Goal: Information Seeking & Learning: Check status

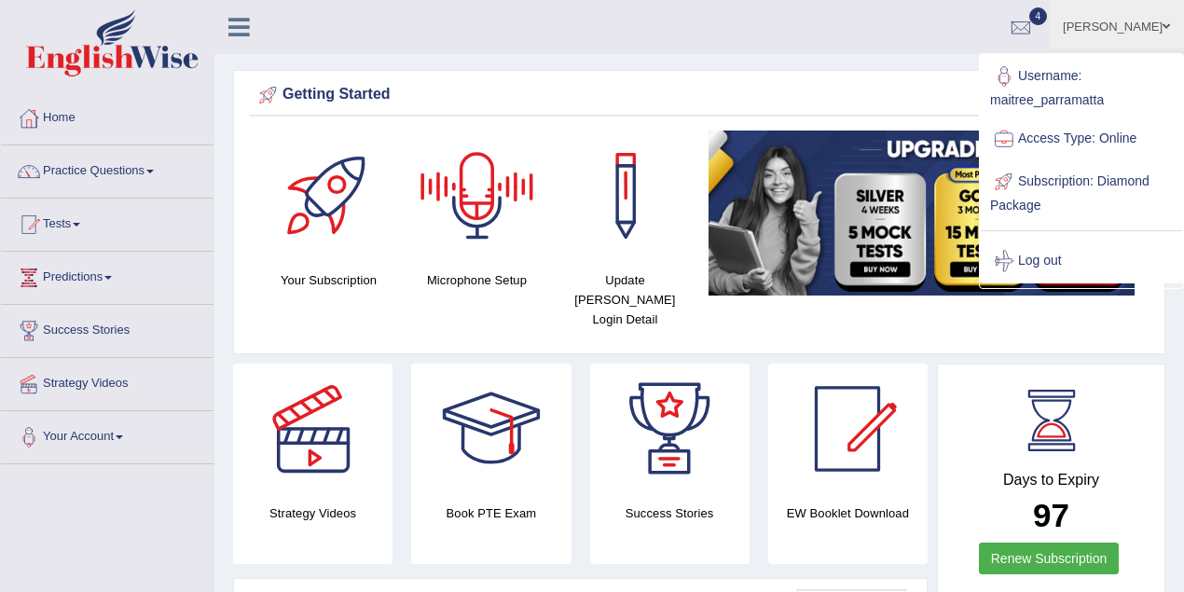
click at [869, 30] on ul "Maitree Dhyani Toggle navigation Username: maitree_parramatta Access Type: Onli…" at bounding box center [844, 26] width 678 height 53
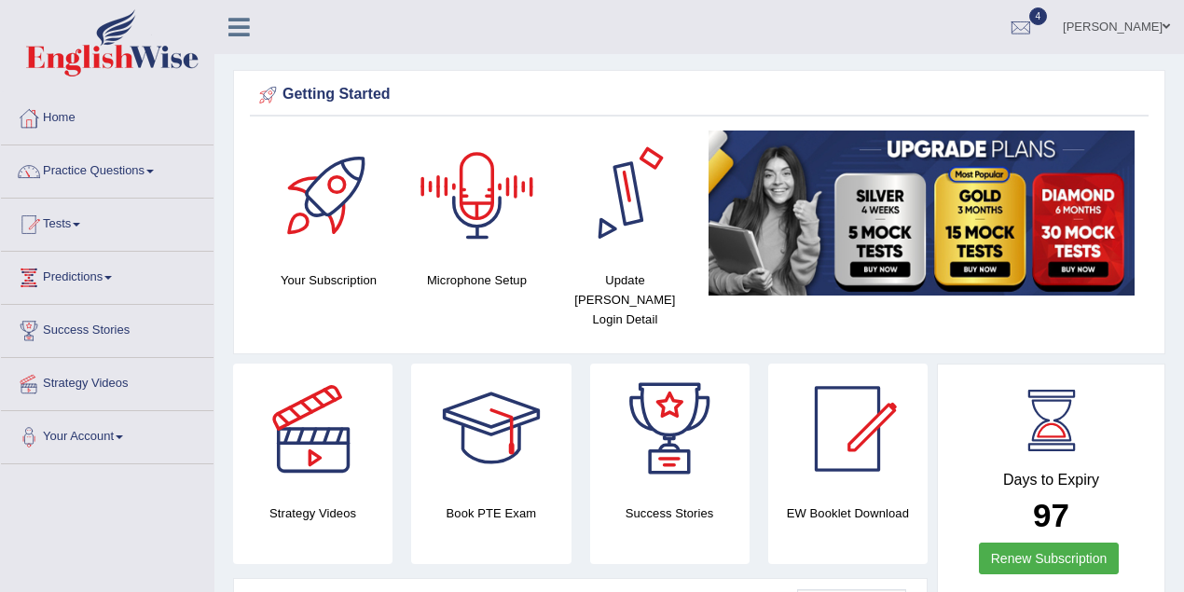
click at [1143, 26] on link "Maitree Dhyani" at bounding box center [1115, 24] width 135 height 48
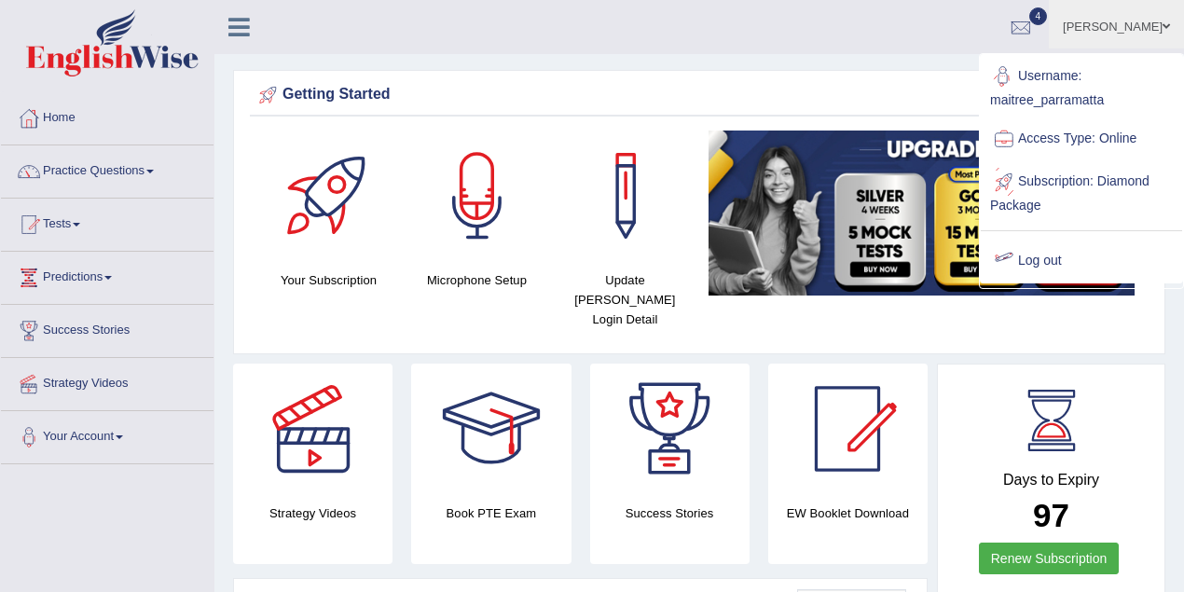
click at [1039, 249] on link "Log out" at bounding box center [1080, 261] width 201 height 43
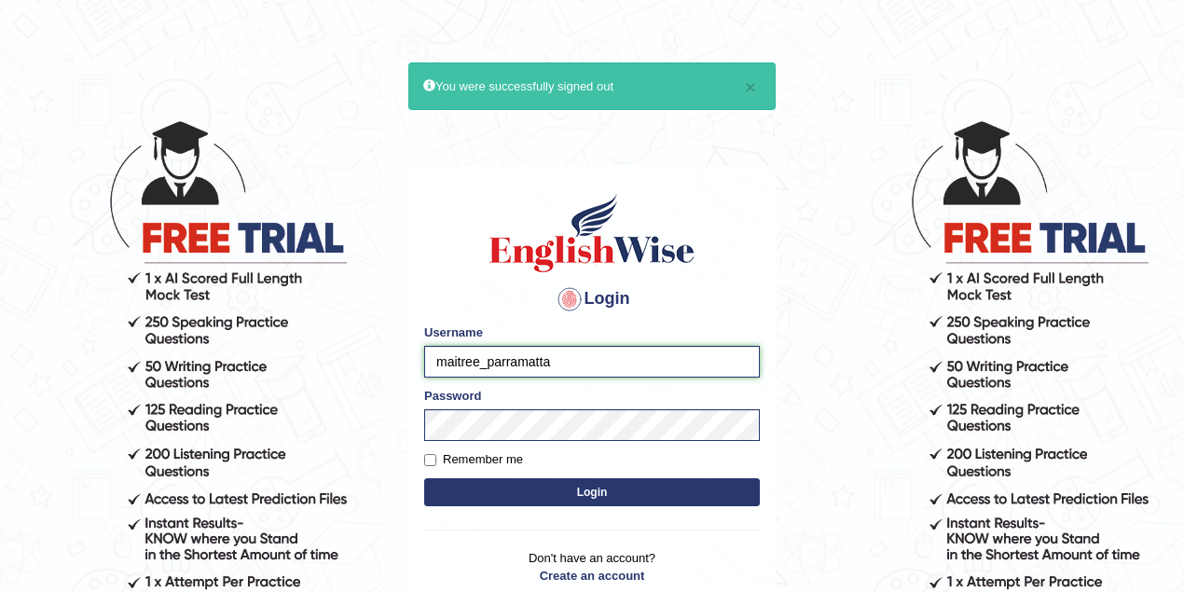
drag, startPoint x: 481, startPoint y: 362, endPoint x: 389, endPoint y: 353, distance: 92.6
click at [390, 358] on body "× You were successfully signed out Login Please fix the following errors: Usern…" at bounding box center [592, 356] width 1184 height 592
click at [463, 360] on input "sushmitas_parramatta" at bounding box center [591, 362] width 335 height 32
type input "susmitas_parramatta"
click at [582, 483] on button "Login" at bounding box center [591, 492] width 335 height 28
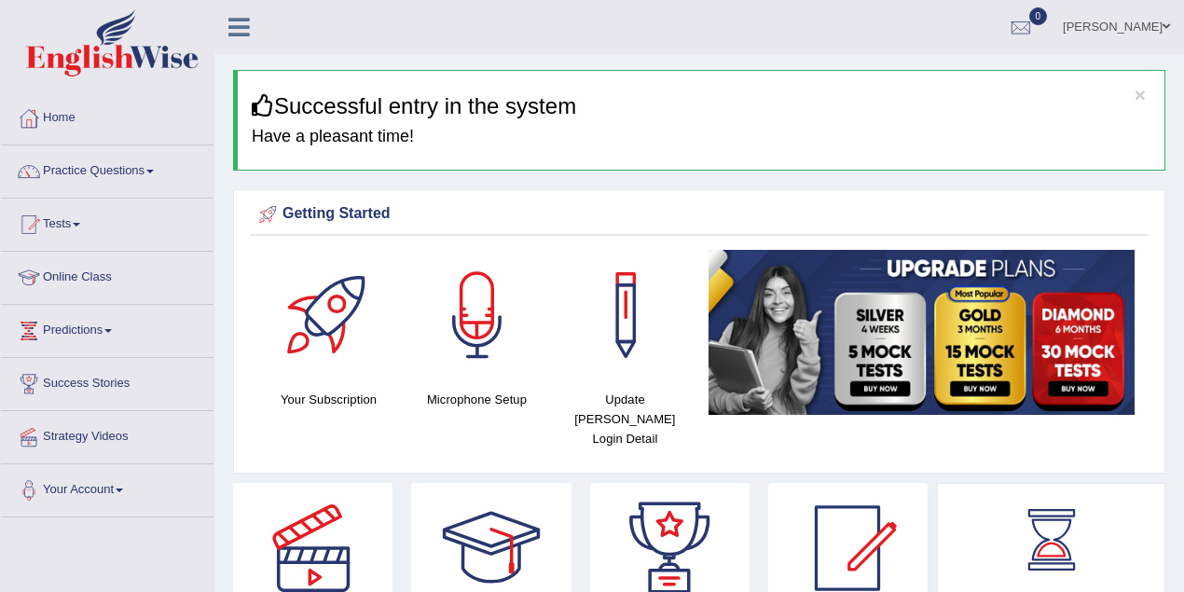
click at [68, 224] on link "Tests" at bounding box center [107, 221] width 212 height 47
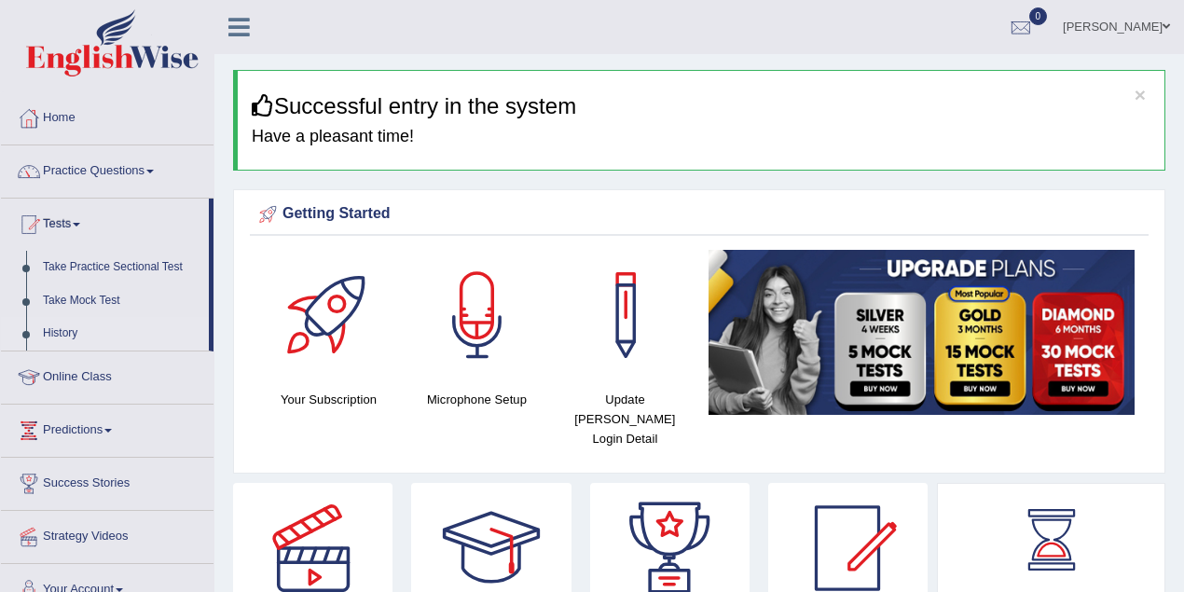
click at [78, 333] on link "History" at bounding box center [121, 334] width 174 height 34
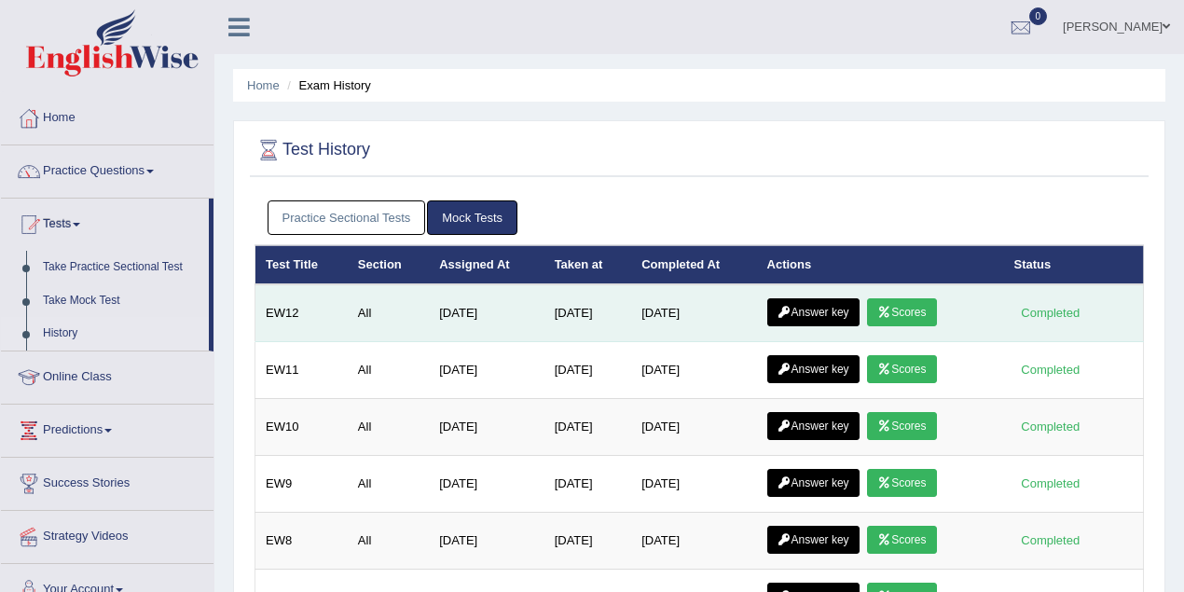
click at [928, 311] on link "Scores" at bounding box center [901, 312] width 69 height 28
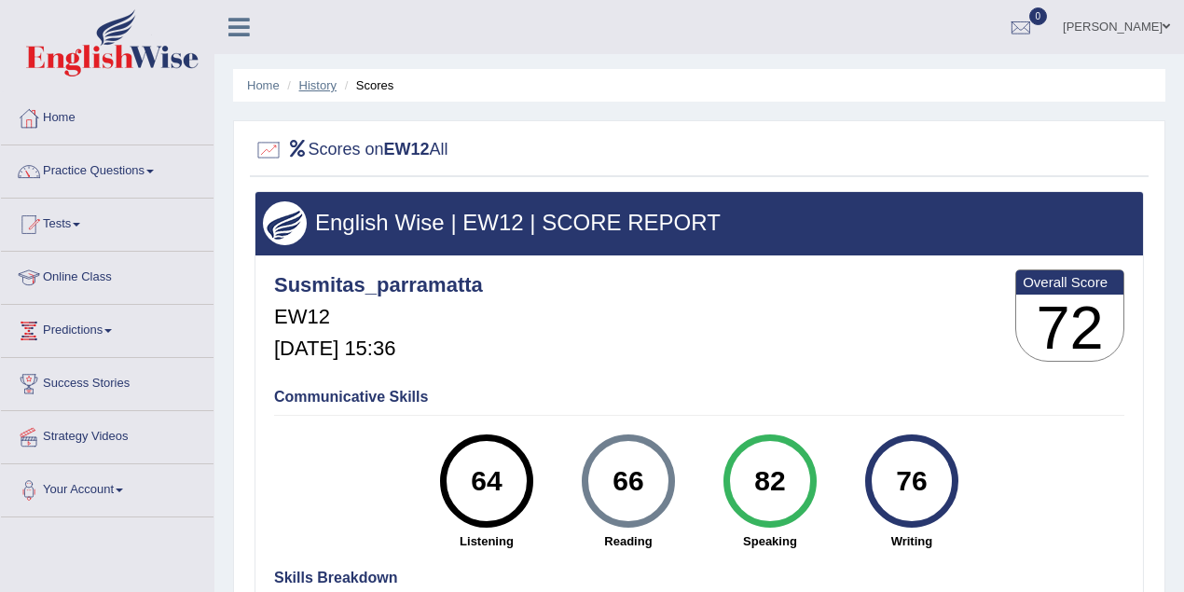
click at [310, 84] on link "History" at bounding box center [317, 85] width 37 height 14
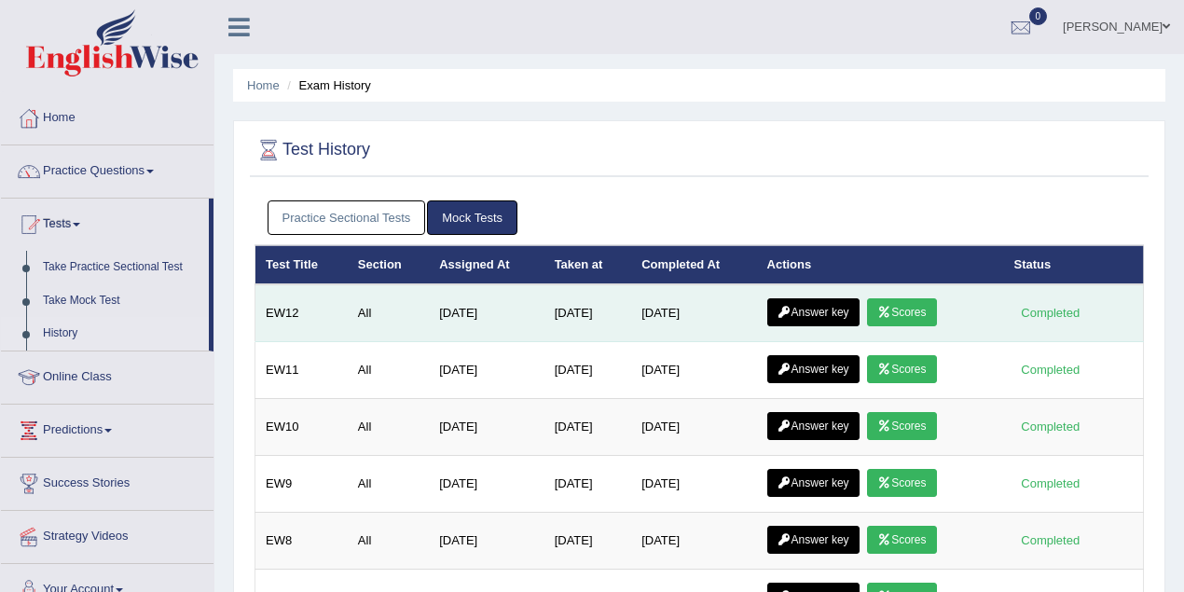
click at [891, 310] on icon at bounding box center [884, 312] width 14 height 11
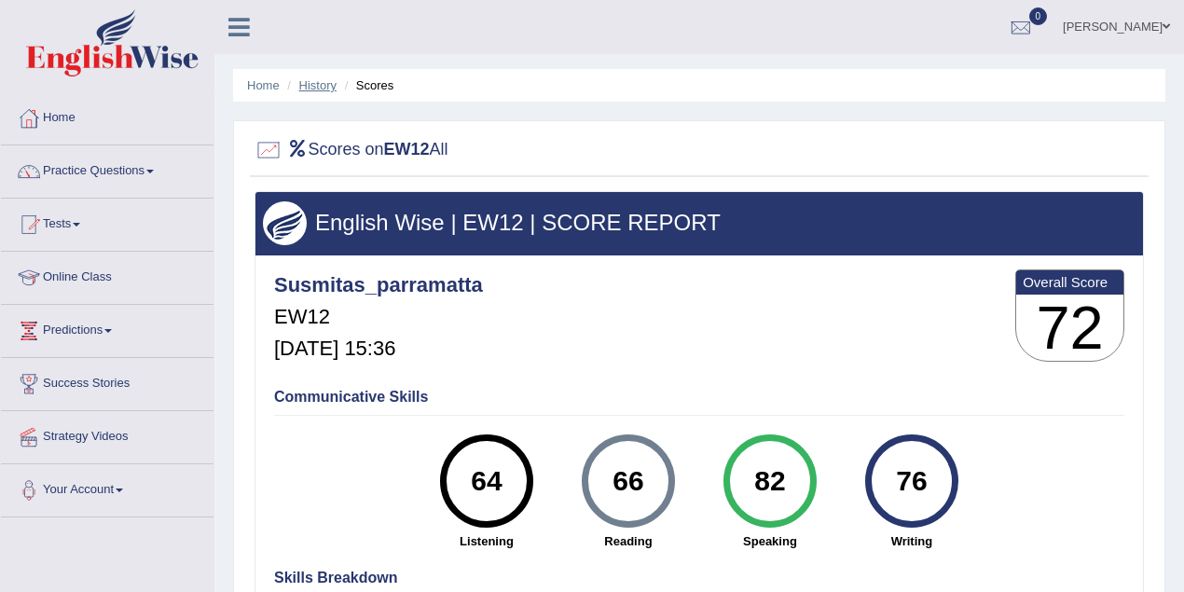
click at [313, 88] on link "History" at bounding box center [317, 85] width 37 height 14
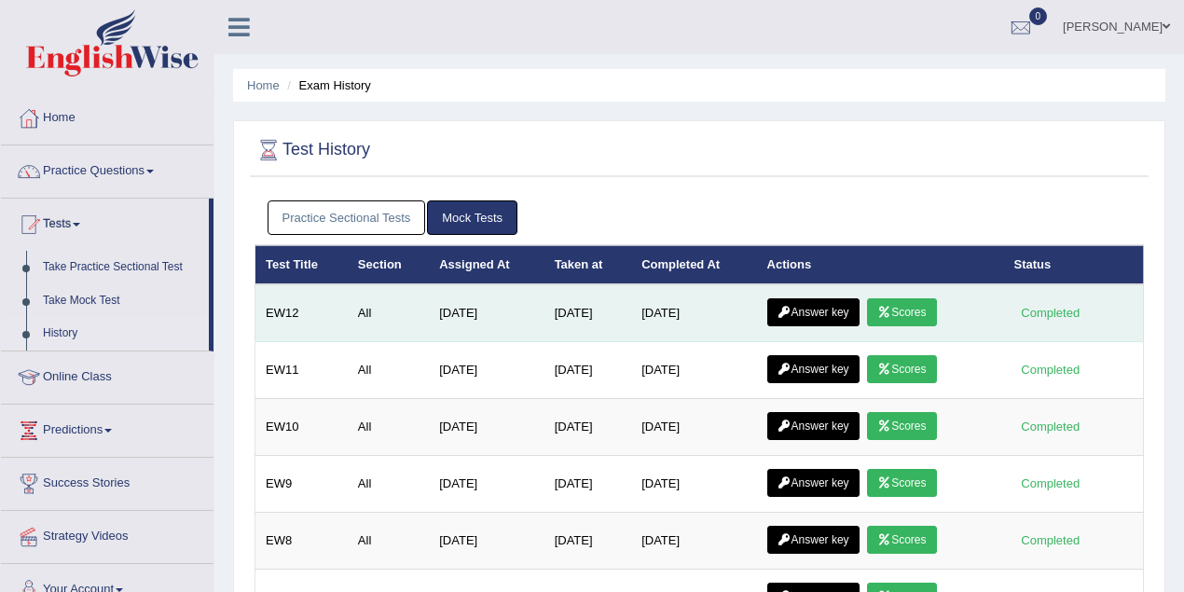
click at [815, 308] on link "Answer key" at bounding box center [813, 312] width 92 height 28
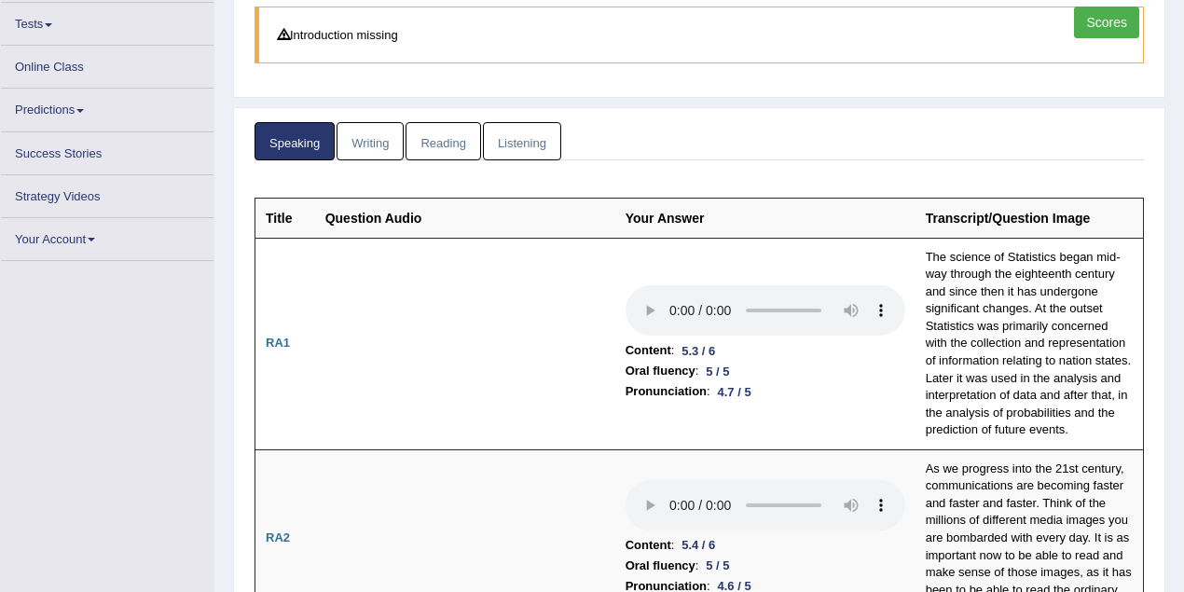
click at [373, 134] on link "Writing" at bounding box center [369, 141] width 67 height 38
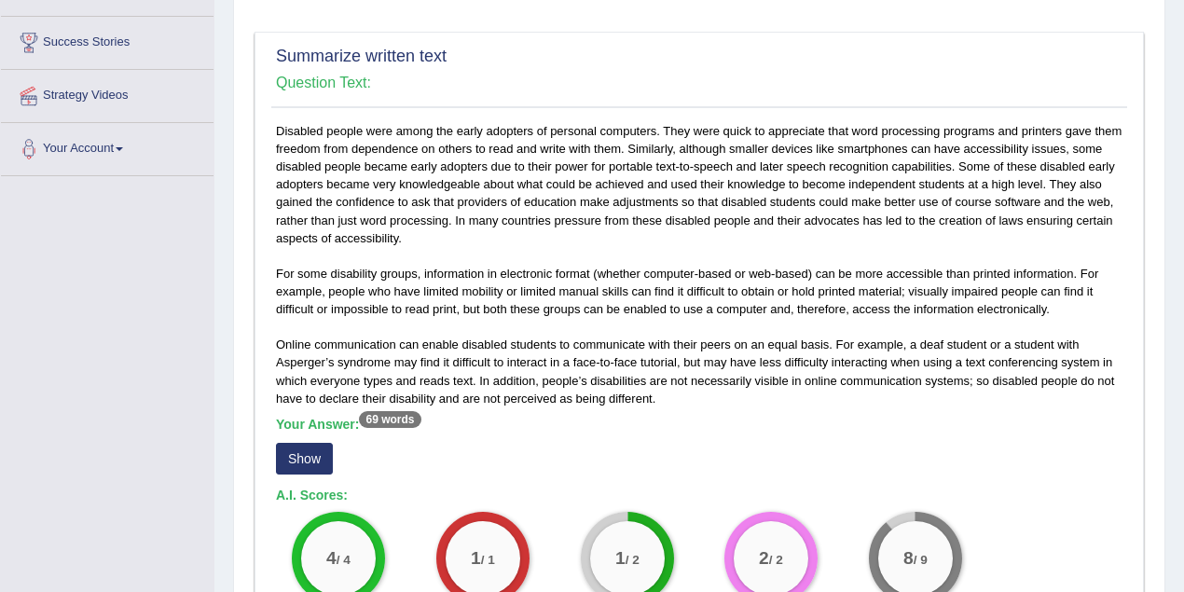
scroll to position [507, 0]
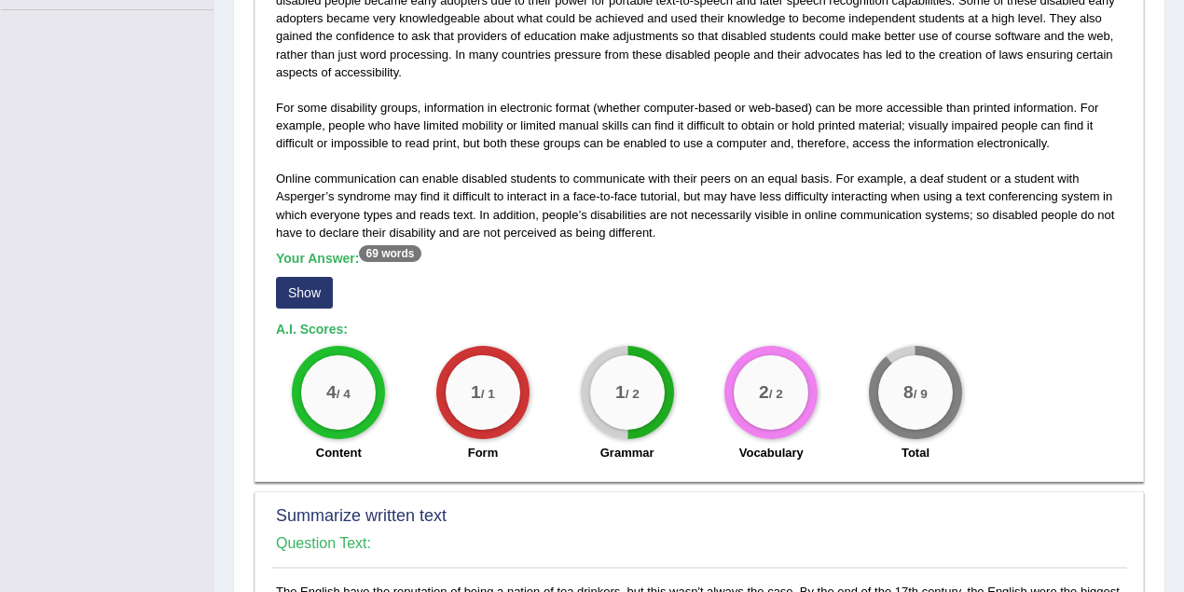
click at [304, 282] on button "Show" at bounding box center [304, 293] width 57 height 32
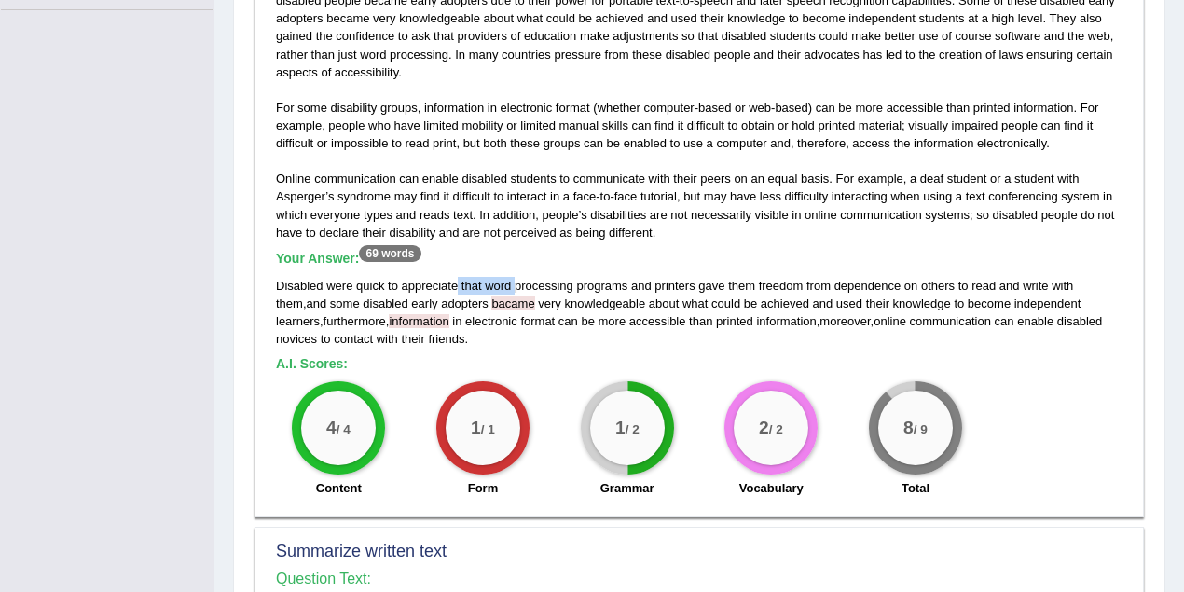
drag, startPoint x: 458, startPoint y: 283, endPoint x: 514, endPoint y: 268, distance: 58.8
click at [514, 268] on div "Your Answer: 69 words Disabled were quick to appreciate that word processing pr…" at bounding box center [699, 299] width 846 height 97
click at [486, 281] on span "word" at bounding box center [498, 286] width 26 height 14
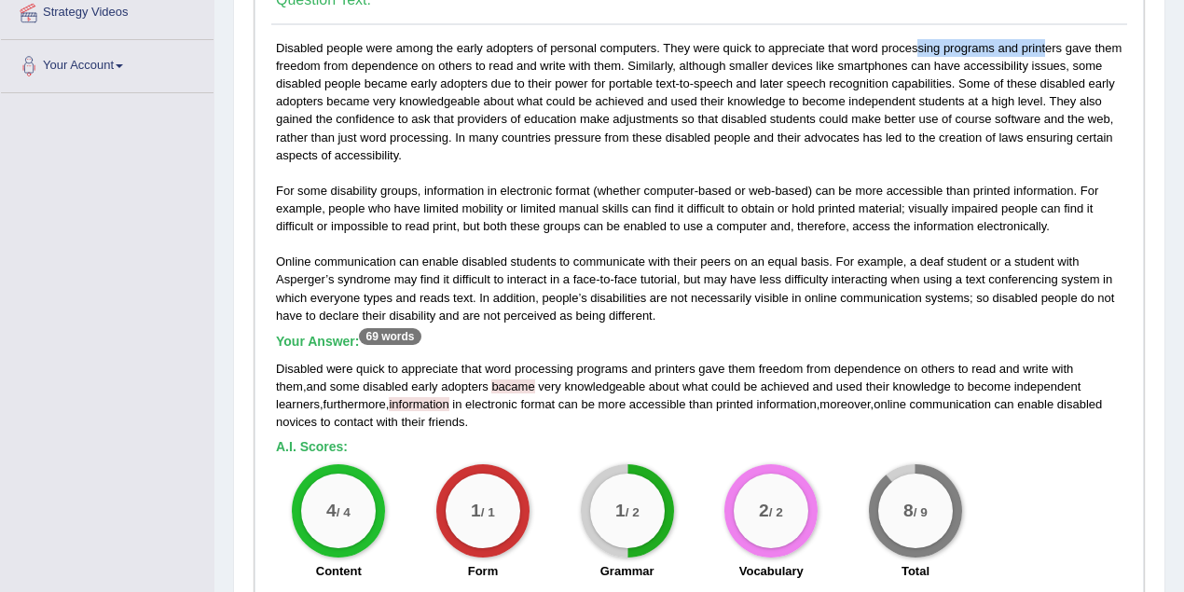
drag, startPoint x: 850, startPoint y: 47, endPoint x: 964, endPoint y: 43, distance: 113.8
click at [989, 43] on div "Disabled people were among the early adopters of personal computers. They were …" at bounding box center [698, 314] width 855 height 551
click at [846, 40] on div "Disabled people were among the early adopters of personal computers. They were …" at bounding box center [698, 314] width 855 height 551
drag, startPoint x: 846, startPoint y: 40, endPoint x: 826, endPoint y: 47, distance: 21.5
click at [826, 47] on div "Disabled people were among the early adopters of personal computers. They were …" at bounding box center [698, 314] width 855 height 551
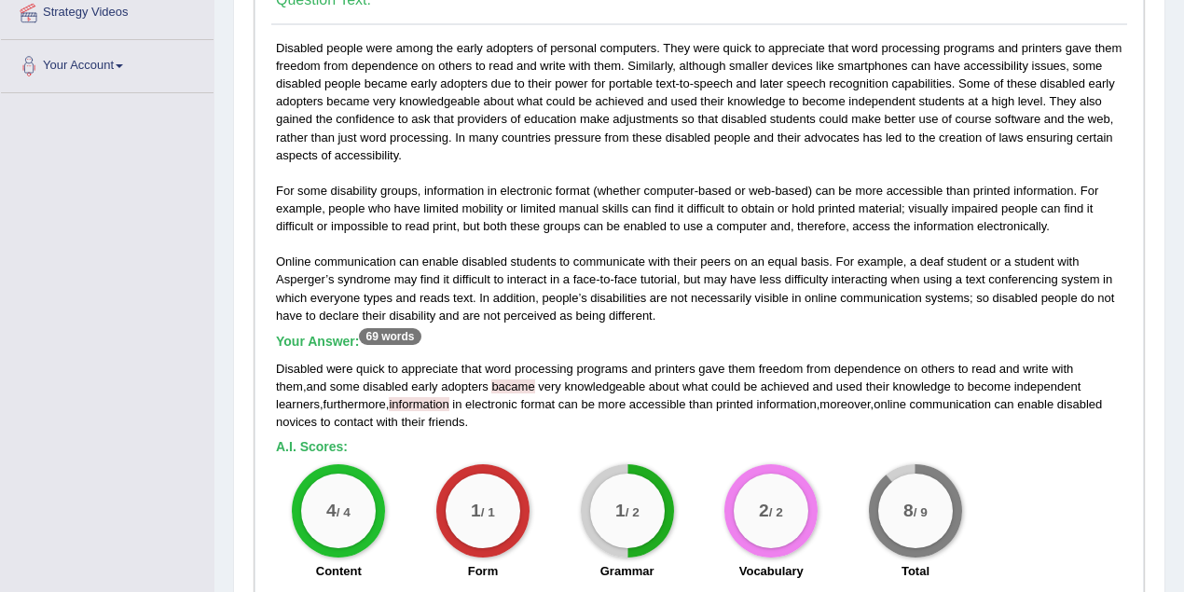
click at [687, 49] on div "Disabled people were among the early adopters of personal computers. They were …" at bounding box center [698, 314] width 855 height 551
drag, startPoint x: 664, startPoint y: 41, endPoint x: 846, endPoint y: 40, distance: 182.7
click at [846, 40] on div "Disabled people were among the early adopters of personal computers. They were …" at bounding box center [698, 314] width 855 height 551
click at [491, 384] on span "bacame" at bounding box center [512, 386] width 43 height 14
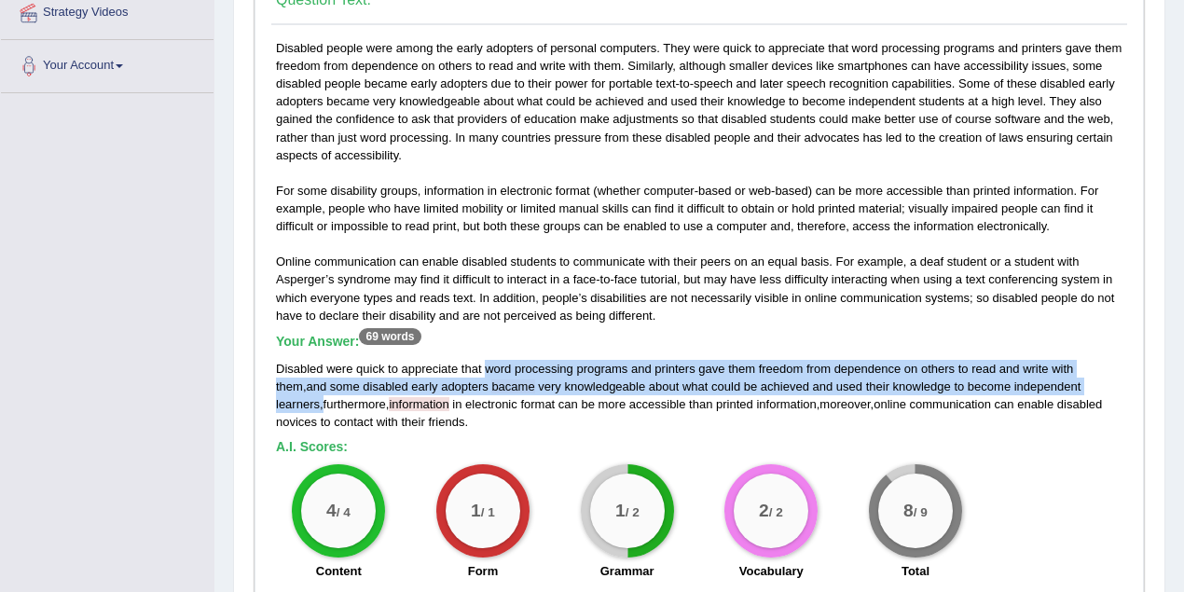
drag, startPoint x: 613, startPoint y: 368, endPoint x: 1116, endPoint y: 388, distance: 503.6
click at [1116, 388] on div "Disabled were quick to appreciate that word processing programs and printers ga…" at bounding box center [699, 395] width 846 height 71
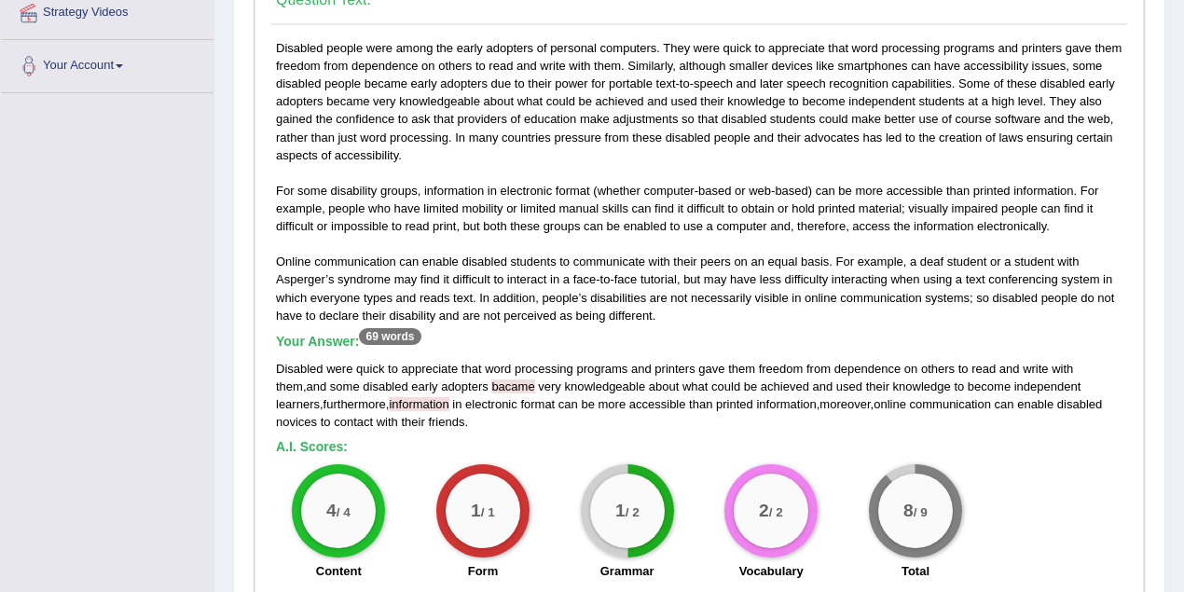
click at [476, 431] on div "Disabled people were among the early adopters of personal computers. They were …" at bounding box center [698, 314] width 855 height 551
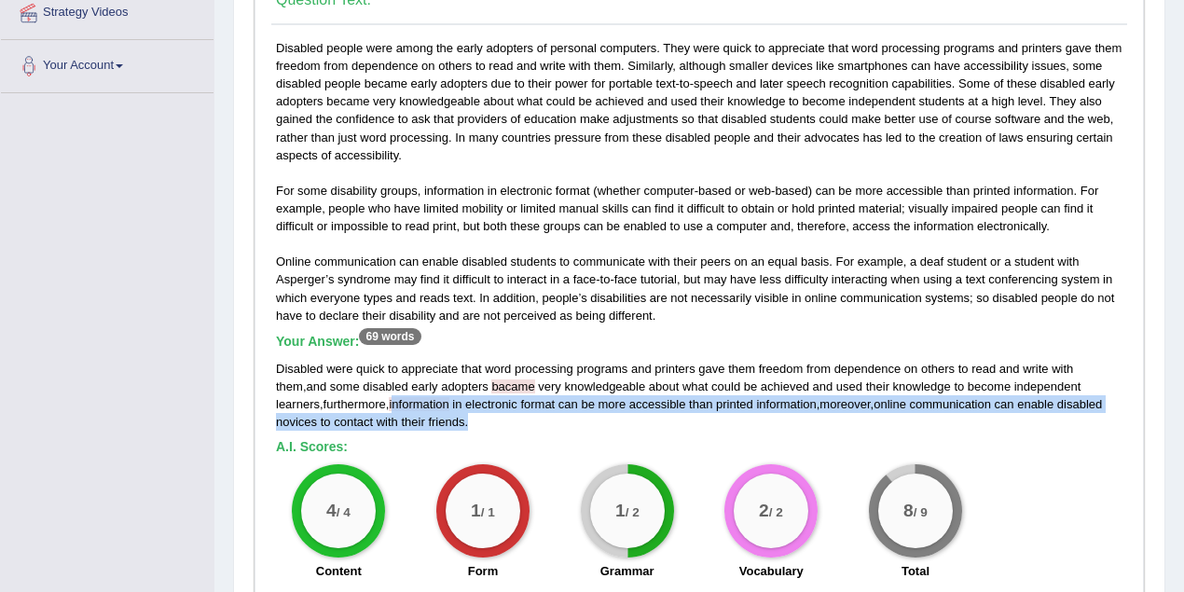
drag, startPoint x: 343, startPoint y: 398, endPoint x: 424, endPoint y: 414, distance: 82.6
click at [424, 414] on div "Disabled were quick to appreciate that word processing programs and printers ga…" at bounding box center [699, 395] width 846 height 71
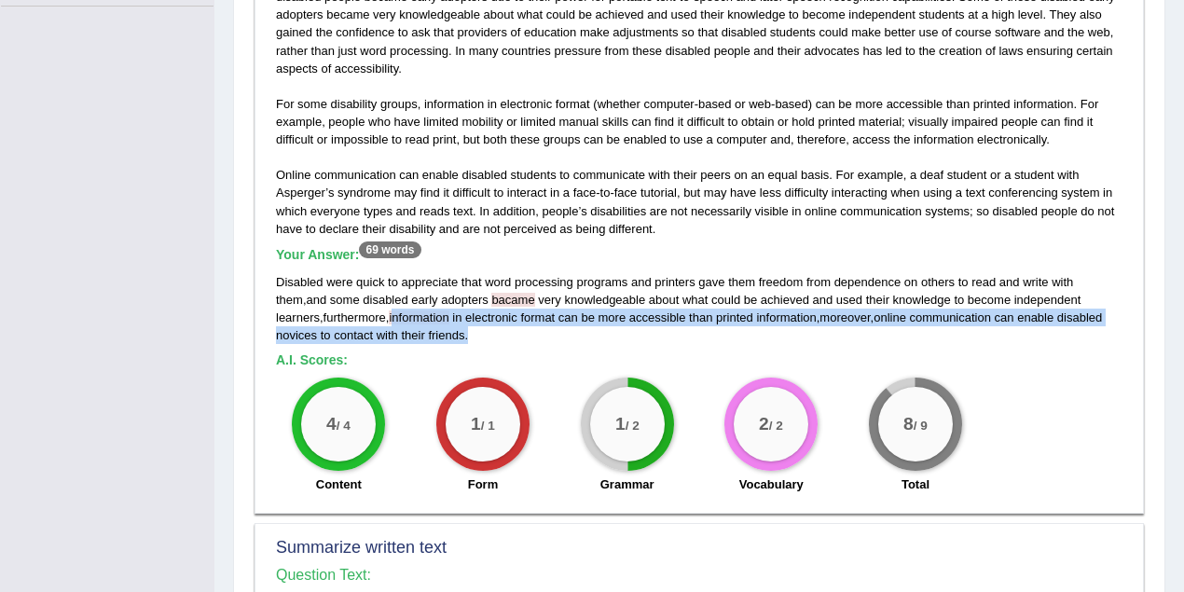
scroll to position [589, 0]
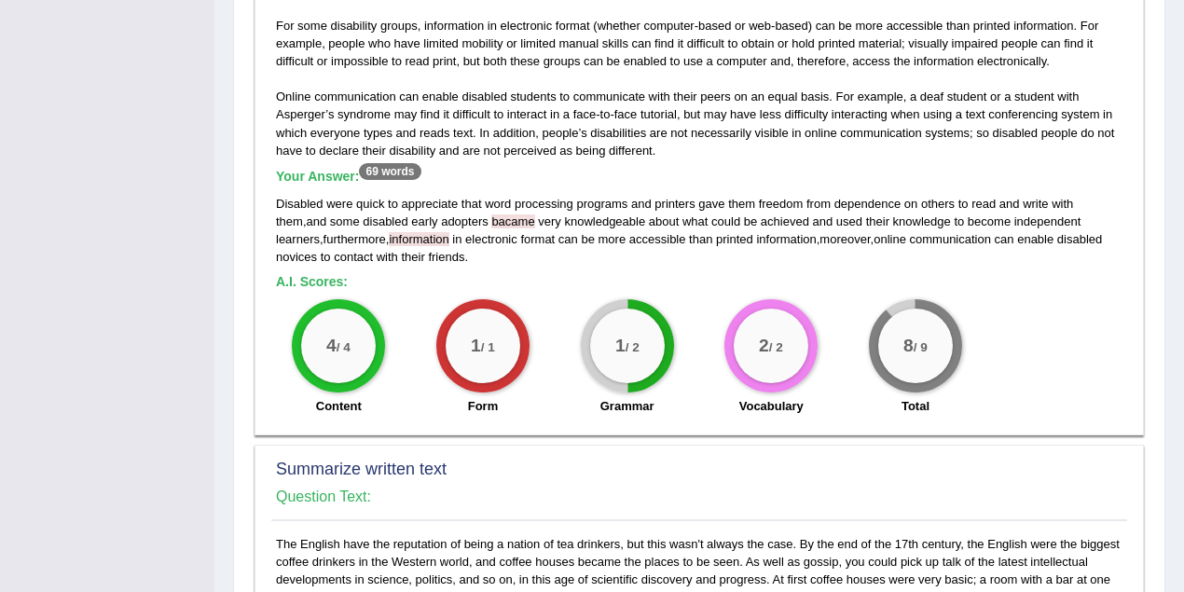
click at [491, 214] on span "bacame" at bounding box center [512, 221] width 43 height 14
click at [386, 235] on span "," at bounding box center [388, 239] width 4 height 14
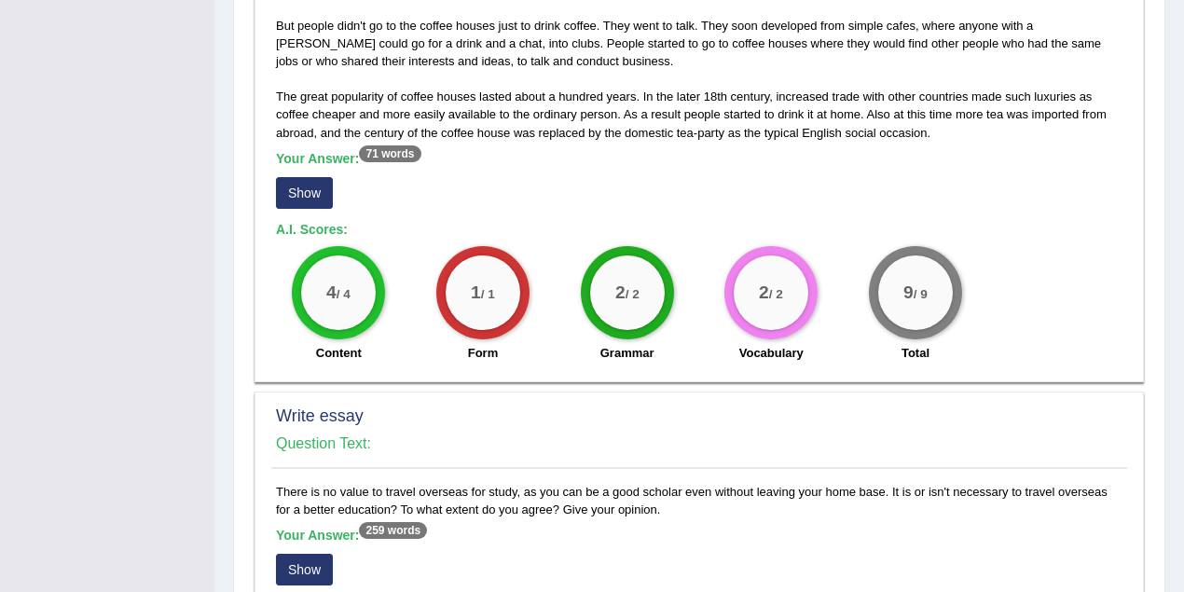
scroll to position [1334, 0]
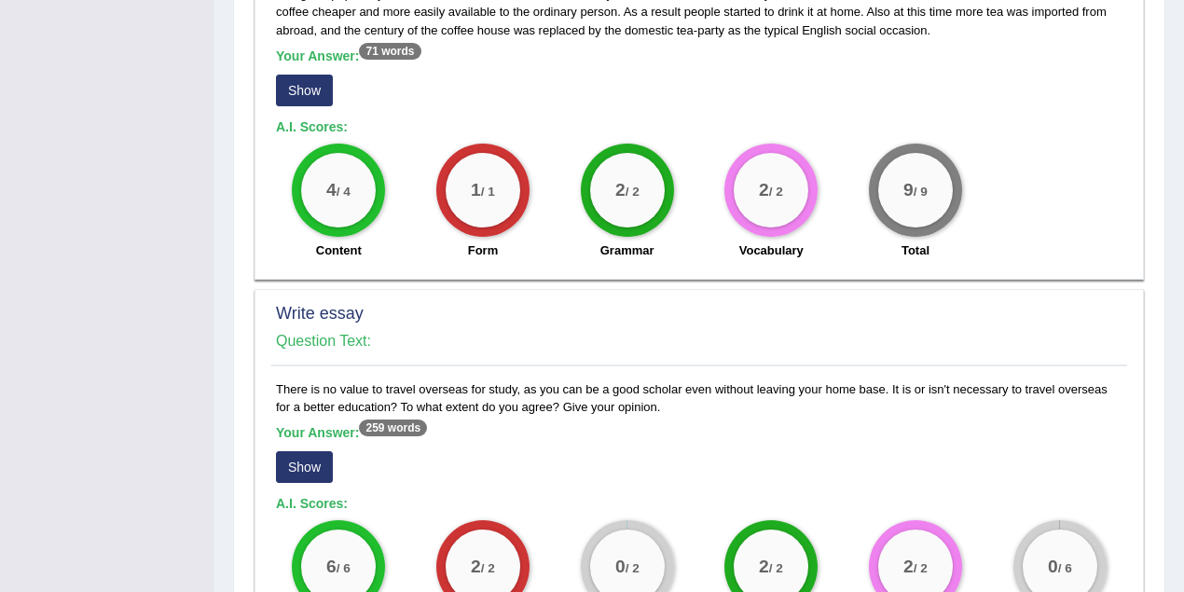
click at [319, 91] on button "Show" at bounding box center [304, 91] width 57 height 32
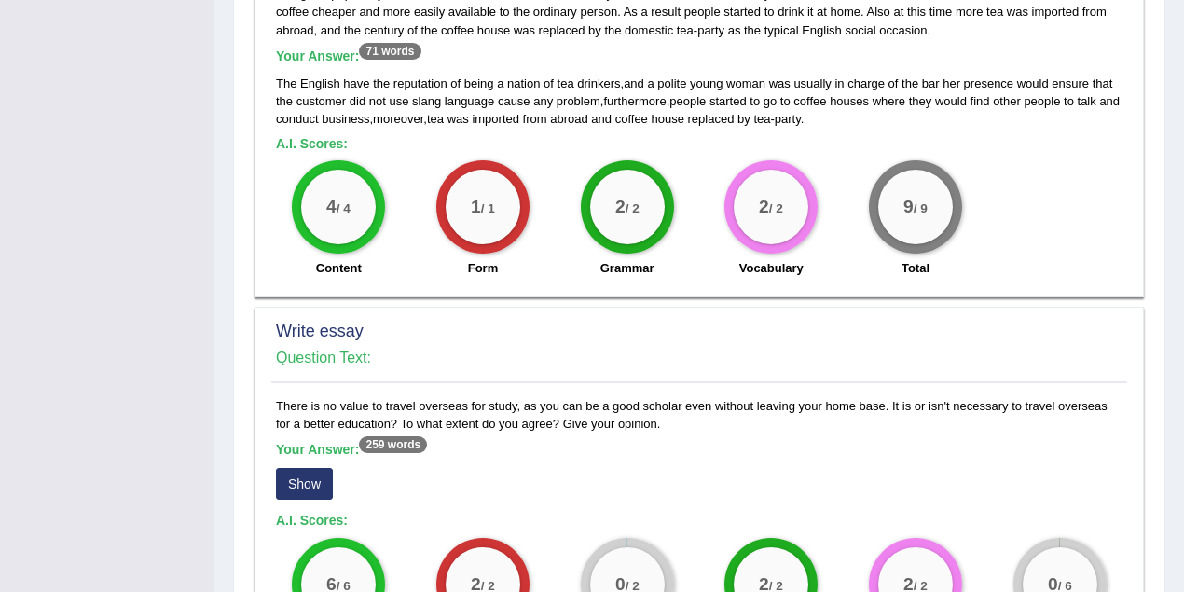
click at [344, 98] on span "customer" at bounding box center [320, 101] width 49 height 14
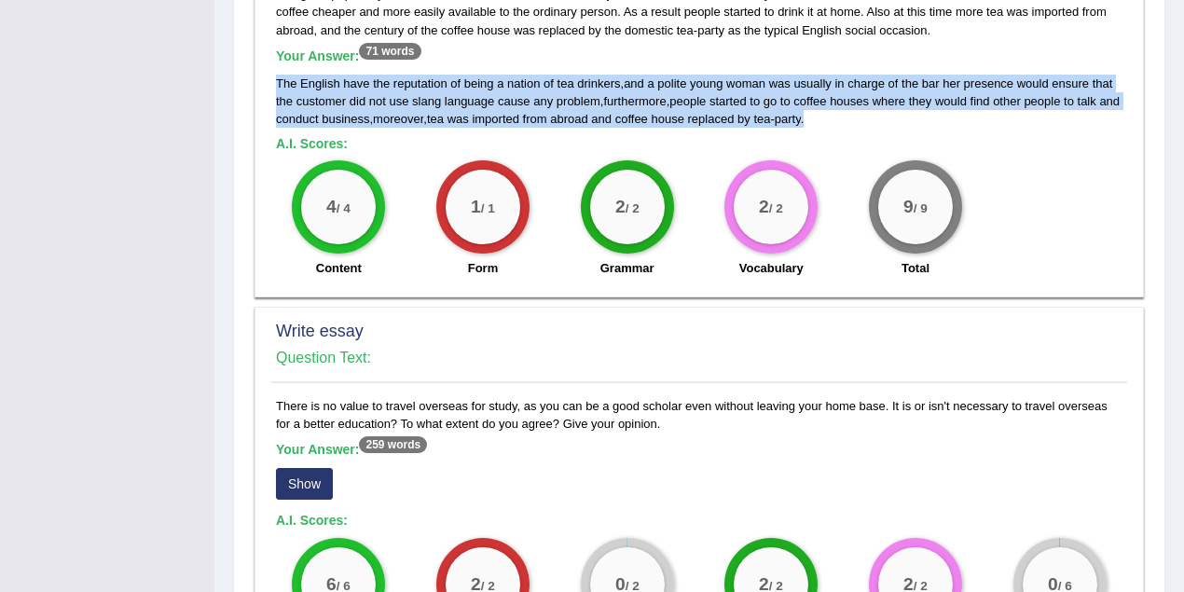
drag, startPoint x: 828, startPoint y: 114, endPoint x: 273, endPoint y: 69, distance: 556.3
click at [273, 69] on div "The English have the reputation of being a nation of tea drinkers, but this was…" at bounding box center [698, 37] width 855 height 497
click at [466, 94] on span "language" at bounding box center [470, 101] width 50 height 14
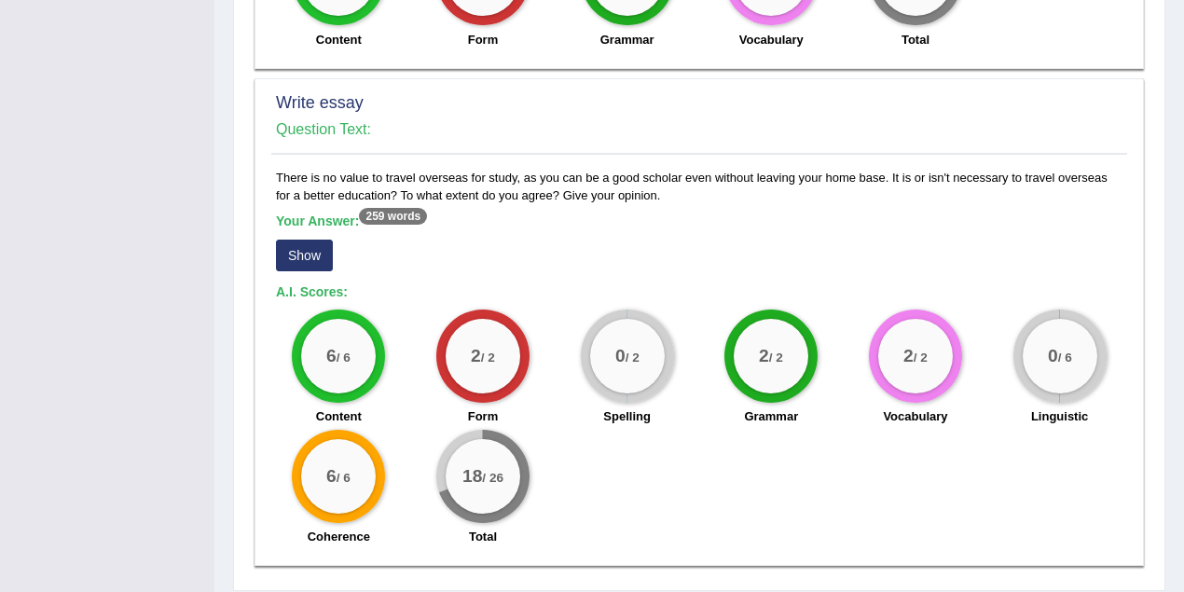
scroll to position [1617, 0]
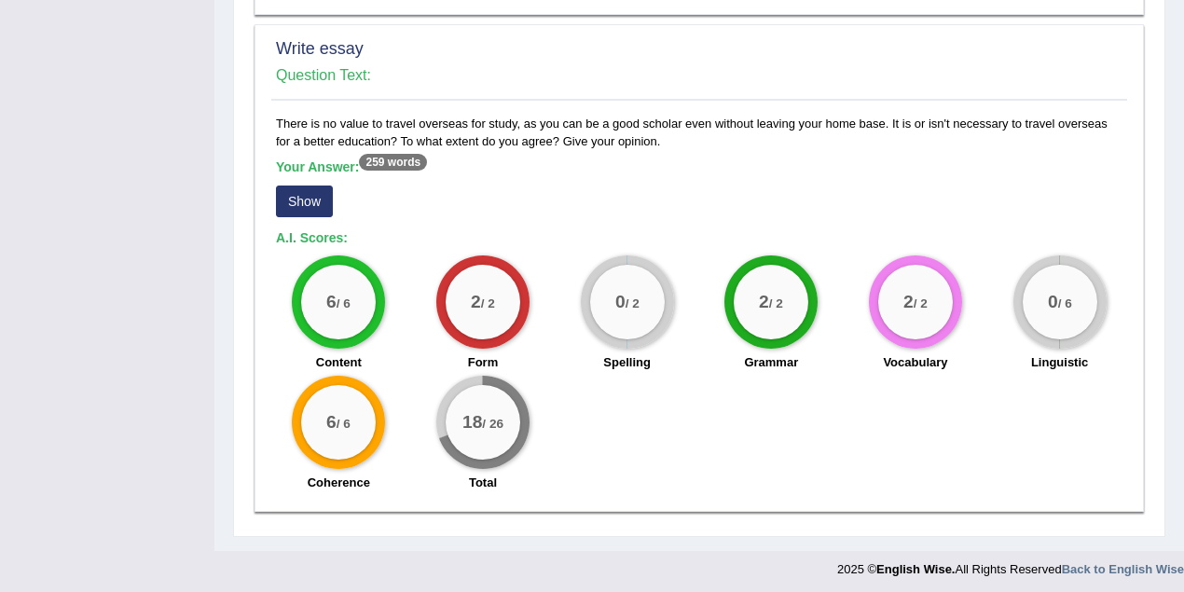
click at [322, 198] on button "Show" at bounding box center [304, 201] width 57 height 32
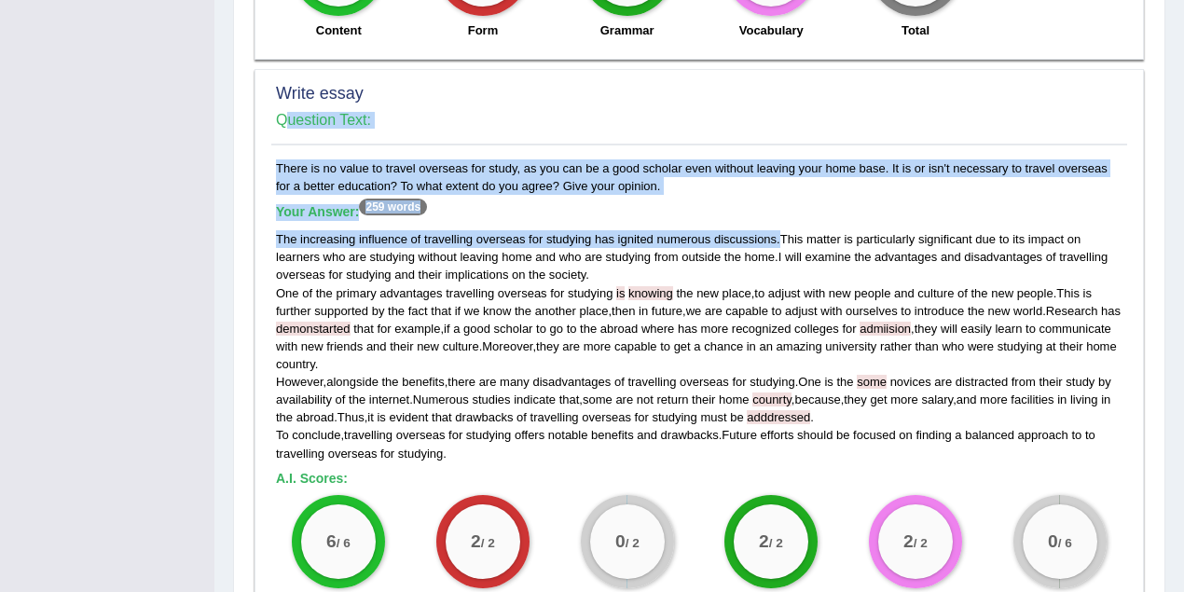
drag, startPoint x: 779, startPoint y: 236, endPoint x: 264, endPoint y: 240, distance: 515.4
click at [264, 240] on div "Write essay Question Text: There is no value to travel overseas for study, as y…" at bounding box center [698, 410] width 889 height 683
click at [764, 238] on span "discussions" at bounding box center [745, 239] width 62 height 14
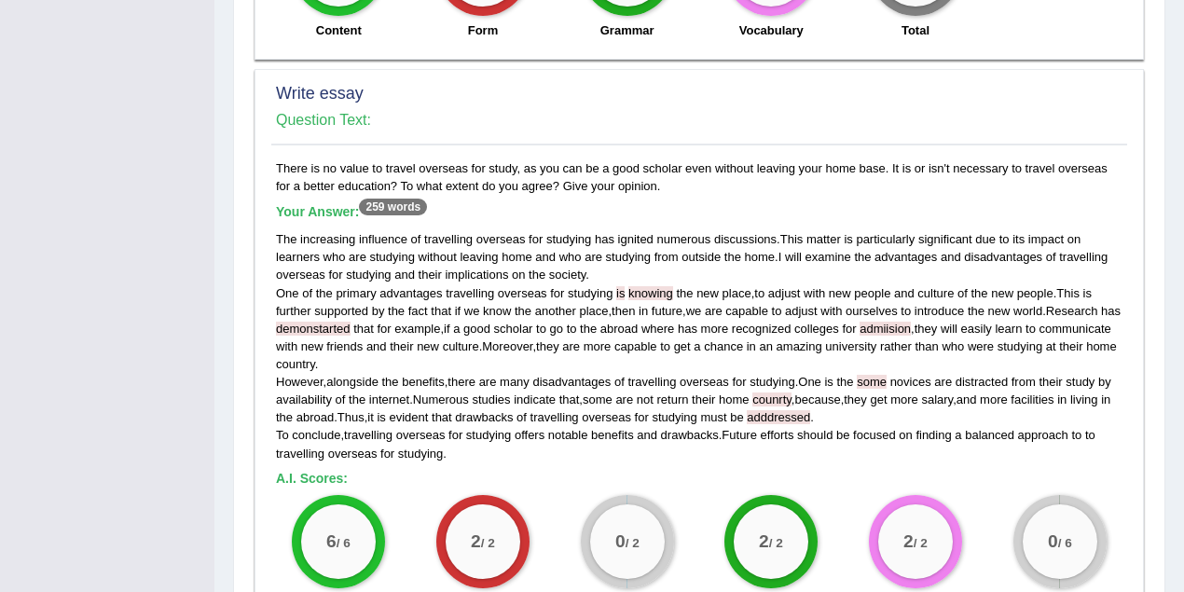
click at [773, 253] on span "home" at bounding box center [760, 257] width 31 height 14
click at [527, 252] on span "home" at bounding box center [516, 257] width 31 height 14
drag, startPoint x: 384, startPoint y: 164, endPoint x: 507, endPoint y: 162, distance: 123.0
click at [507, 162] on div "There is no value to travel overseas for study, as you can be a good scholar ev…" at bounding box center [698, 450] width 855 height 582
click at [672, 308] on span "future" at bounding box center [666, 311] width 31 height 14
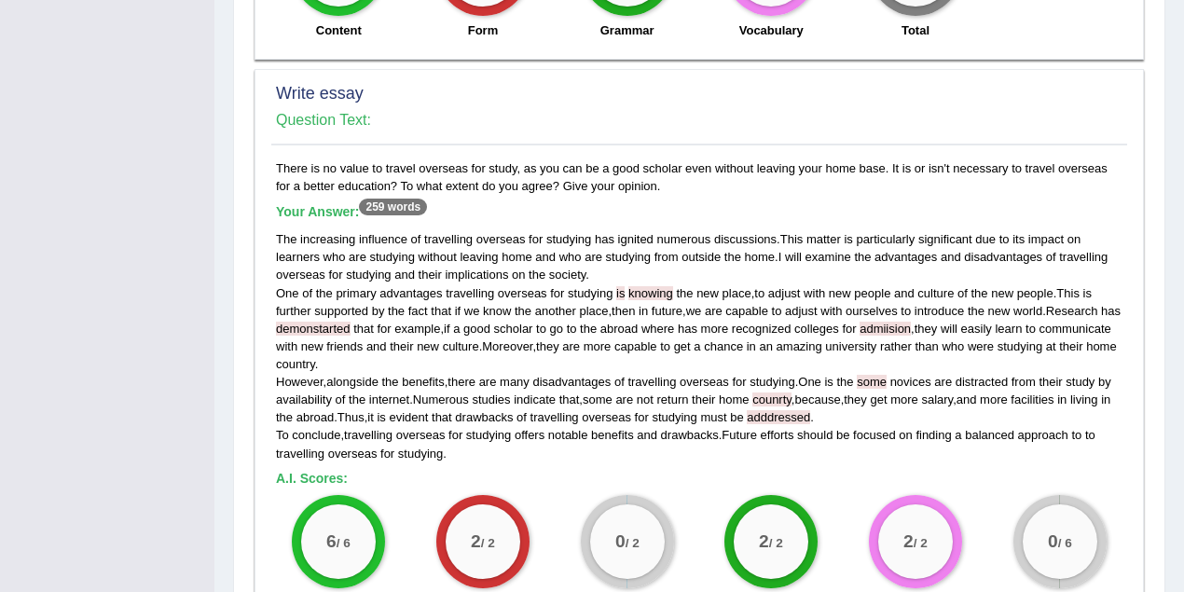
click at [781, 250] on span "I" at bounding box center [780, 257] width 4 height 14
drag, startPoint x: 726, startPoint y: 284, endPoint x: 753, endPoint y: 284, distance: 27.0
click at [753, 284] on div "The increasing influence of travelling overseas for studying has ignited numero…" at bounding box center [699, 345] width 846 height 231
drag, startPoint x: 538, startPoint y: 307, endPoint x: 608, endPoint y: 304, distance: 69.9
click at [608, 304] on div "The increasing influence of travelling overseas for studying has ignited numero…" at bounding box center [699, 345] width 846 height 231
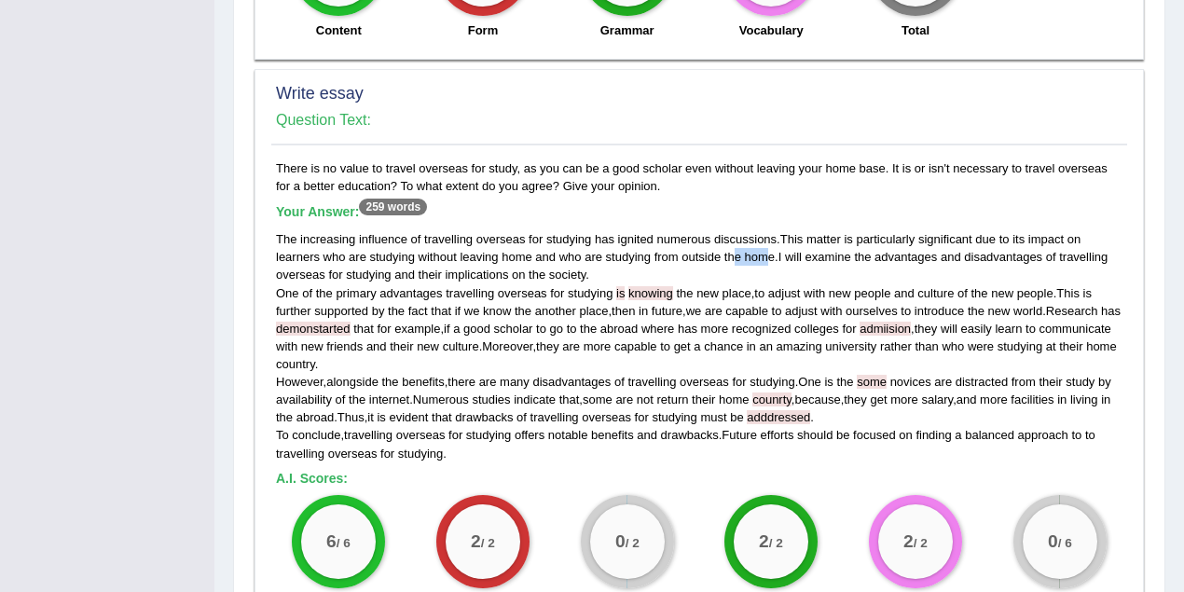
drag, startPoint x: 734, startPoint y: 250, endPoint x: 768, endPoint y: 250, distance: 33.5
click at [768, 250] on div "The increasing influence of travelling overseas for studying has ignited numero…" at bounding box center [699, 345] width 846 height 231
drag, startPoint x: 472, startPoint y: 250, endPoint x: 539, endPoint y: 253, distance: 67.2
click at [539, 253] on div "The increasing influence of travelling overseas for studying has ignited numero…" at bounding box center [699, 345] width 846 height 231
drag, startPoint x: 1061, startPoint y: 253, endPoint x: 320, endPoint y: 270, distance: 742.0
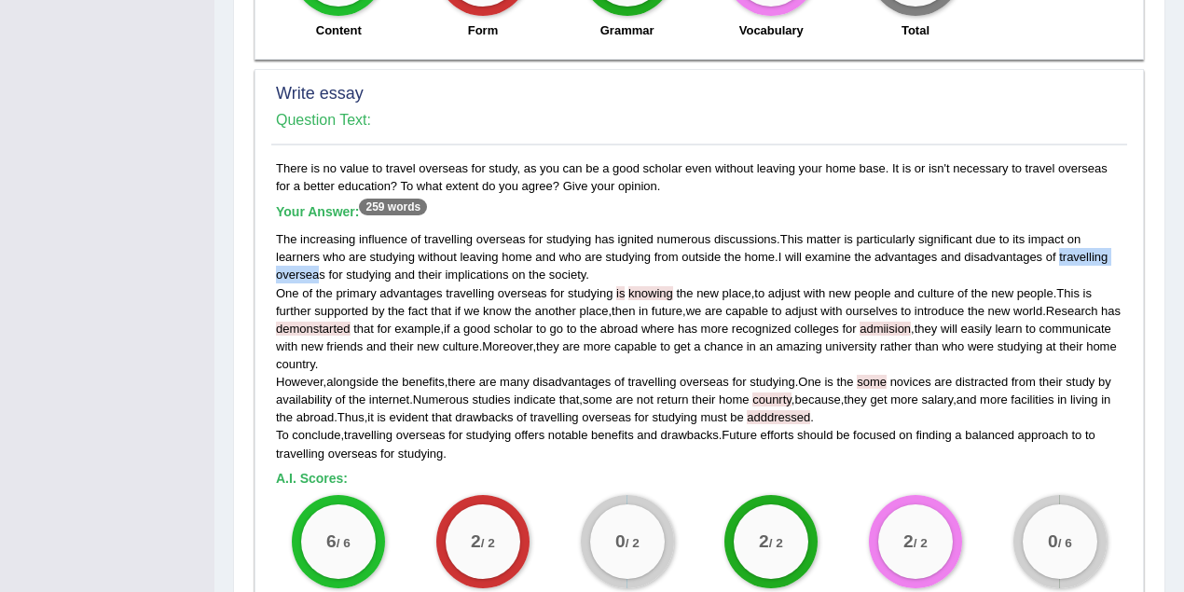
click at [320, 270] on div "The increasing influence of travelling overseas for studying has ignited numero…" at bounding box center [699, 345] width 846 height 231
drag, startPoint x: 421, startPoint y: 231, endPoint x: 503, endPoint y: 233, distance: 82.0
click at [506, 233] on div "The increasing influence of travelling overseas for studying has ignited numero…" at bounding box center [699, 345] width 846 height 231
drag, startPoint x: 489, startPoint y: 286, endPoint x: 544, endPoint y: 283, distance: 55.1
click at [544, 283] on div "The increasing influence of travelling overseas for studying has ignited numero…" at bounding box center [699, 345] width 846 height 231
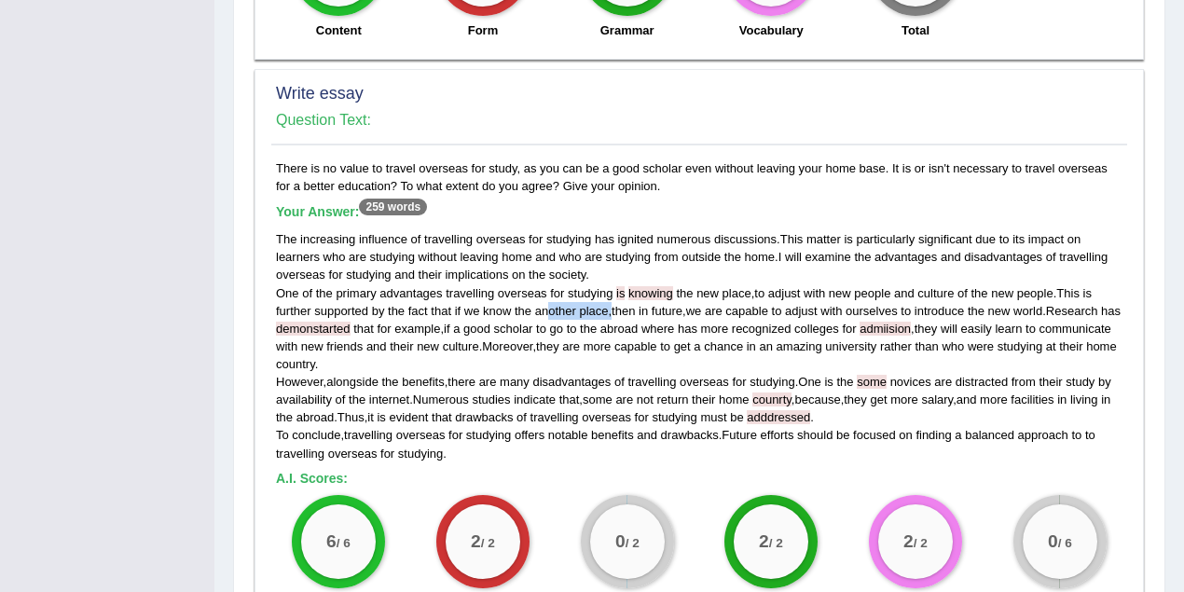
drag, startPoint x: 544, startPoint y: 306, endPoint x: 611, endPoint y: 305, distance: 67.1
click at [611, 305] on div "The increasing influence of travelling overseas for studying has ignited numero…" at bounding box center [699, 345] width 846 height 231
drag, startPoint x: 513, startPoint y: 340, endPoint x: 560, endPoint y: 341, distance: 46.6
click at [560, 341] on div "The increasing influence of travelling overseas for studying has ignited numero…" at bounding box center [699, 345] width 846 height 231
drag, startPoint x: 914, startPoint y: 285, endPoint x: 958, endPoint y: 284, distance: 43.8
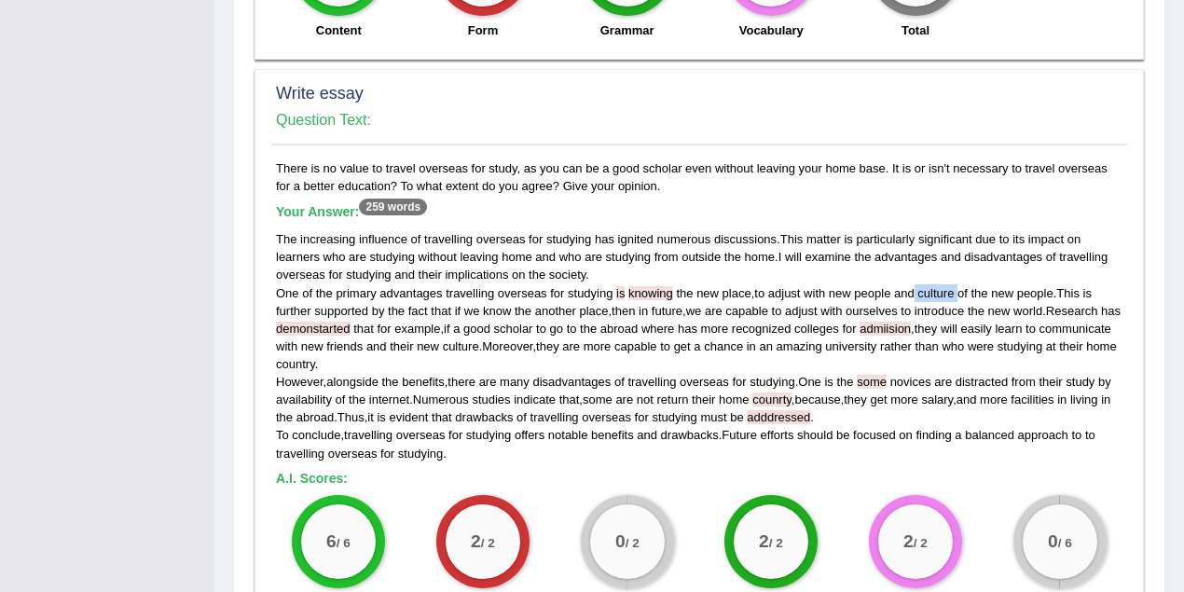
click at [958, 284] on div "The increasing influence of travelling overseas for studying has ignited numero…" at bounding box center [699, 345] width 846 height 231
drag, startPoint x: 363, startPoint y: 357, endPoint x: 465, endPoint y: 363, distance: 102.7
click at [465, 363] on div "The increasing influence of travelling overseas for studying has ignited numero…" at bounding box center [699, 345] width 846 height 231
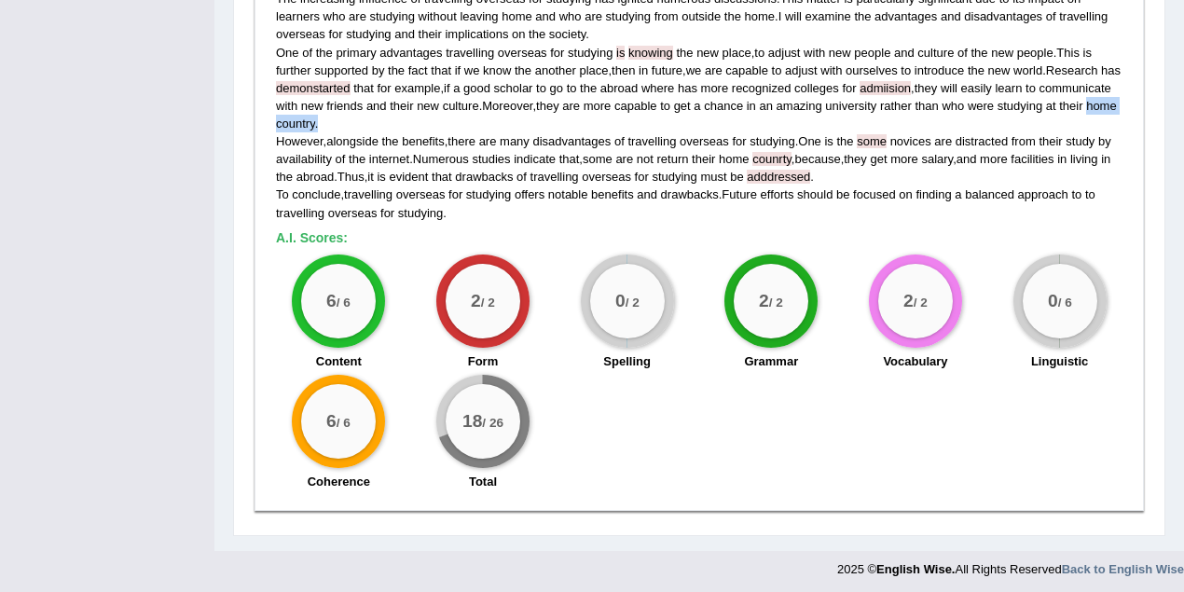
scroll to position [1647, 0]
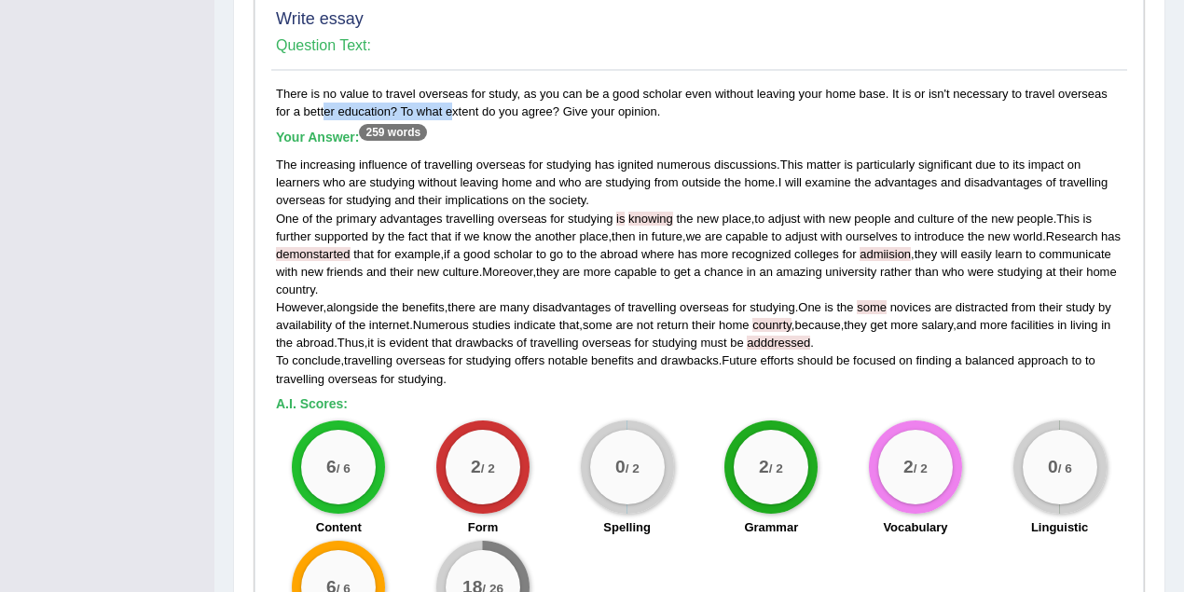
drag, startPoint x: 399, startPoint y: 107, endPoint x: 278, endPoint y: 108, distance: 121.2
click at [278, 108] on div "There is no value to travel overseas for study, as you can be a good scholar ev…" at bounding box center [698, 376] width 855 height 582
drag, startPoint x: 898, startPoint y: 319, endPoint x: 956, endPoint y: 321, distance: 57.8
click at [936, 318] on div "The increasing influence of travelling overseas for studying has ignited numero…" at bounding box center [699, 271] width 846 height 231
drag, startPoint x: 1006, startPoint y: 322, endPoint x: 1045, endPoint y: 321, distance: 38.3
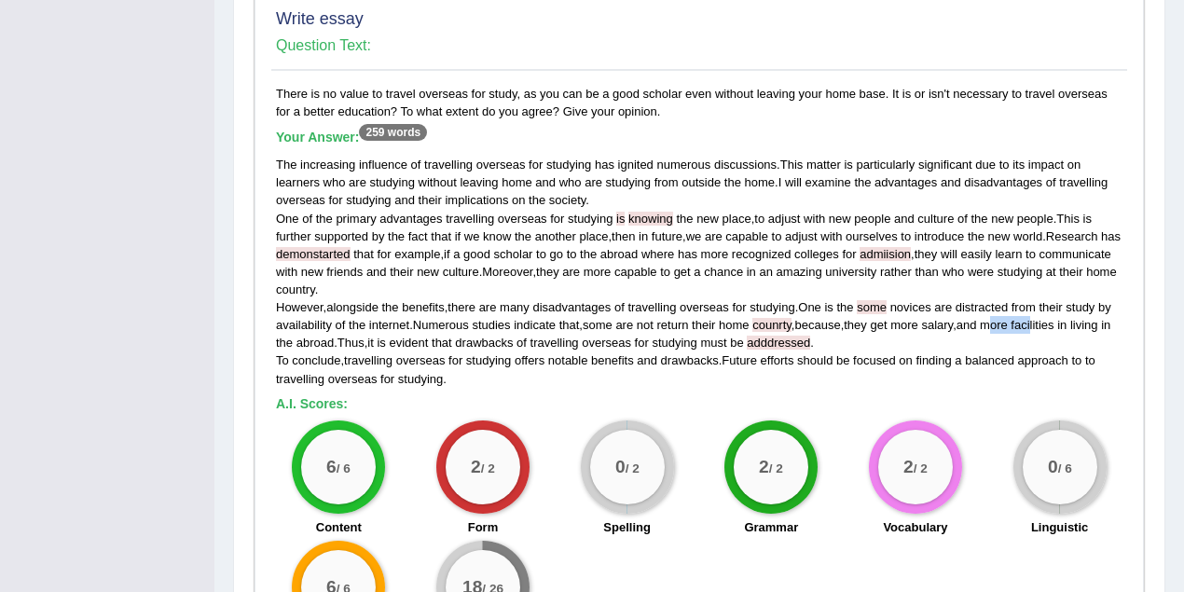
click at [1045, 321] on div "The increasing influence of travelling overseas for studying has ignited numero…" at bounding box center [699, 271] width 846 height 231
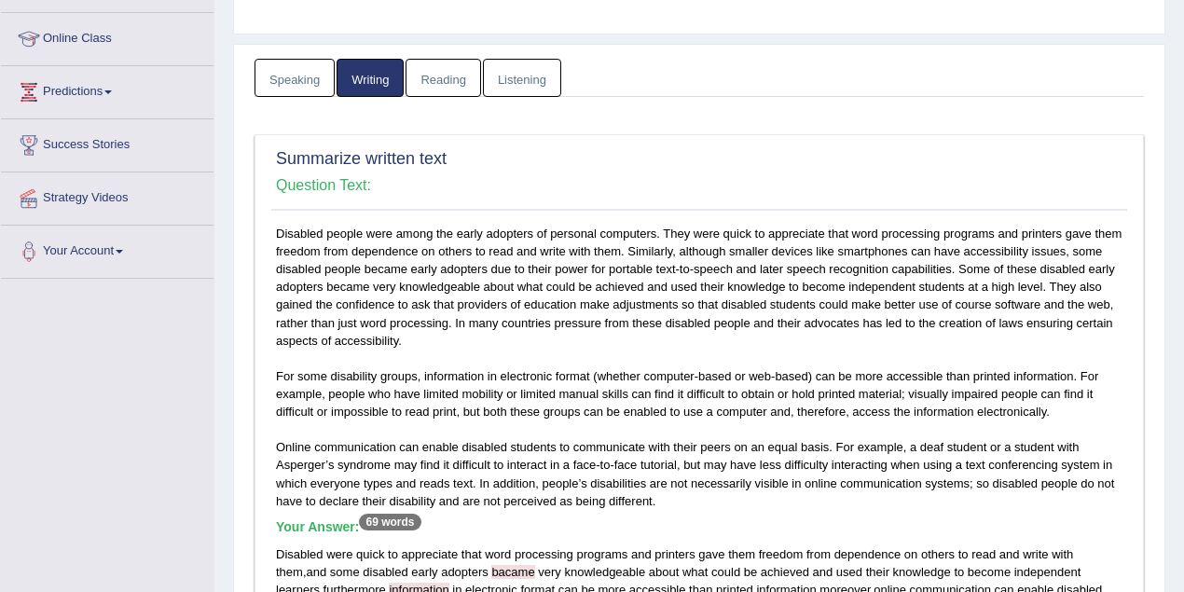
scroll to position [0, 0]
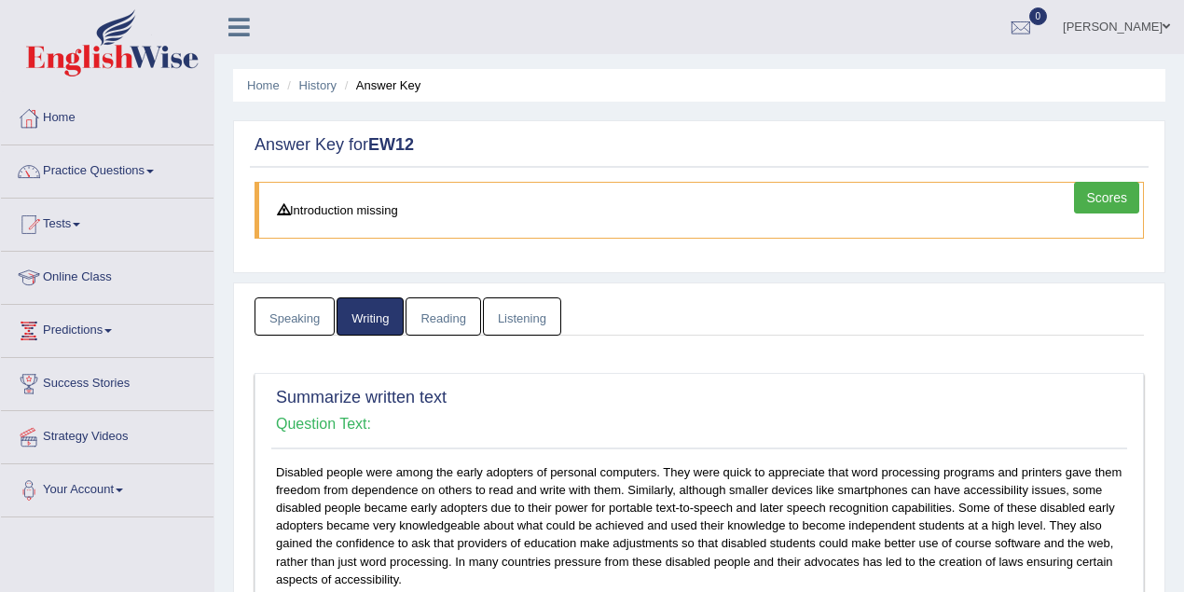
click at [436, 315] on link "Reading" at bounding box center [442, 316] width 75 height 38
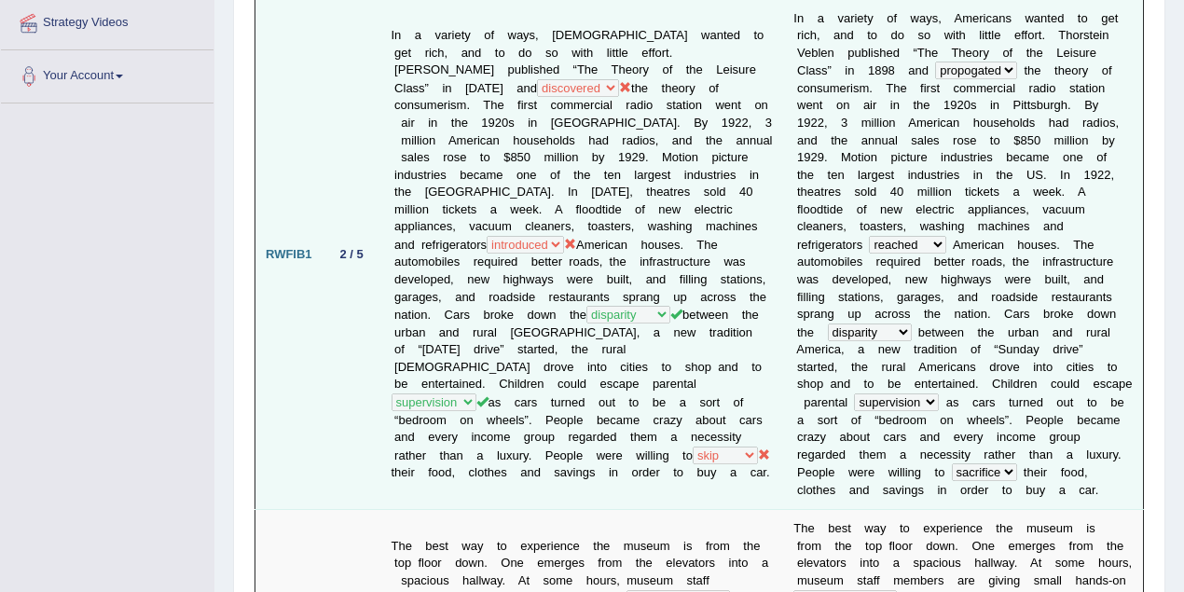
scroll to position [414, 0]
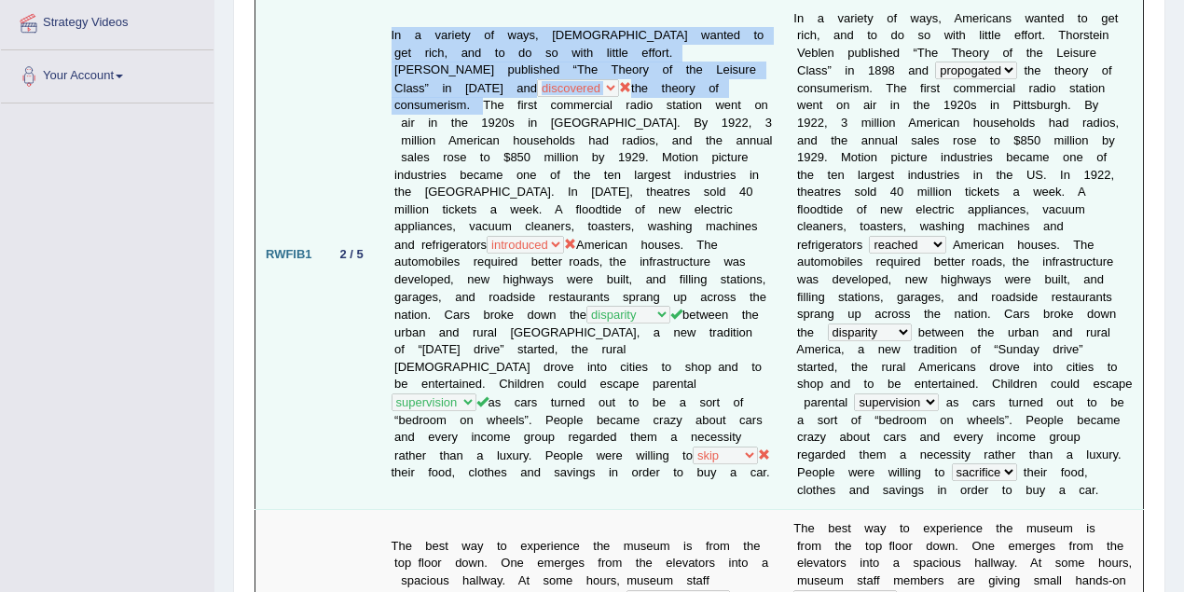
drag, startPoint x: 390, startPoint y: 11, endPoint x: 751, endPoint y: 71, distance: 365.5
click at [751, 71] on td "In a variety of ways, Americans wanted to get rich, and to do so with little ef…" at bounding box center [582, 254] width 403 height 511
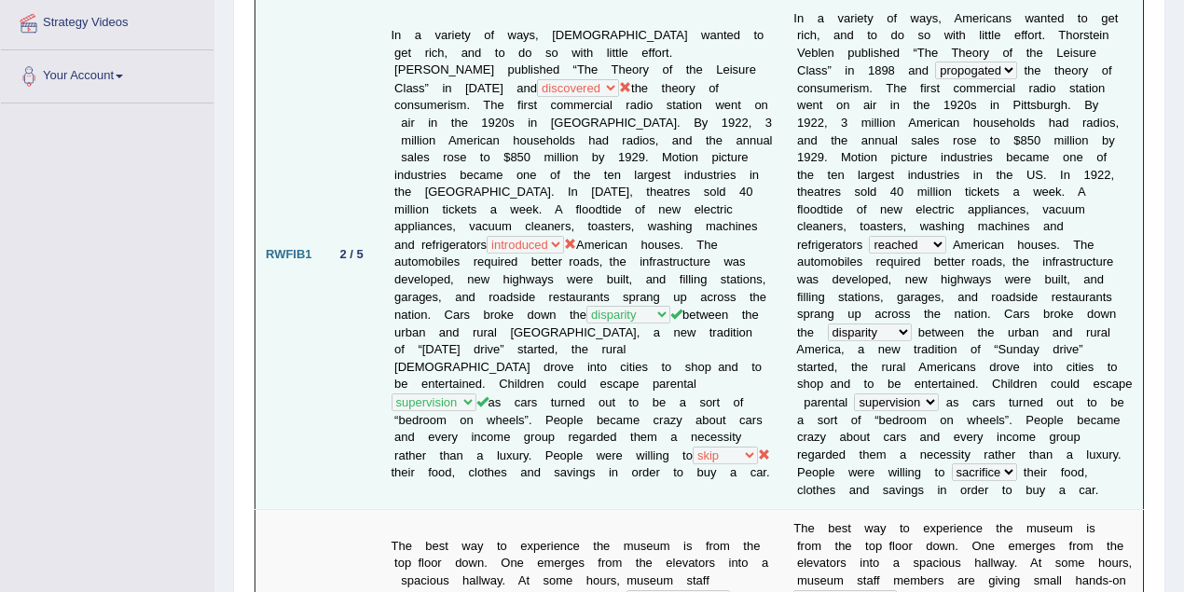
click at [608, 177] on td "In a variety of ways, Americans wanted to get rich, and to do so with little ef…" at bounding box center [582, 254] width 403 height 511
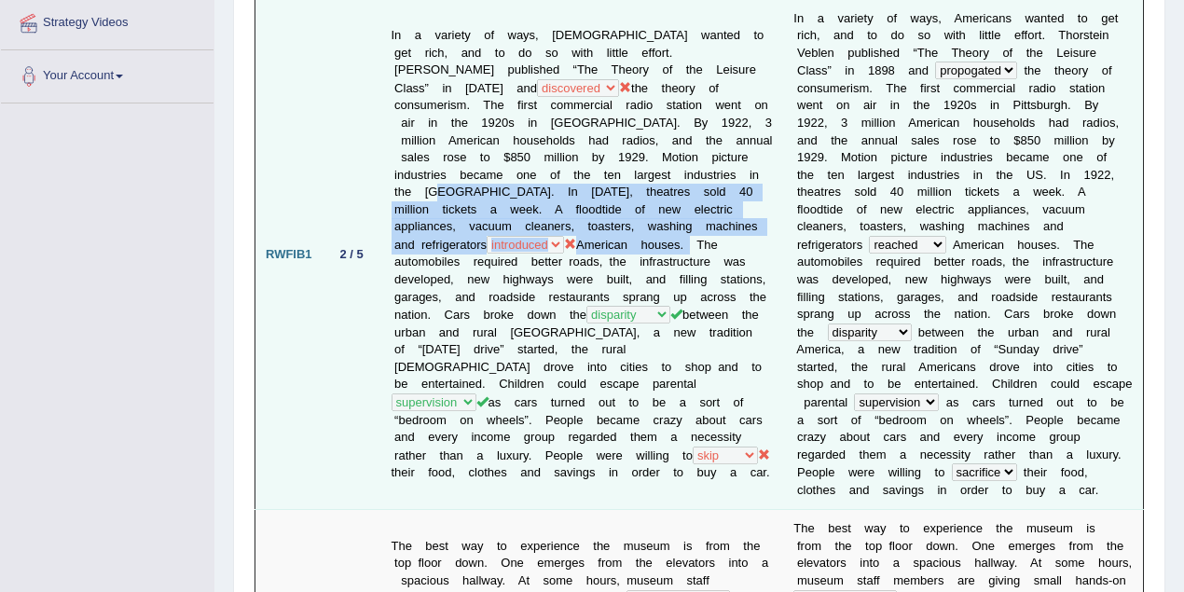
drag, startPoint x: 479, startPoint y: 165, endPoint x: 668, endPoint y: 230, distance: 200.1
click at [668, 230] on td "In a variety of ways, Americans wanted to get rich, and to do so with little ef…" at bounding box center [582, 254] width 403 height 511
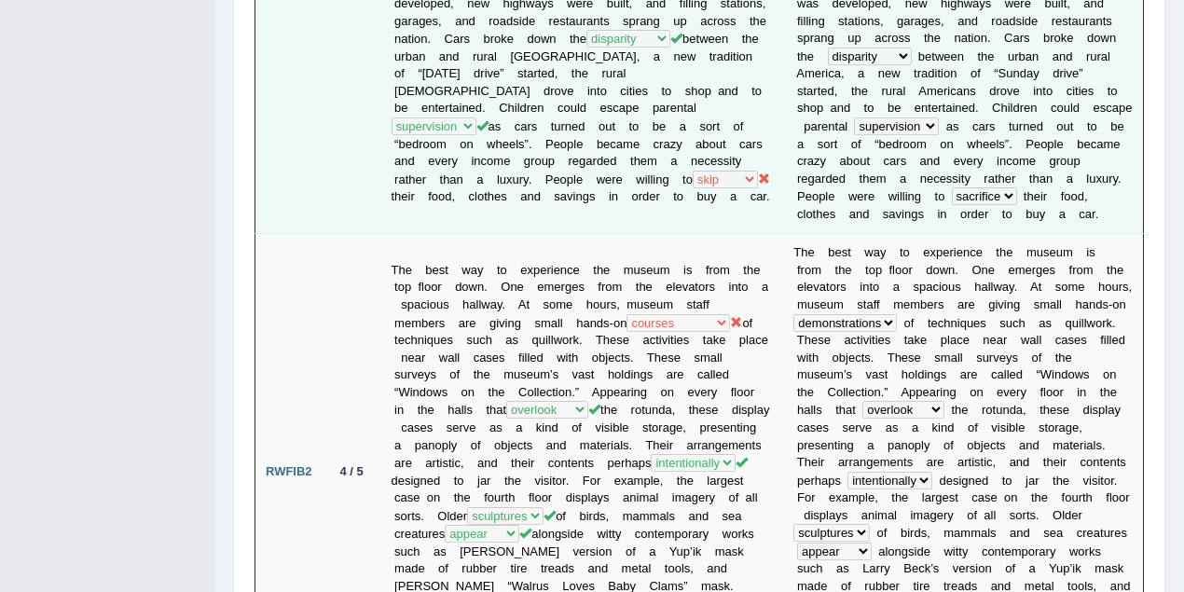
scroll to position [662, 0]
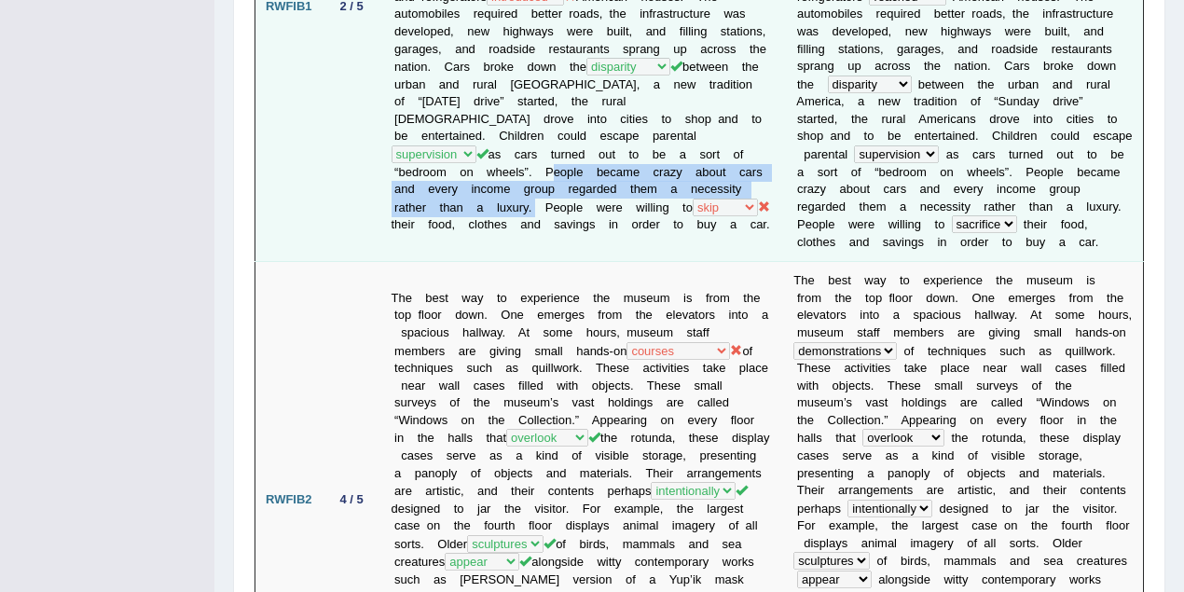
drag, startPoint x: 591, startPoint y: 185, endPoint x: 547, endPoint y: 144, distance: 60.6
click at [547, 144] on td "In a variety of ways, Americans wanted to get rich, and to do so with little ef…" at bounding box center [582, 6] width 403 height 511
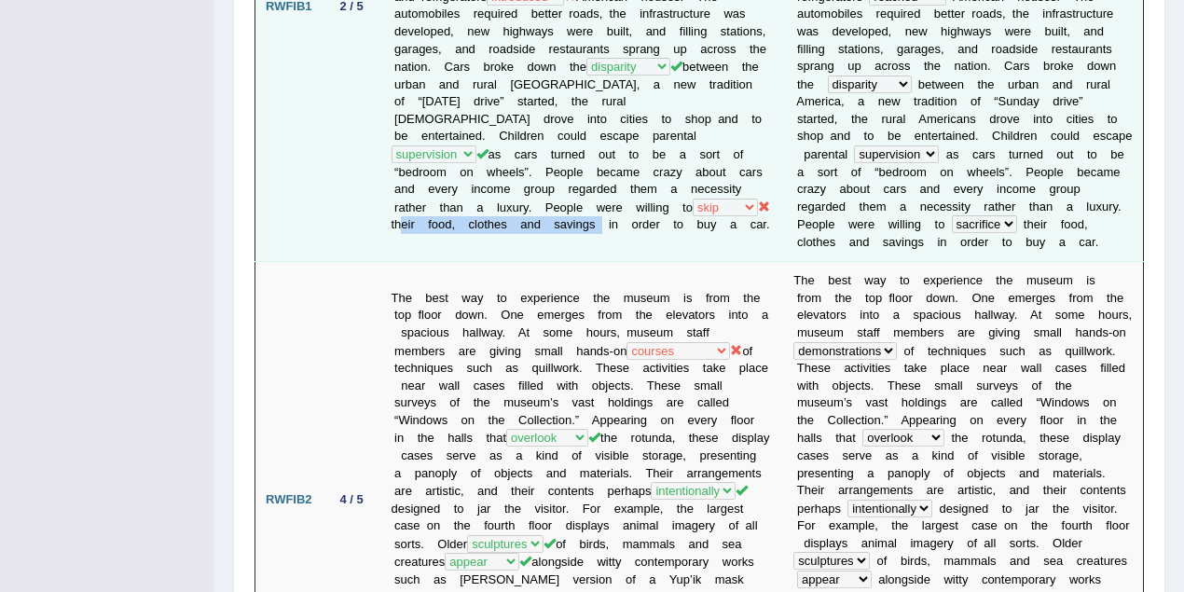
drag, startPoint x: 697, startPoint y: 199, endPoint x: 503, endPoint y: 212, distance: 194.3
click at [493, 207] on td "In a variety of ways, Americans wanted to get rich, and to do so with little ef…" at bounding box center [582, 6] width 403 height 511
click at [702, 231] on td "In a variety of ways, Americans wanted to get rich, and to do so with little ef…" at bounding box center [582, 6] width 403 height 511
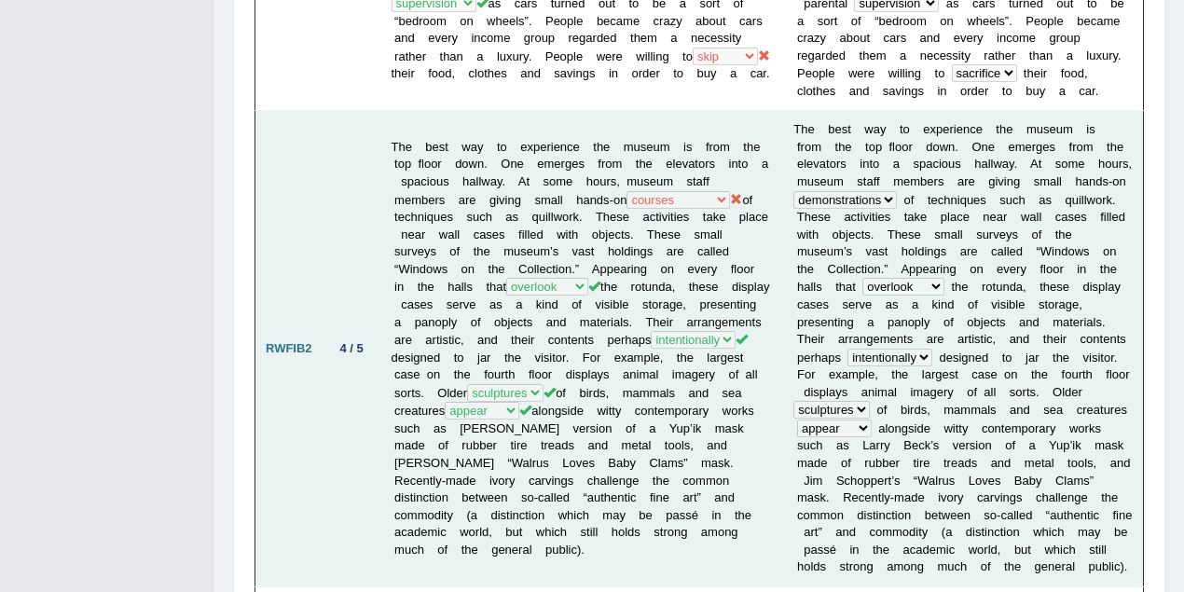
scroll to position [910, 0]
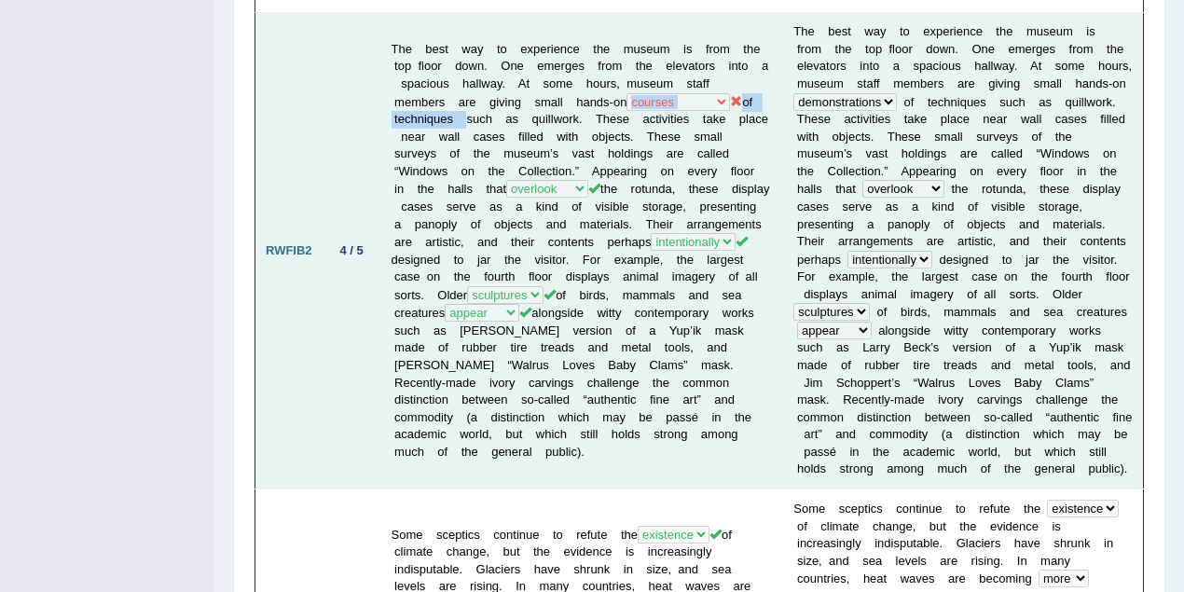
click at [399, 78] on td "The best way to experience the museum is from the top floor down. One emerges f…" at bounding box center [582, 251] width 403 height 476
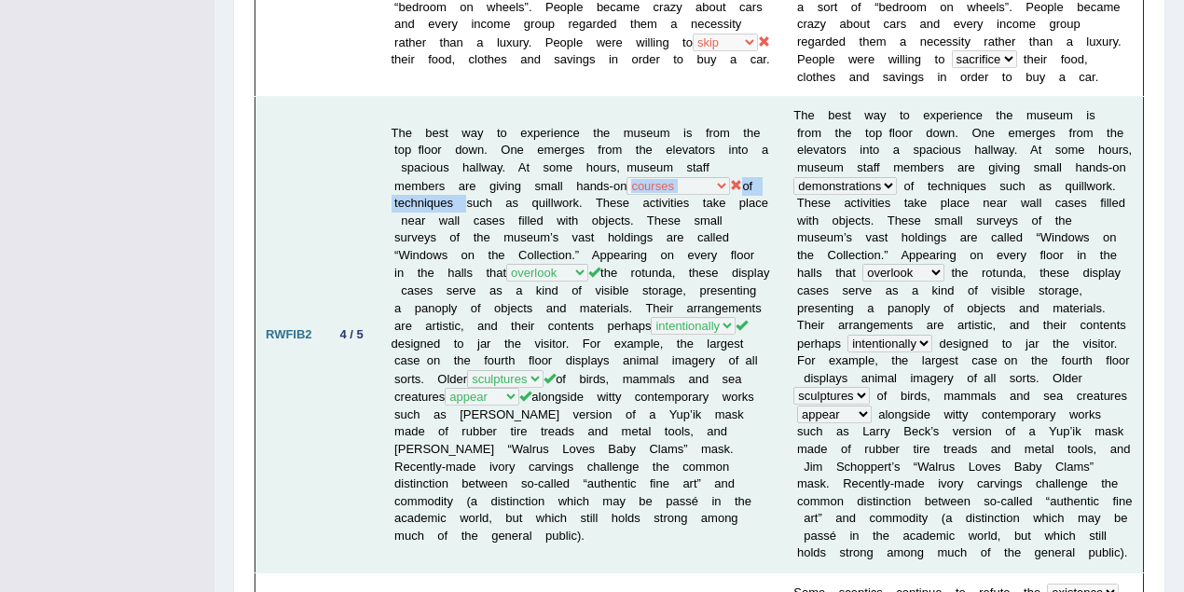
scroll to position [745, 0]
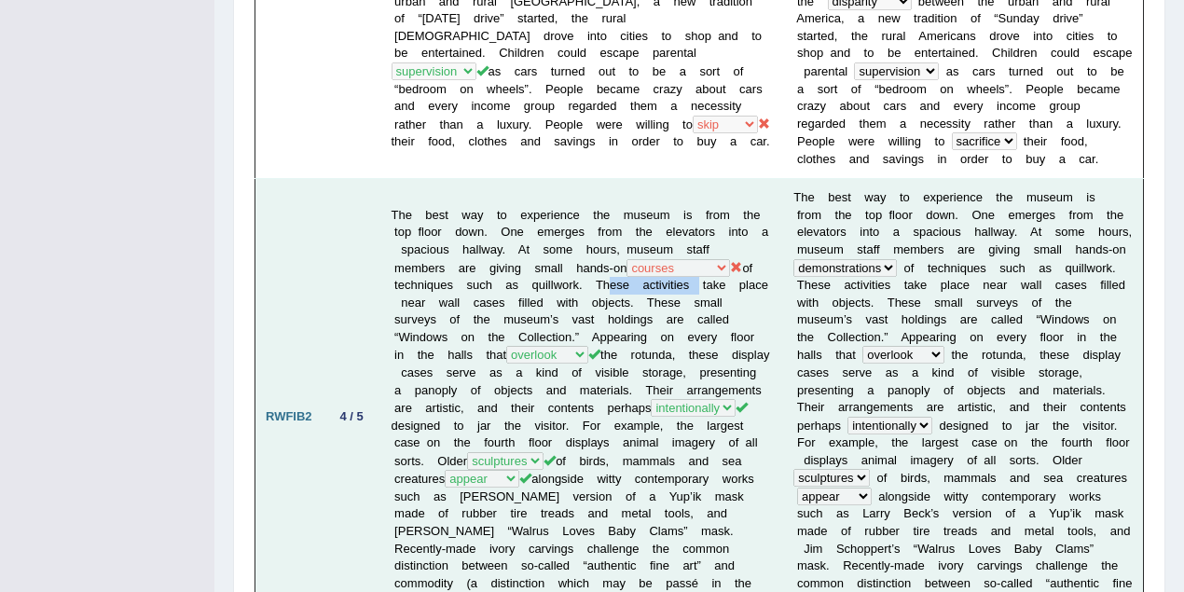
drag, startPoint x: 393, startPoint y: 261, endPoint x: 490, endPoint y: 260, distance: 96.9
click at [490, 260] on td "The best way to experience the museum is from the top floor down. One emerges f…" at bounding box center [582, 417] width 403 height 476
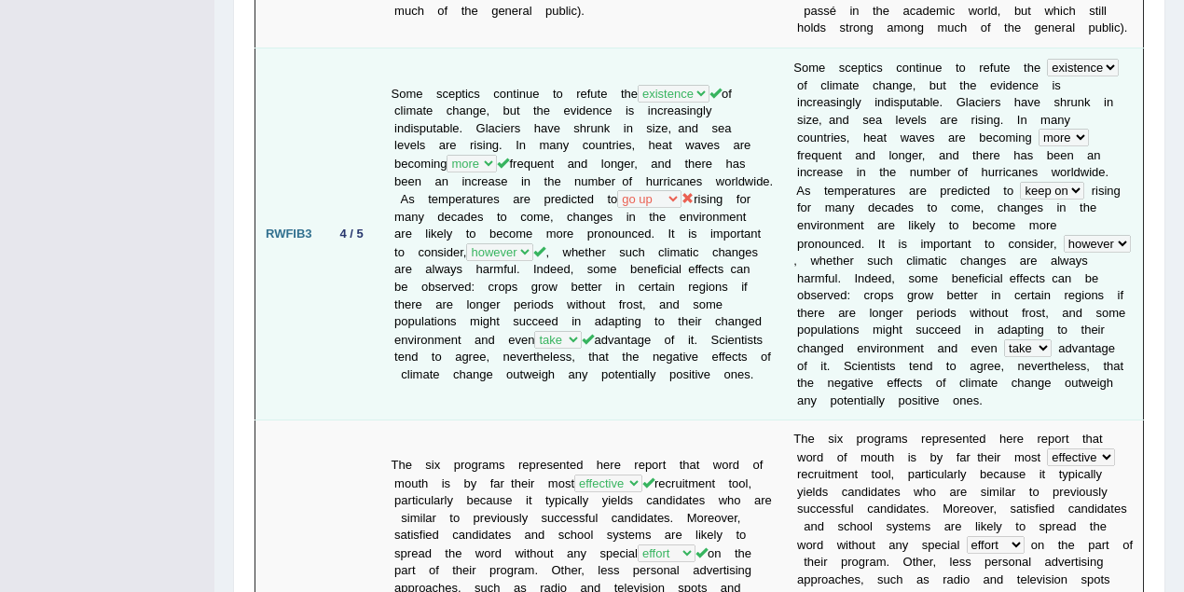
scroll to position [1324, 0]
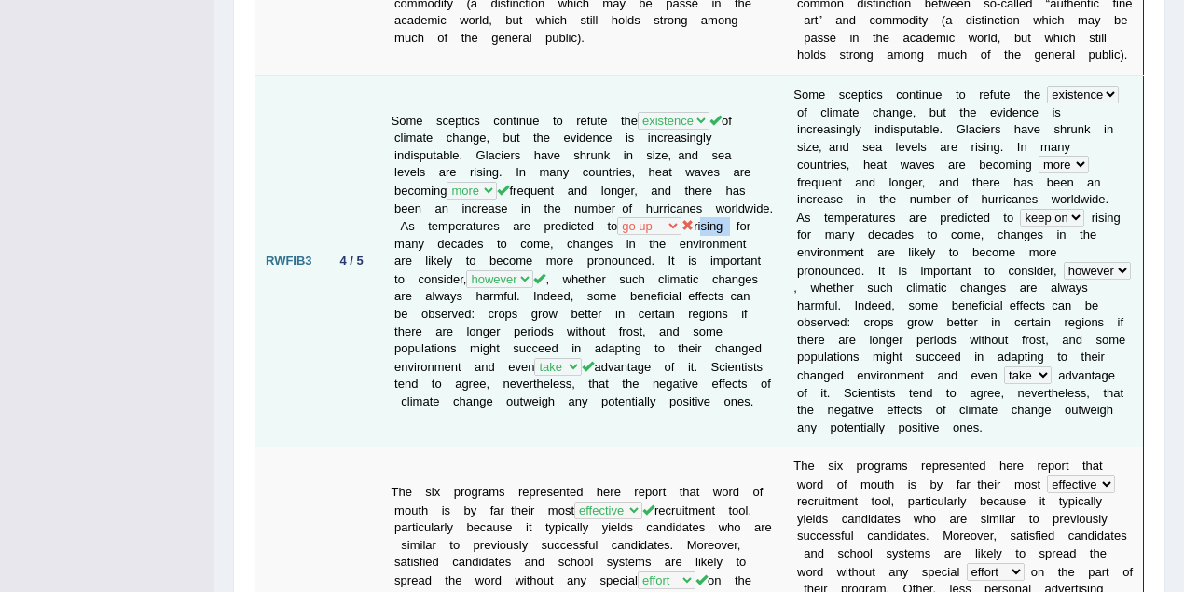
drag, startPoint x: 439, startPoint y: 166, endPoint x: 408, endPoint y: 168, distance: 30.8
click at [408, 168] on td "Some sceptics continue to refute the exist existence existing existed of climat…" at bounding box center [582, 261] width 403 height 372
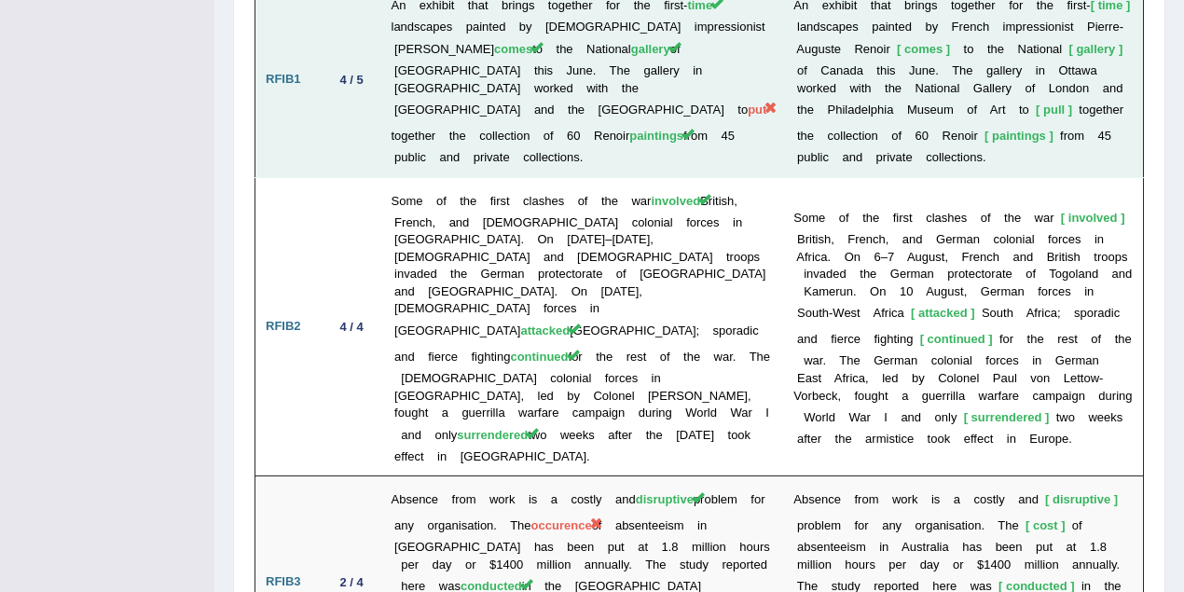
scroll to position [3810, 0]
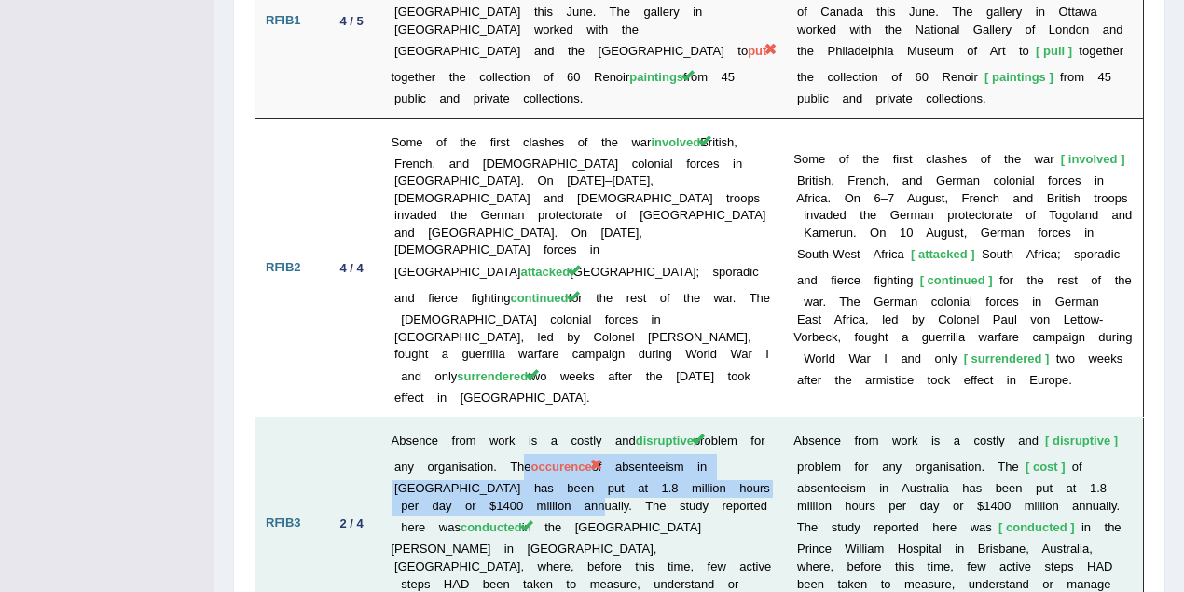
drag, startPoint x: 593, startPoint y: 269, endPoint x: 544, endPoint y: 228, distance: 63.5
click at [544, 417] on td "Absence from work is a costly and disruptive problem for any organisation. The …" at bounding box center [582, 523] width 403 height 212
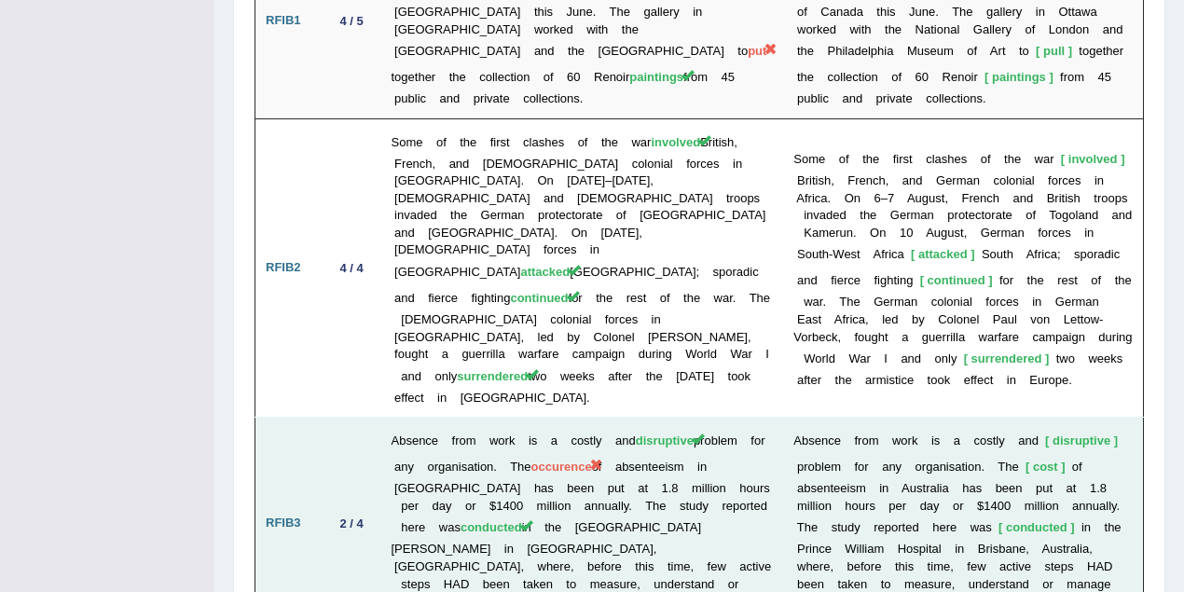
click at [680, 417] on td "Absence from work is a costly and disruptive problem for any organisation. The …" at bounding box center [582, 523] width 403 height 212
drag, startPoint x: 660, startPoint y: 355, endPoint x: 481, endPoint y: 332, distance: 180.4
click at [481, 417] on td "Absence from work is a costly and disruptive problem for any organisation. The …" at bounding box center [582, 523] width 403 height 212
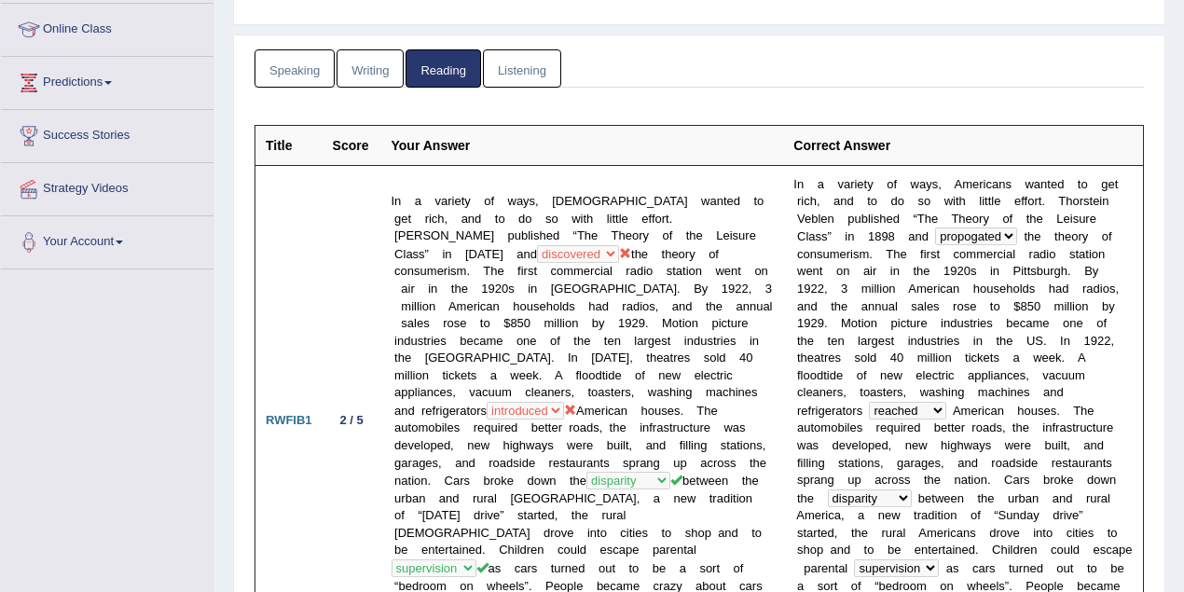
scroll to position [0, 0]
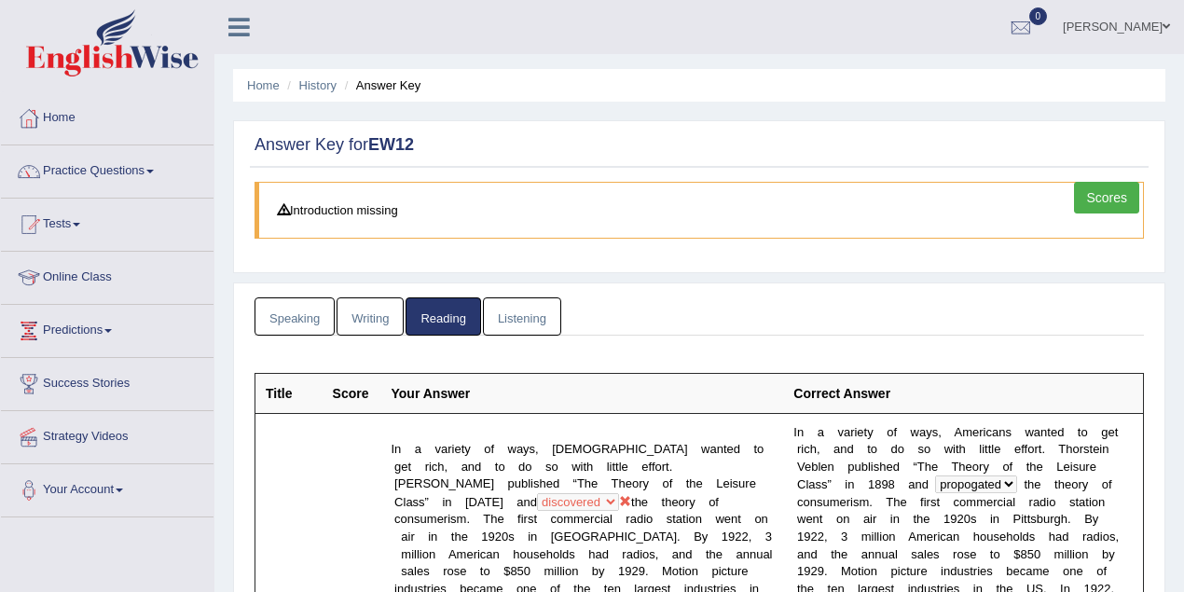
click at [527, 308] on link "Listening" at bounding box center [522, 316] width 78 height 38
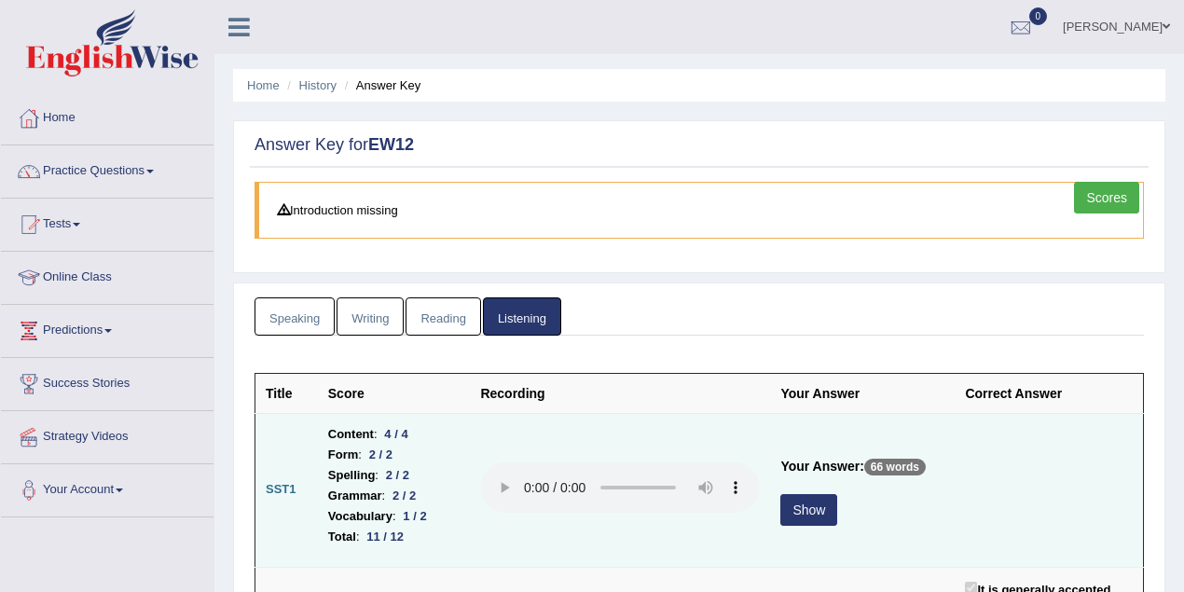
scroll to position [248, 0]
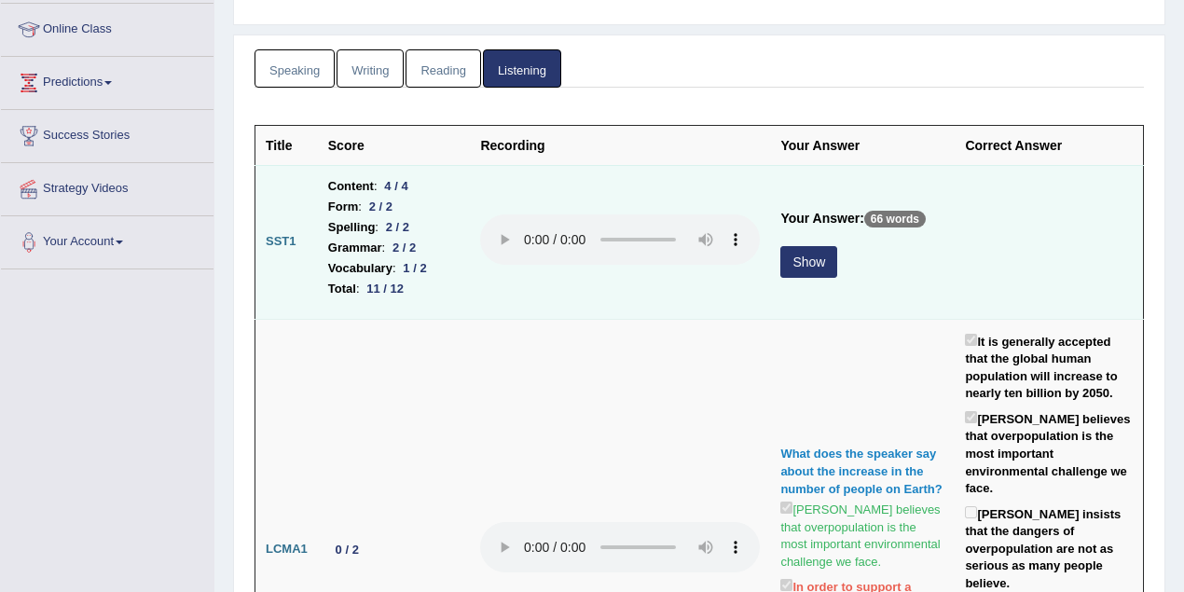
click at [789, 270] on button "Show" at bounding box center [808, 262] width 57 height 32
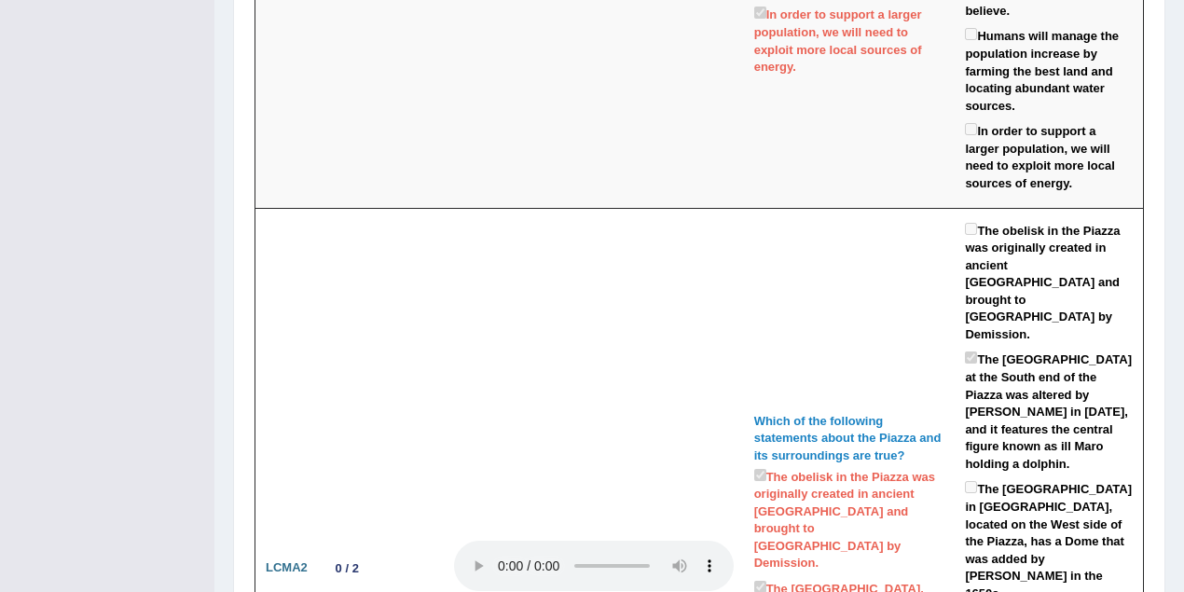
scroll to position [0, 0]
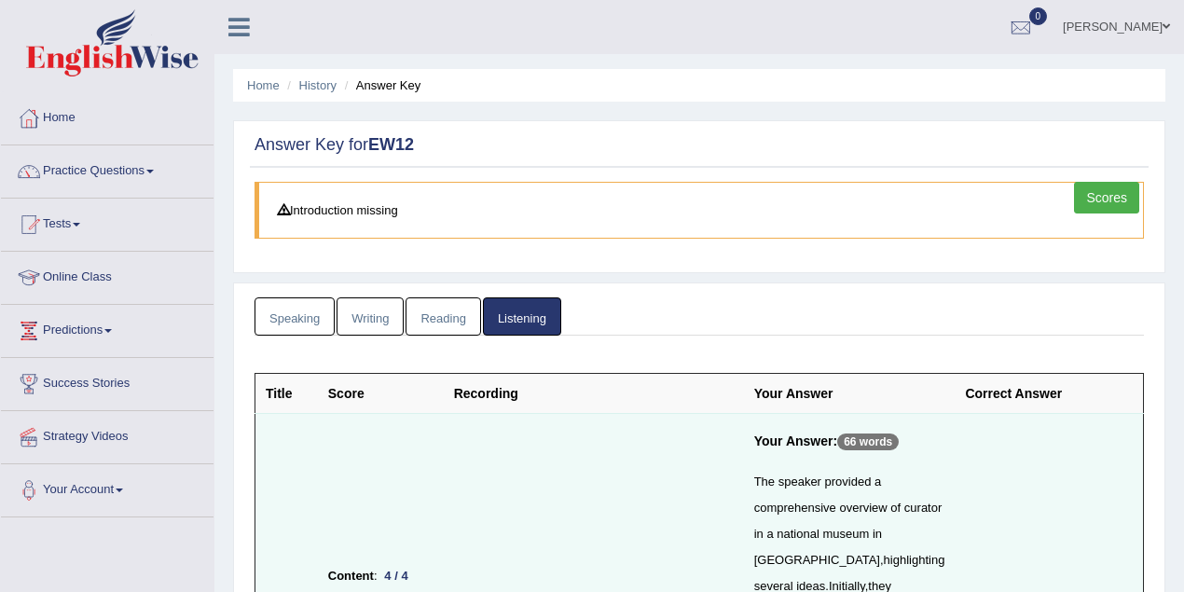
click at [292, 308] on link "Speaking" at bounding box center [294, 316] width 80 height 38
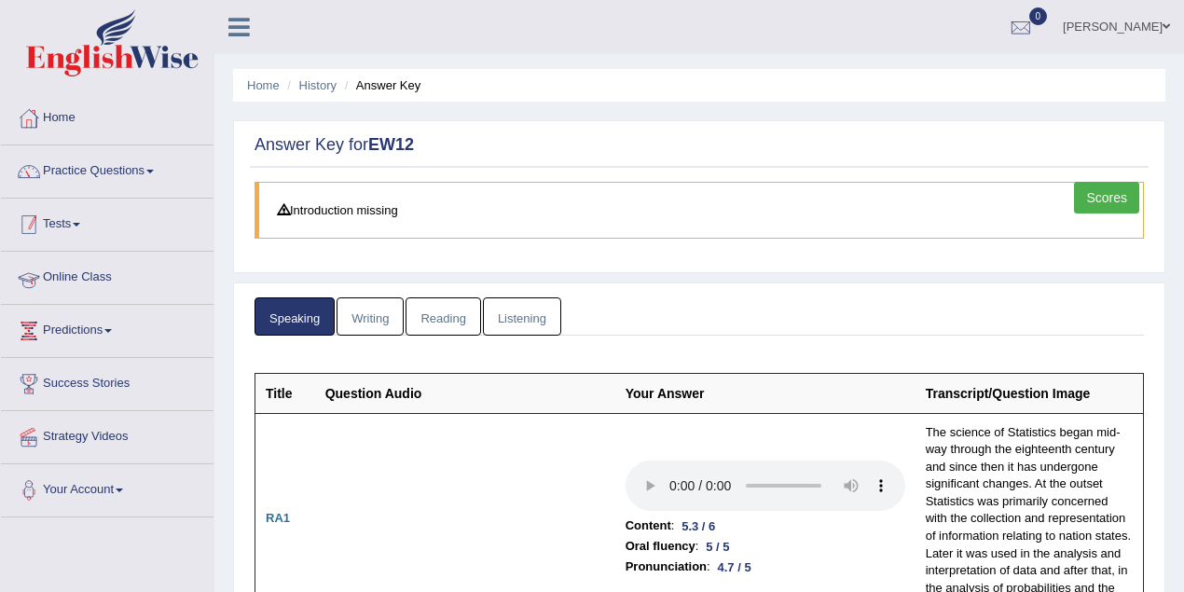
click at [52, 226] on link "Tests" at bounding box center [107, 221] width 212 height 47
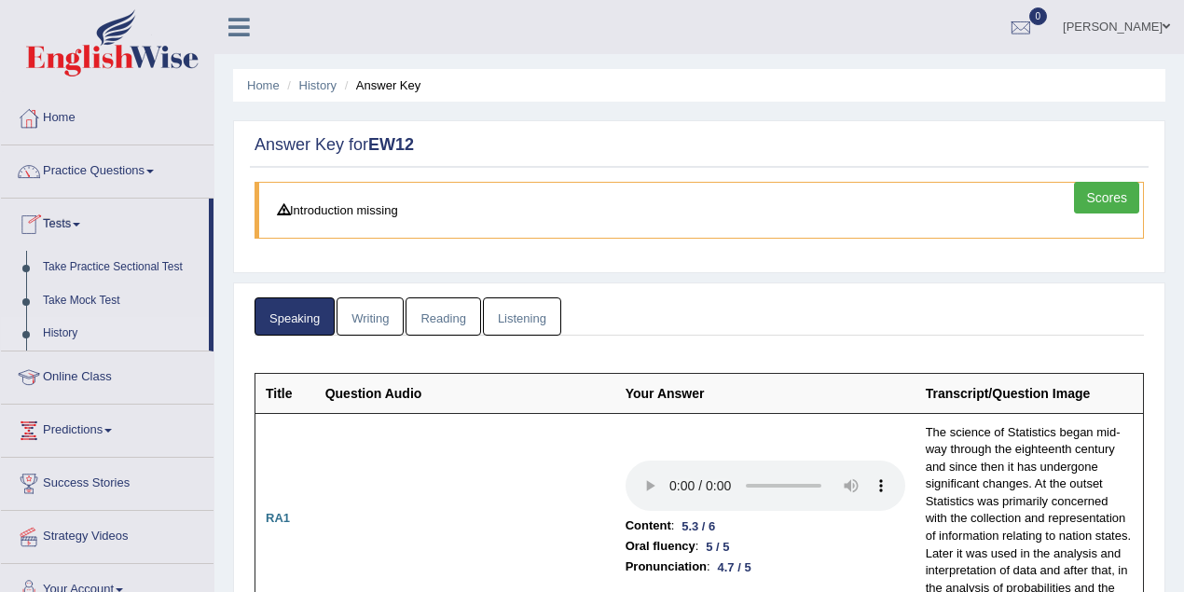
click at [65, 326] on link "History" at bounding box center [121, 334] width 174 height 34
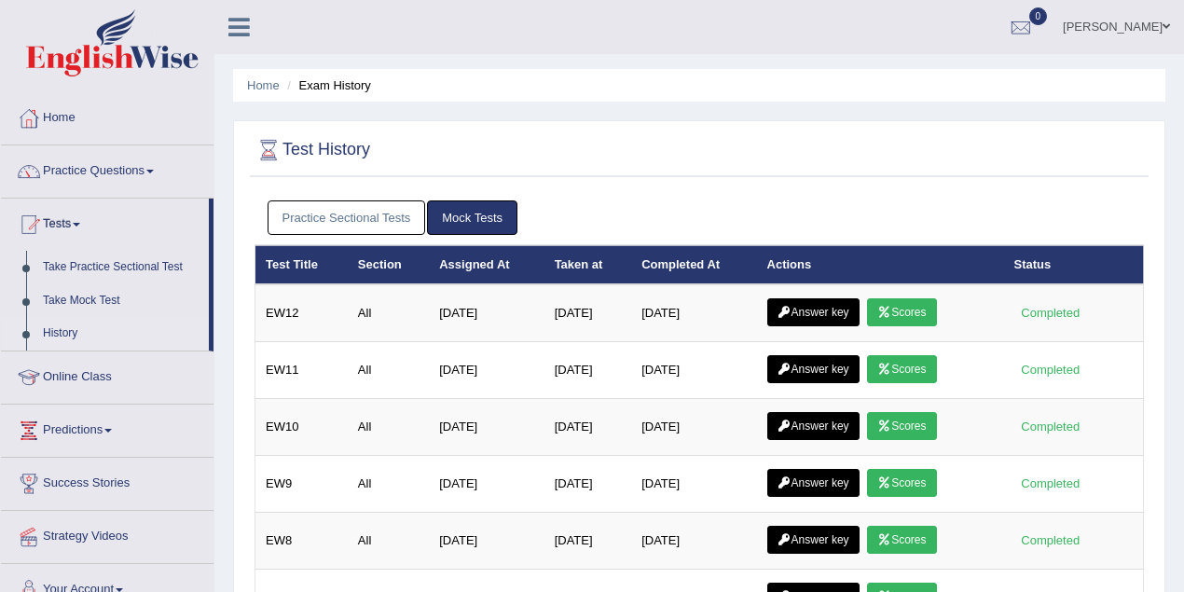
click at [1135, 33] on link "[PERSON_NAME]" at bounding box center [1115, 24] width 135 height 48
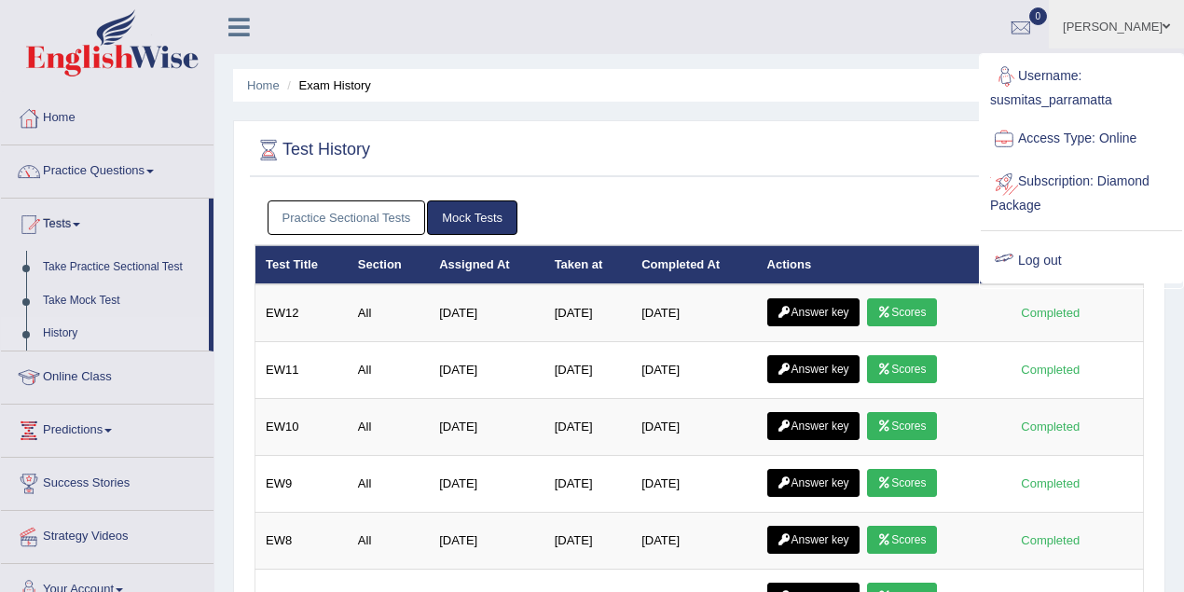
click at [1054, 267] on link "Log out" at bounding box center [1080, 261] width 201 height 43
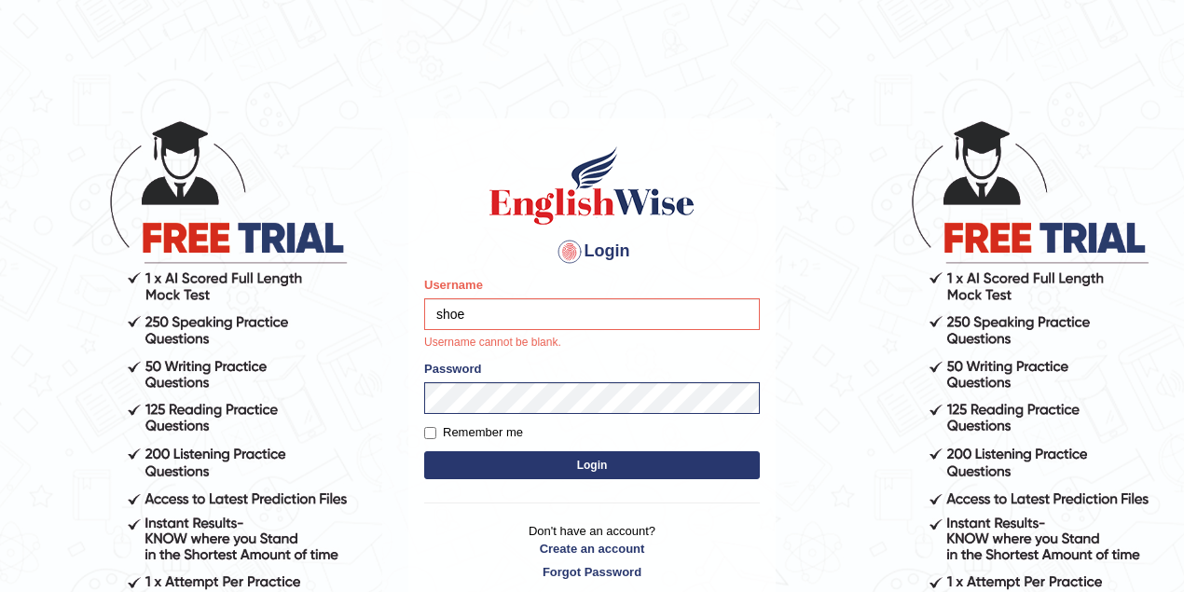
type input "shoeb51"
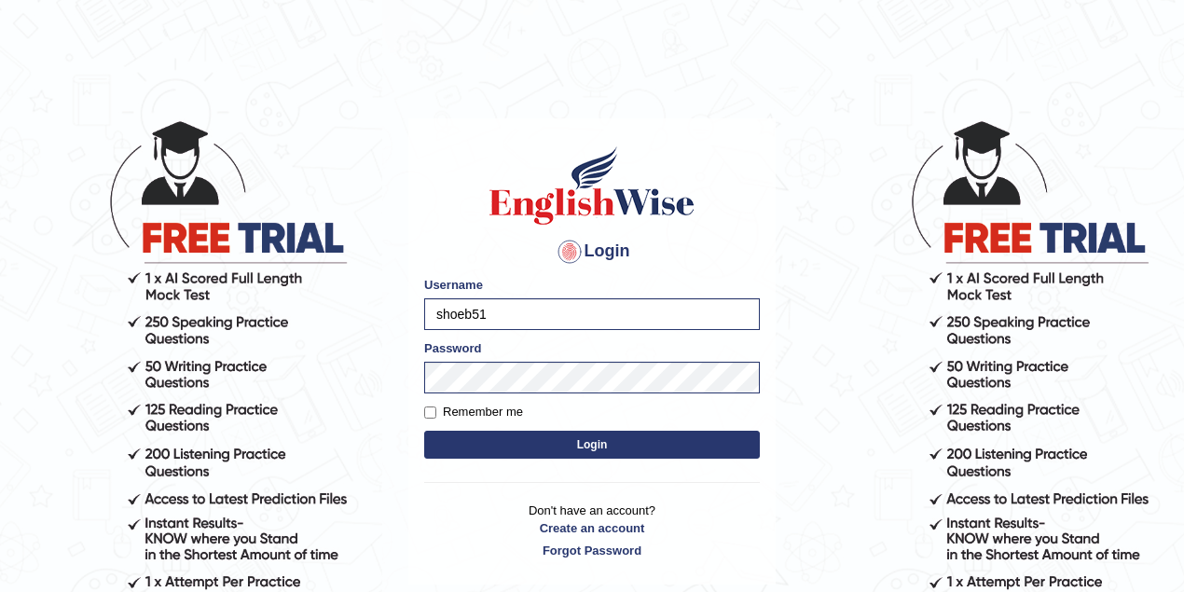
click at [528, 449] on button "Login" at bounding box center [591, 445] width 335 height 28
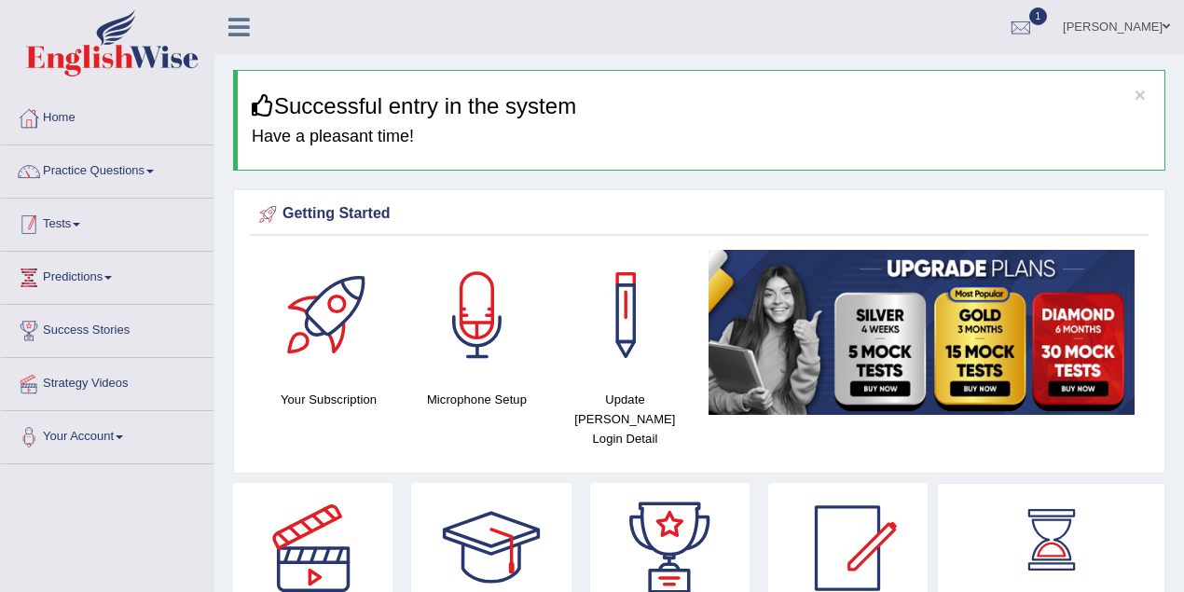
drag, startPoint x: 0, startPoint y: 0, endPoint x: 78, endPoint y: 225, distance: 237.8
click at [78, 225] on link "Tests" at bounding box center [107, 221] width 212 height 47
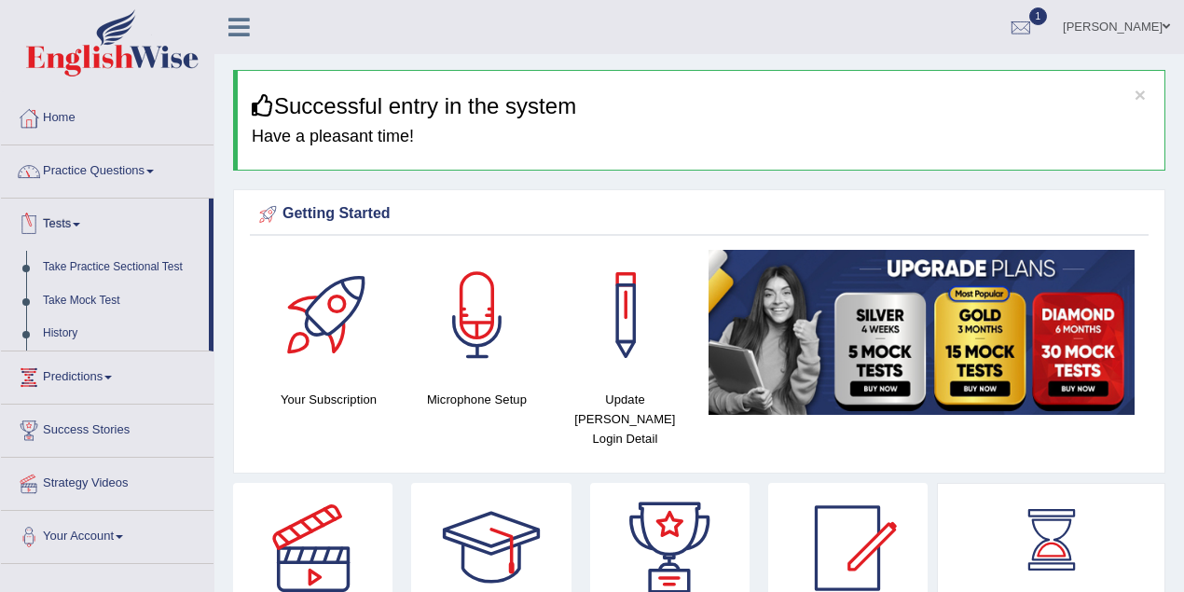
click at [105, 182] on link "Practice Questions" at bounding box center [107, 168] width 212 height 47
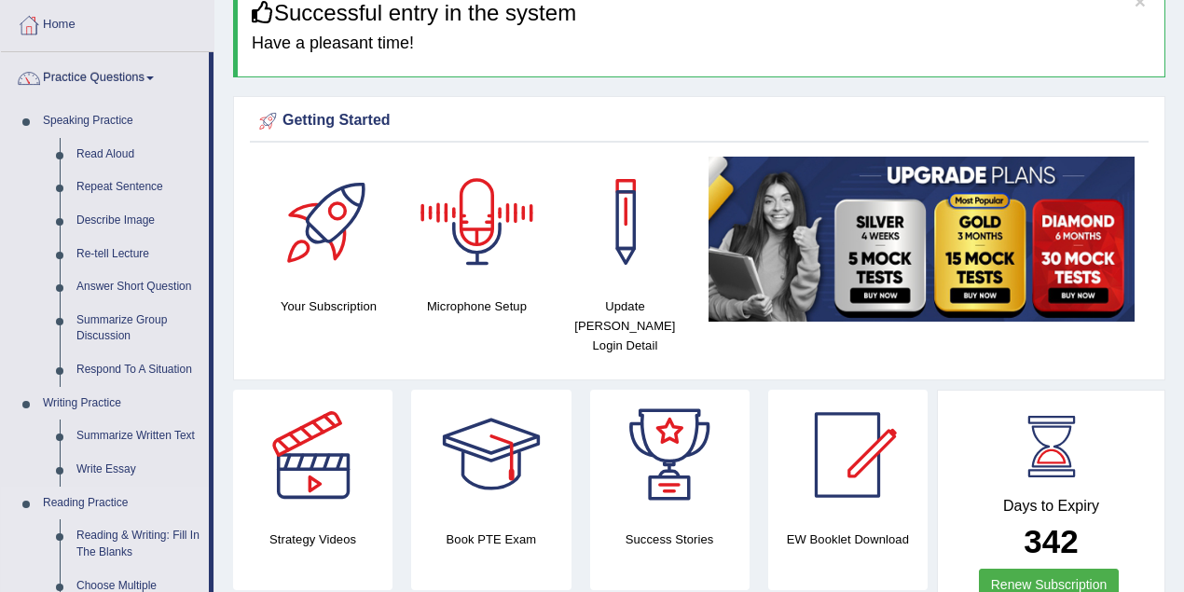
scroll to position [166, 0]
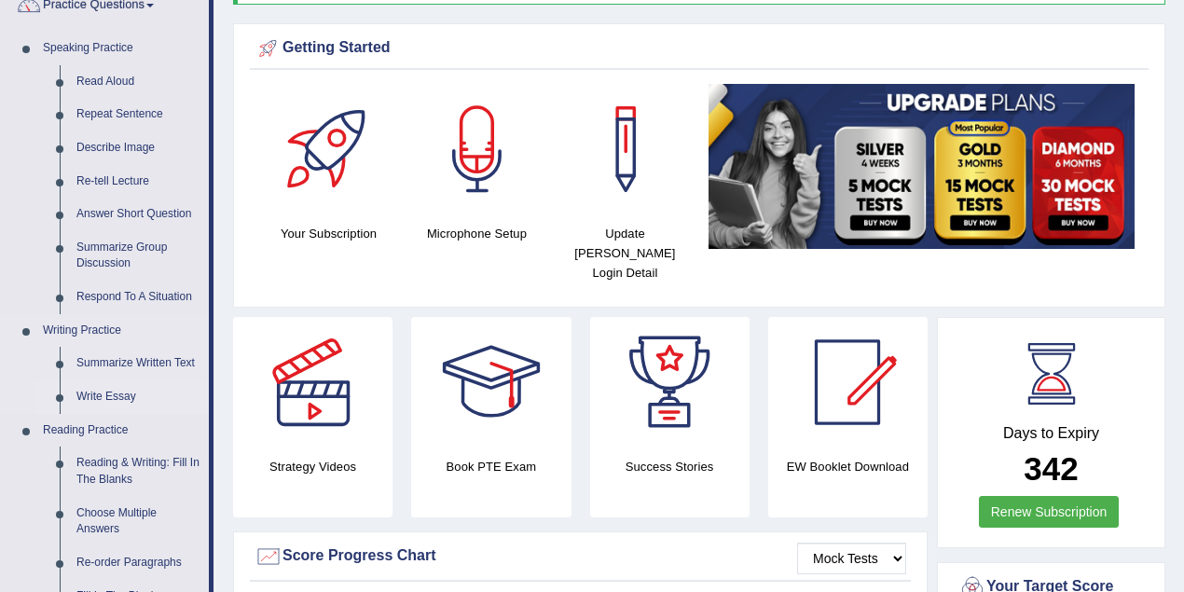
click at [121, 394] on link "Write Essay" at bounding box center [138, 397] width 141 height 34
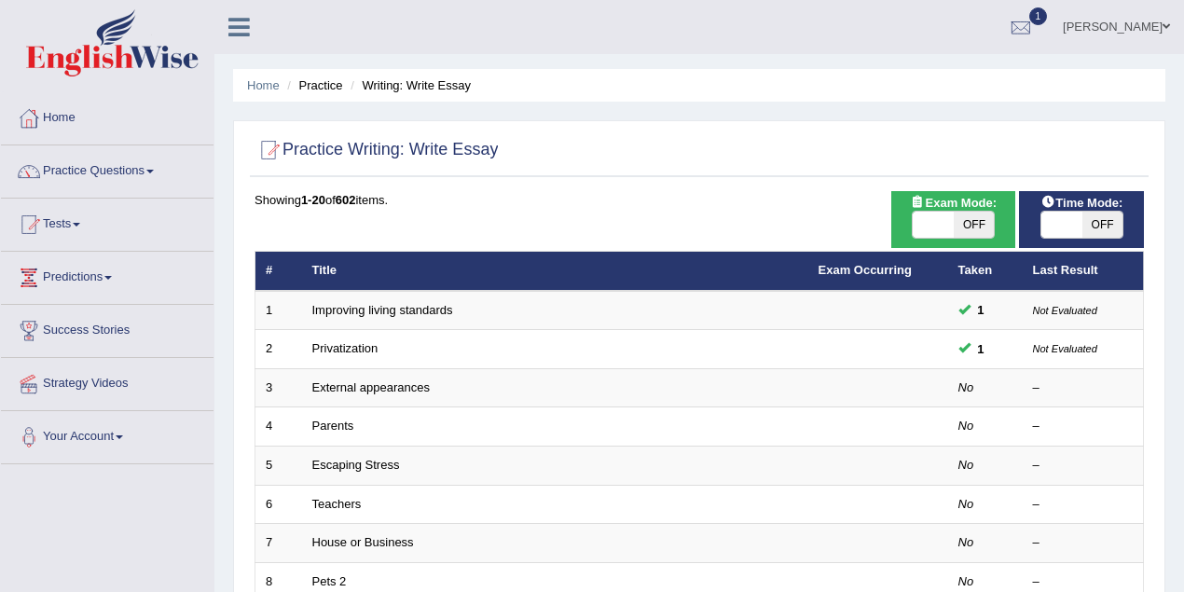
click at [988, 224] on span "OFF" at bounding box center [973, 225] width 41 height 26
checkbox input "true"
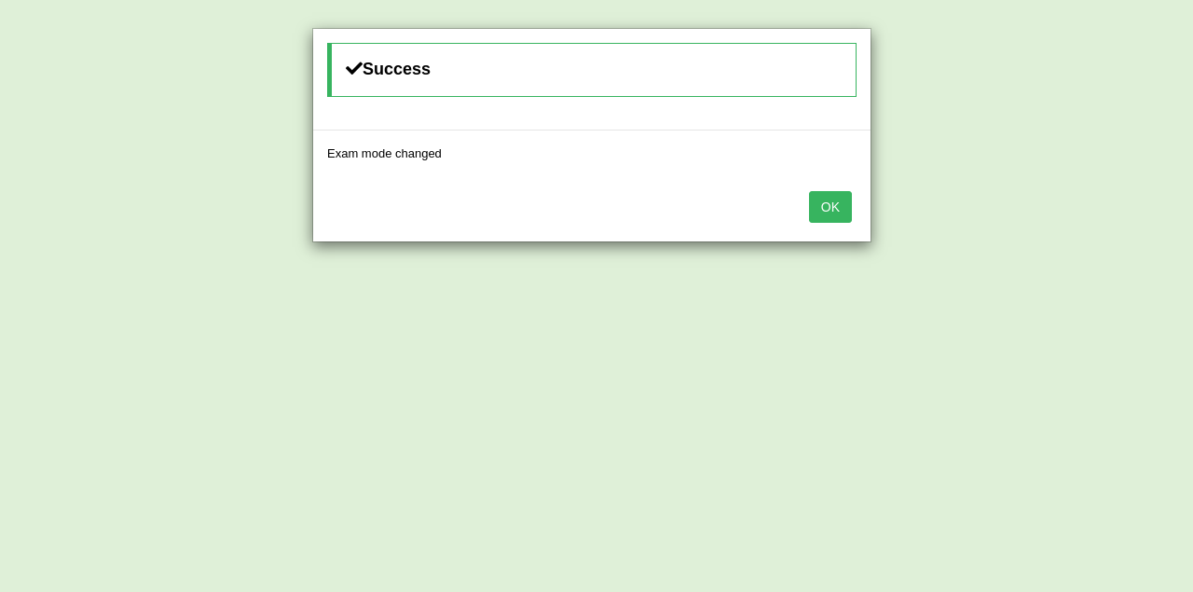
click at [833, 210] on button "OK" at bounding box center [830, 207] width 43 height 32
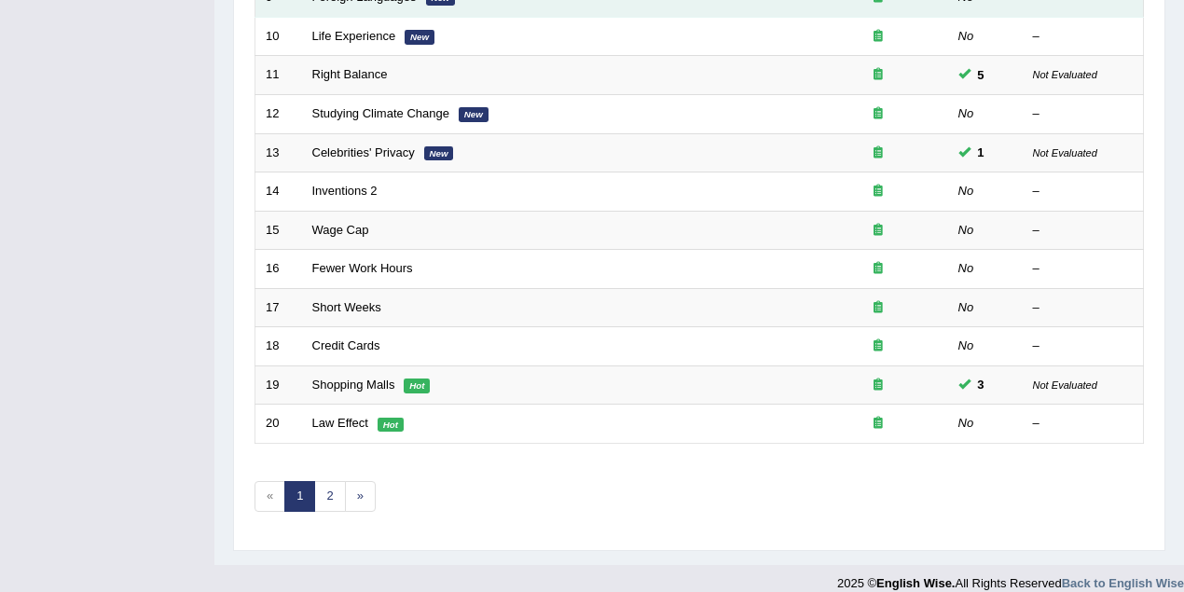
scroll to position [633, 0]
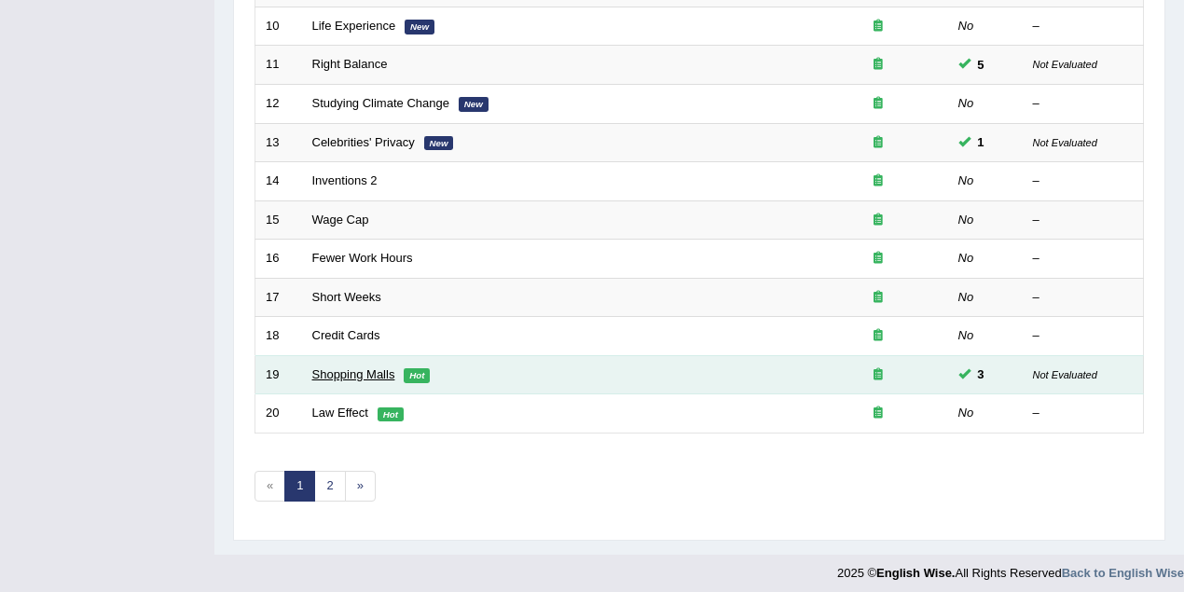
click at [365, 367] on link "Shopping Malls" at bounding box center [353, 374] width 83 height 14
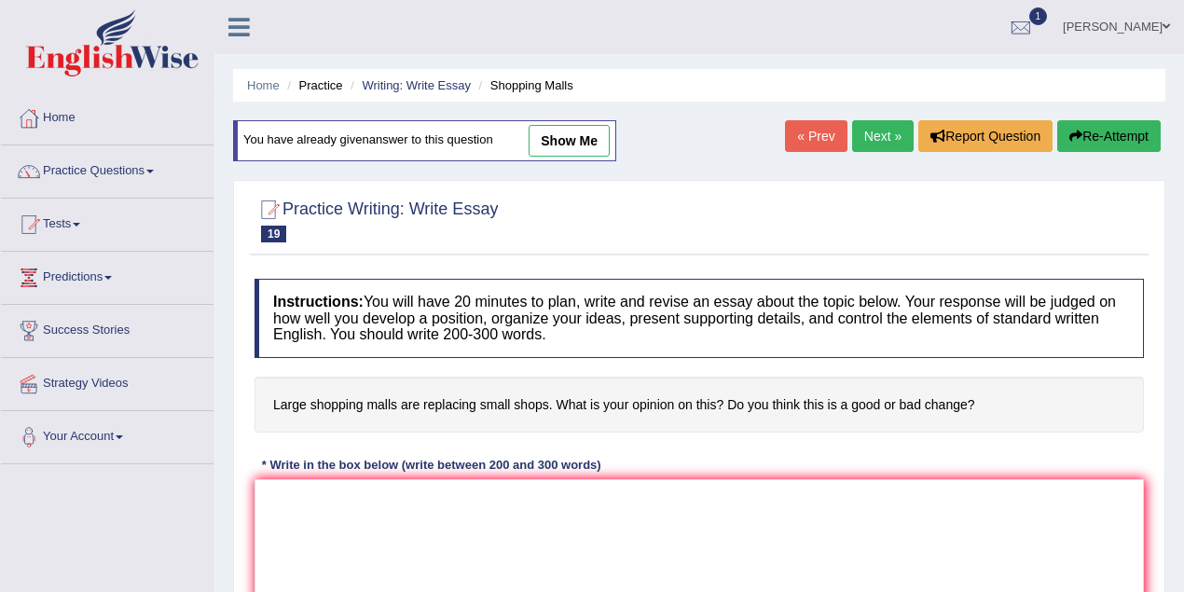
click at [565, 142] on link "show me" at bounding box center [568, 141] width 81 height 32
type textarea "The increasing influence of the large shopping malls for replacing small shops …"
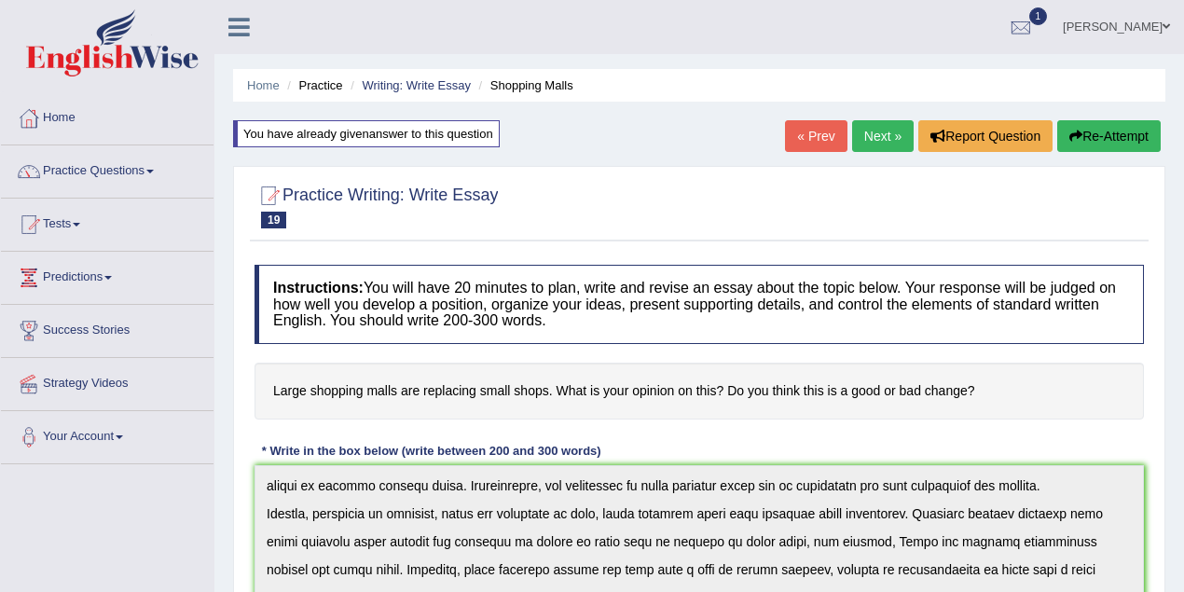
click at [1134, 28] on link "[PERSON_NAME]" at bounding box center [1115, 24] width 135 height 48
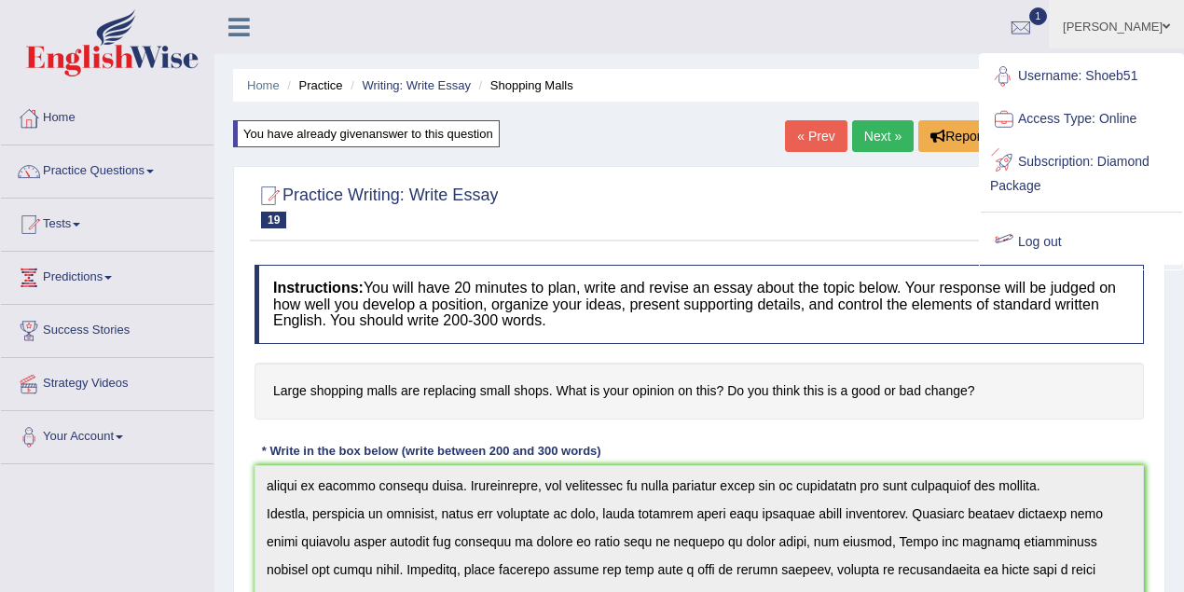
click at [1064, 240] on link "Log out" at bounding box center [1080, 242] width 201 height 43
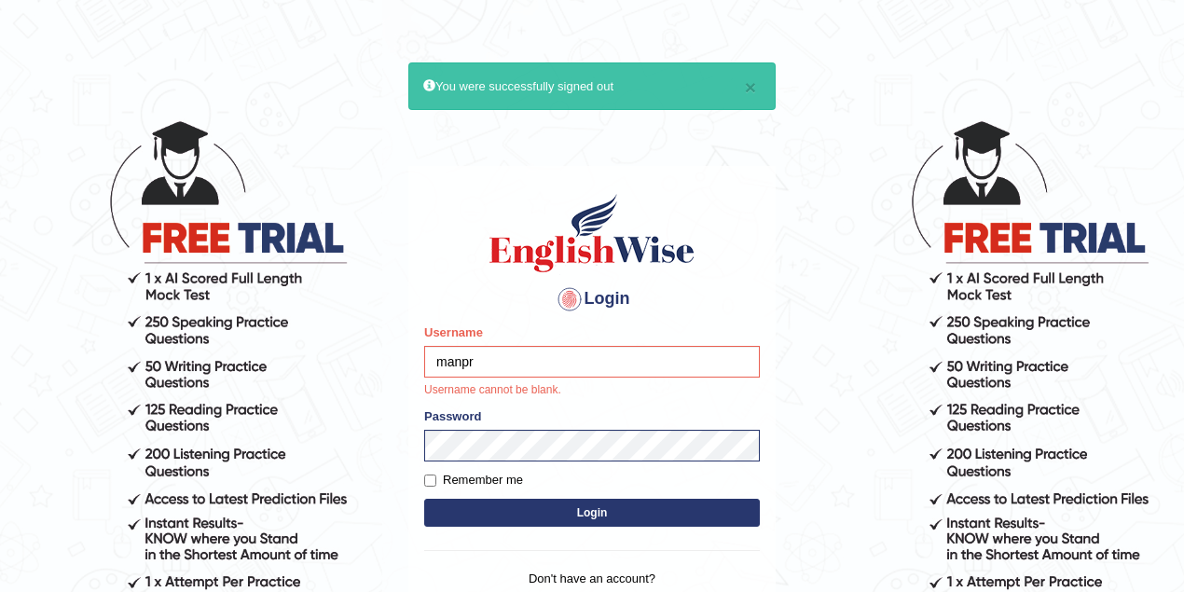
type input "manpreetk_parramatta"
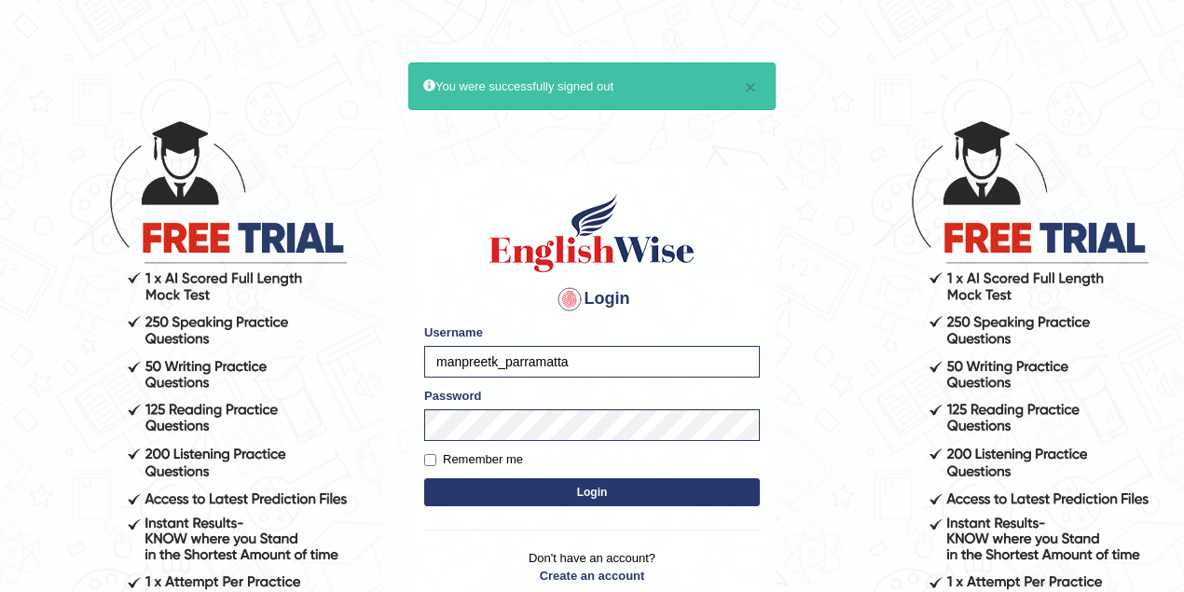
click at [558, 492] on button "Login" at bounding box center [591, 492] width 335 height 28
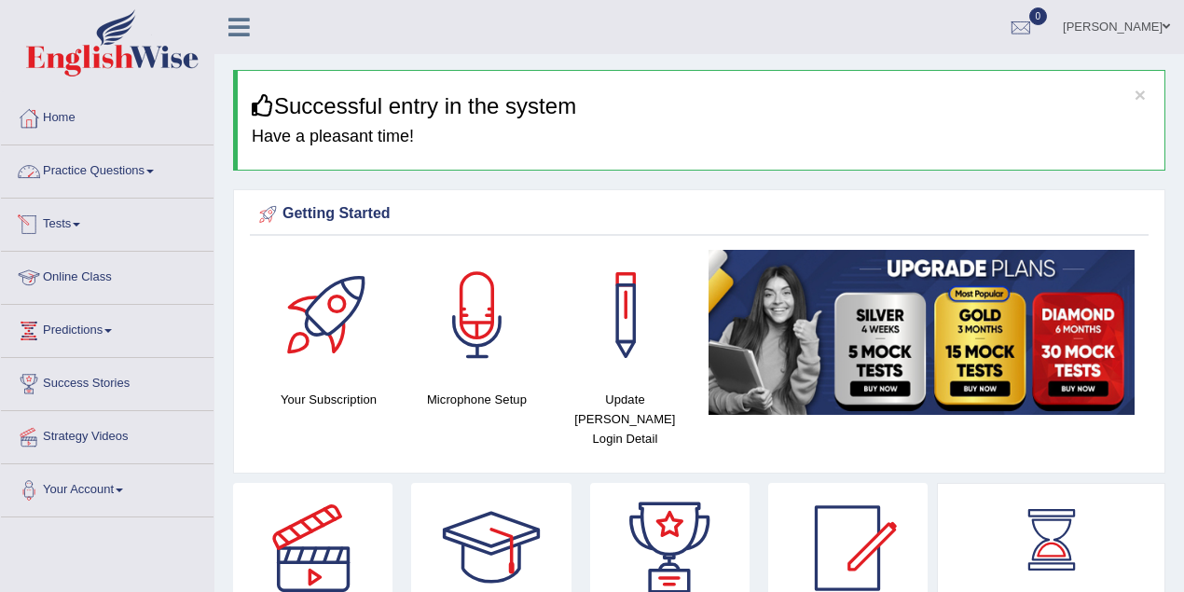
click at [111, 186] on link "Practice Questions" at bounding box center [107, 168] width 212 height 47
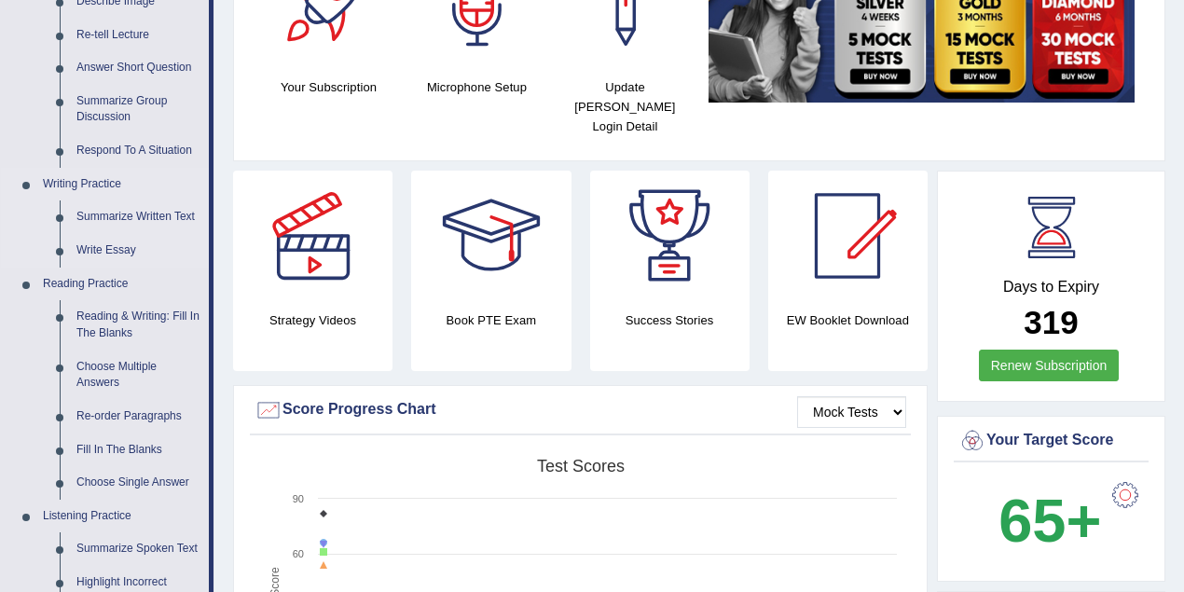
scroll to position [580, 0]
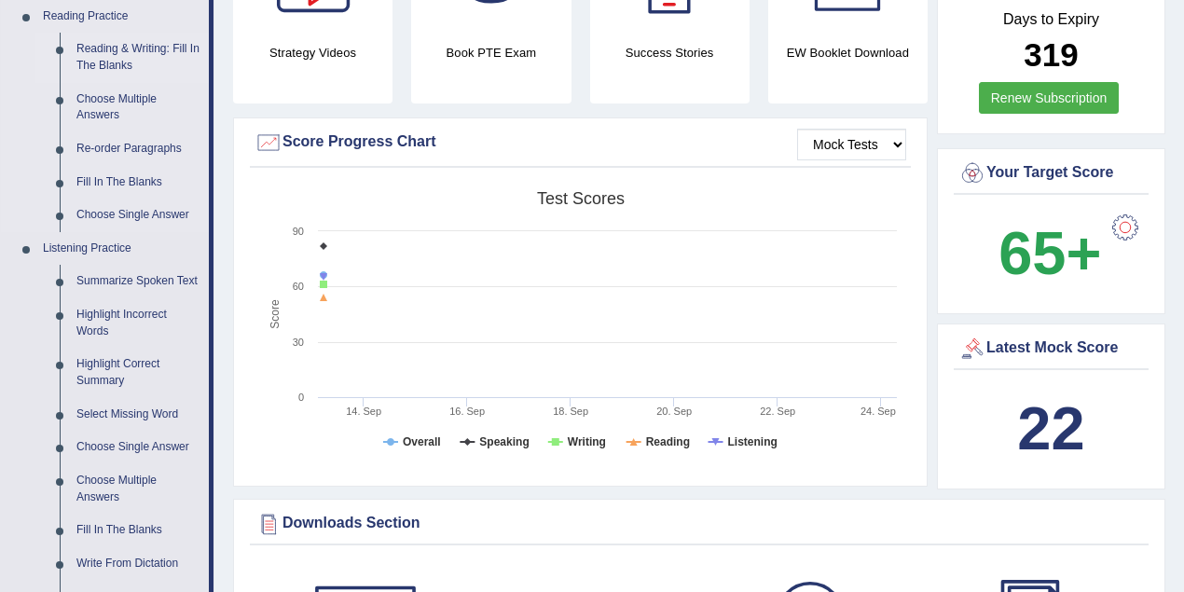
click at [132, 56] on link "Reading & Writing: Fill In The Blanks" at bounding box center [138, 57] width 141 height 49
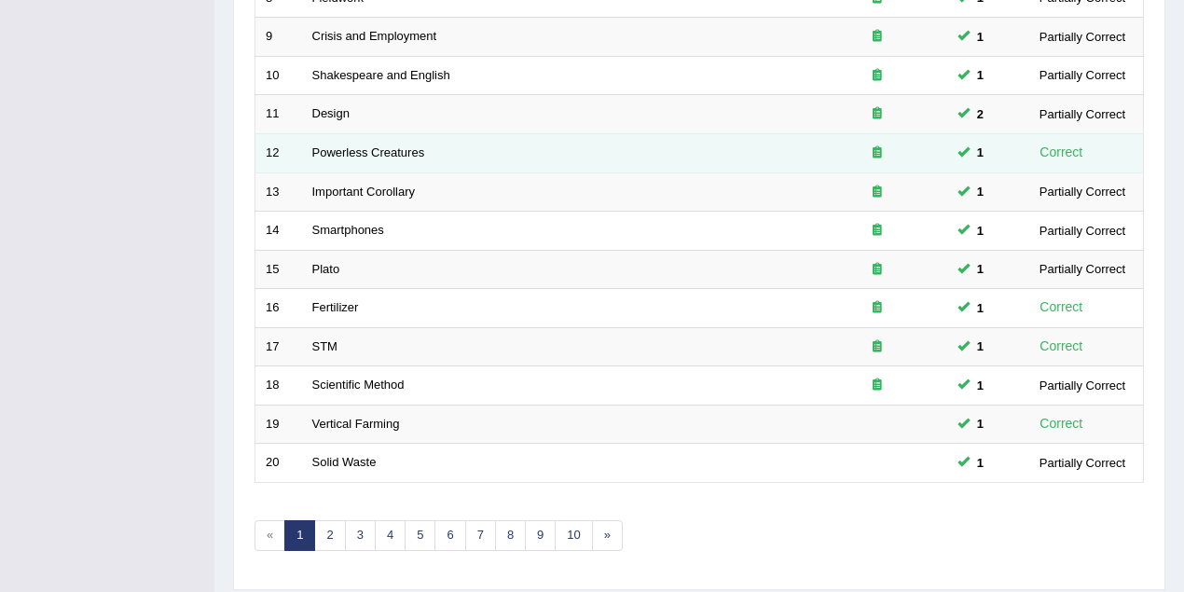
scroll to position [633, 0]
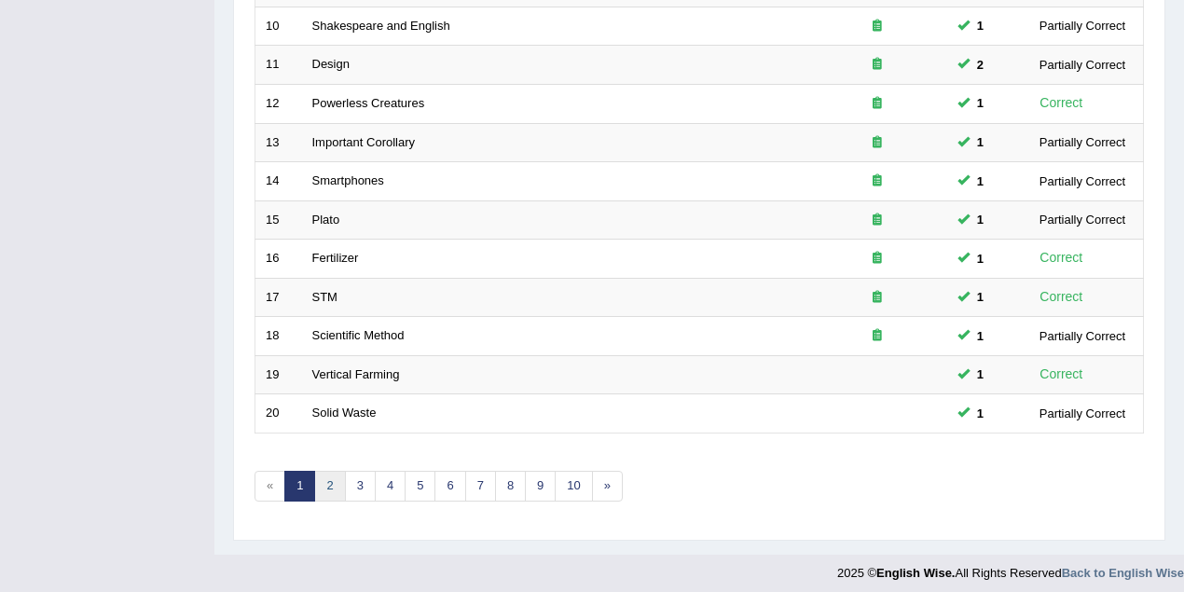
click at [330, 486] on link "2" at bounding box center [329, 486] width 31 height 31
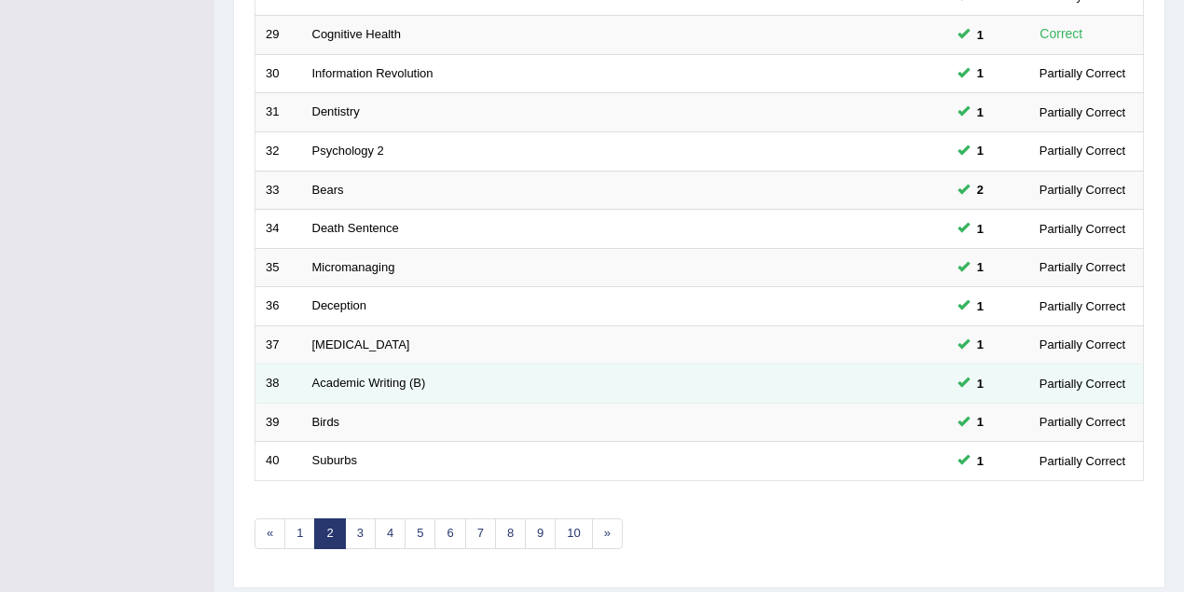
scroll to position [633, 0]
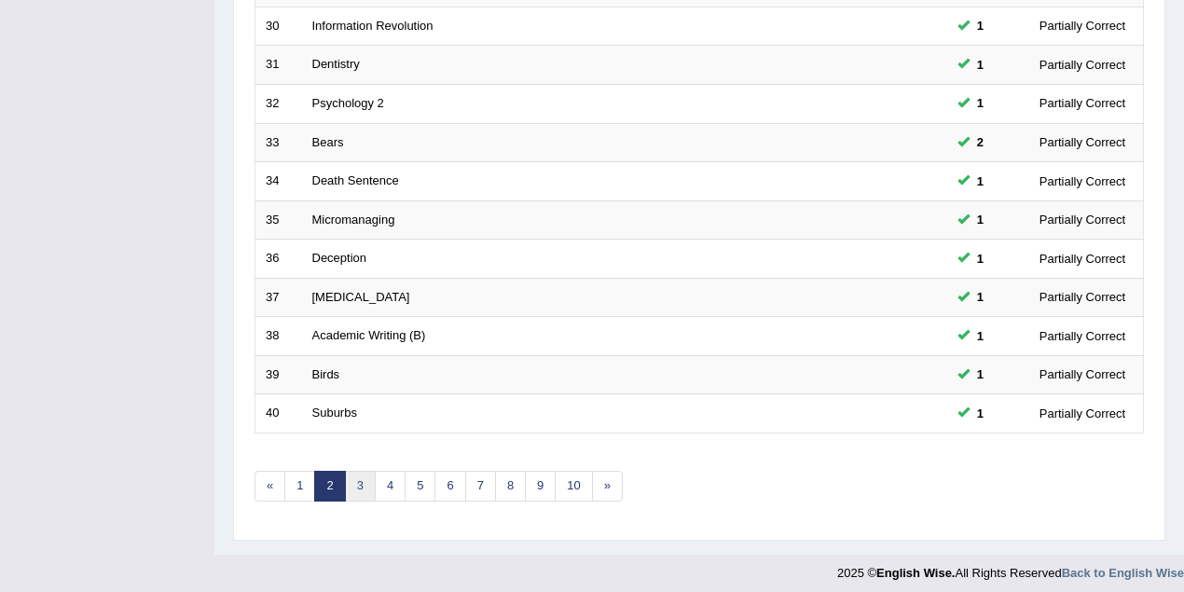
click at [360, 482] on link "3" at bounding box center [360, 486] width 31 height 31
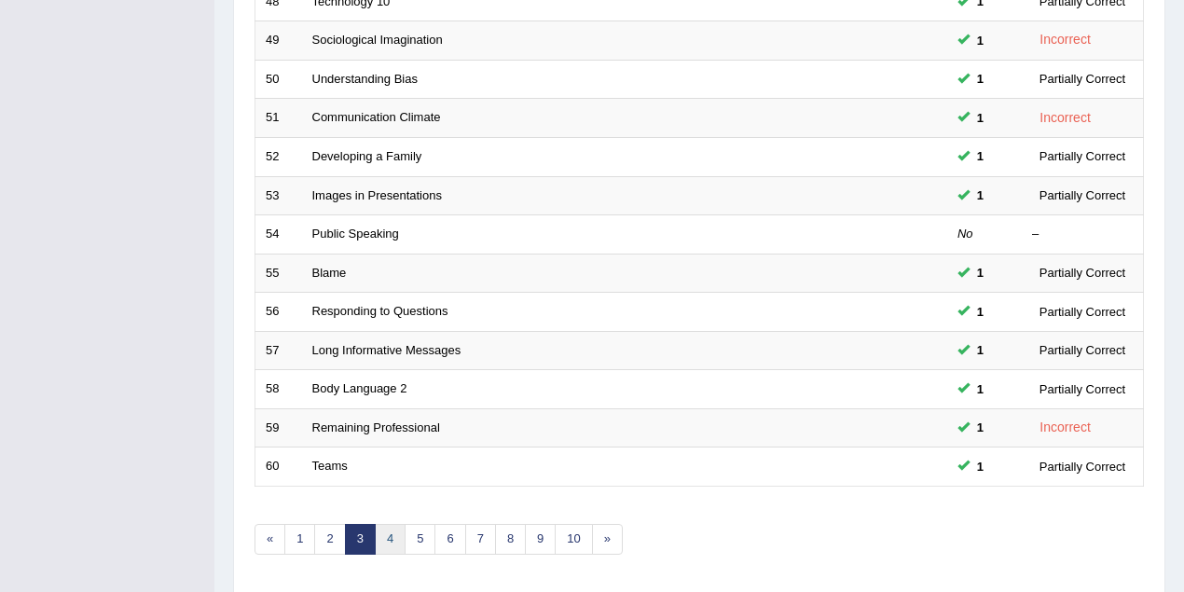
click at [384, 529] on link "4" at bounding box center [390, 539] width 31 height 31
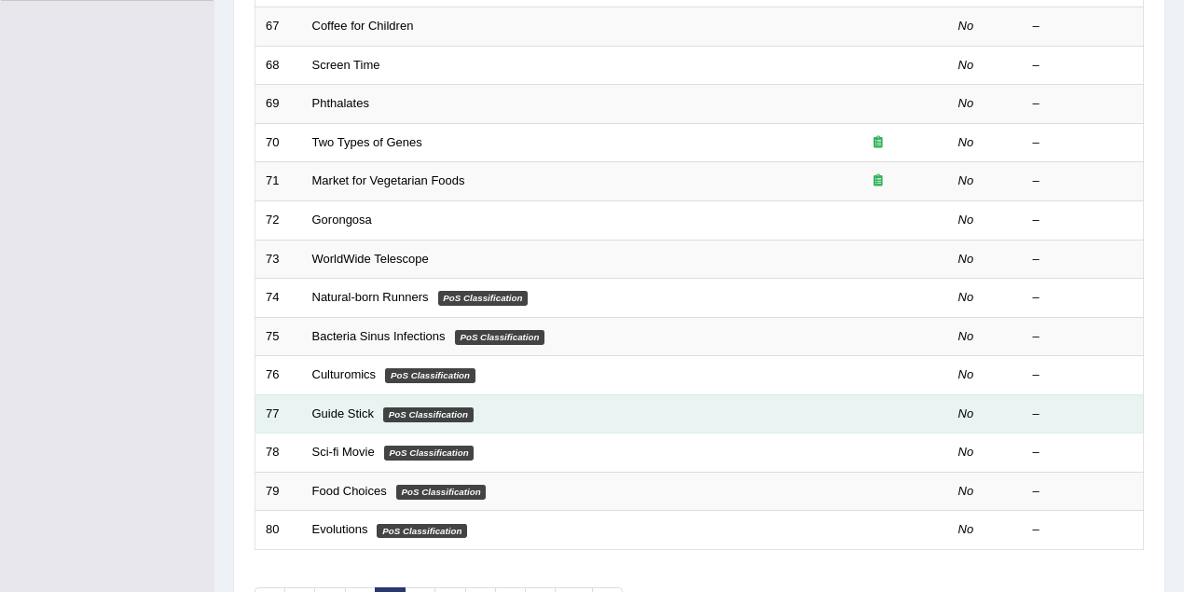
scroll to position [633, 0]
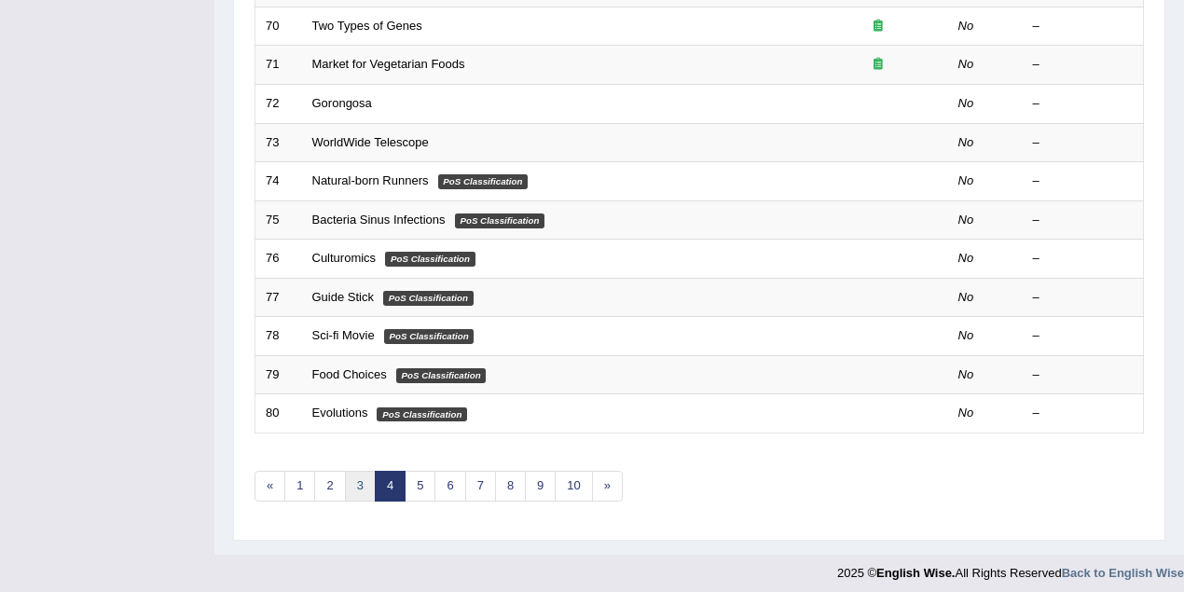
click at [354, 477] on link "3" at bounding box center [360, 486] width 31 height 31
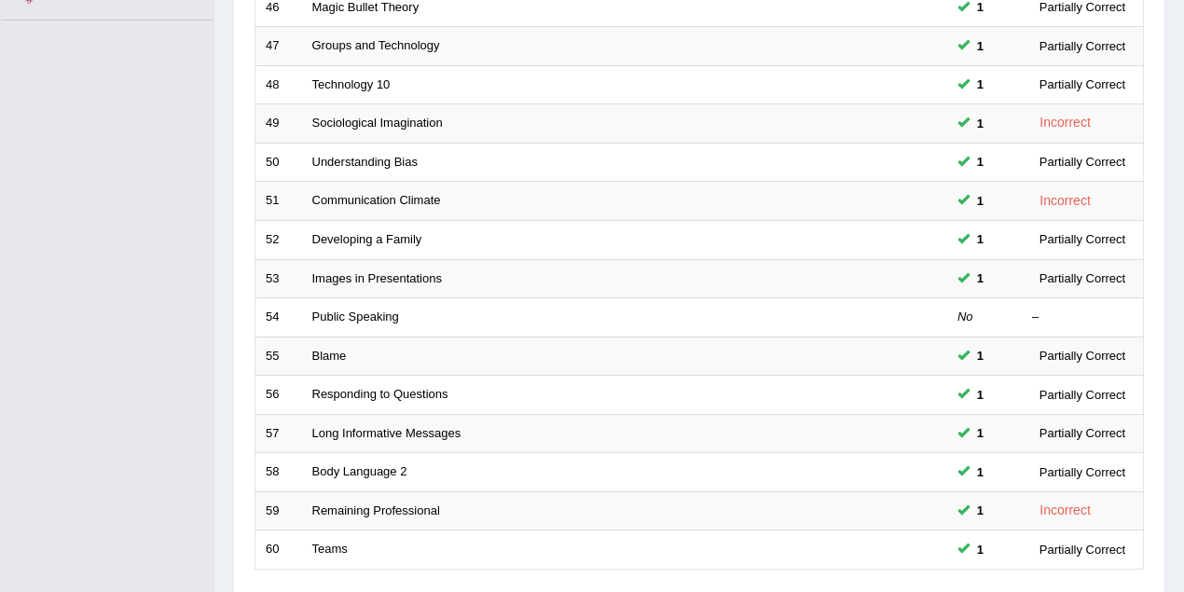
scroll to position [633, 0]
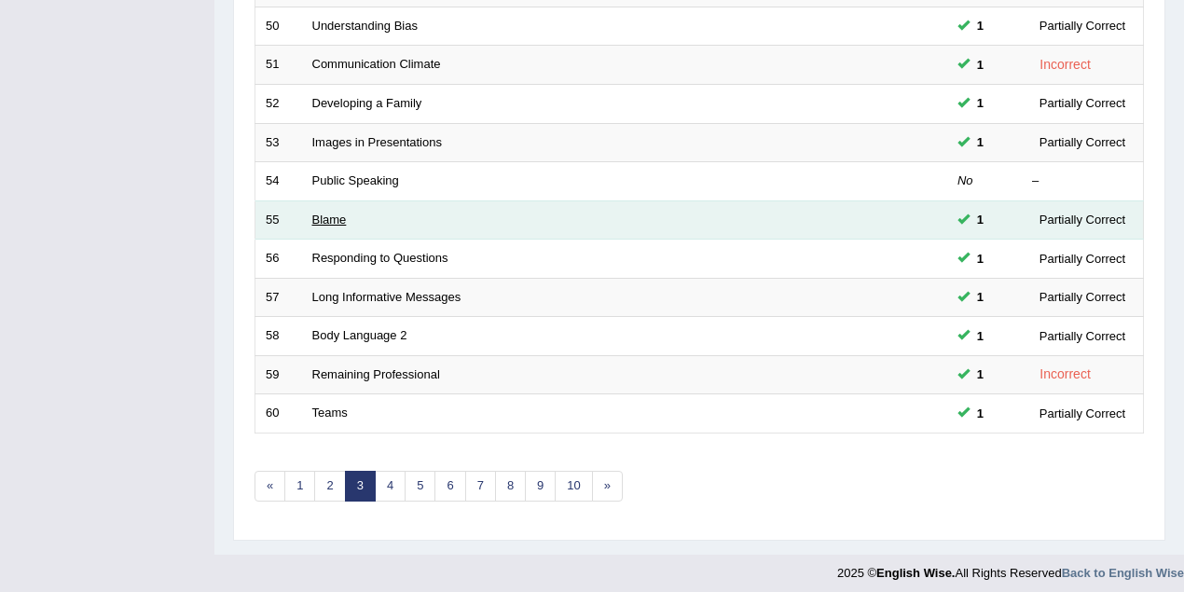
click at [334, 216] on link "Blame" at bounding box center [329, 219] width 34 height 14
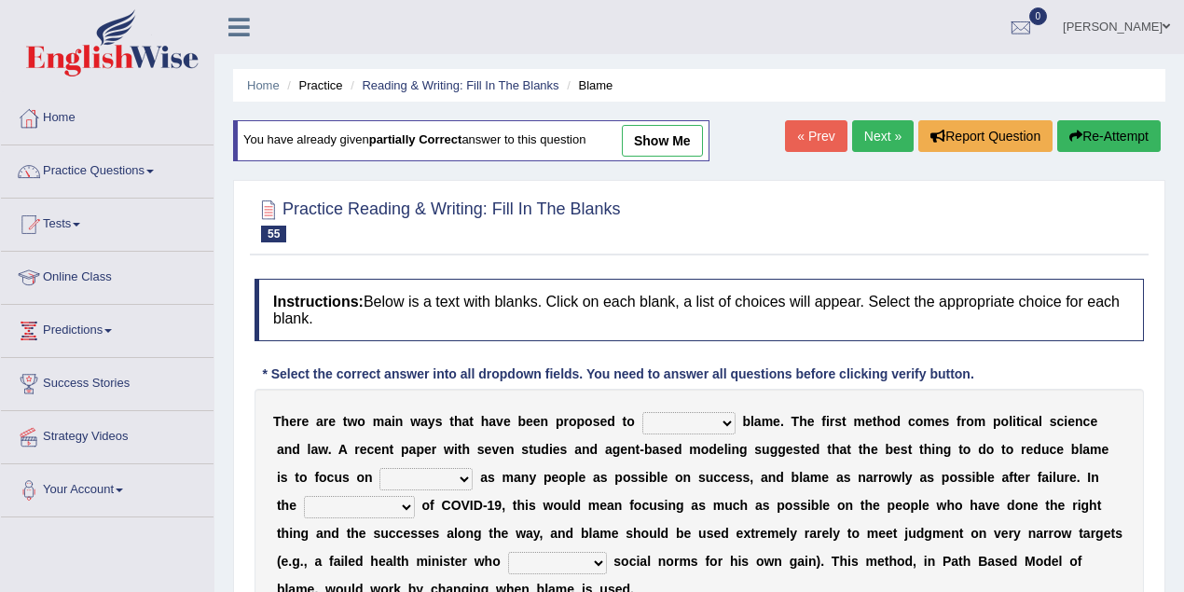
click at [650, 149] on link "show me" at bounding box center [662, 141] width 81 height 32
select select "redress"
select select "praising"
select select "context"
select select "established"
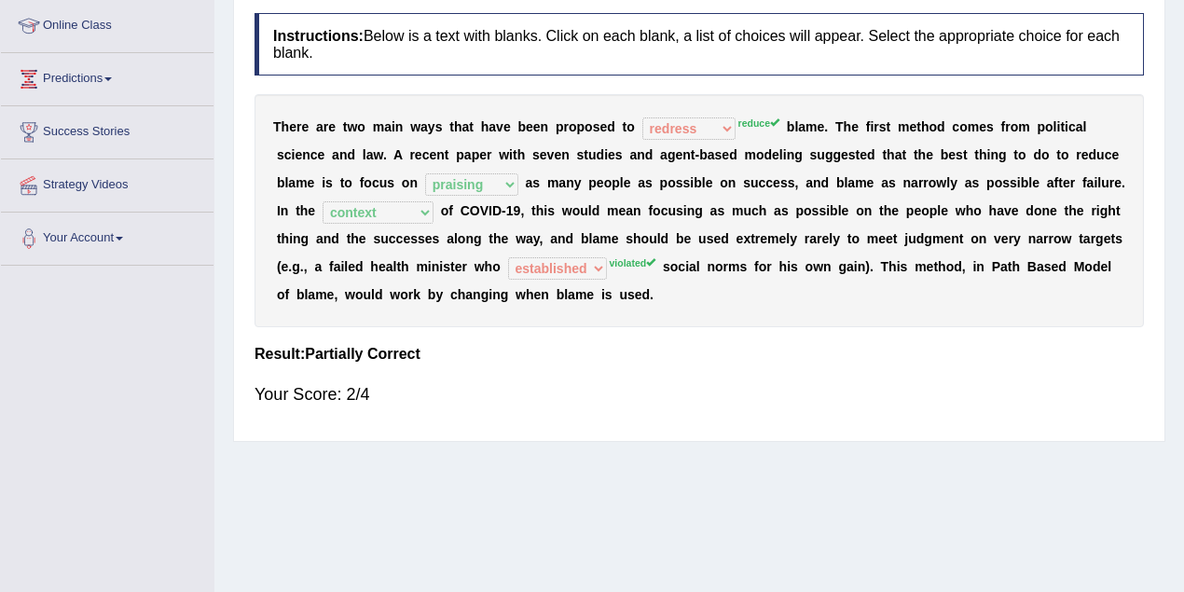
scroll to position [166, 0]
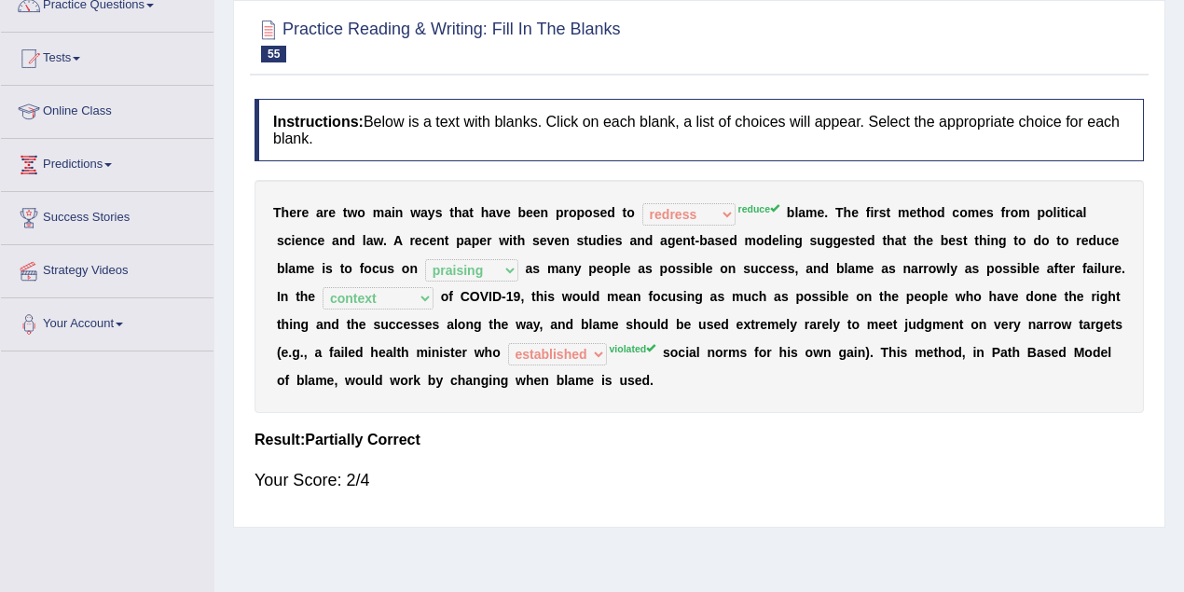
drag, startPoint x: 344, startPoint y: 477, endPoint x: 380, endPoint y: 485, distance: 37.1
click at [380, 485] on div "Your Score: 2/4" at bounding box center [698, 480] width 889 height 45
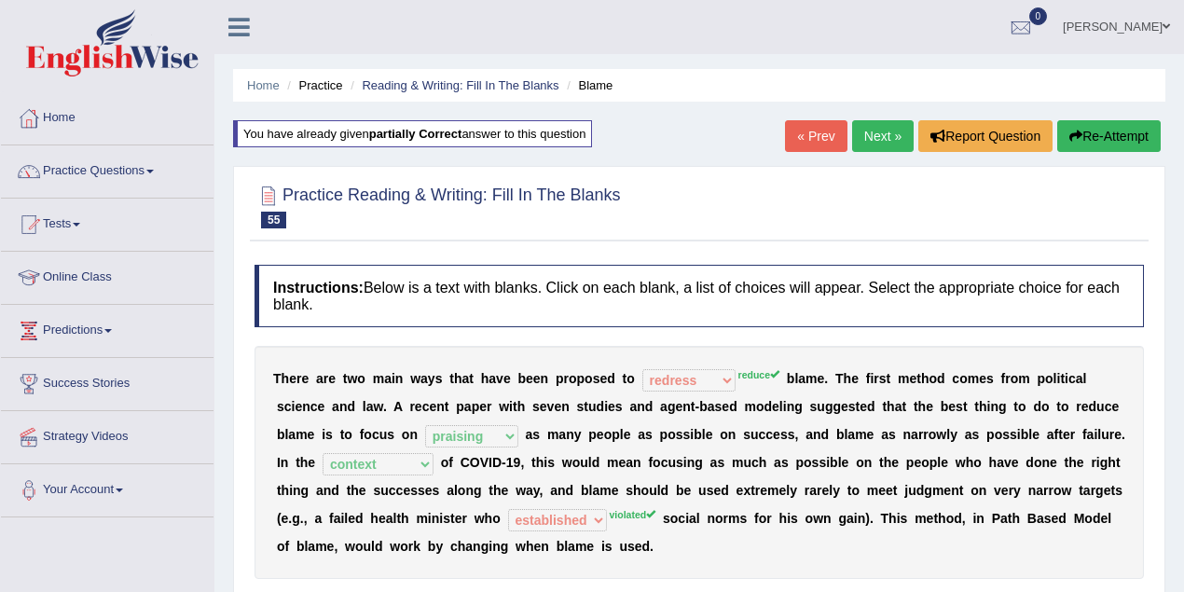
click at [867, 134] on link "Next »" at bounding box center [883, 136] width 62 height 32
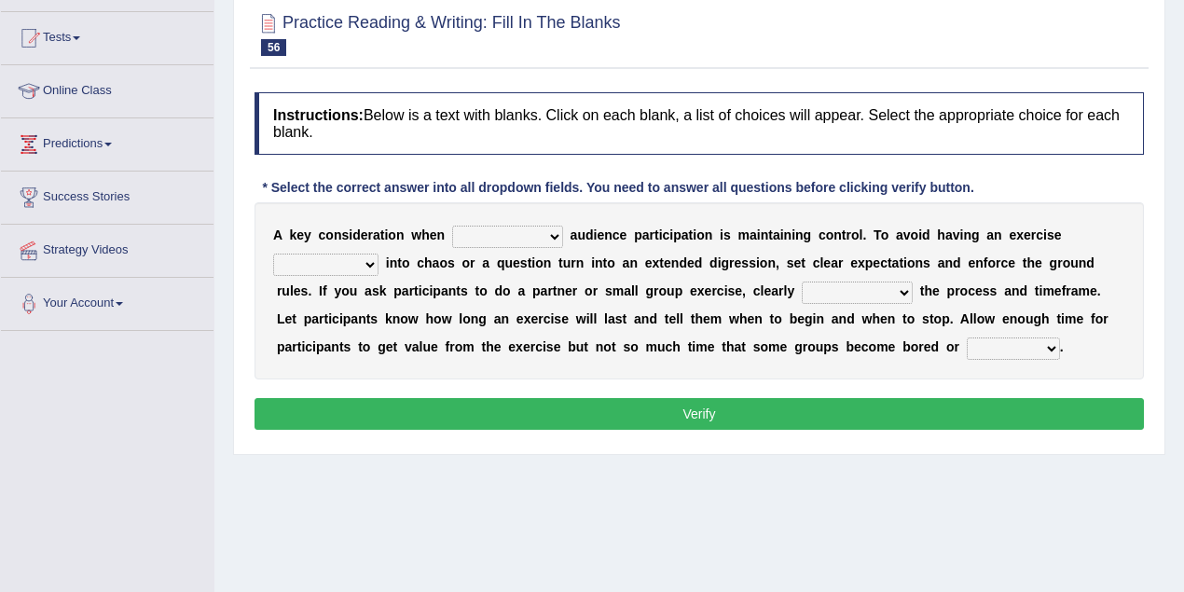
scroll to position [138, 0]
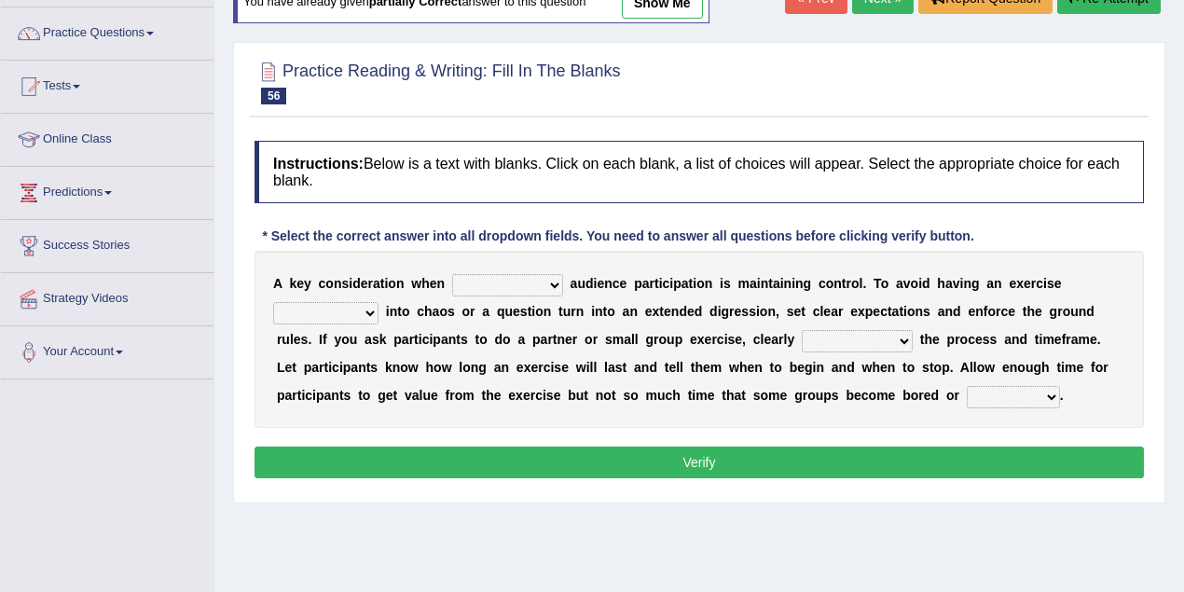
click at [647, 9] on link "show me" at bounding box center [662, 3] width 81 height 32
select select "incurring"
select select "deteriorate"
select select "confirm"
select select "distracted"
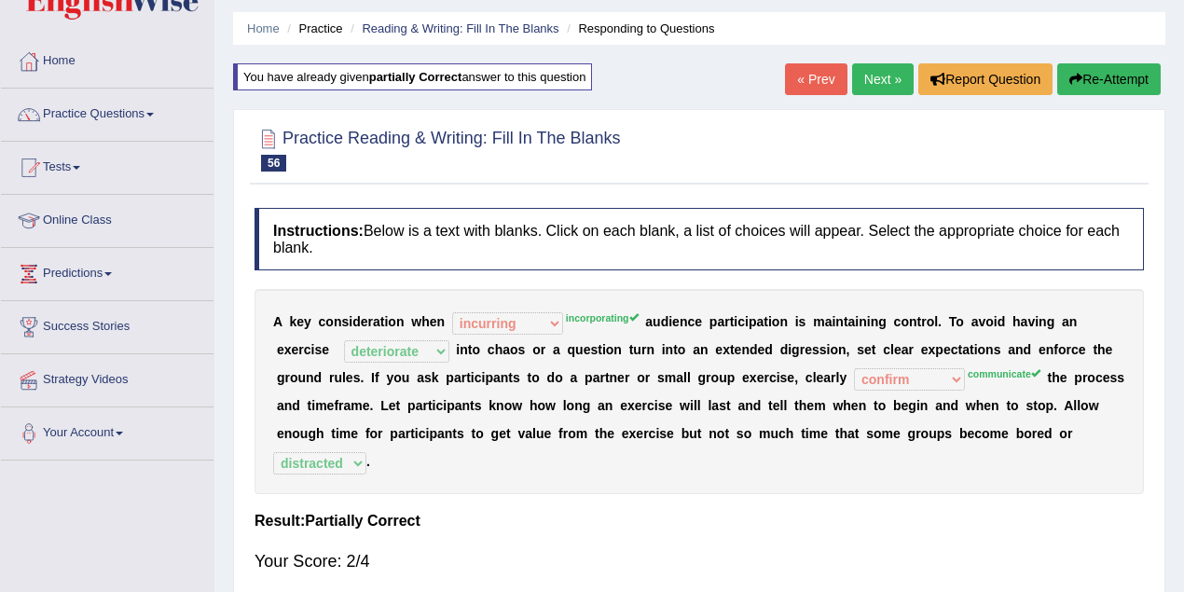
scroll to position [0, 0]
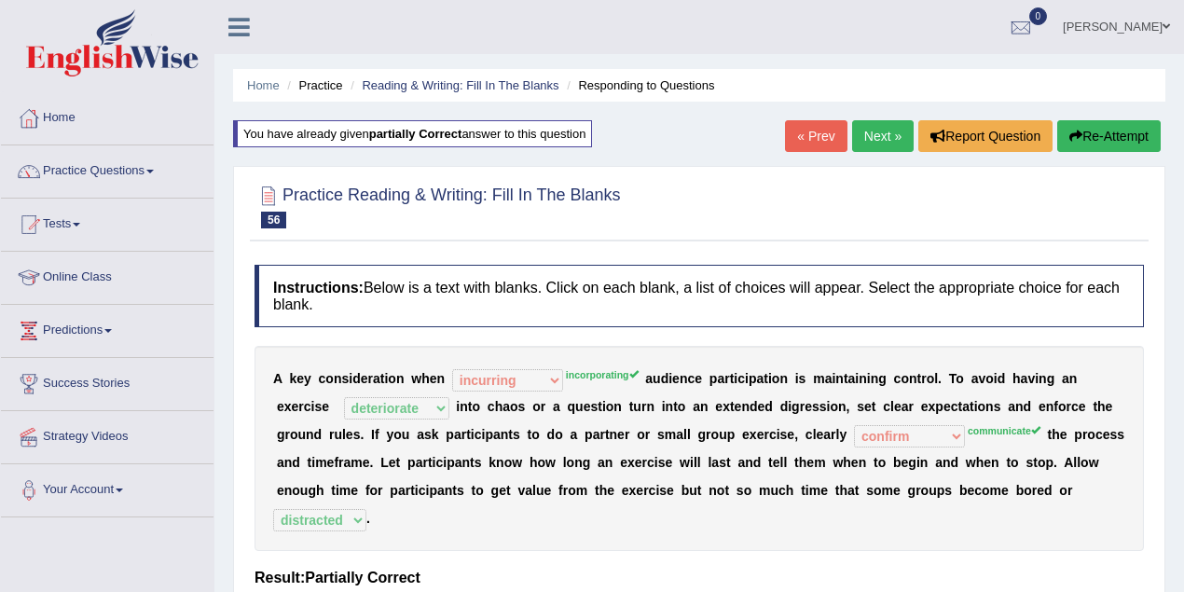
click at [801, 140] on link "« Prev" at bounding box center [816, 136] width 62 height 32
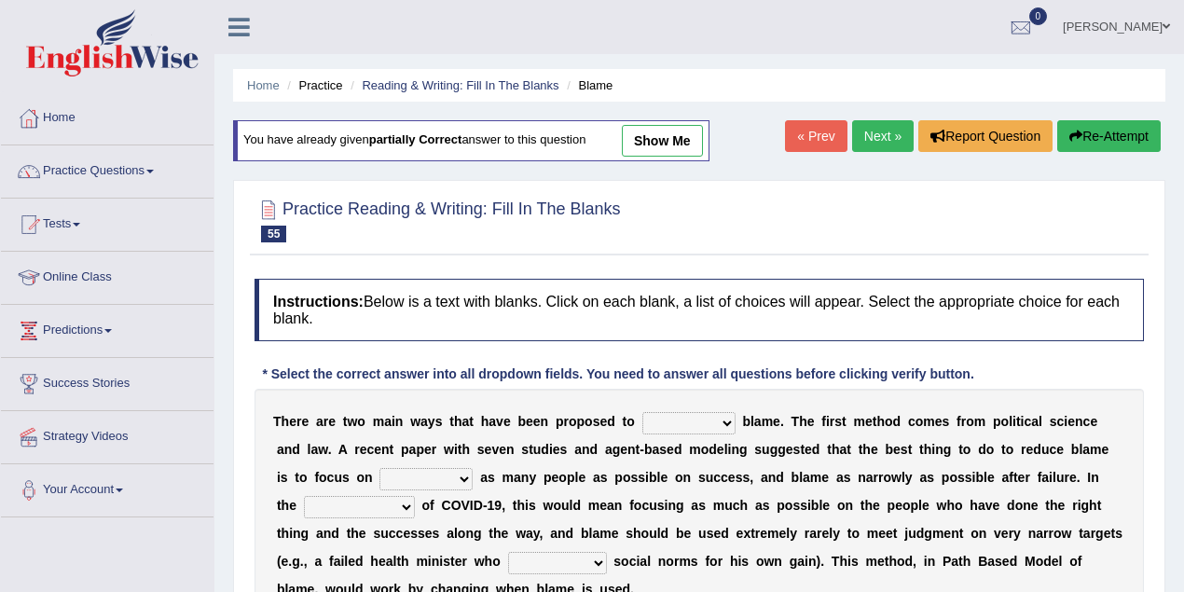
click at [869, 138] on link "Next »" at bounding box center [883, 136] width 62 height 32
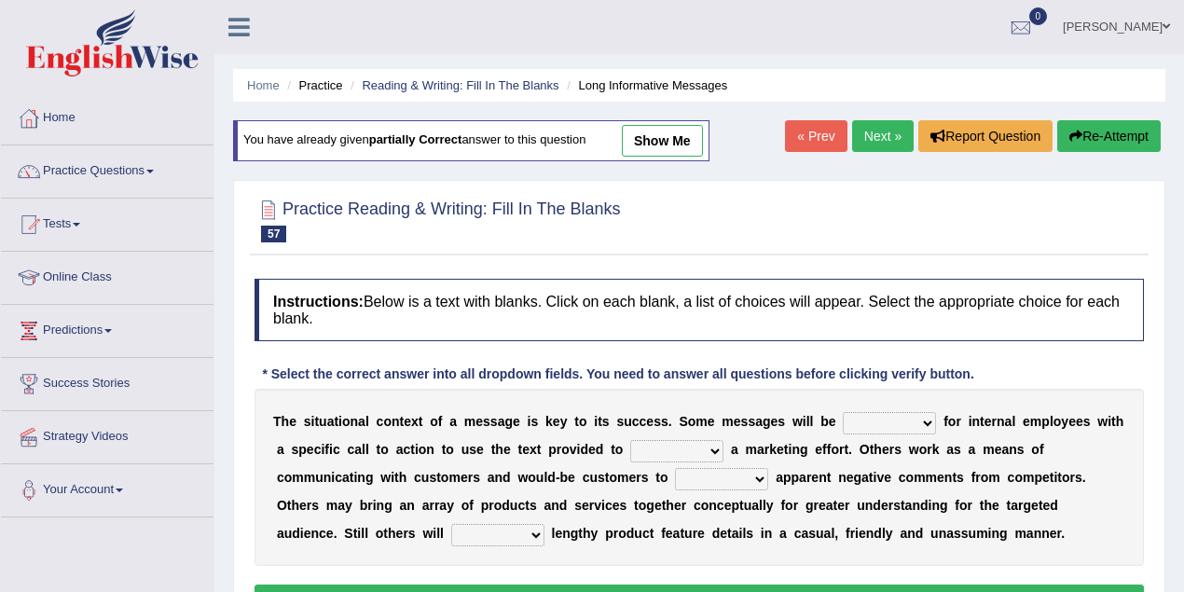
click at [673, 127] on link "show me" at bounding box center [662, 141] width 81 height 32
select select "targeted"
select select "expand"
select select "review"
select select "delegate"
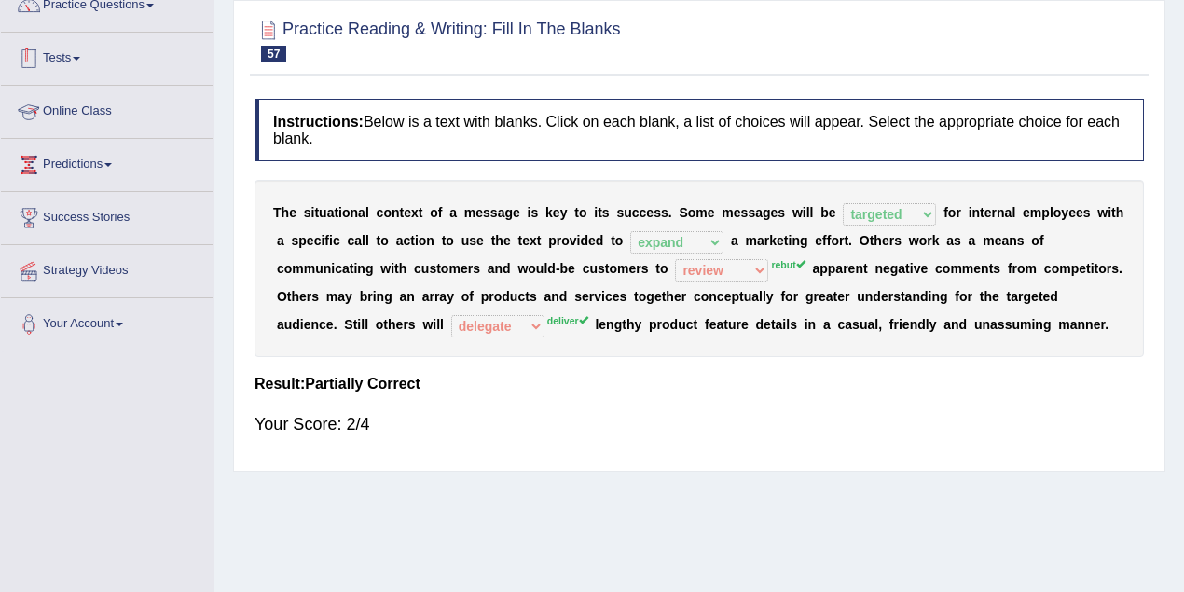
scroll to position [82, 0]
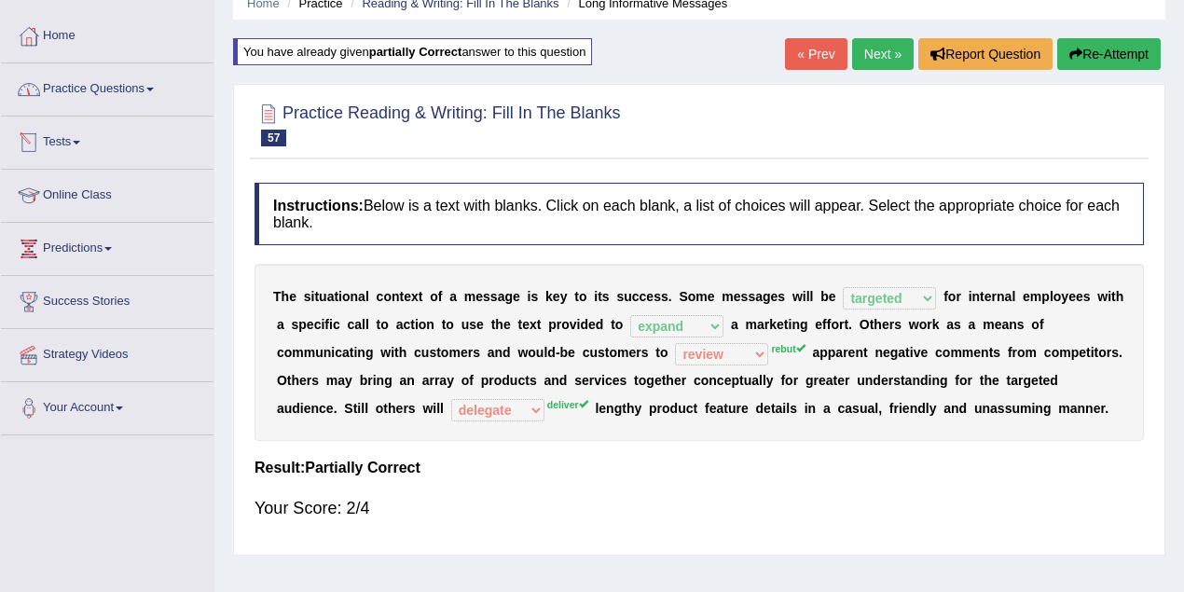
click at [115, 88] on link "Practice Questions" at bounding box center [107, 86] width 212 height 47
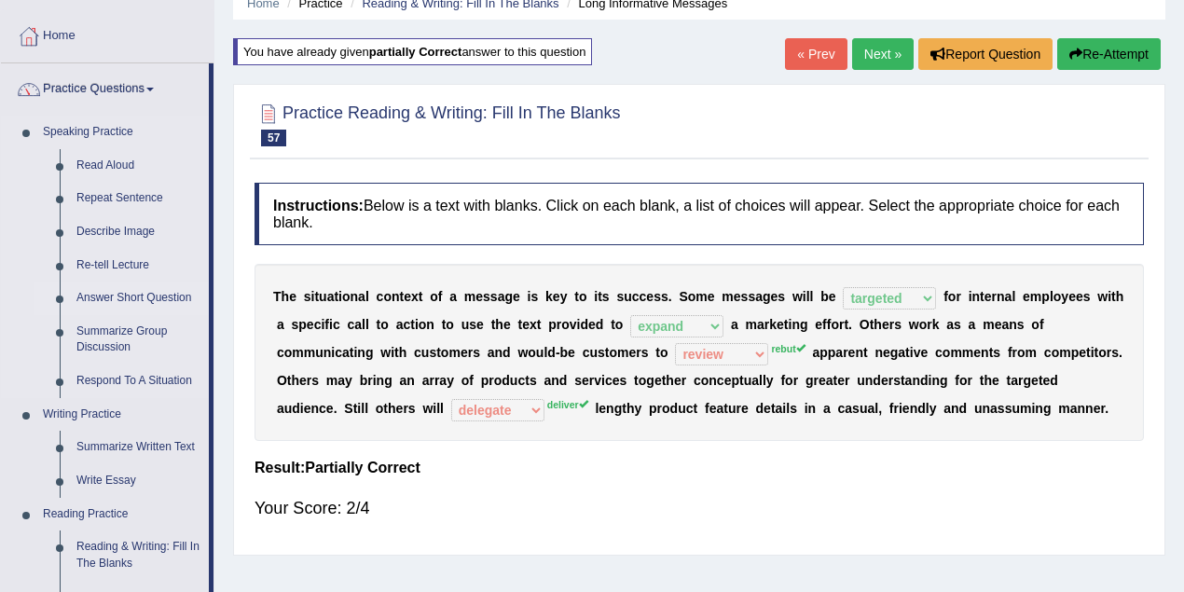
scroll to position [331, 0]
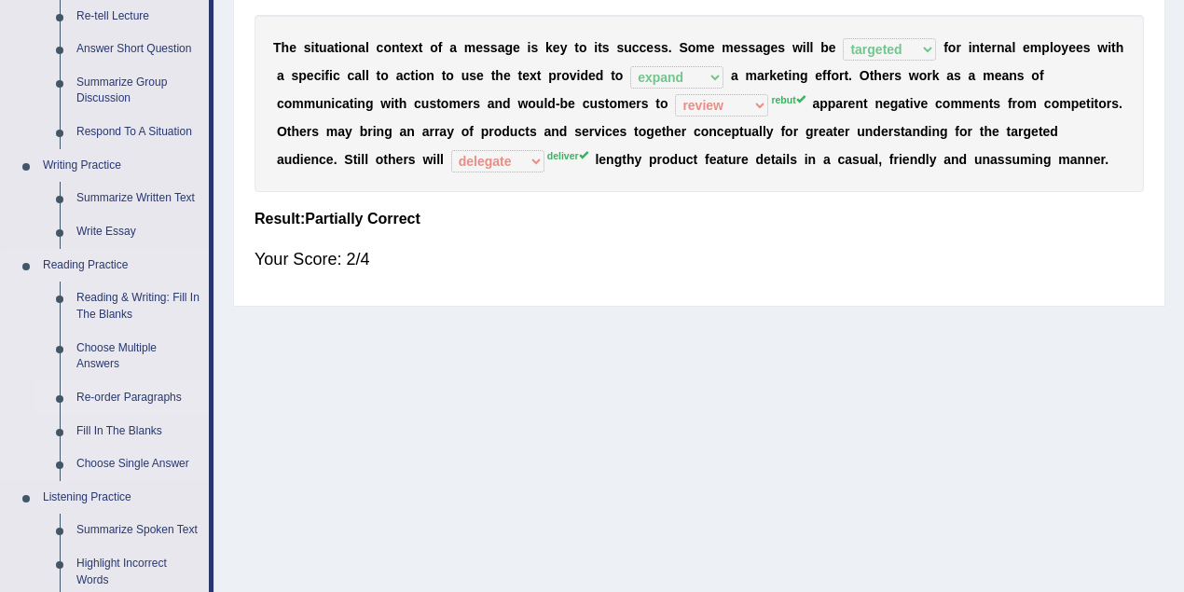
click at [134, 393] on link "Re-order Paragraphs" at bounding box center [138, 398] width 141 height 34
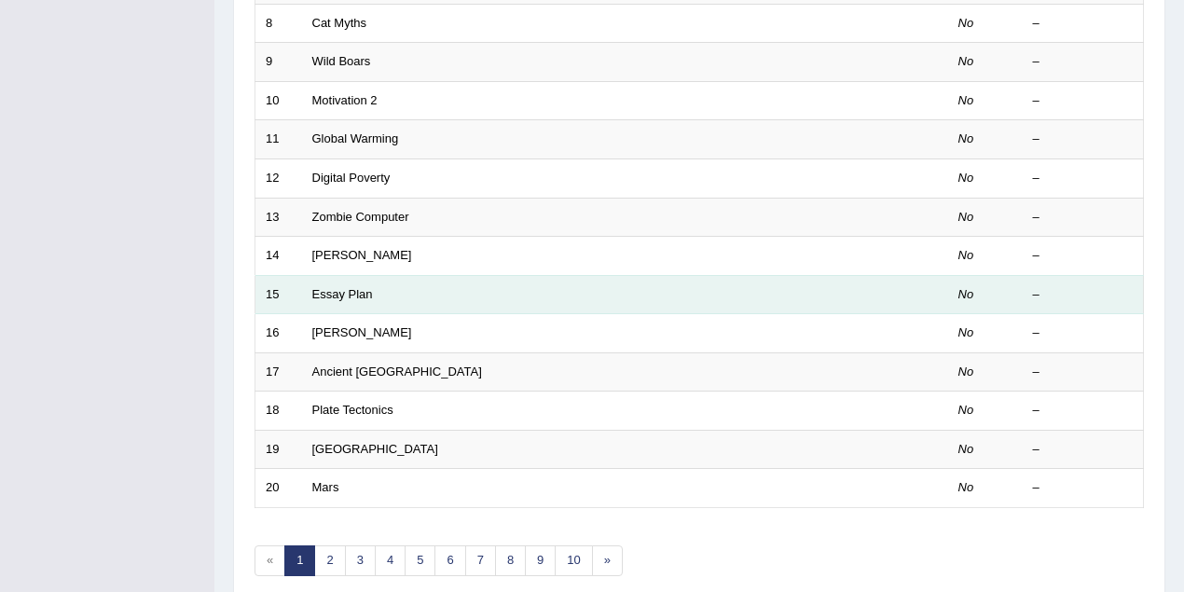
scroll to position [633, 0]
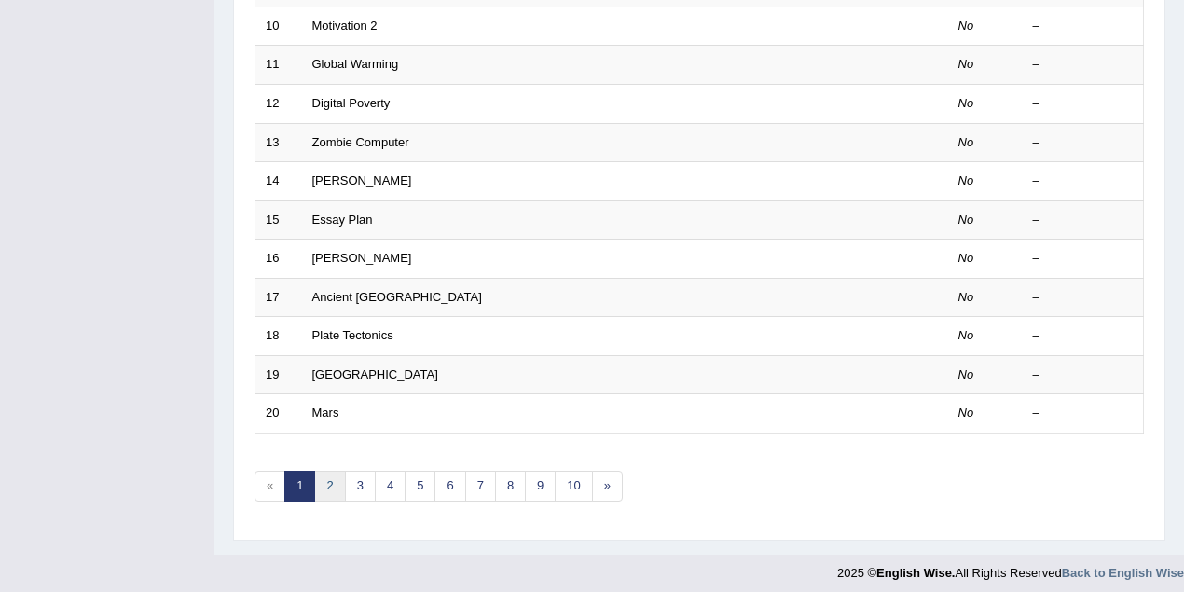
click at [335, 471] on link "2" at bounding box center [329, 486] width 31 height 31
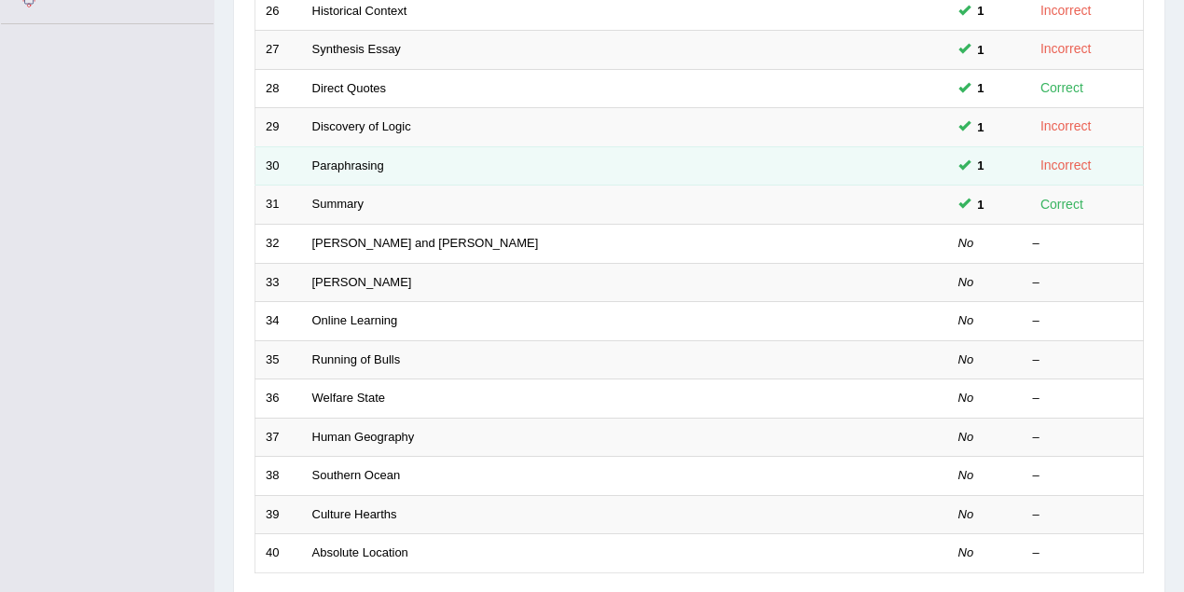
scroll to position [633, 0]
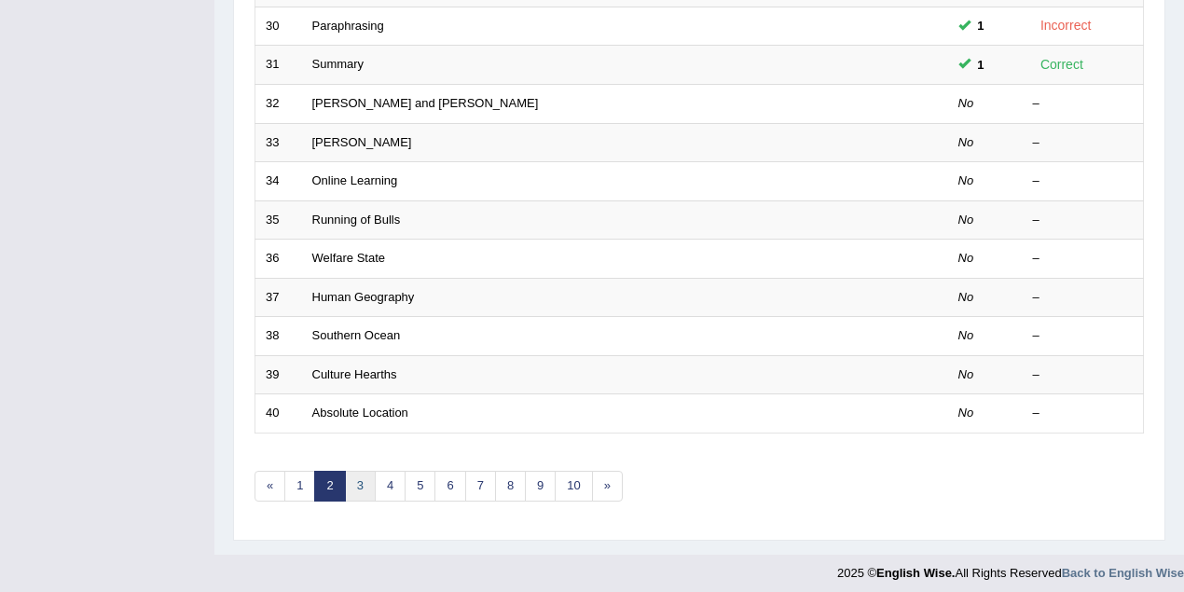
click at [360, 481] on link "3" at bounding box center [360, 486] width 31 height 31
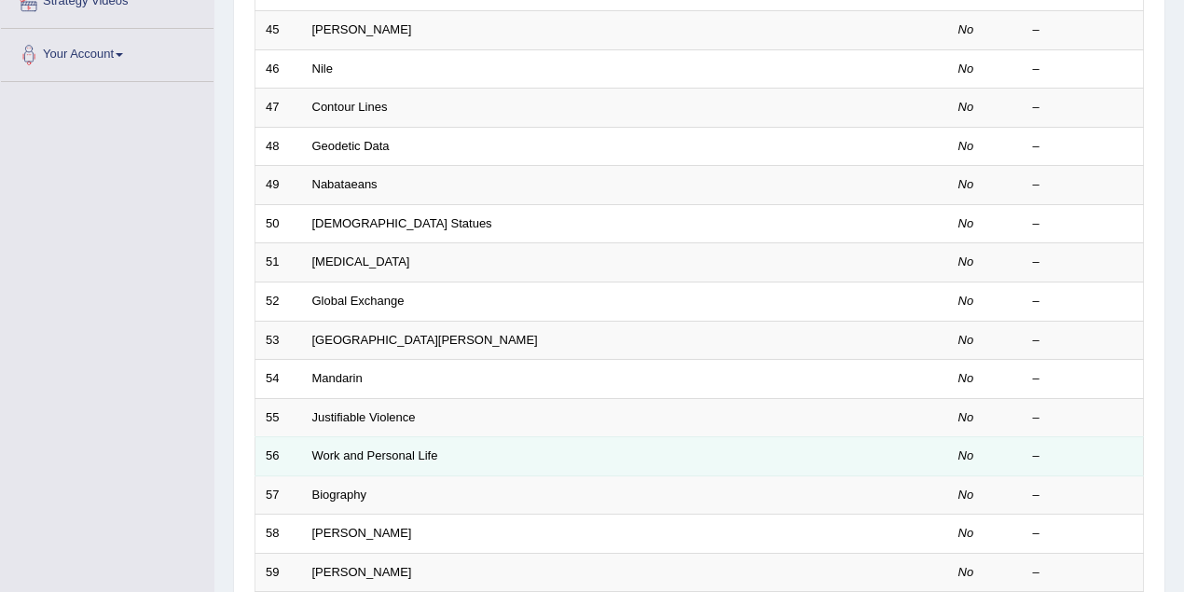
scroll to position [633, 0]
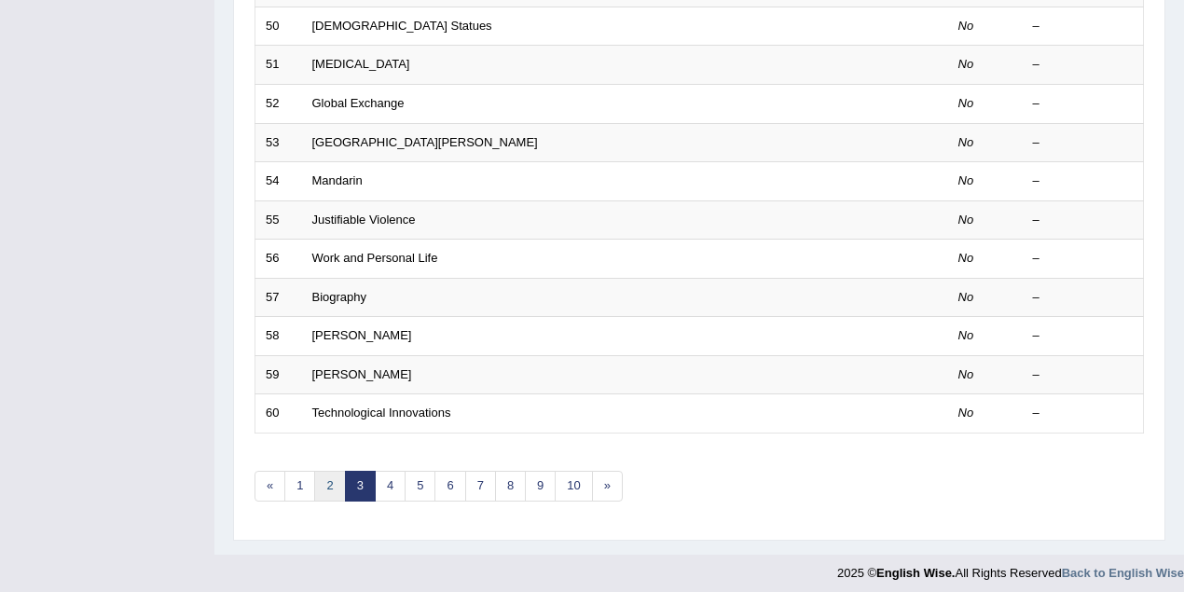
click at [326, 479] on link "2" at bounding box center [329, 486] width 31 height 31
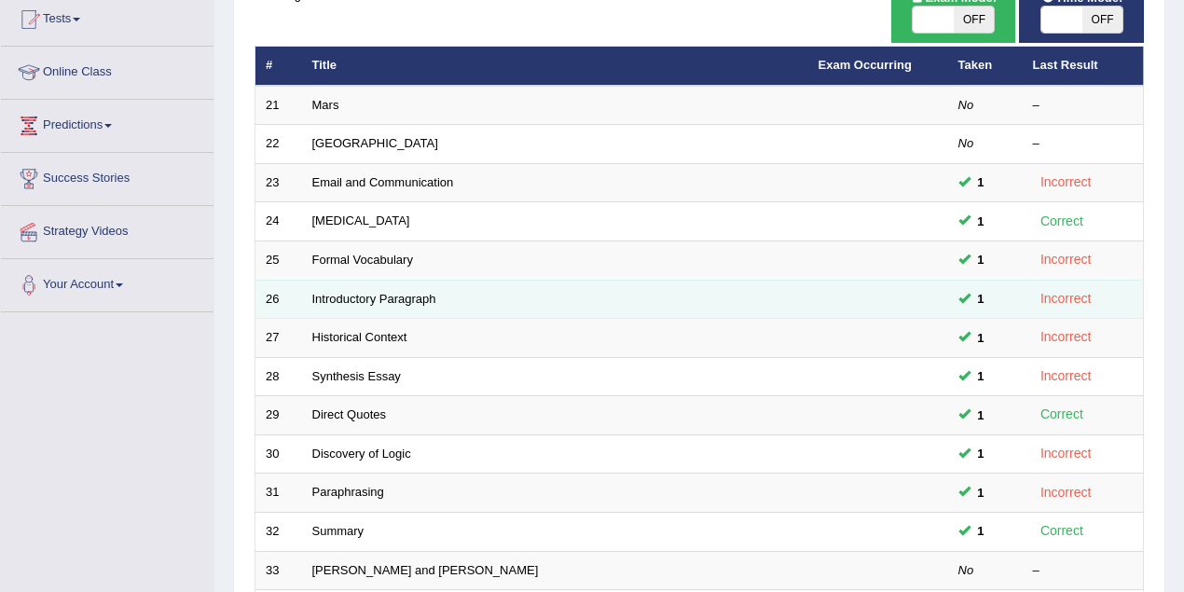
scroll to position [248, 0]
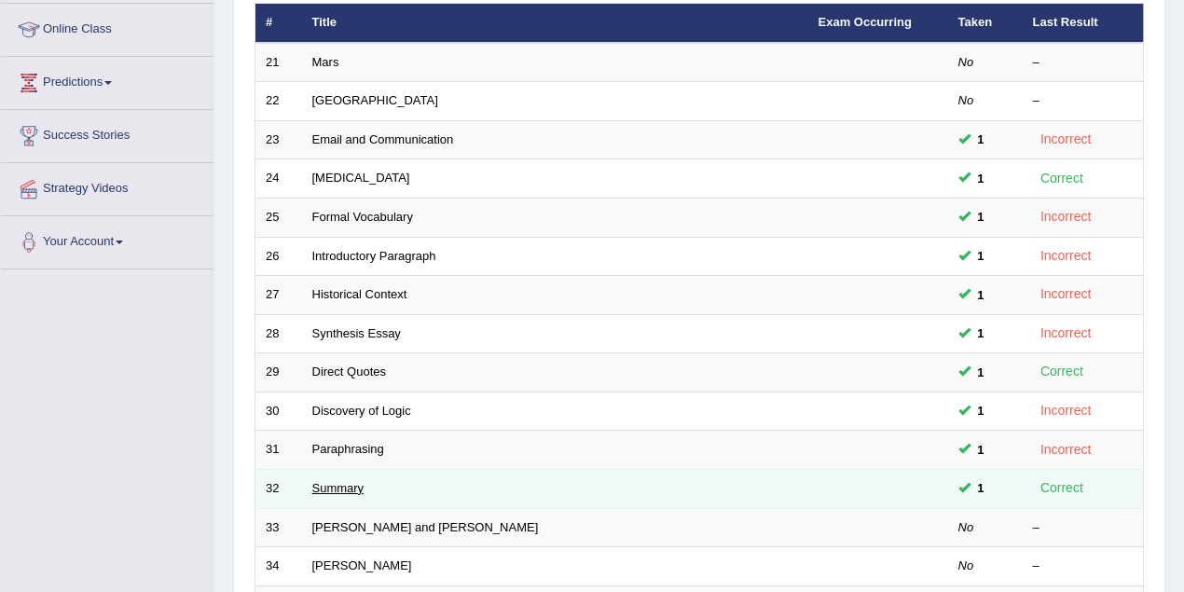
click at [342, 481] on link "Summary" at bounding box center [338, 488] width 52 height 14
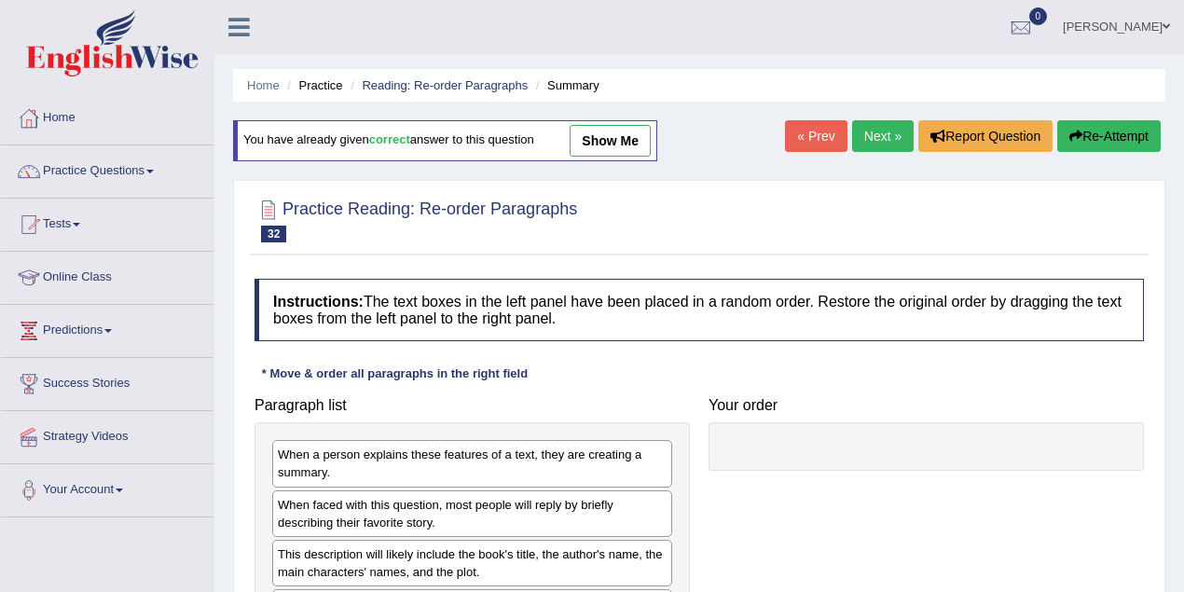
click at [623, 136] on link "show me" at bounding box center [609, 141] width 81 height 32
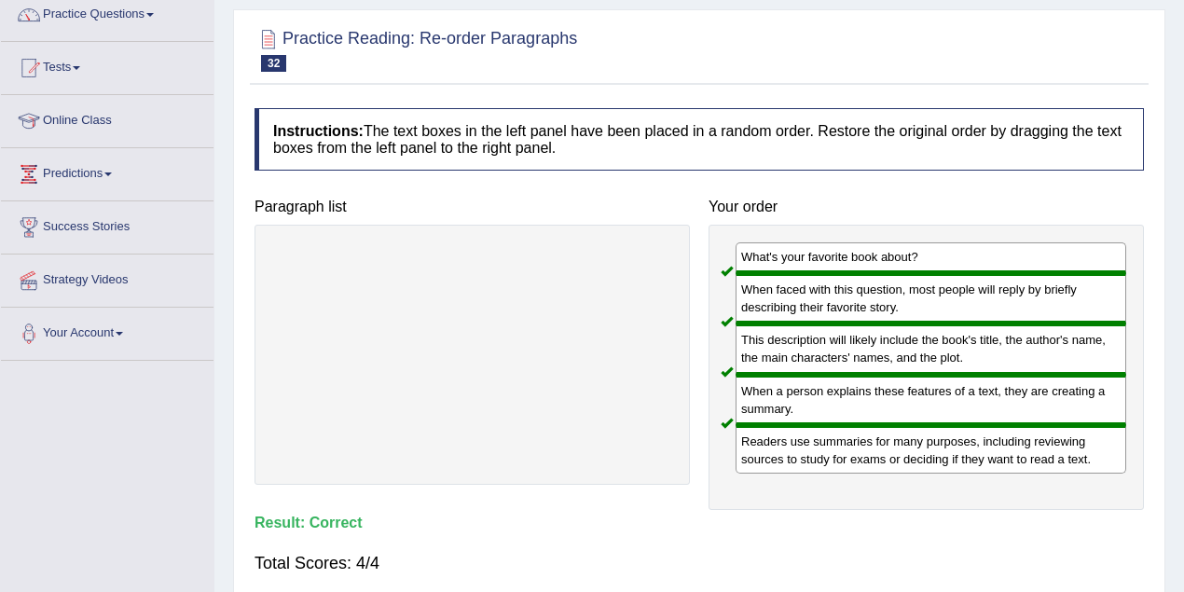
scroll to position [138, 0]
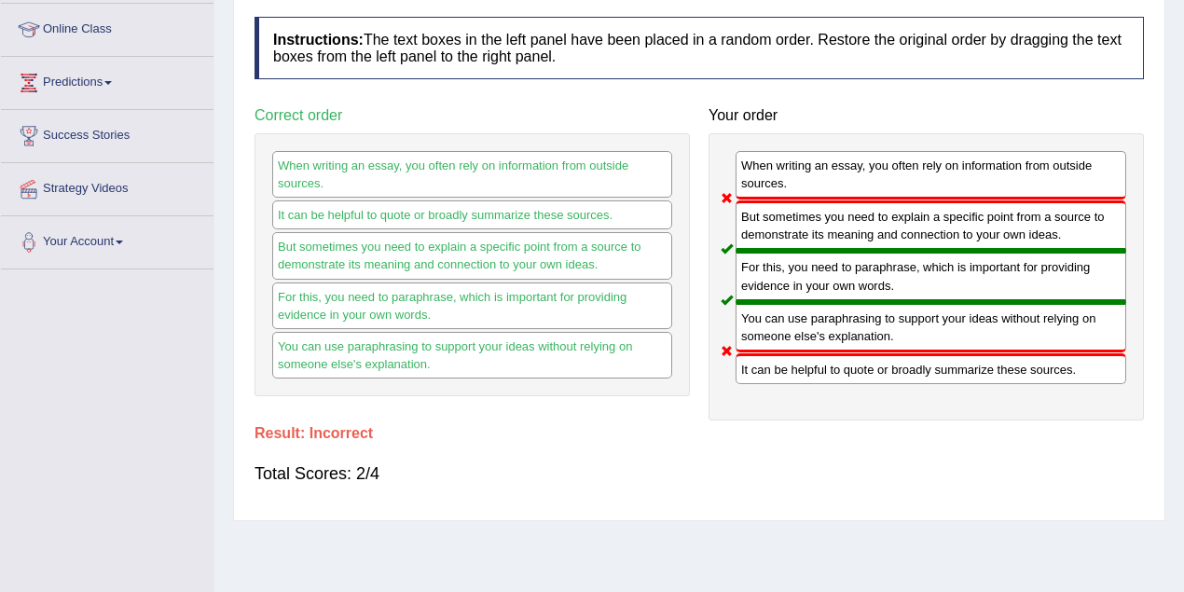
scroll to position [82, 0]
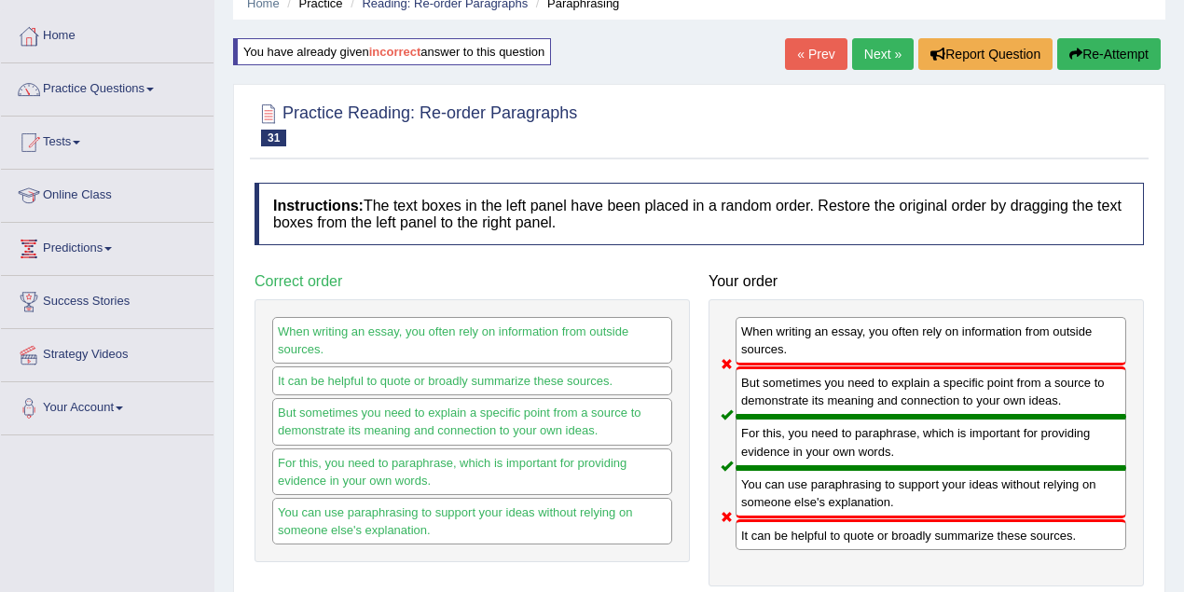
click at [792, 47] on link "« Prev" at bounding box center [816, 54] width 62 height 32
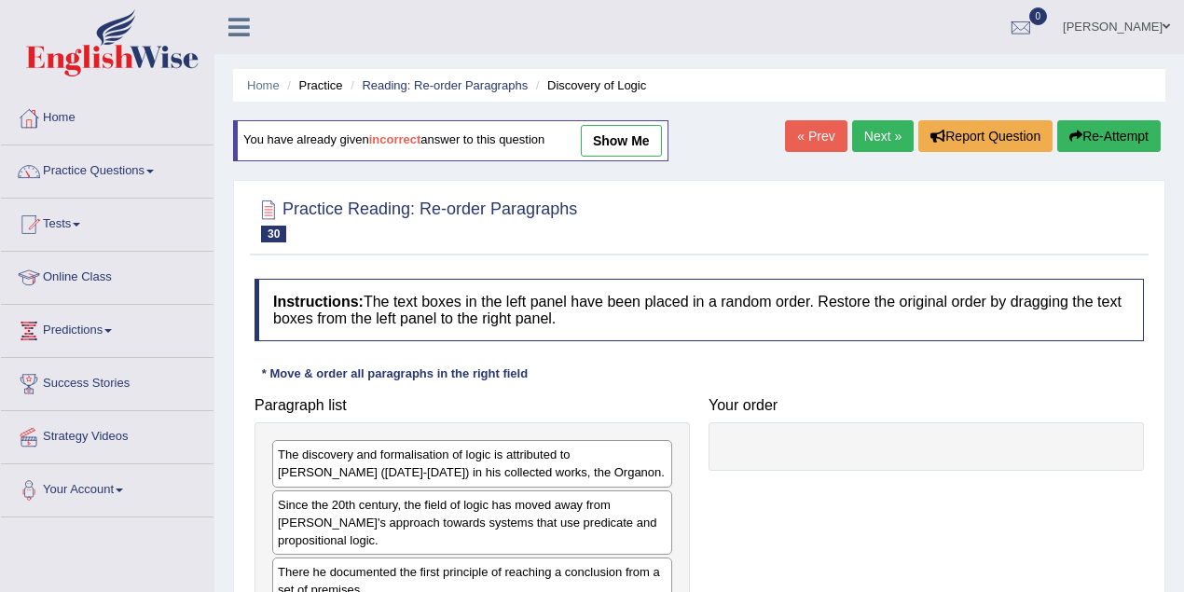
click at [643, 136] on link "show me" at bounding box center [621, 141] width 81 height 32
click at [643, 136] on div "Home Practice Reading: Re-order Paragraphs Discovery of Logic You have already …" at bounding box center [698, 466] width 969 height 932
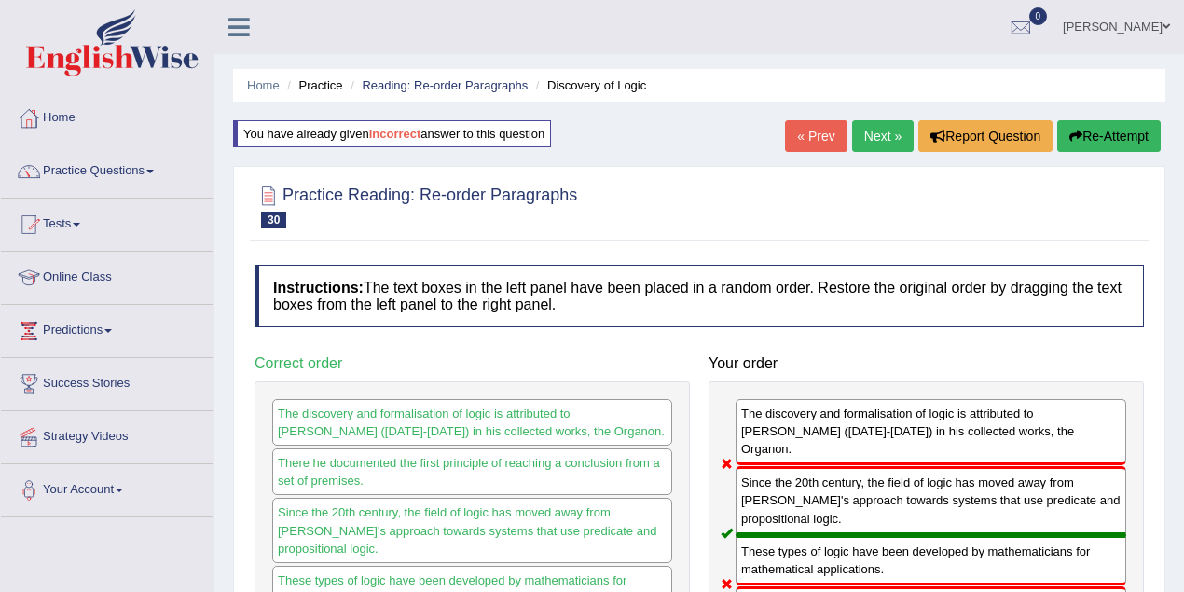
click at [814, 123] on link "« Prev" at bounding box center [816, 136] width 62 height 32
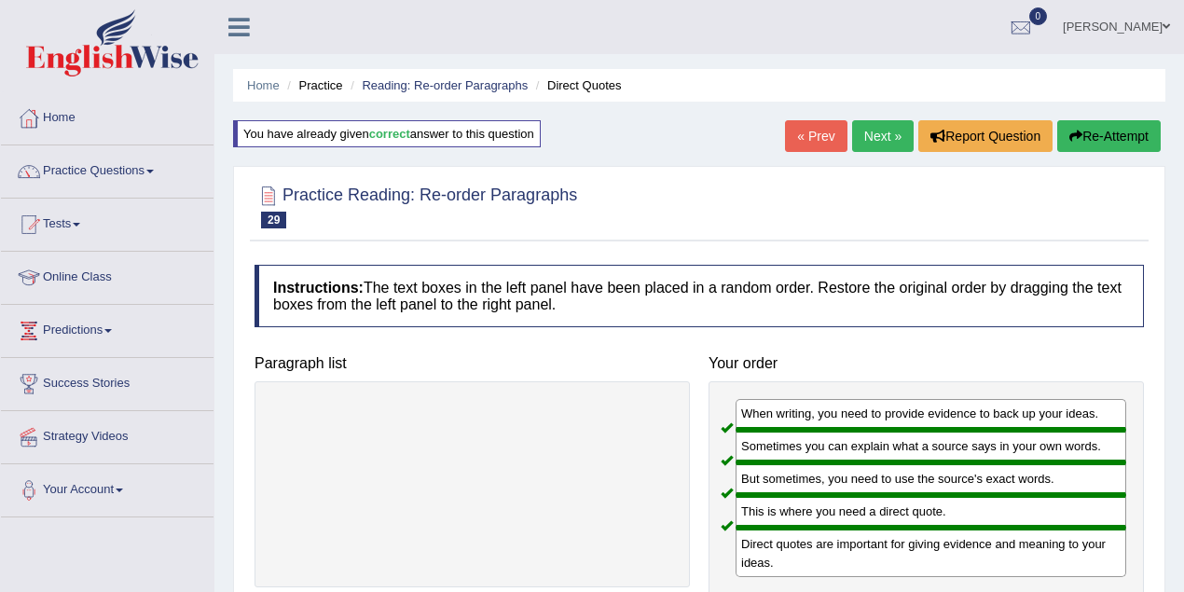
click at [807, 133] on link "« Prev" at bounding box center [816, 136] width 62 height 32
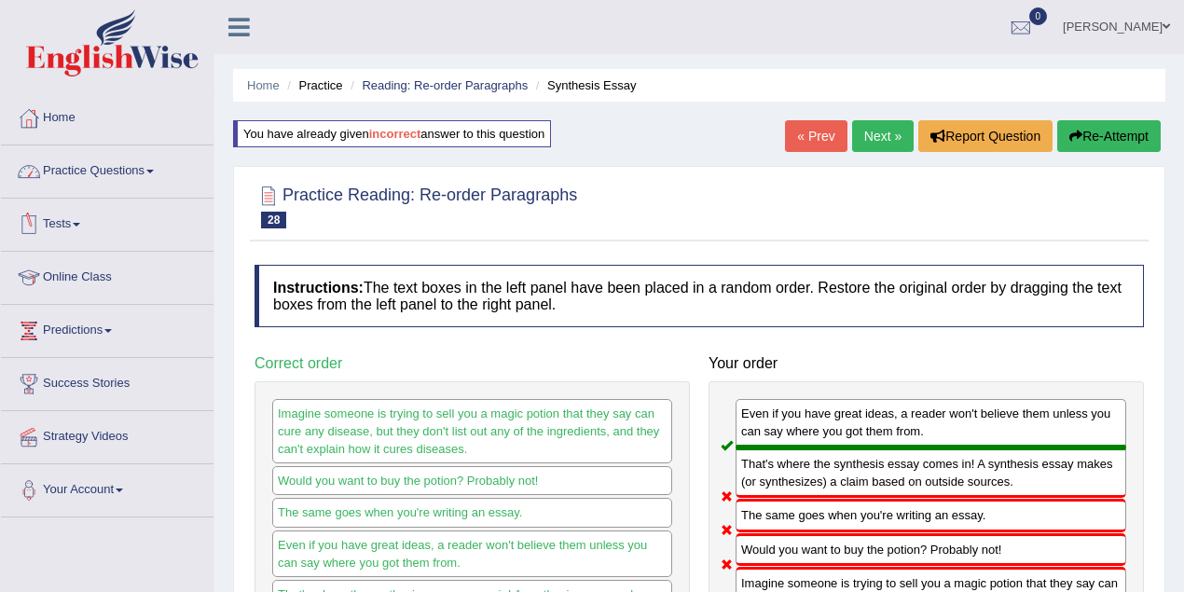
click at [86, 216] on link "Tests" at bounding box center [107, 221] width 212 height 47
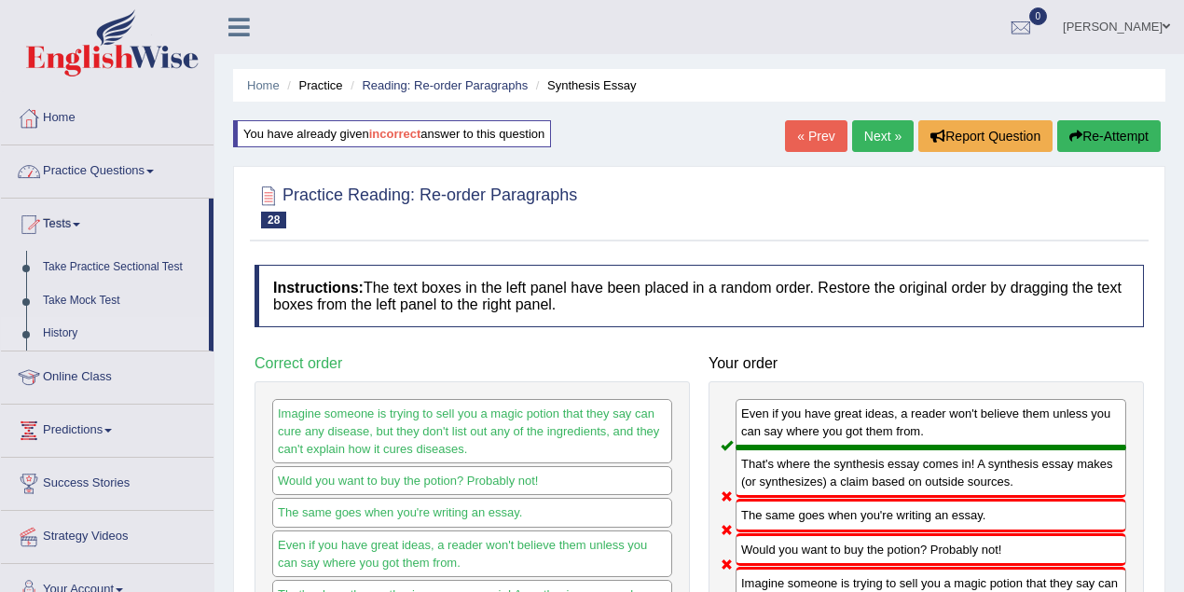
click at [65, 332] on link "History" at bounding box center [121, 334] width 174 height 34
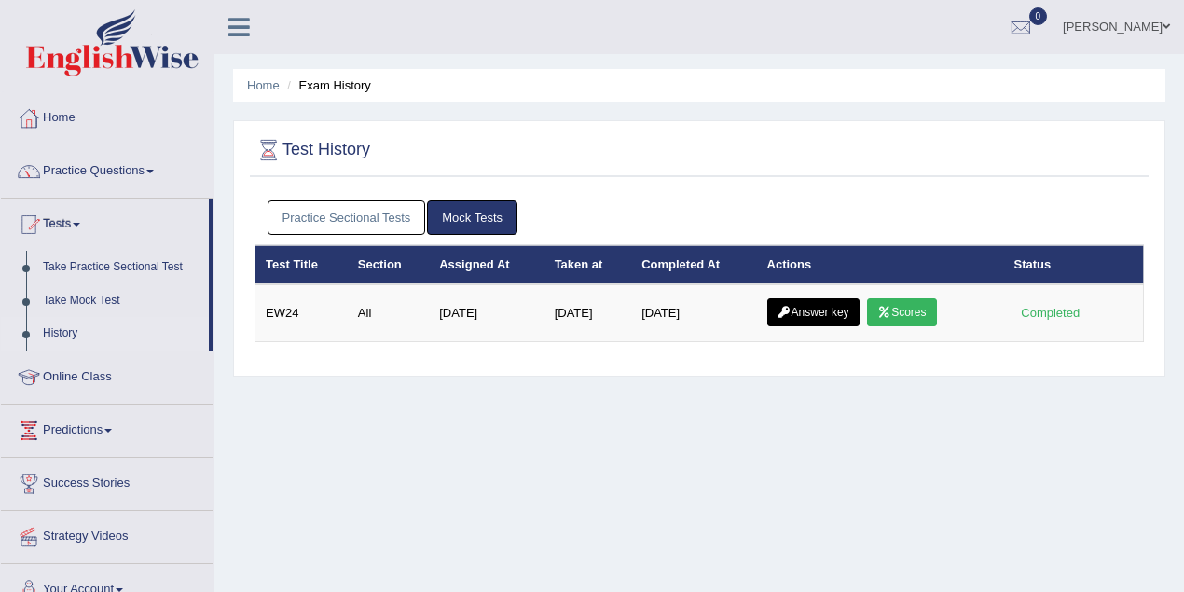
click at [387, 218] on link "Practice Sectional Tests" at bounding box center [346, 217] width 158 height 34
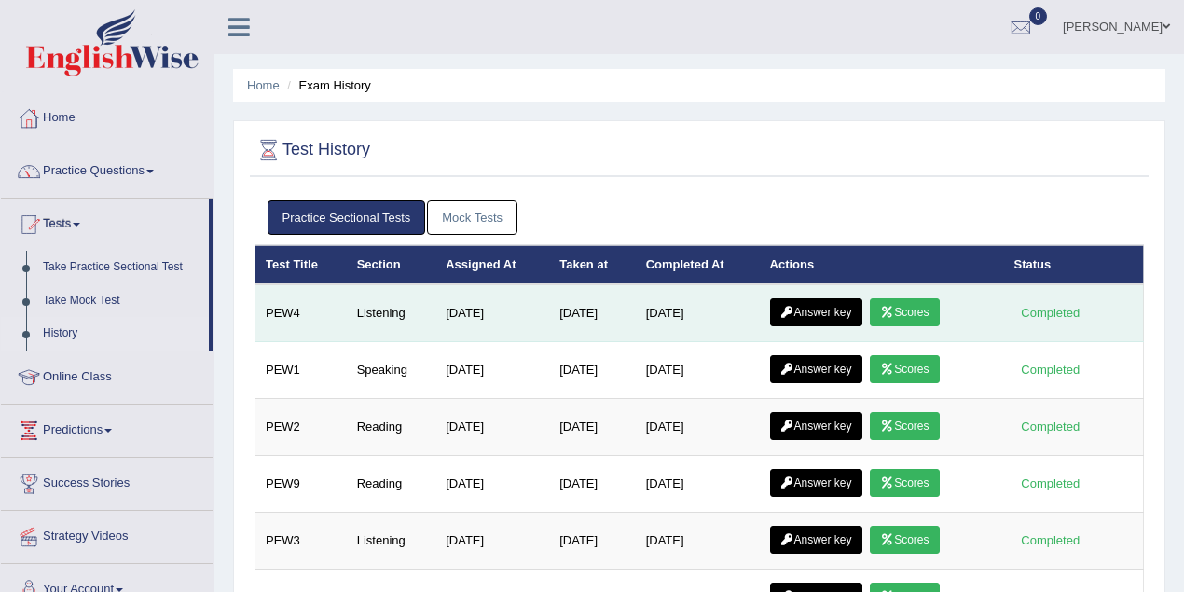
click at [906, 314] on link "Scores" at bounding box center [903, 312] width 69 height 28
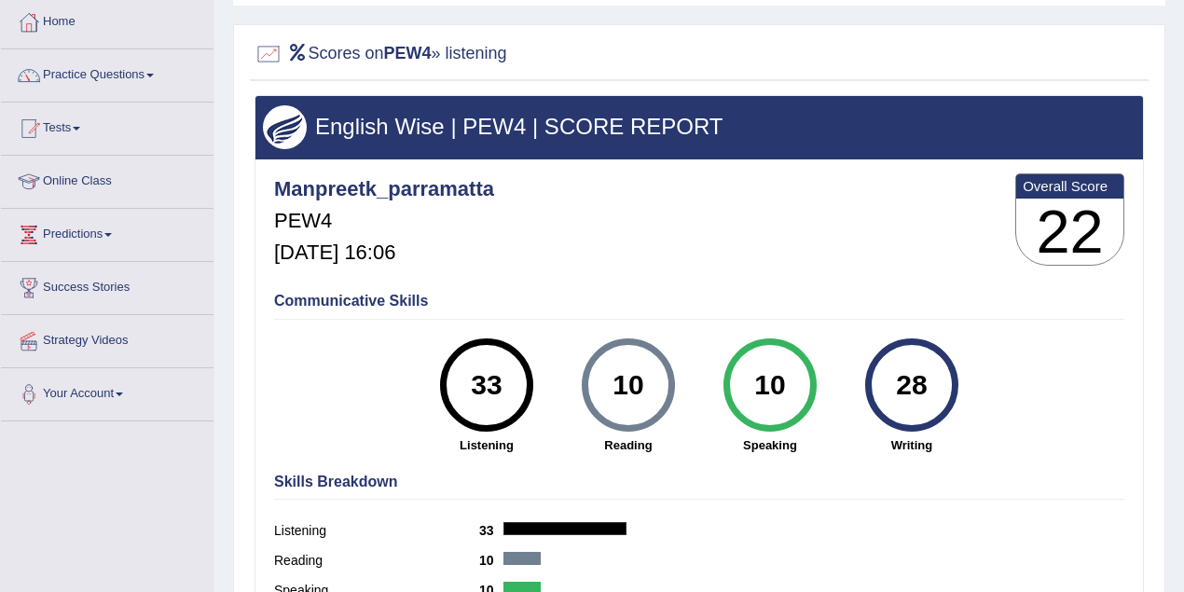
scroll to position [248, 0]
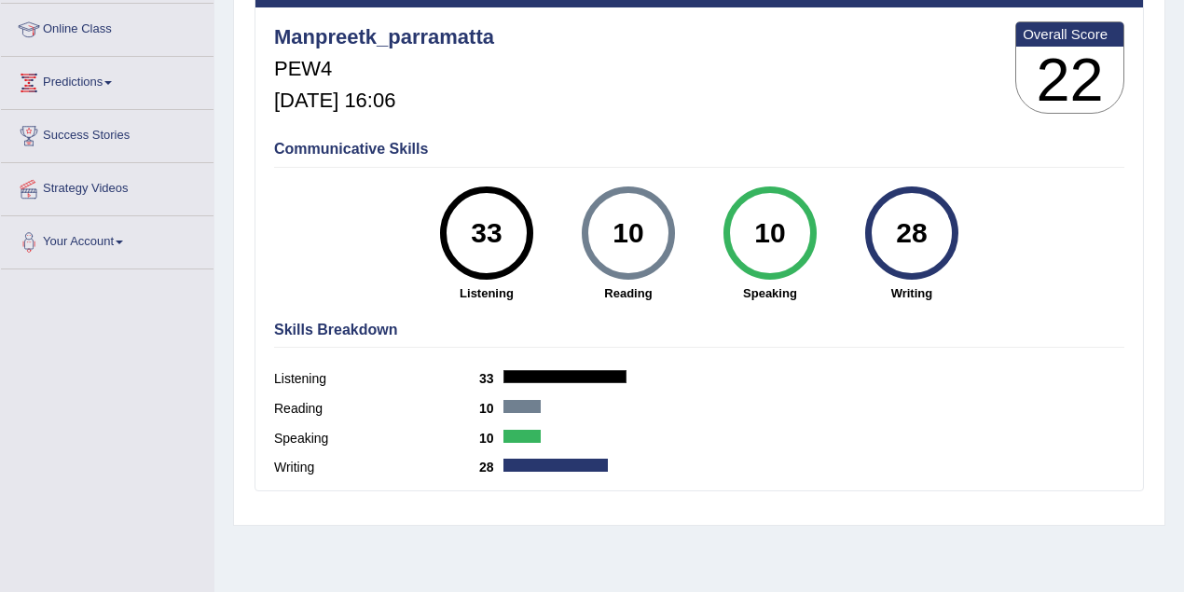
drag, startPoint x: 470, startPoint y: 229, endPoint x: 539, endPoint y: 227, distance: 69.0
click at [539, 227] on div "33 Listening" at bounding box center [487, 244] width 142 height 116
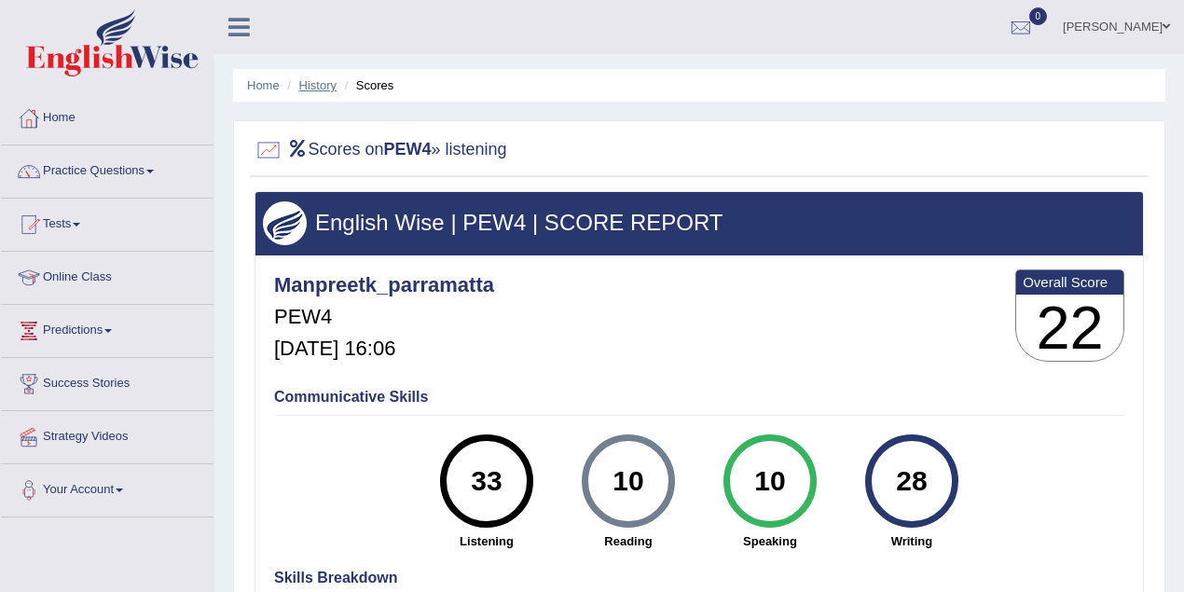
click at [326, 83] on link "History" at bounding box center [317, 85] width 37 height 14
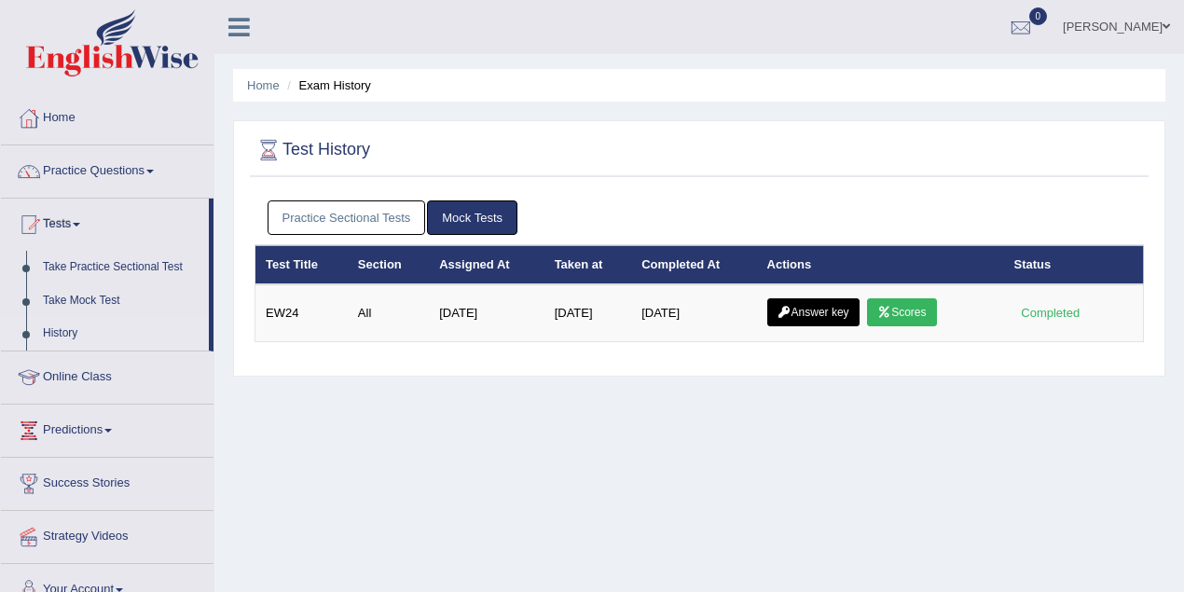
click at [370, 228] on link "Practice Sectional Tests" at bounding box center [346, 217] width 158 height 34
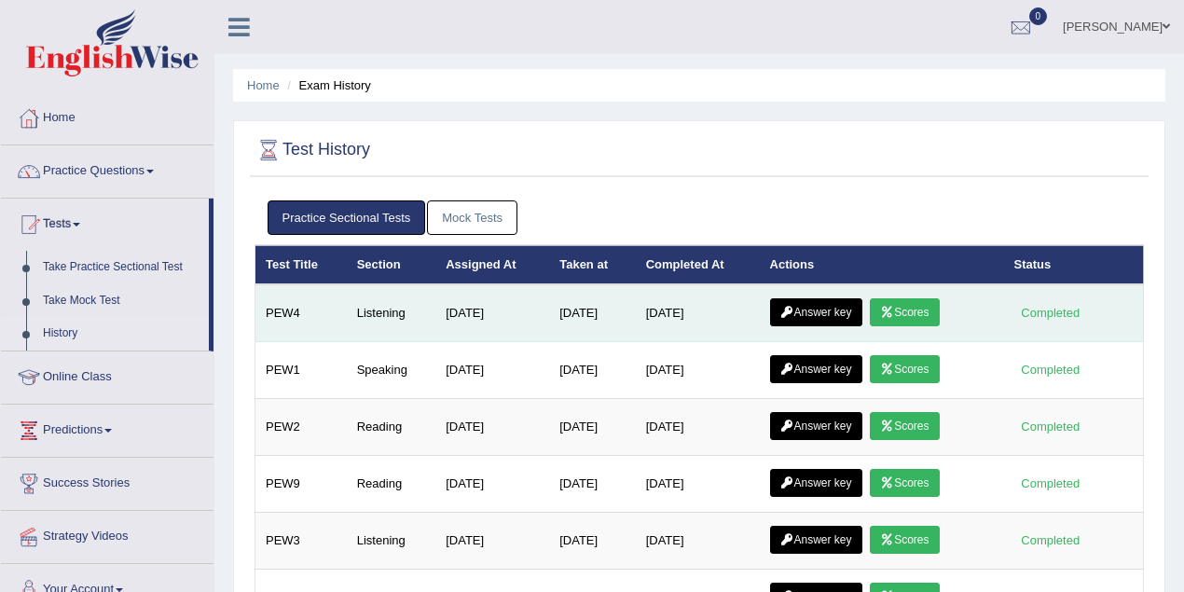
click at [837, 313] on link "Answer key" at bounding box center [816, 312] width 92 height 28
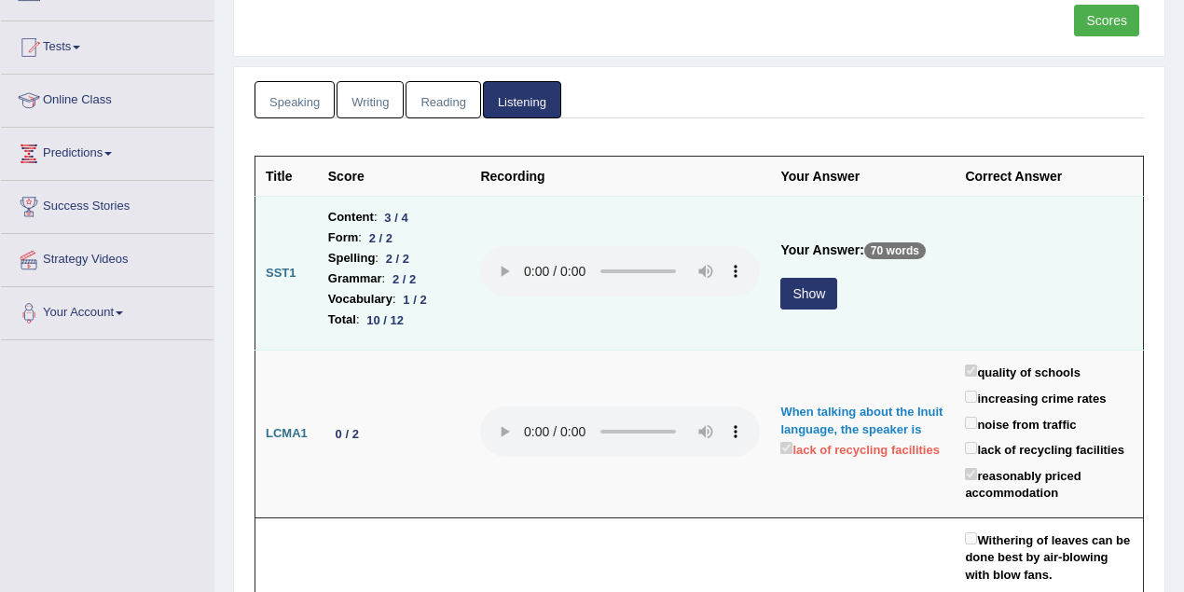
scroll to position [248, 0]
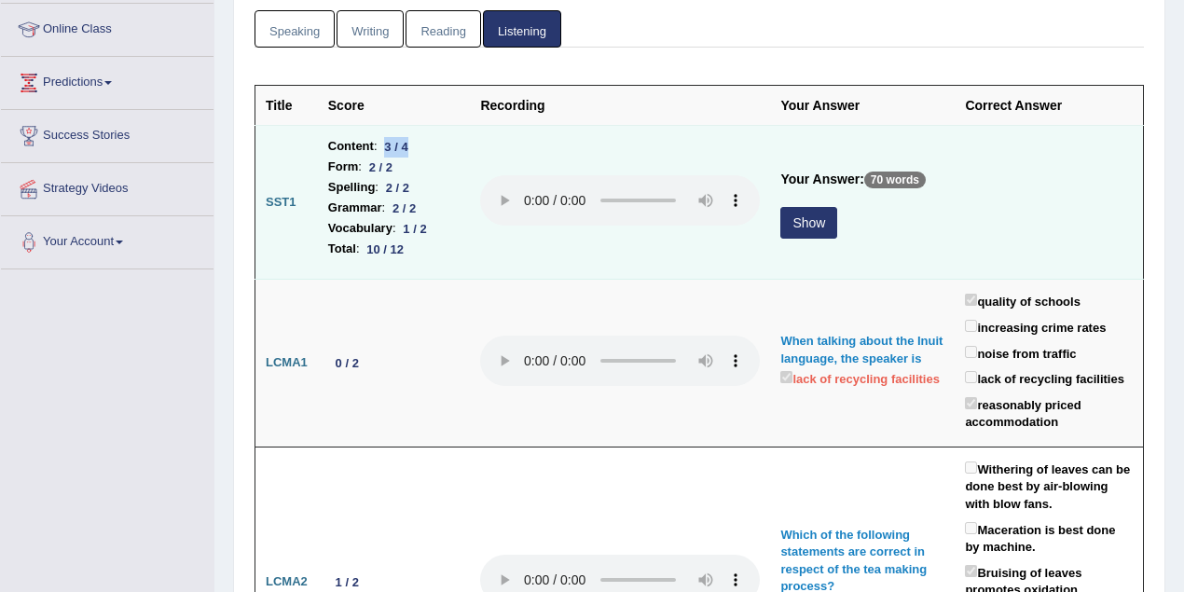
drag, startPoint x: 388, startPoint y: 145, endPoint x: 406, endPoint y: 193, distance: 51.1
click at [412, 144] on div "3 / 4" at bounding box center [396, 147] width 38 height 20
drag, startPoint x: 404, startPoint y: 225, endPoint x: 443, endPoint y: 222, distance: 39.2
click at [443, 222] on li "Vocabulary : 1 / 2" at bounding box center [394, 228] width 132 height 21
click at [807, 213] on button "Show" at bounding box center [808, 223] width 57 height 32
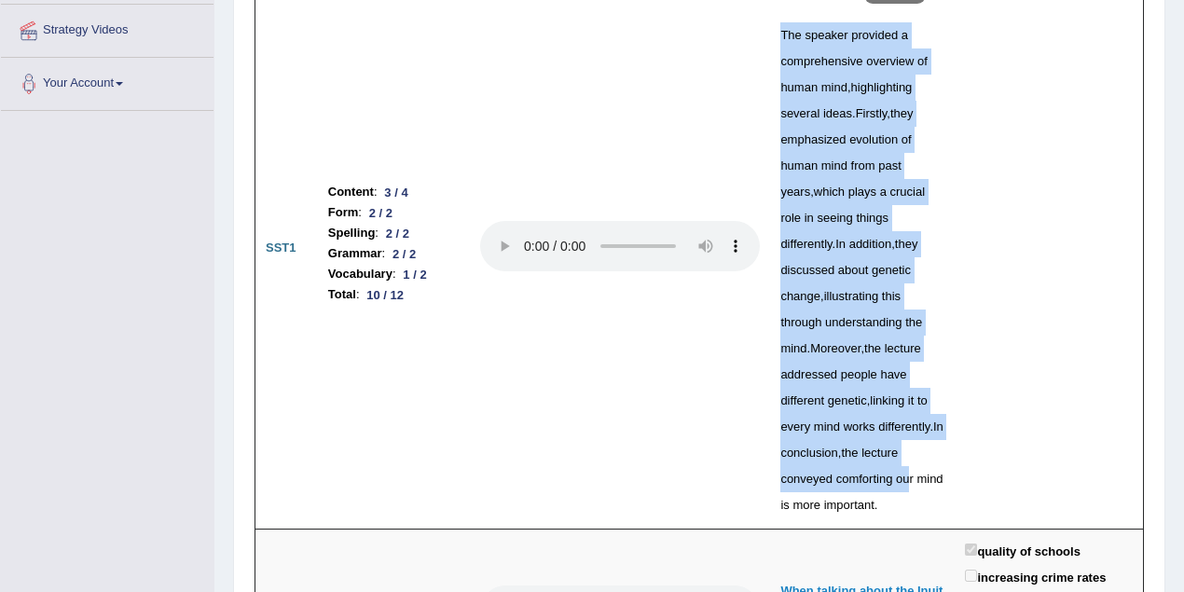
scroll to position [497, 0]
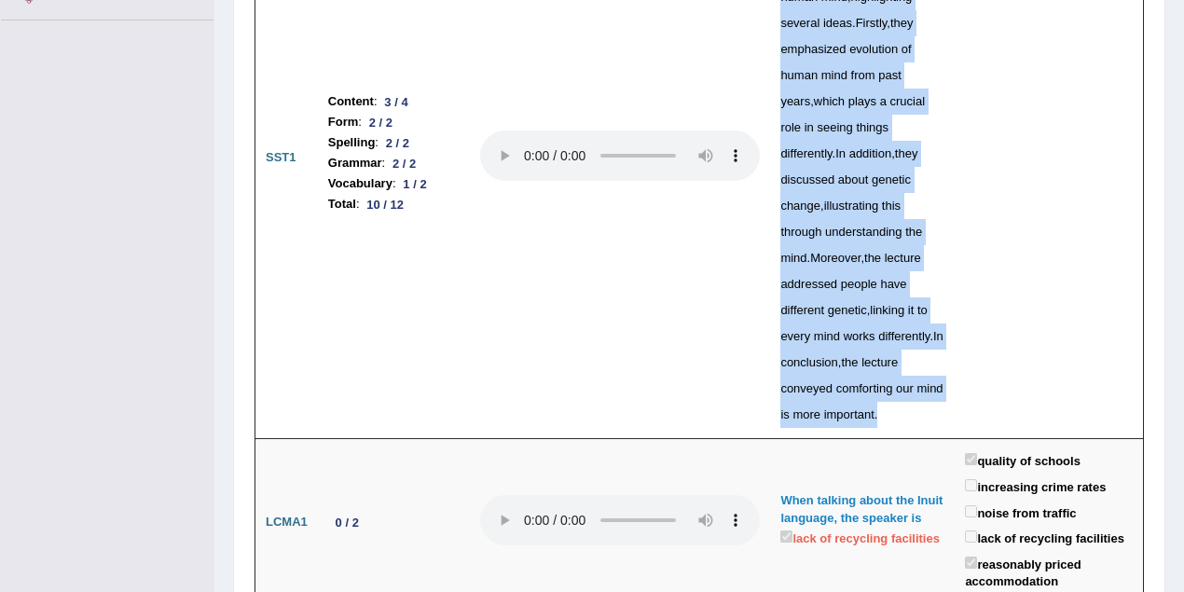
drag, startPoint x: 764, startPoint y: 185, endPoint x: 883, endPoint y: 396, distance: 241.6
click at [883, 396] on td "Your Answer: 70 words The speaker provided a comprehensive overview of human mi…" at bounding box center [862, 158] width 185 height 562
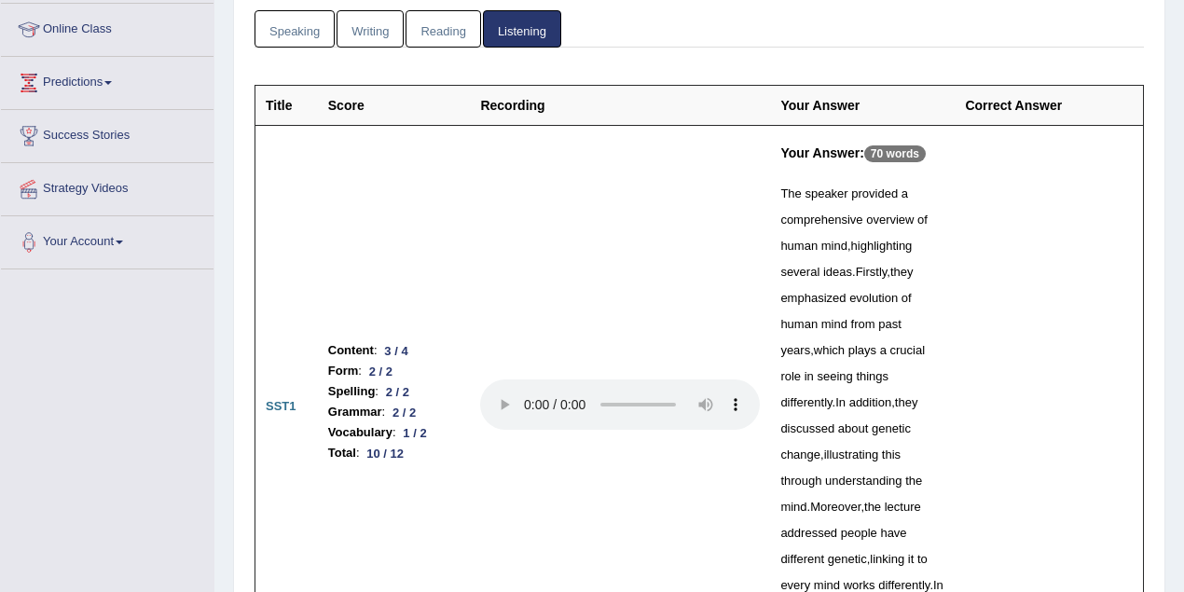
click at [1034, 345] on td at bounding box center [1048, 407] width 188 height 562
drag, startPoint x: 839, startPoint y: 242, endPoint x: 844, endPoint y: 274, distance: 32.2
click at [844, 274] on div "The speaker provided a comprehensive overview of human mind , highlighting seve…" at bounding box center [862, 429] width 164 height 496
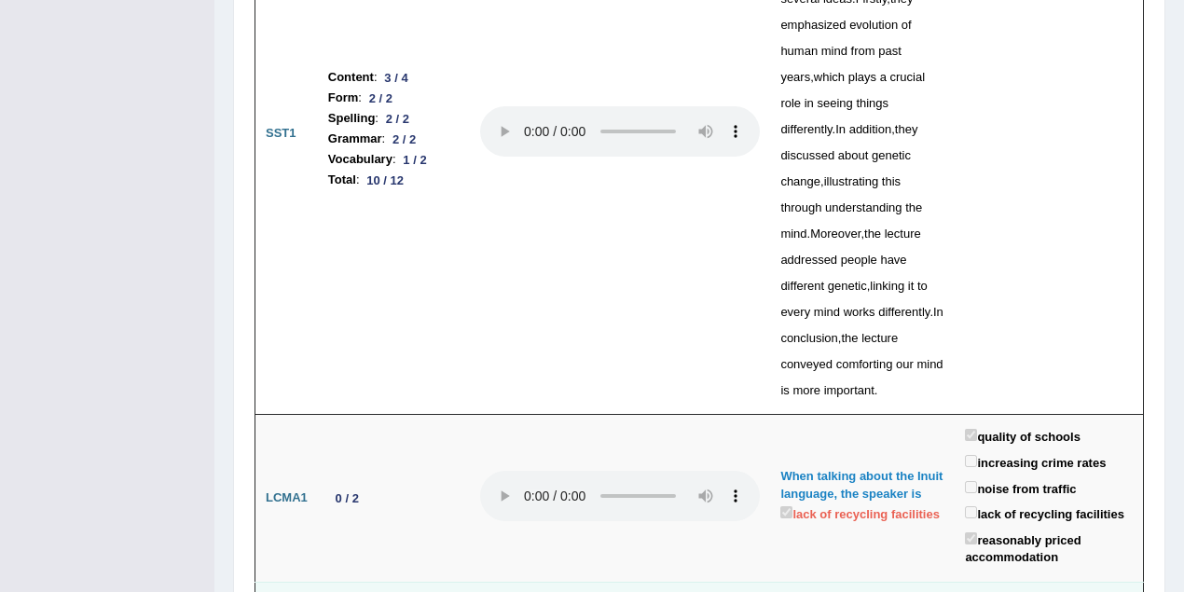
scroll to position [497, 0]
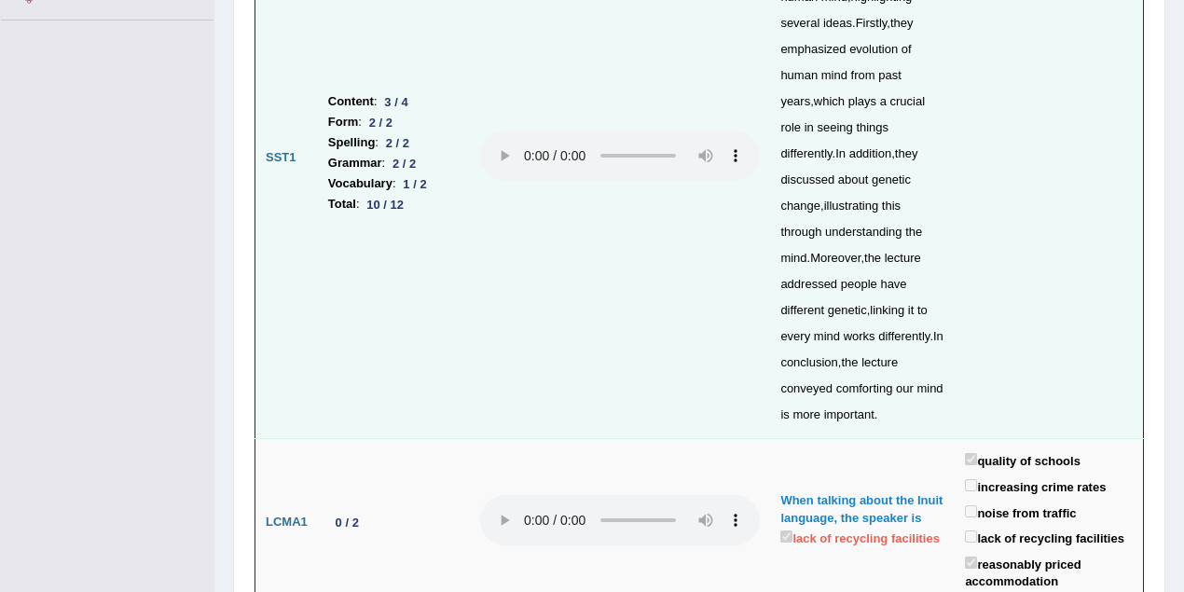
click at [737, 272] on td at bounding box center [620, 158] width 300 height 562
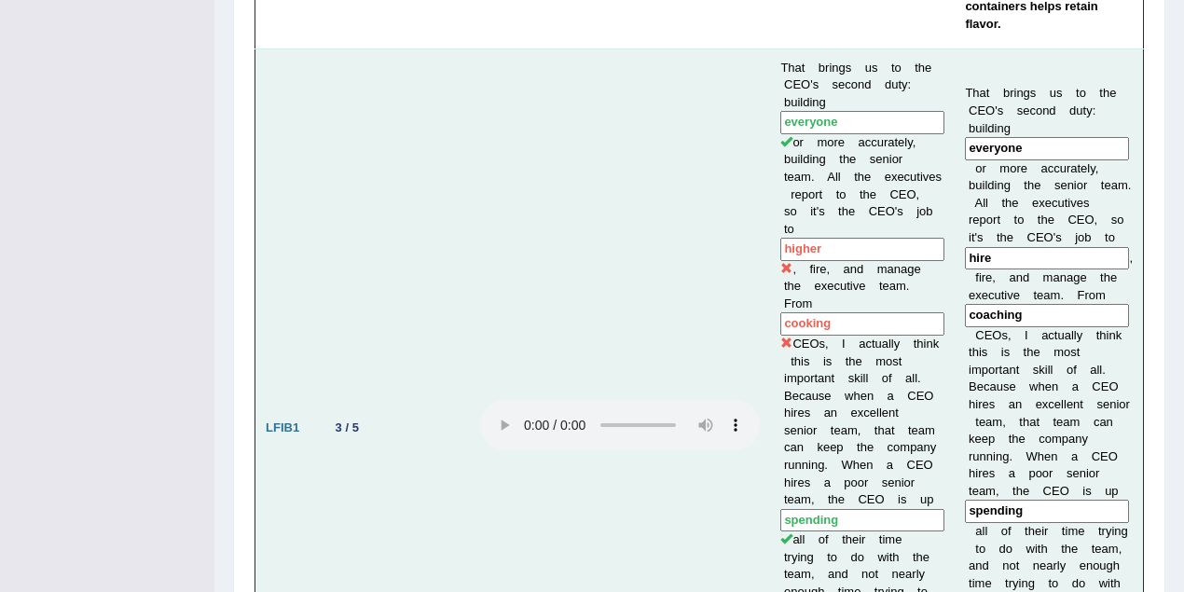
scroll to position [1491, 0]
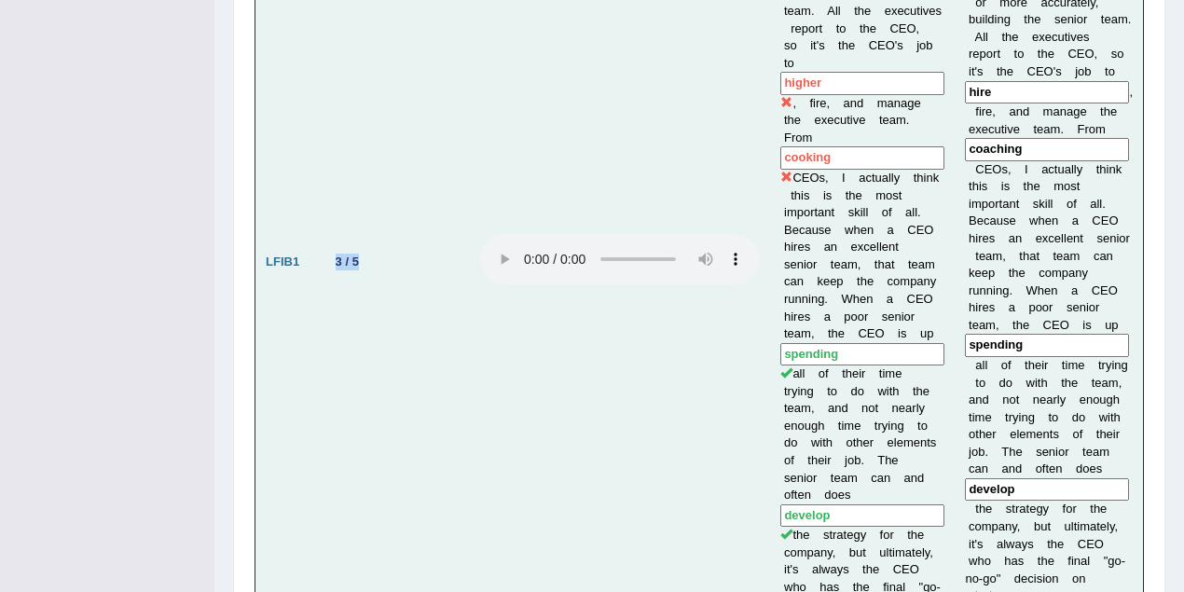
drag, startPoint x: 325, startPoint y: 196, endPoint x: 365, endPoint y: 192, distance: 40.2
click at [365, 192] on td "3 / 5" at bounding box center [394, 262] width 153 height 759
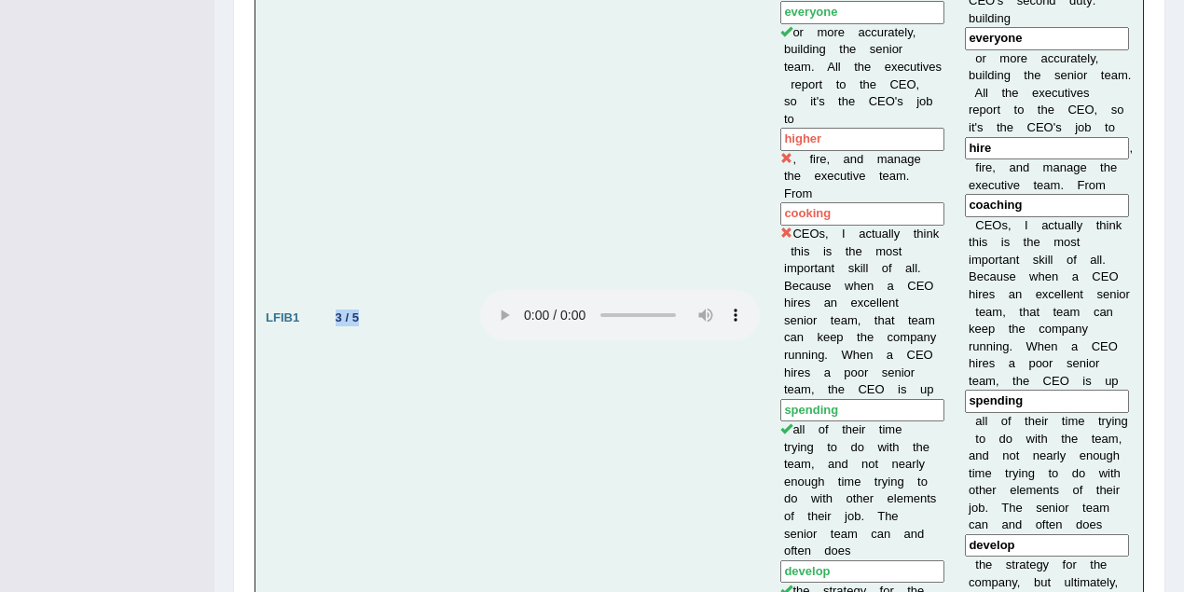
scroll to position [1408, 0]
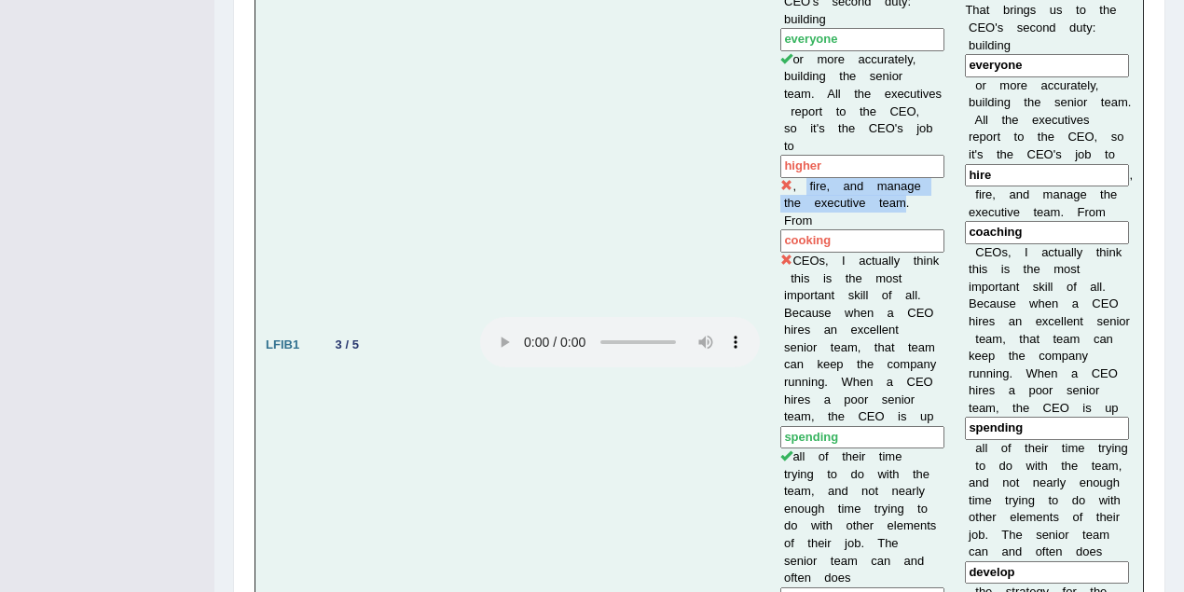
drag, startPoint x: 793, startPoint y: 118, endPoint x: 867, endPoint y: 131, distance: 74.8
click at [867, 131] on td "That brings us to the CEO's second duty: building everyone or more accurately, …" at bounding box center [862, 345] width 185 height 759
drag, startPoint x: 801, startPoint y: 78, endPoint x: 869, endPoint y: 118, distance: 79.0
click at [869, 118] on td "That brings us to the CEO's second duty: building everyone or more accurately, …" at bounding box center [862, 345] width 185 height 759
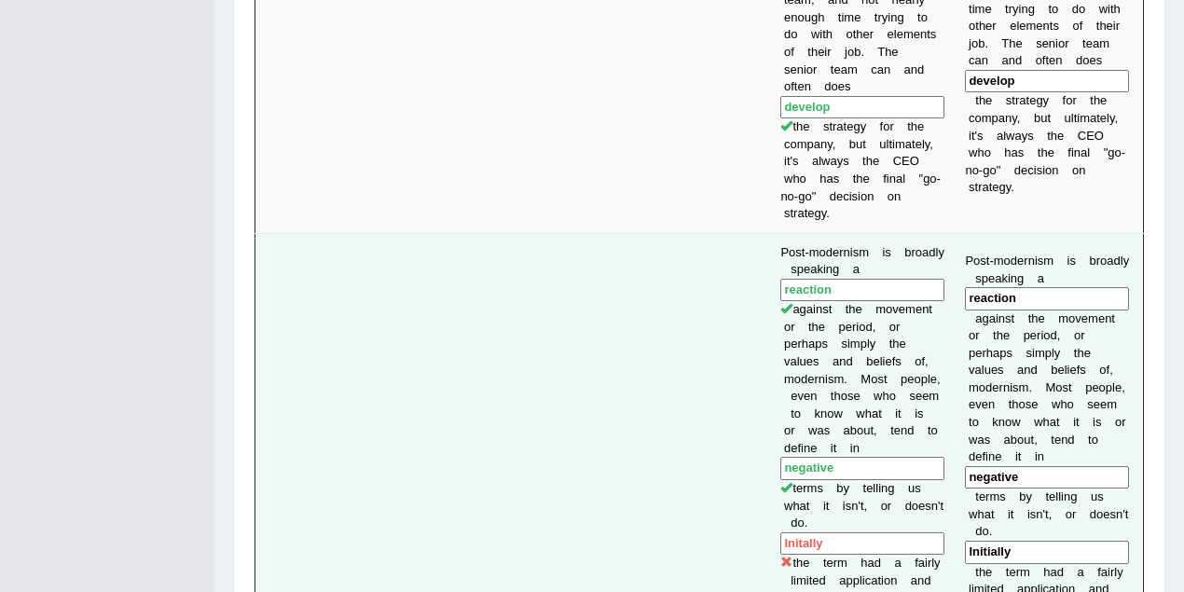
scroll to position [2154, 0]
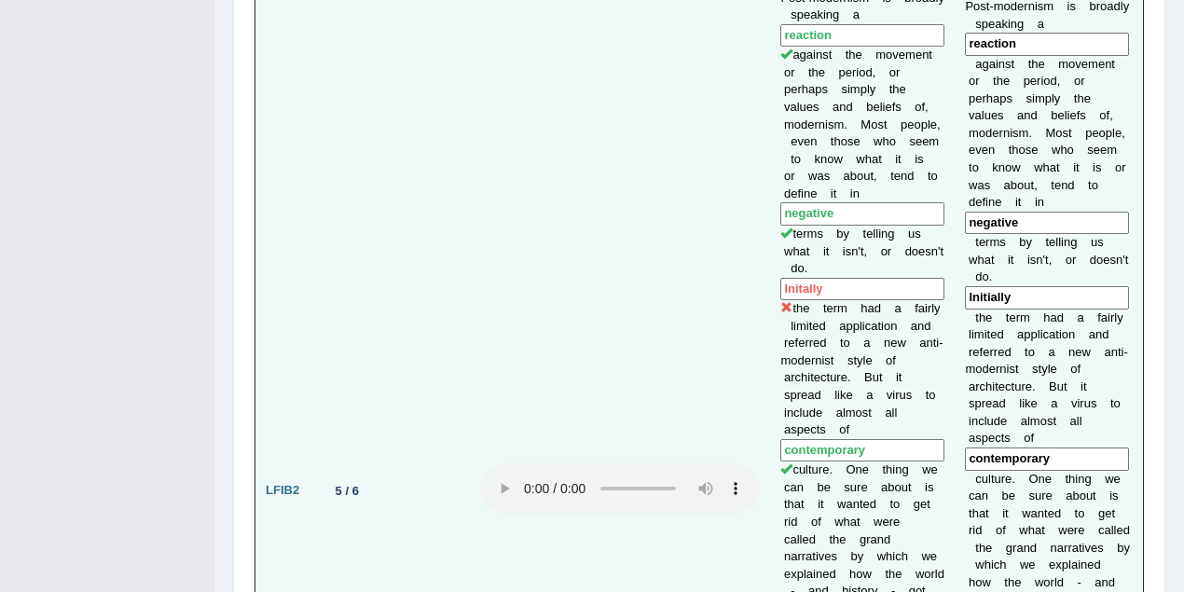
click at [792, 278] on input "Initally" at bounding box center [862, 289] width 164 height 23
click at [789, 278] on input "Initally" at bounding box center [862, 289] width 164 height 23
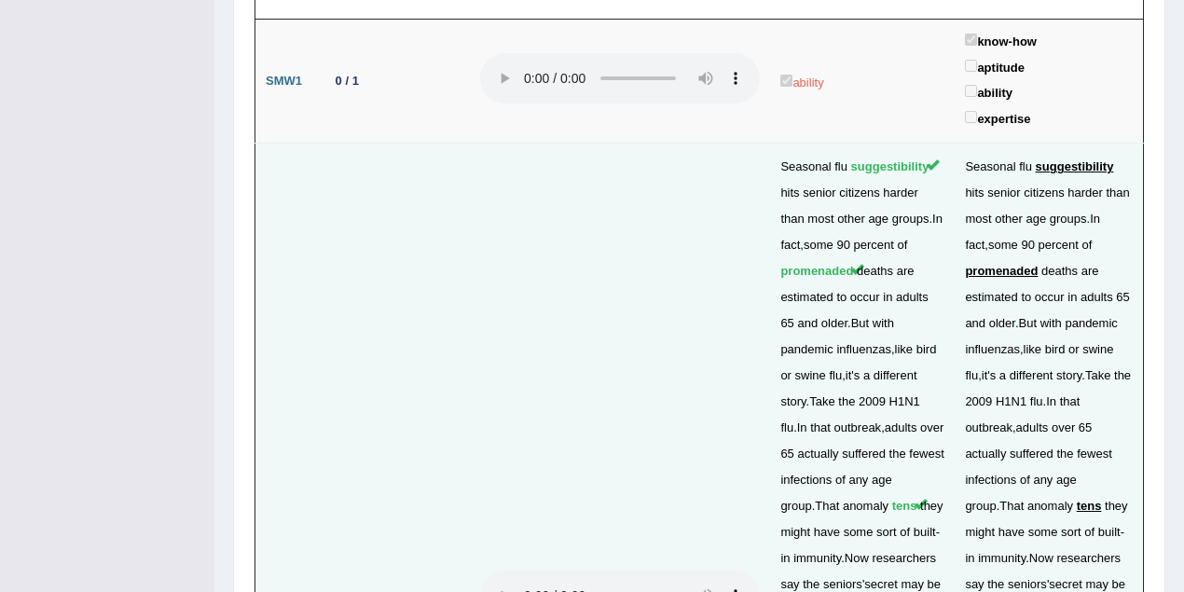
scroll to position [5219, 0]
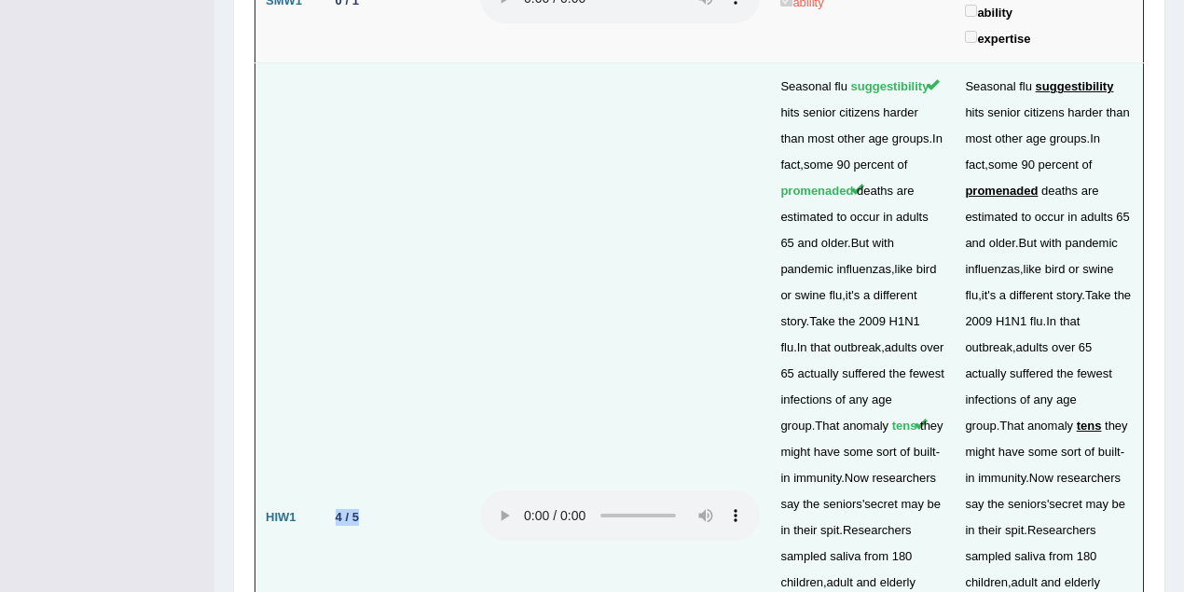
drag, startPoint x: 330, startPoint y: 248, endPoint x: 369, endPoint y: 250, distance: 39.2
click at [369, 250] on td "4 / 5" at bounding box center [394, 517] width 153 height 909
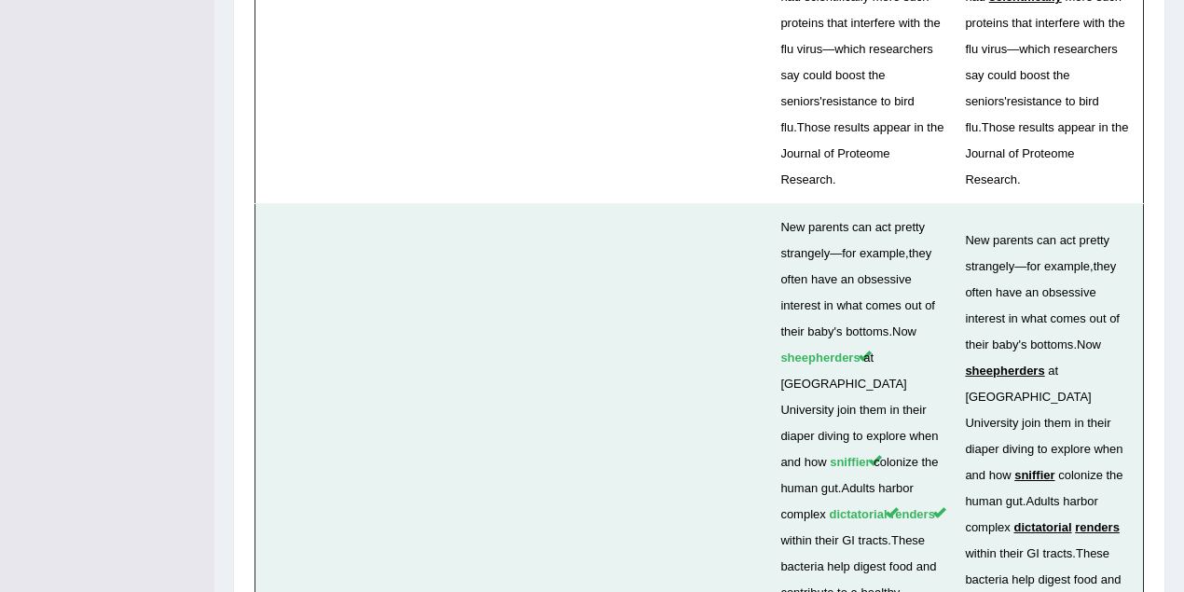
scroll to position [6046, 0]
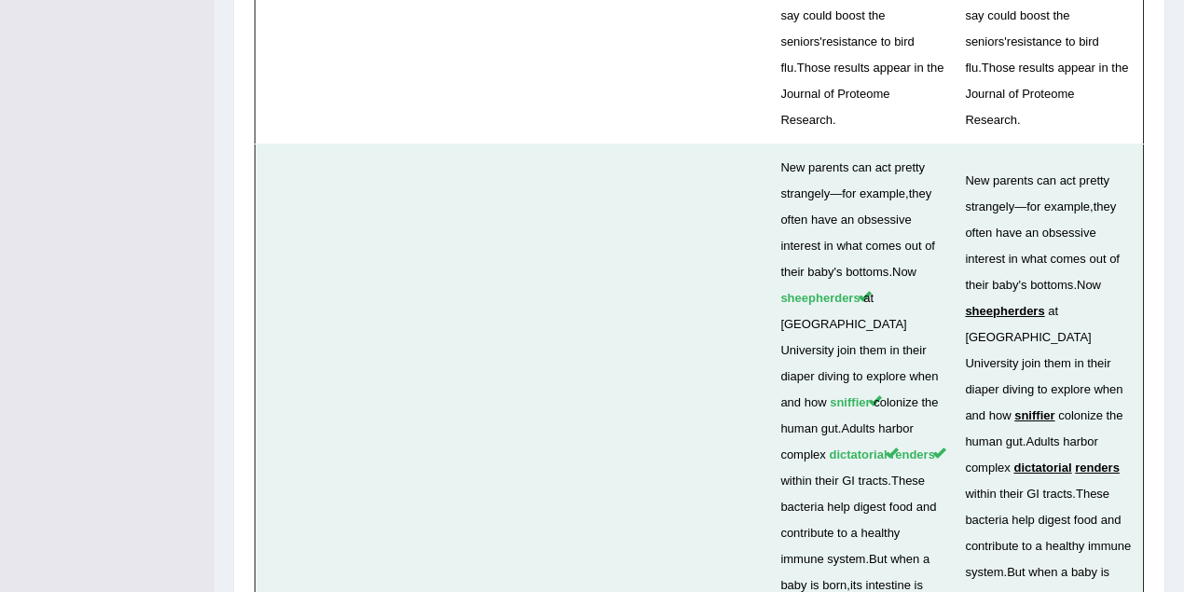
drag, startPoint x: 326, startPoint y: 401, endPoint x: 363, endPoint y: 399, distance: 37.3
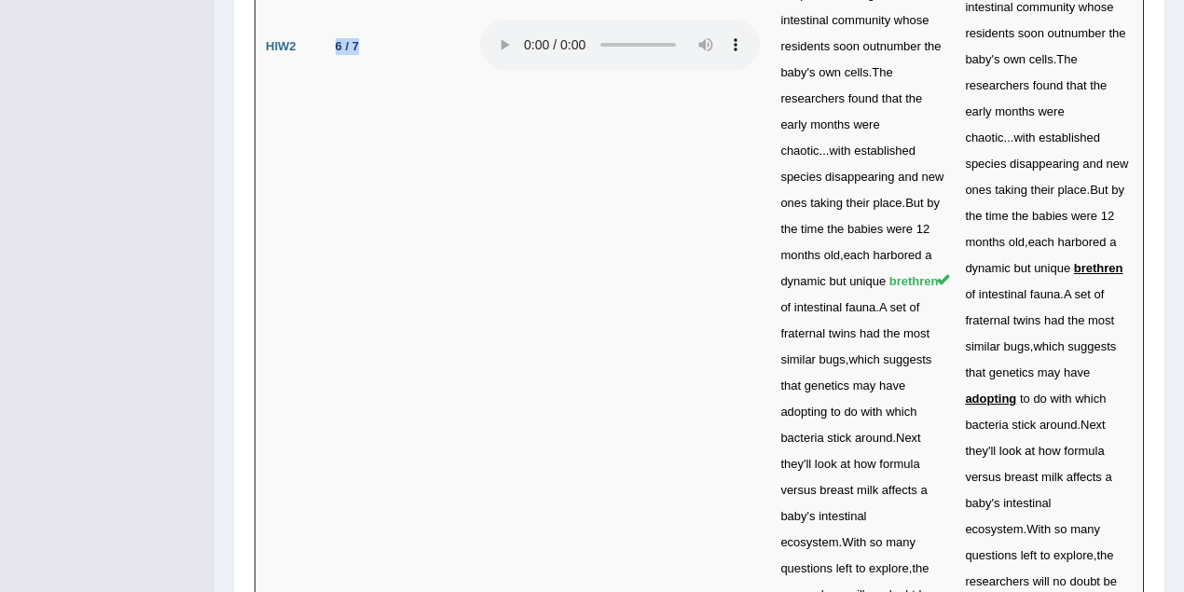
scroll to position [6807, 0]
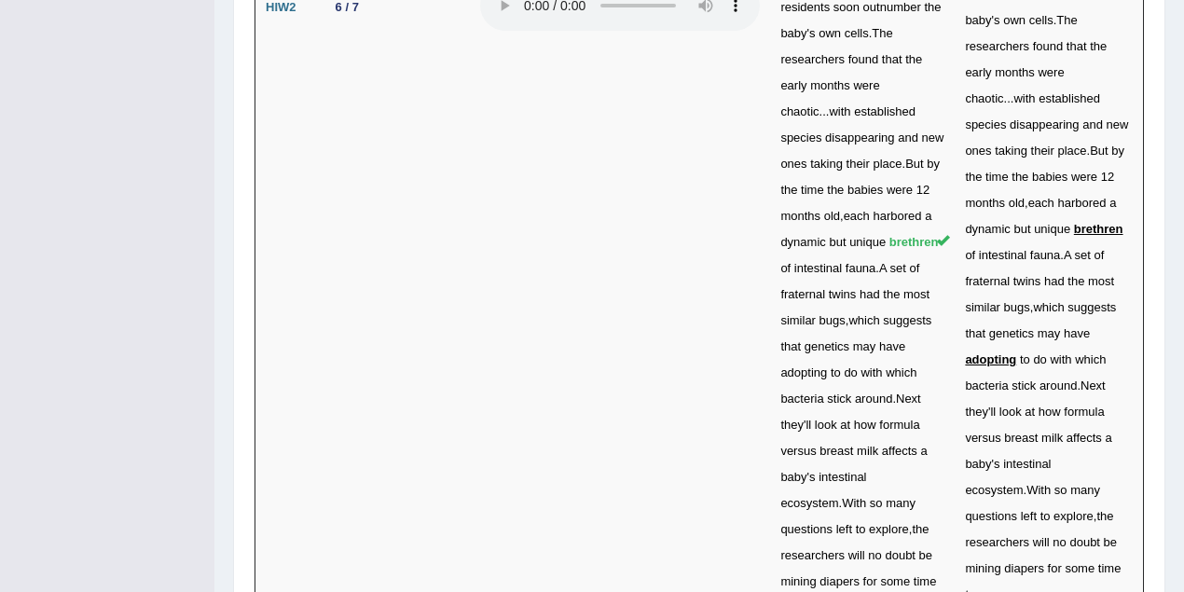
drag, startPoint x: 330, startPoint y: 257, endPoint x: 354, endPoint y: 300, distance: 49.2
drag, startPoint x: 332, startPoint y: 434, endPoint x: 376, endPoint y: 434, distance: 43.8
drag, startPoint x: 335, startPoint y: 337, endPoint x: 378, endPoint y: 337, distance: 42.9
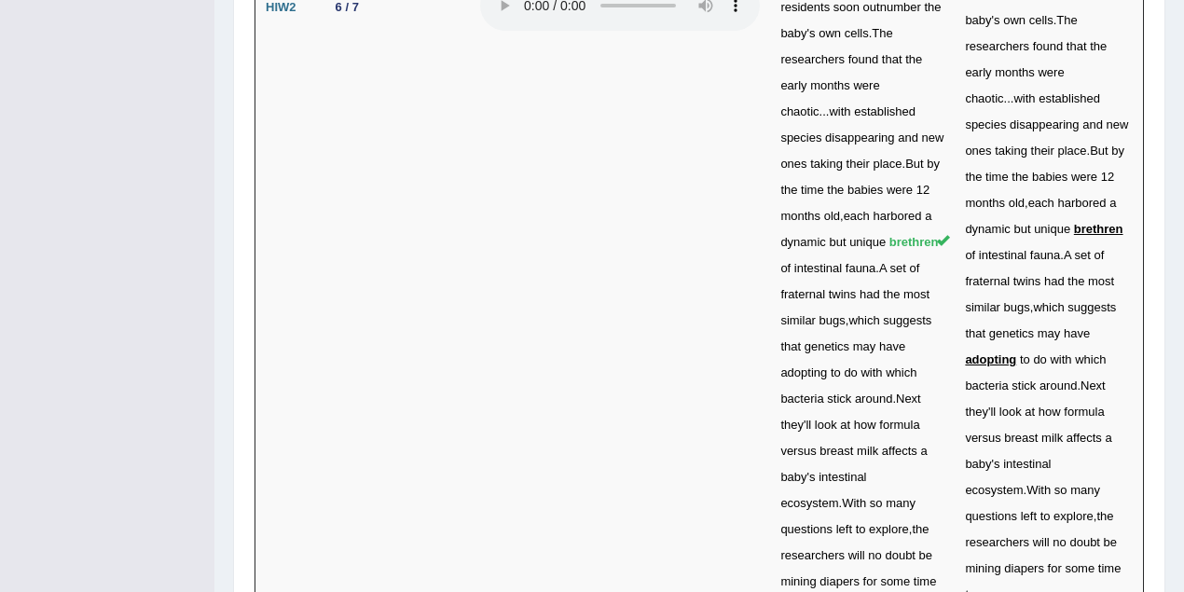
drag, startPoint x: 336, startPoint y: 339, endPoint x: 381, endPoint y: 340, distance: 44.7
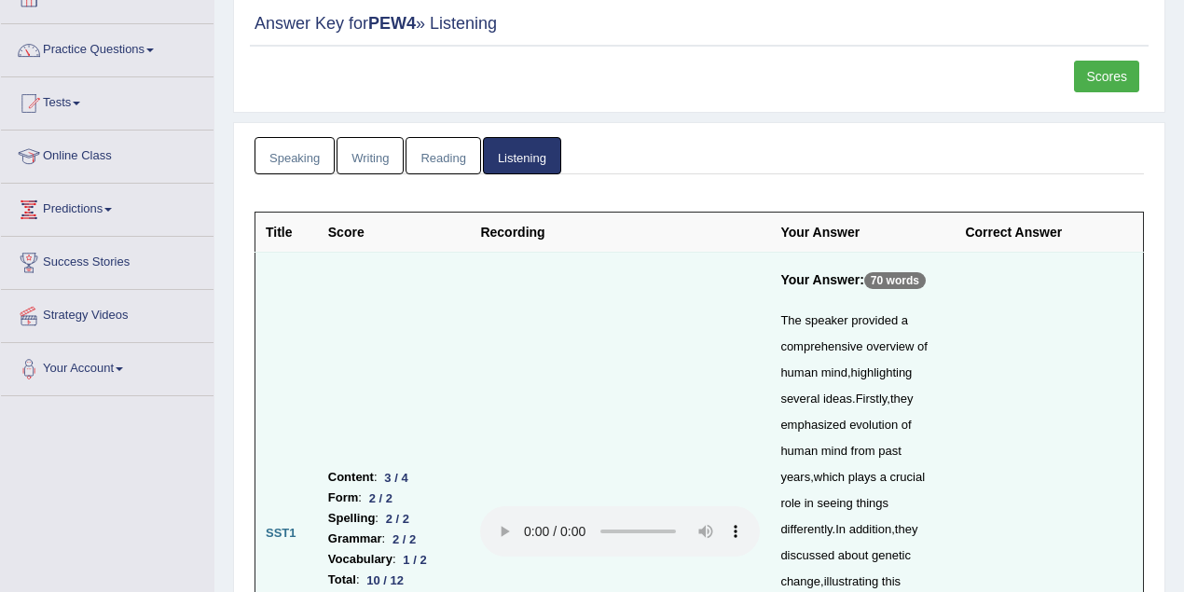
scroll to position [0, 0]
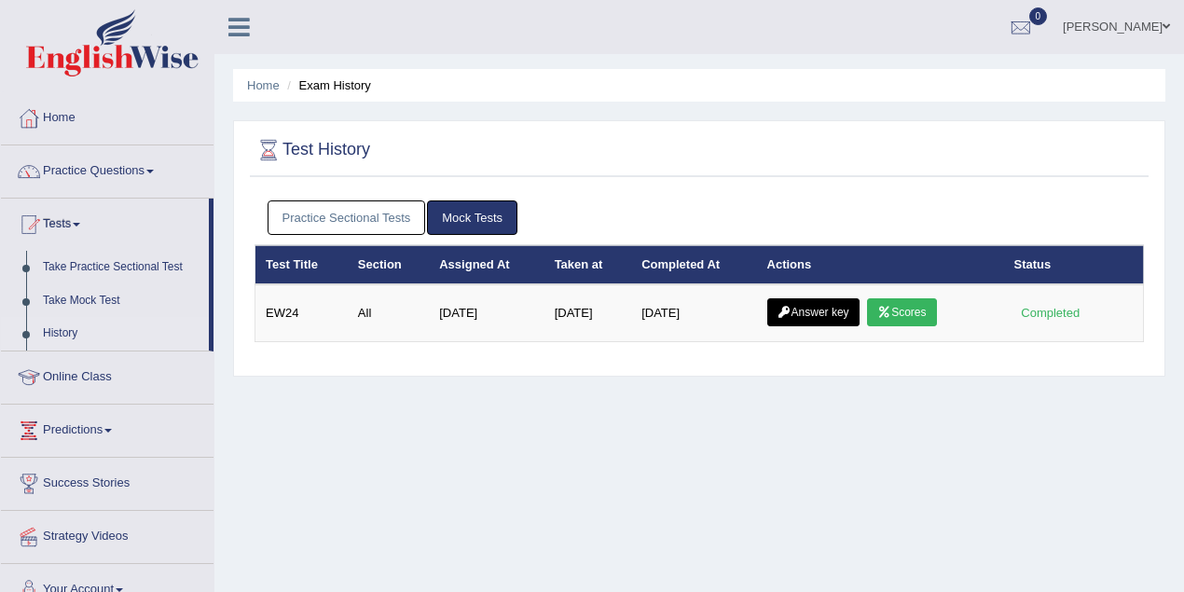
click at [394, 212] on link "Practice Sectional Tests" at bounding box center [346, 217] width 158 height 34
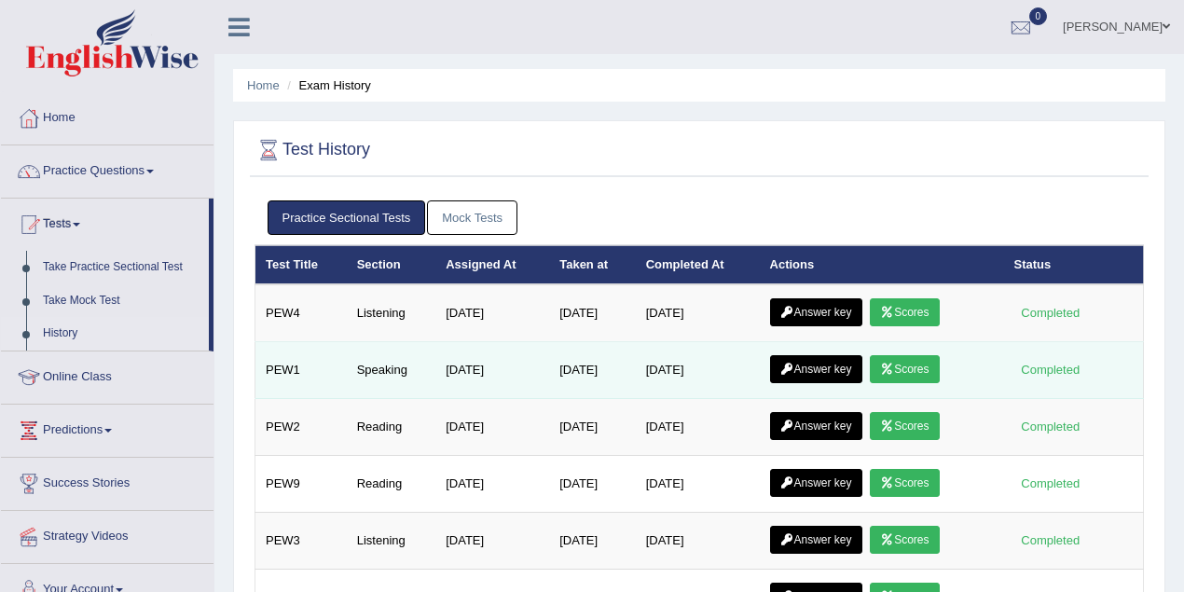
drag, startPoint x: 654, startPoint y: 366, endPoint x: 732, endPoint y: 367, distance: 77.4
click at [732, 367] on td "[DATE]" at bounding box center [698, 370] width 124 height 57
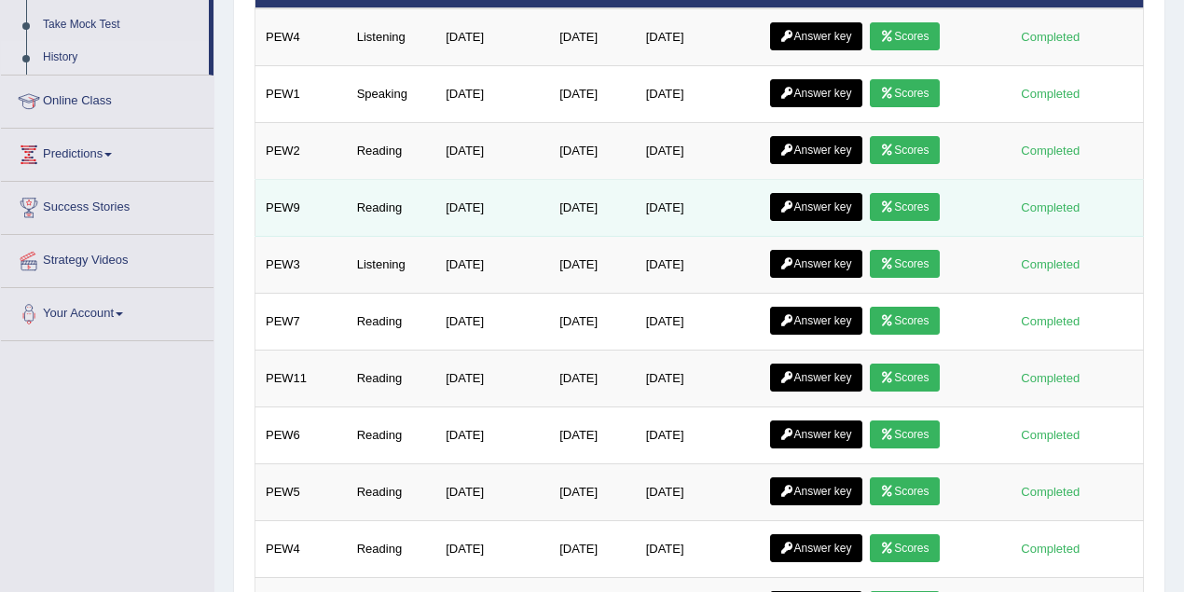
scroll to position [248, 0]
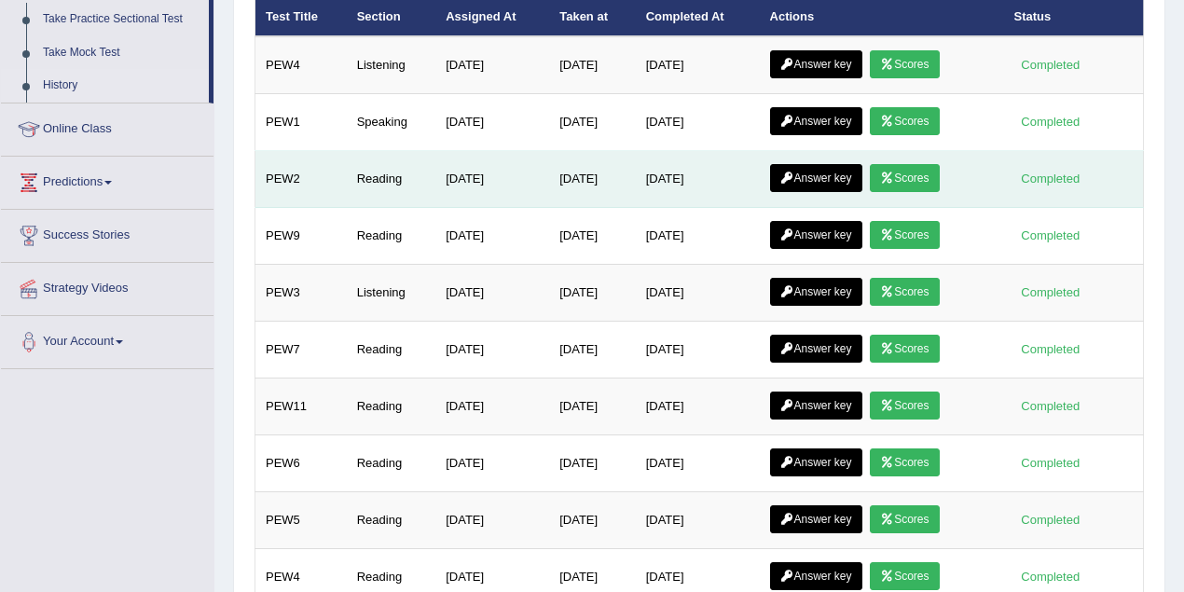
click at [904, 168] on link "Scores" at bounding box center [903, 178] width 69 height 28
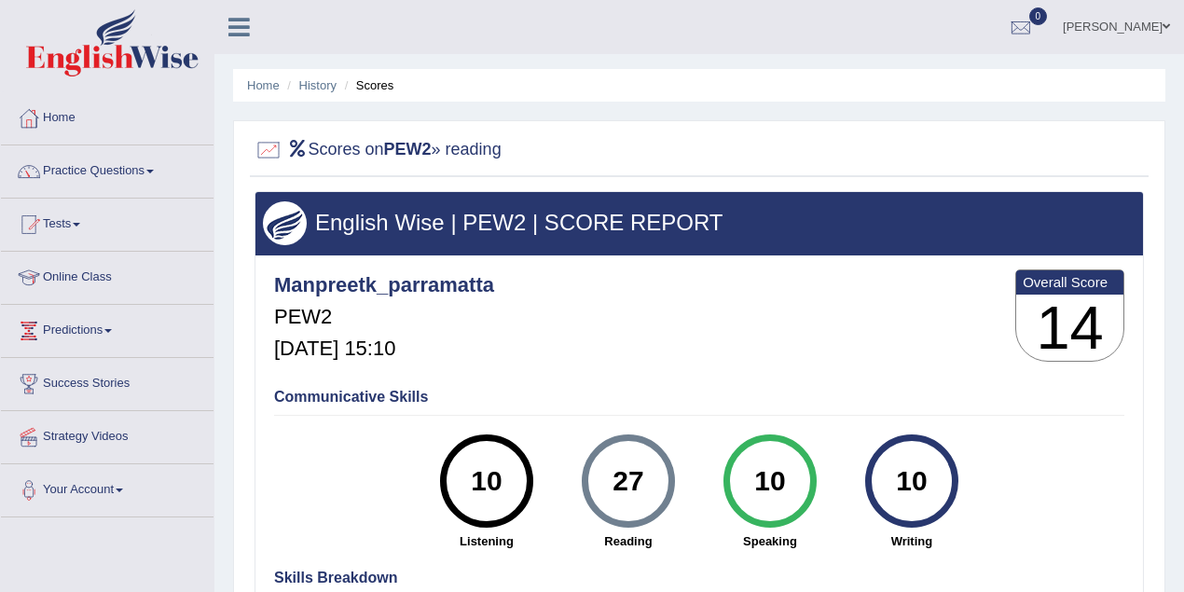
drag, startPoint x: 637, startPoint y: 477, endPoint x: 609, endPoint y: 477, distance: 28.9
click at [609, 477] on div "27" at bounding box center [628, 481] width 68 height 78
click at [633, 477] on div "27" at bounding box center [628, 481] width 68 height 78
drag, startPoint x: 660, startPoint y: 472, endPoint x: 608, endPoint y: 473, distance: 52.2
click at [608, 473] on div "27" at bounding box center [628, 481] width 68 height 78
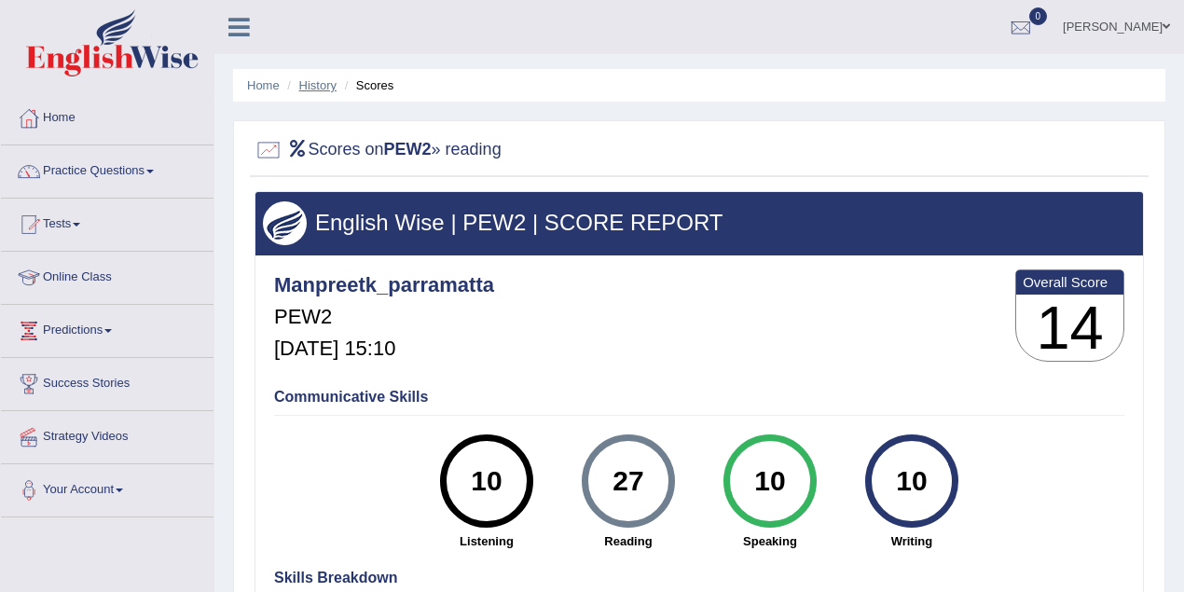
click at [317, 88] on link "History" at bounding box center [317, 85] width 37 height 14
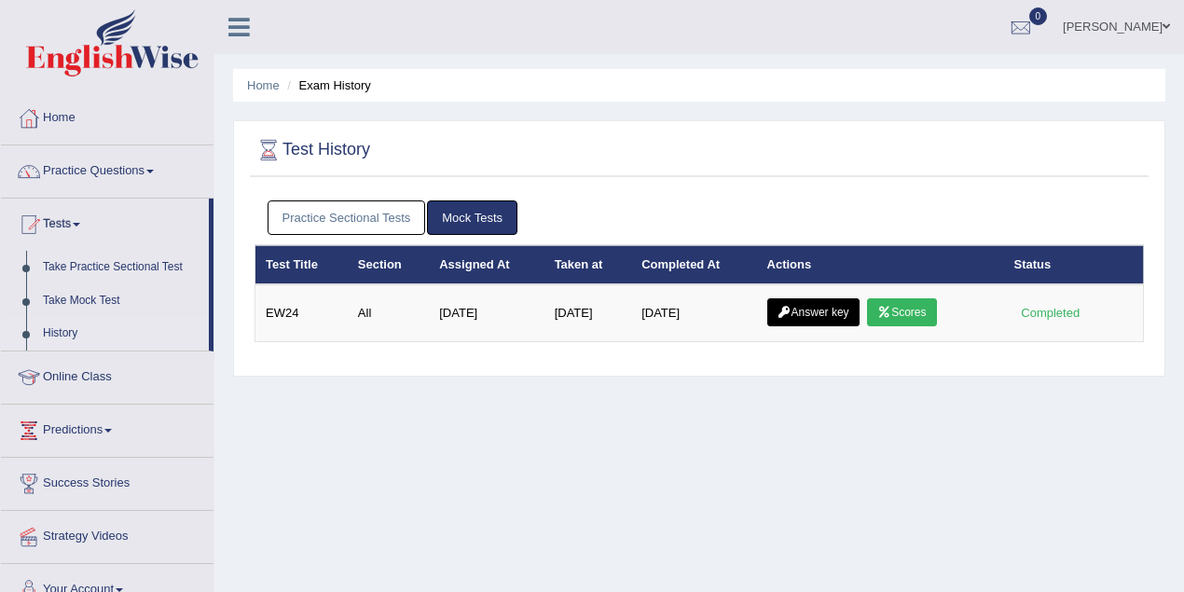
click at [401, 214] on link "Practice Sectional Tests" at bounding box center [346, 217] width 158 height 34
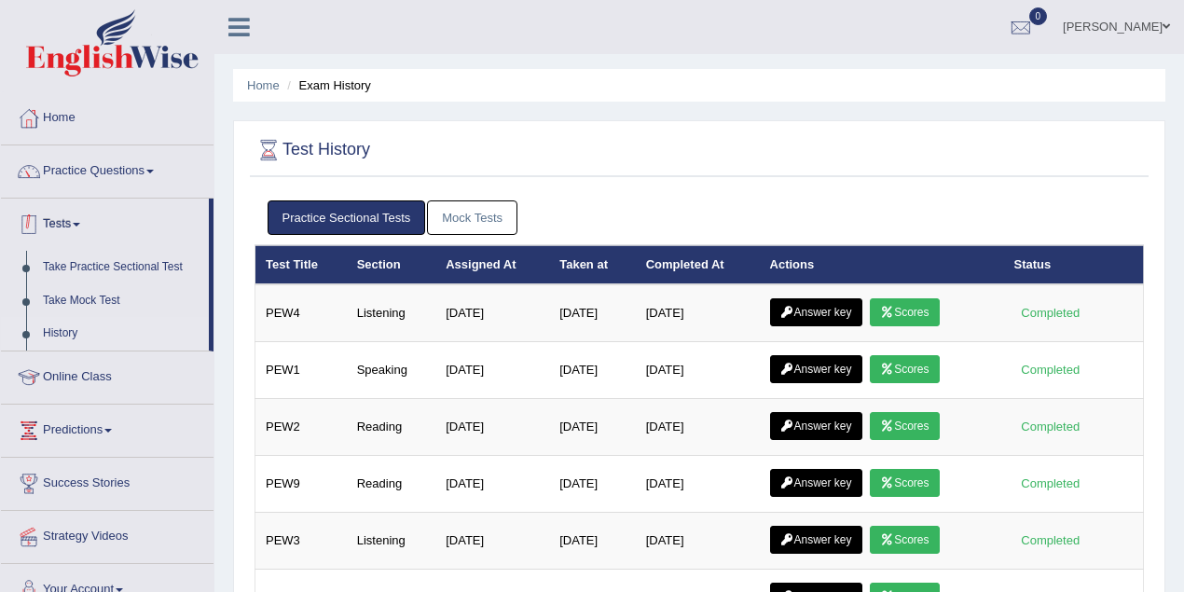
click at [78, 223] on span at bounding box center [76, 225] width 7 height 4
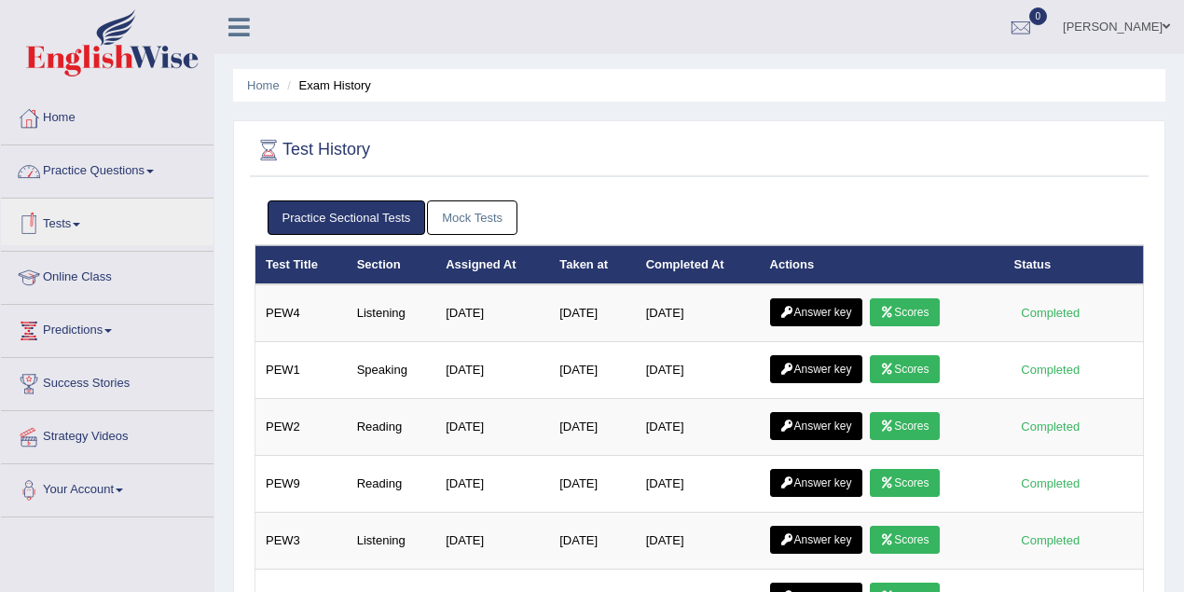
click at [116, 163] on link "Practice Questions" at bounding box center [107, 168] width 212 height 47
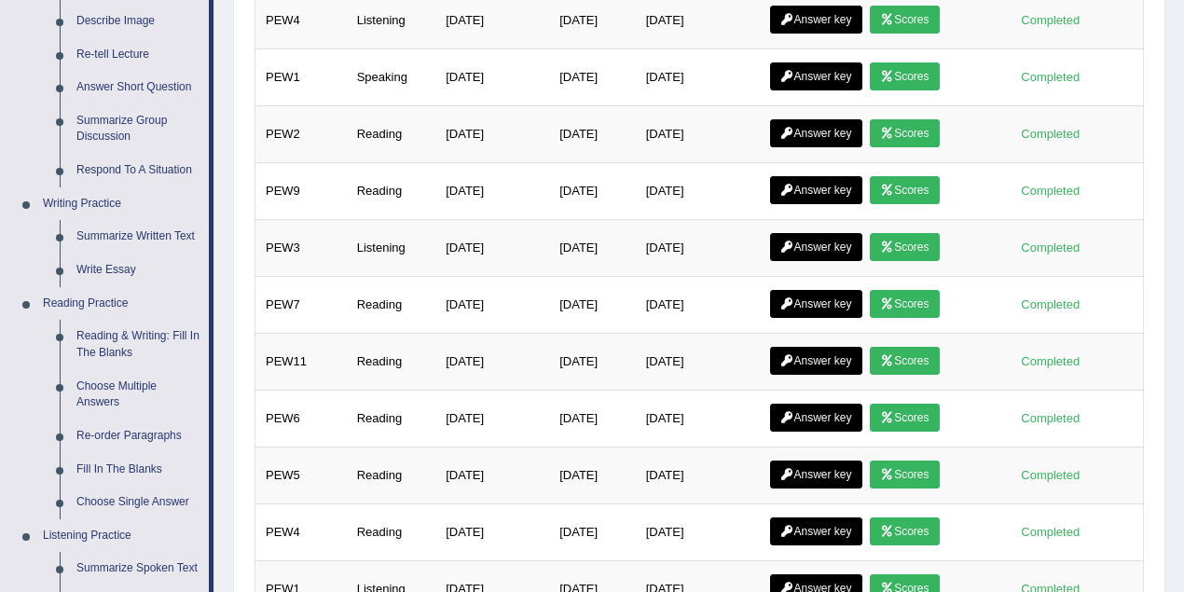
scroll to position [331, 0]
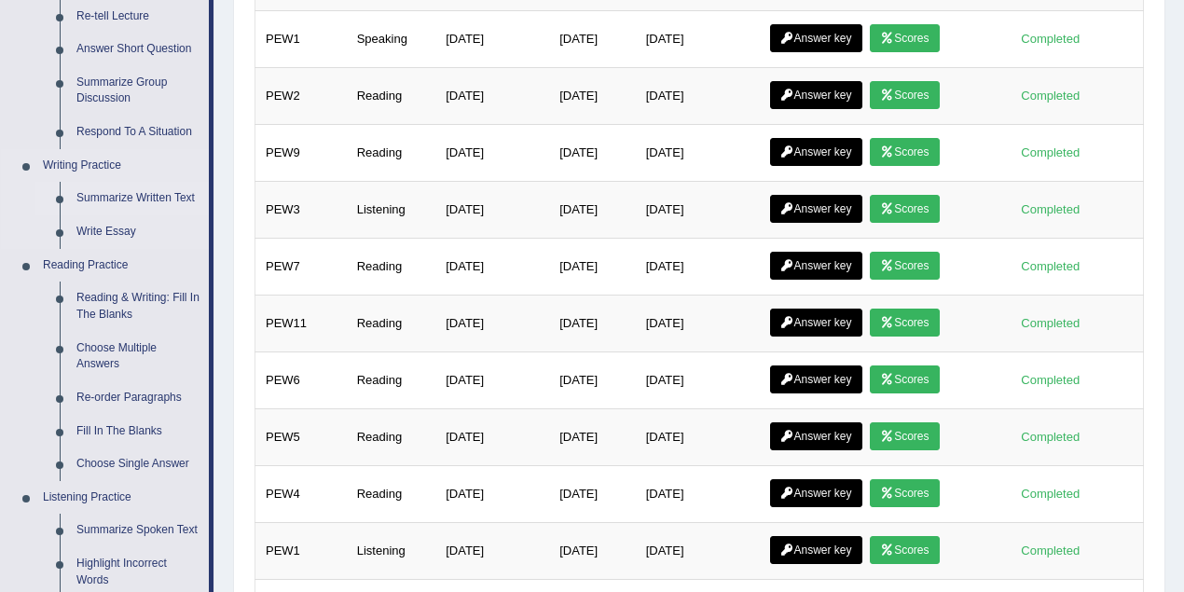
click at [133, 198] on link "Summarize Written Text" at bounding box center [138, 199] width 141 height 34
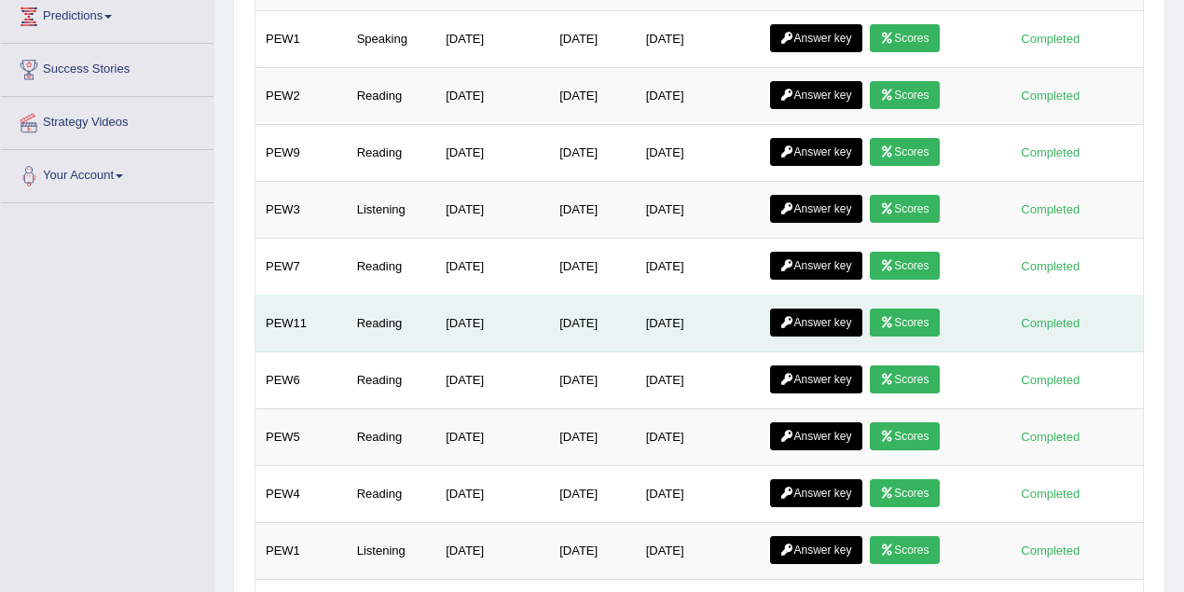
scroll to position [327, 0]
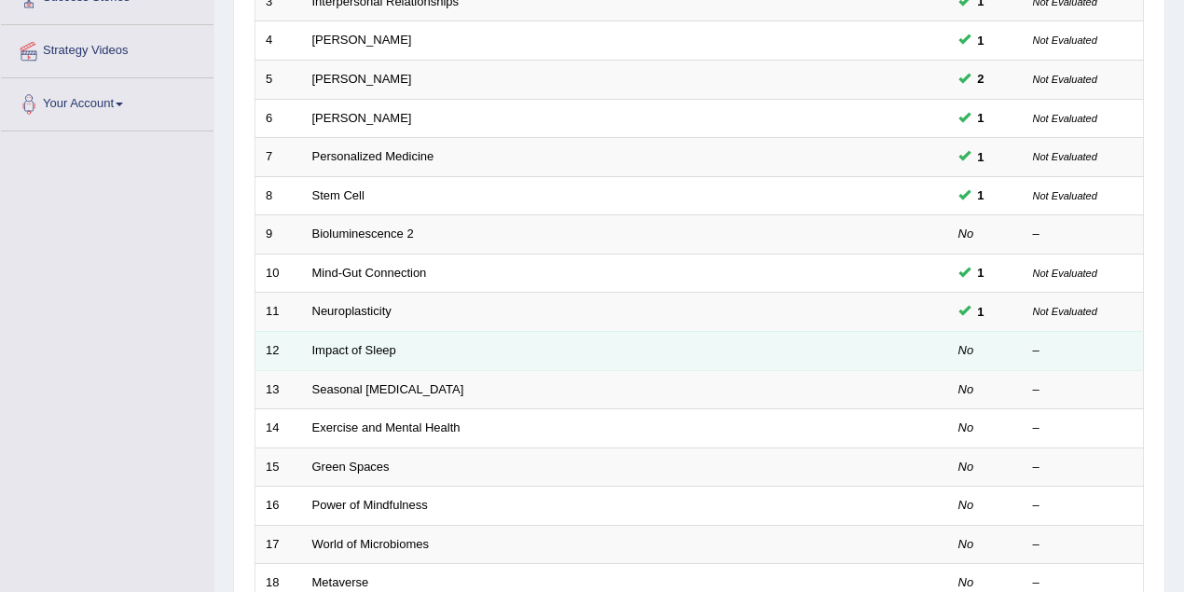
scroll to position [414, 0]
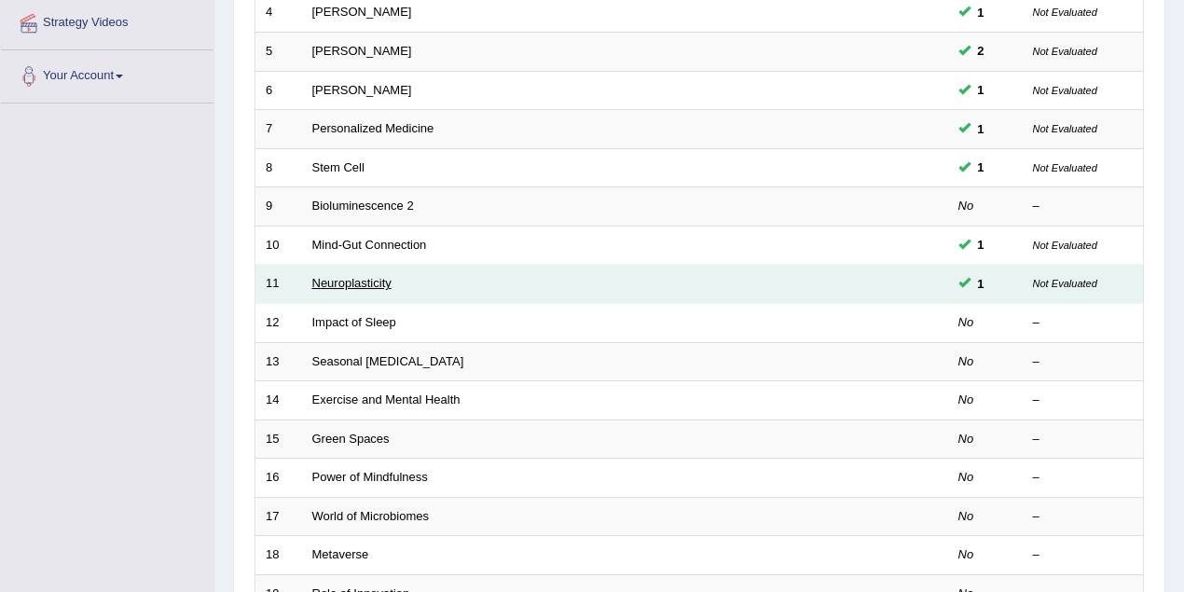
click at [376, 276] on link "Neuroplasticity" at bounding box center [351, 283] width 79 height 14
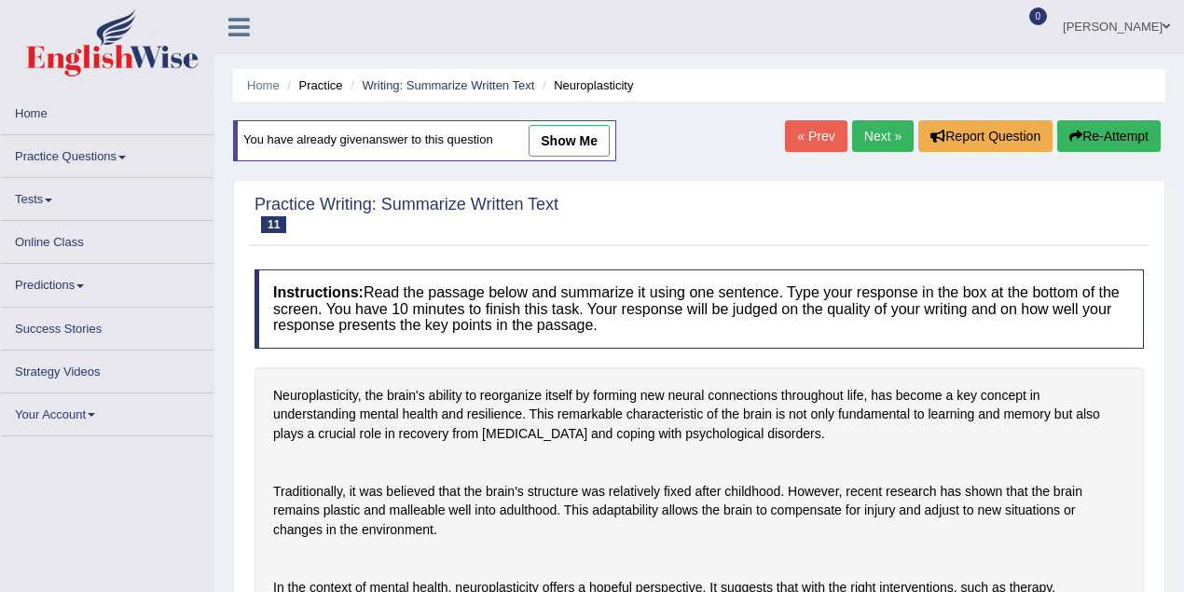
click at [576, 130] on link "show me" at bounding box center [568, 141] width 81 height 32
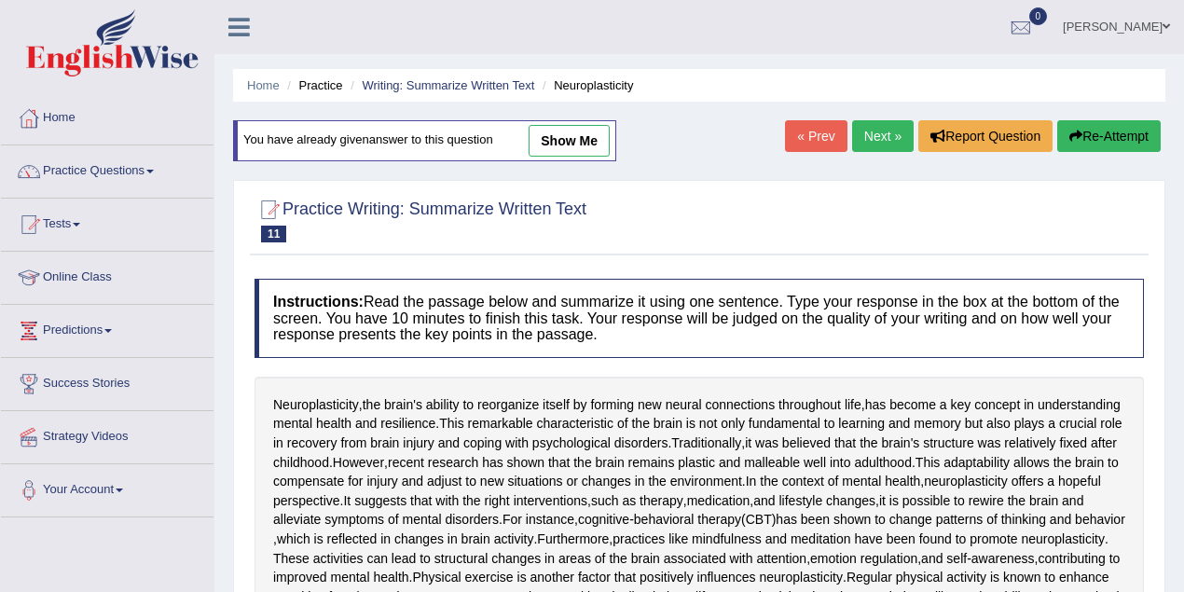
click at [598, 141] on link "show me" at bounding box center [568, 141] width 81 height 32
type textarea "The passage outlines Neuroplasticity, explaining that brain has the ability to …"
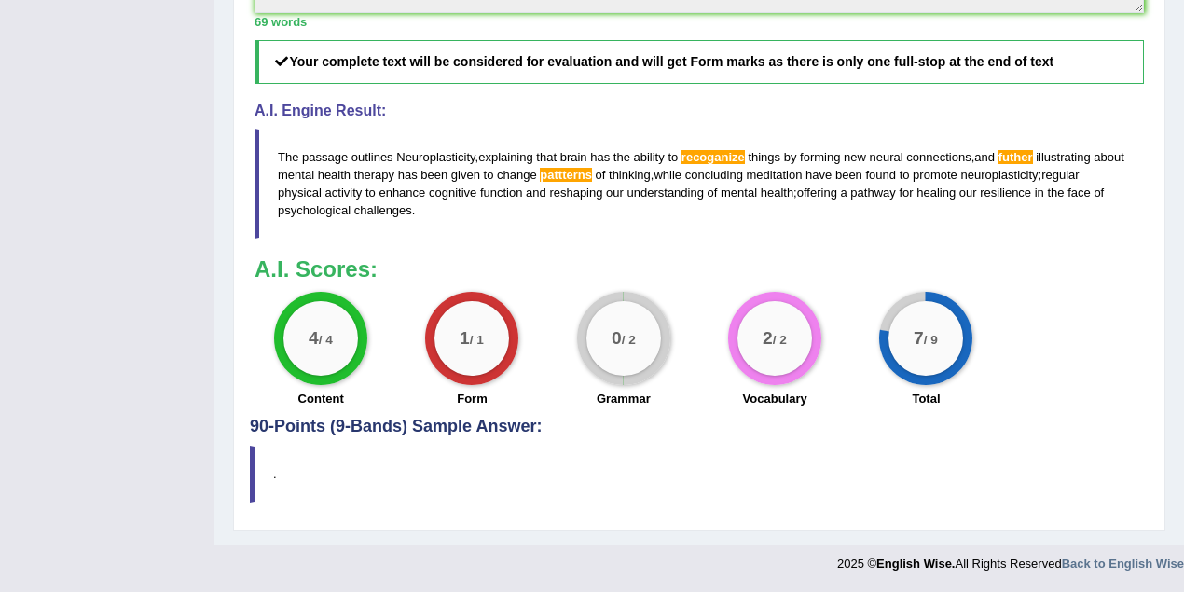
scroll to position [1050, 0]
drag, startPoint x: 443, startPoint y: 222, endPoint x: 289, endPoint y: 173, distance: 161.2
click at [289, 173] on blockquote "The passage outlines Neuroplasticity , explaining that brain has the ability to…" at bounding box center [698, 184] width 889 height 110
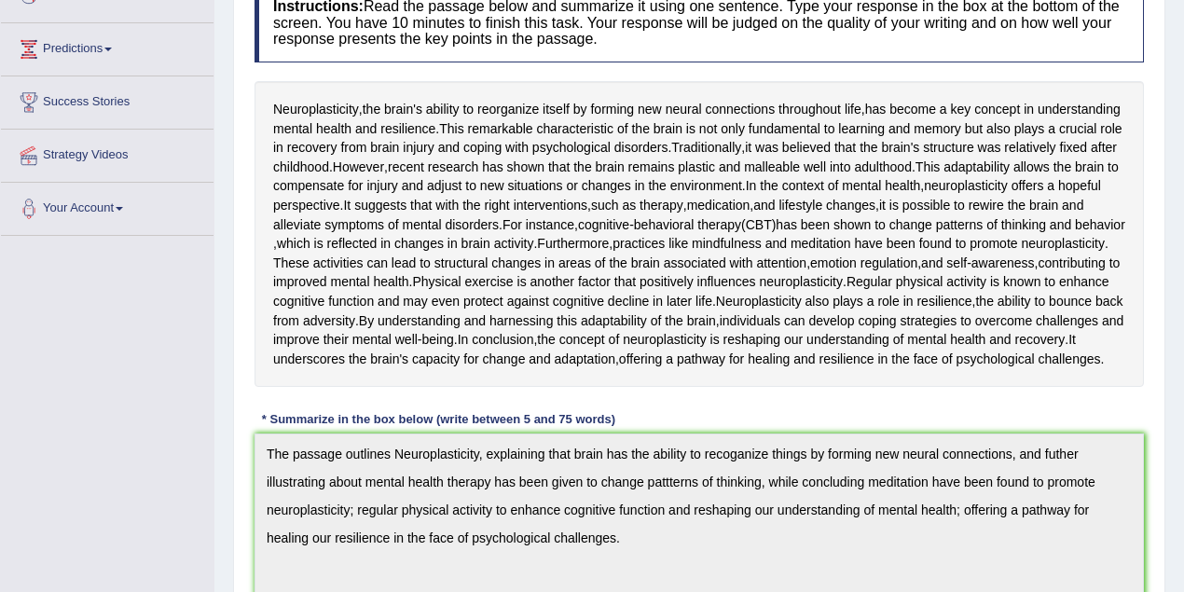
scroll to position [0, 0]
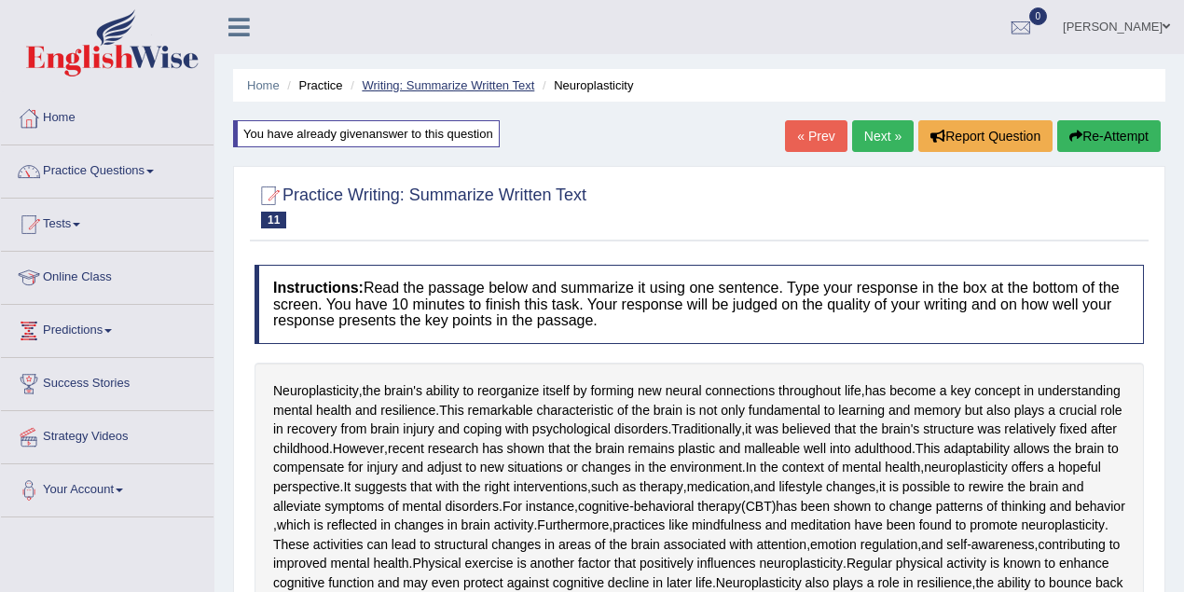
click at [445, 84] on link "Writing: Summarize Written Text" at bounding box center [448, 85] width 172 height 14
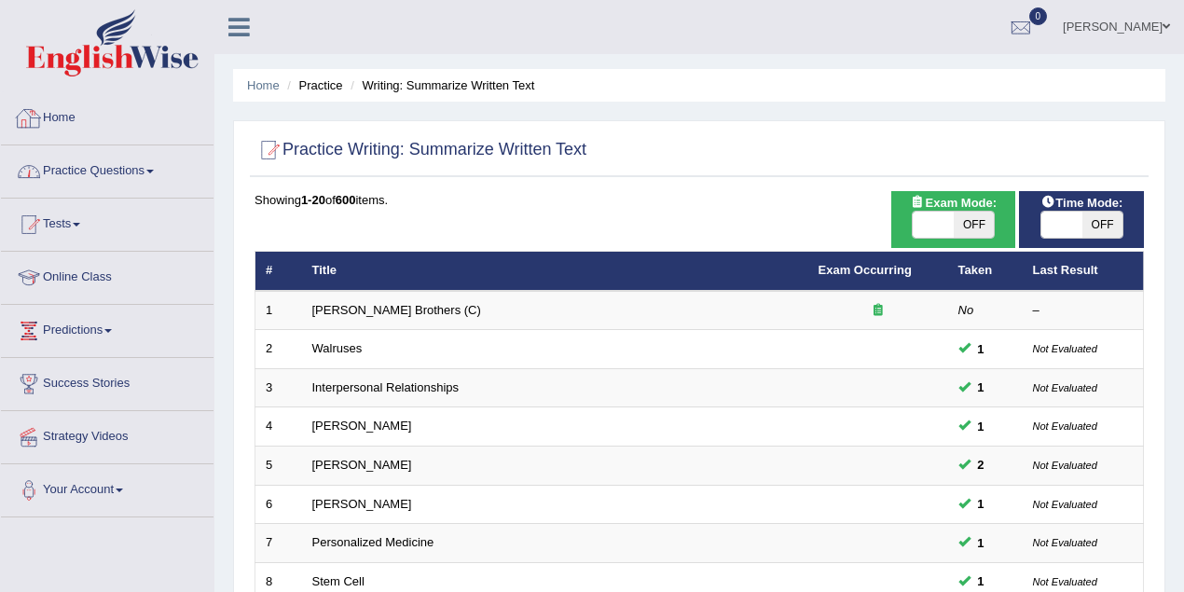
click at [132, 180] on link "Practice Questions" at bounding box center [107, 168] width 212 height 47
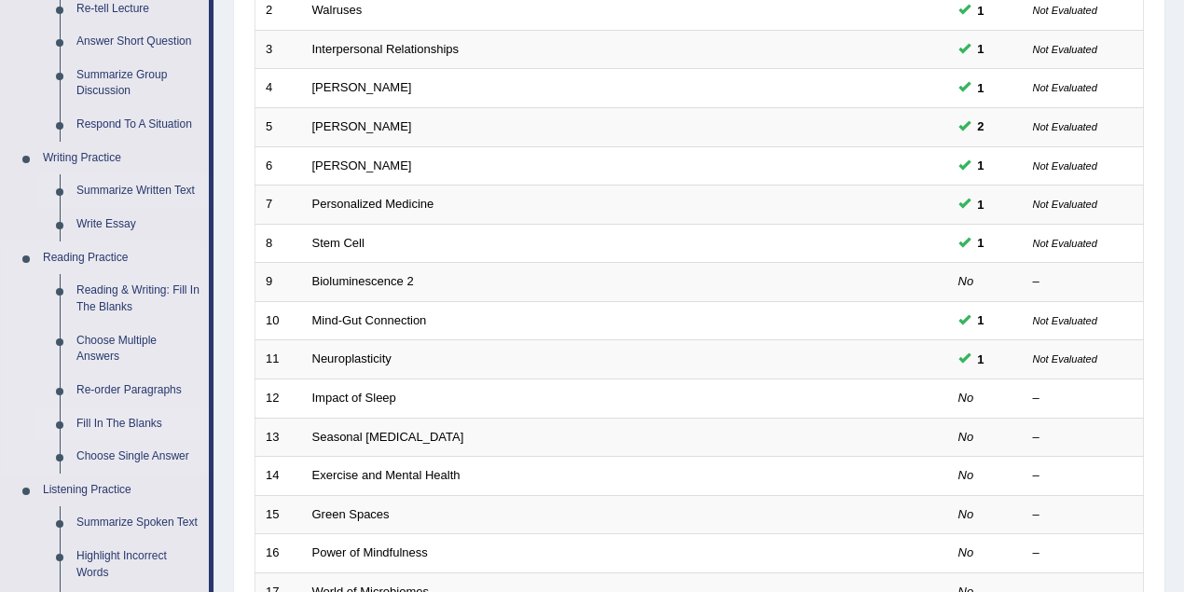
scroll to position [248, 0]
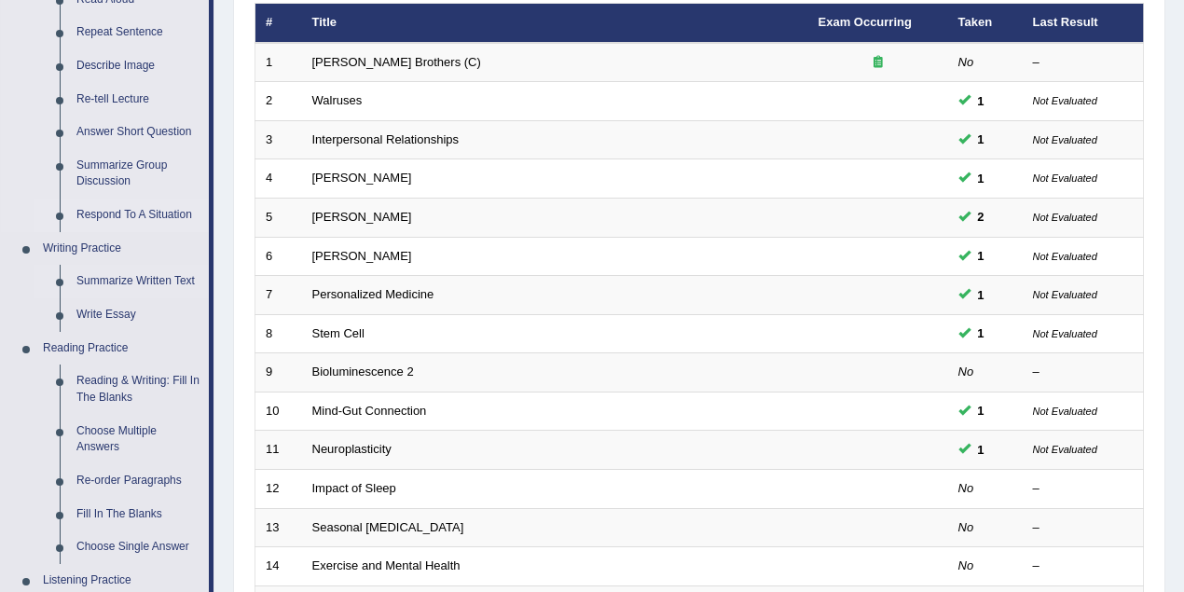
click at [135, 206] on link "Respond To A Situation" at bounding box center [138, 215] width 141 height 34
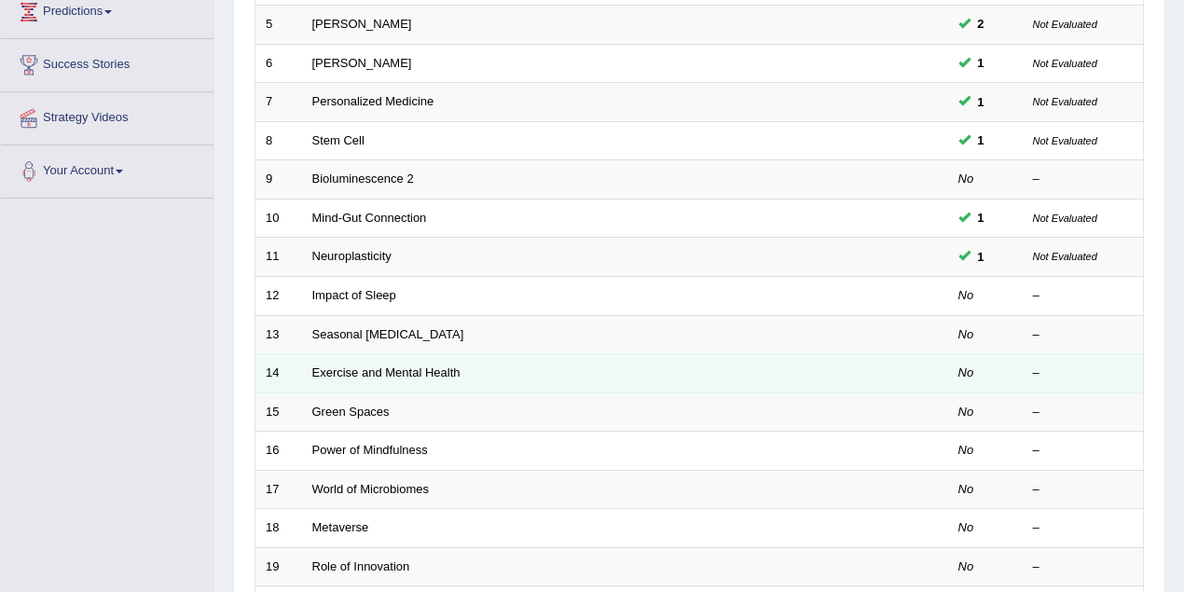
scroll to position [590, 0]
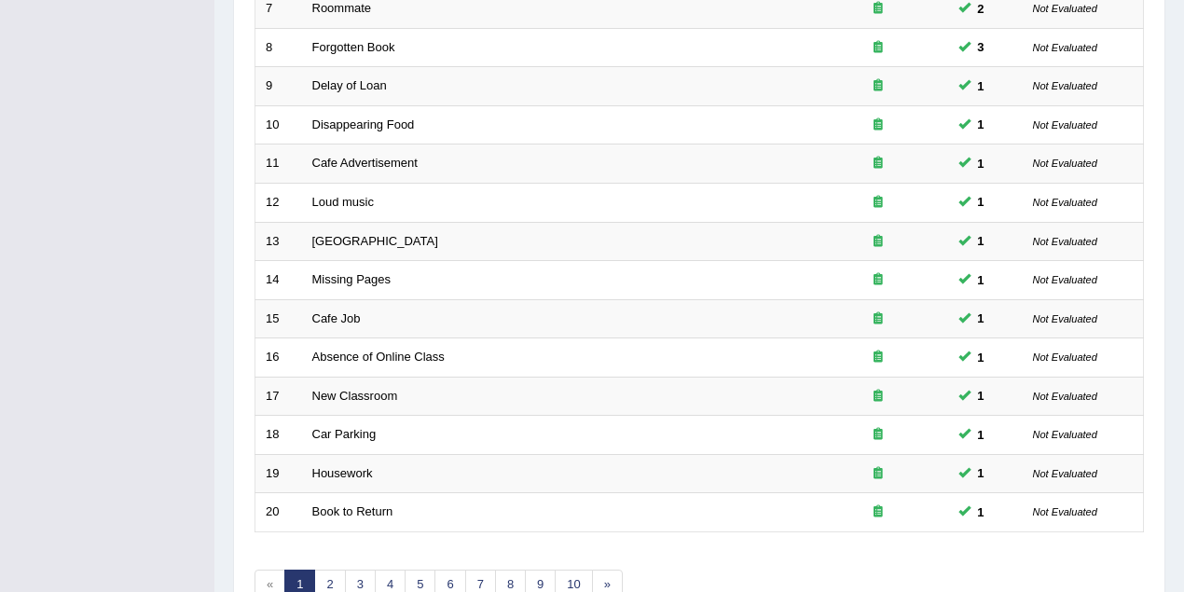
scroll to position [633, 0]
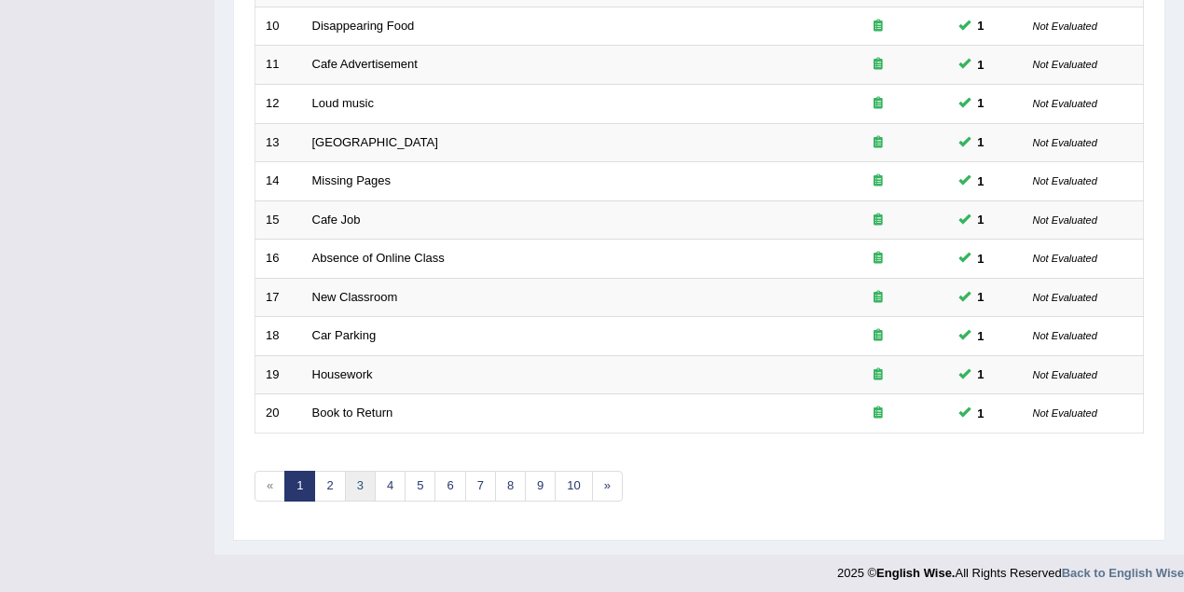
click at [363, 478] on link "3" at bounding box center [360, 486] width 31 height 31
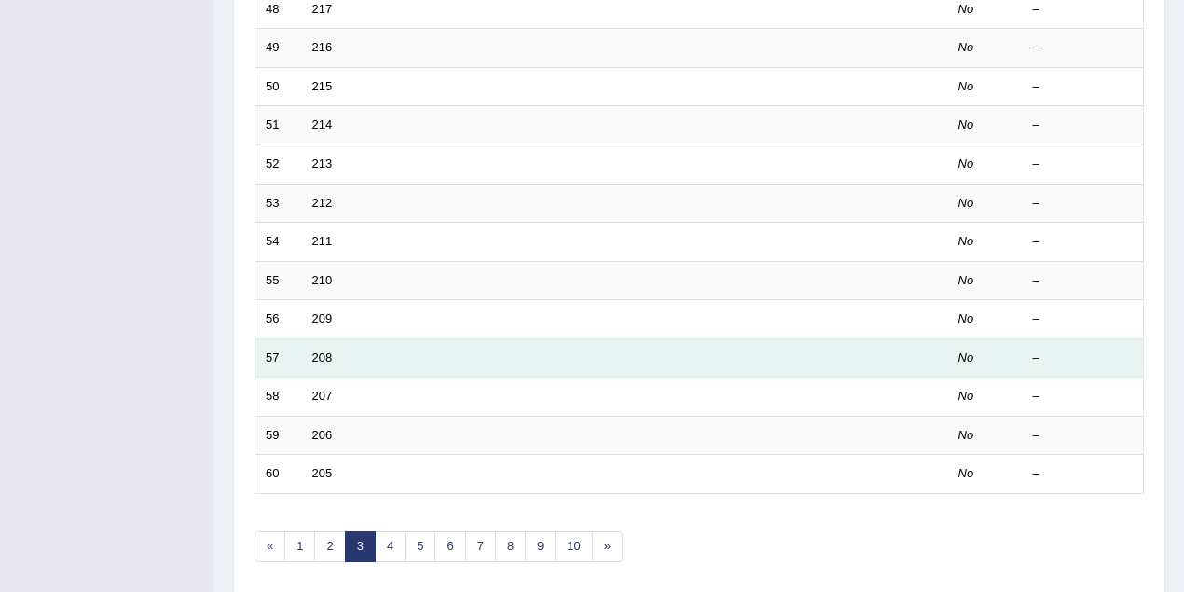
scroll to position [633, 0]
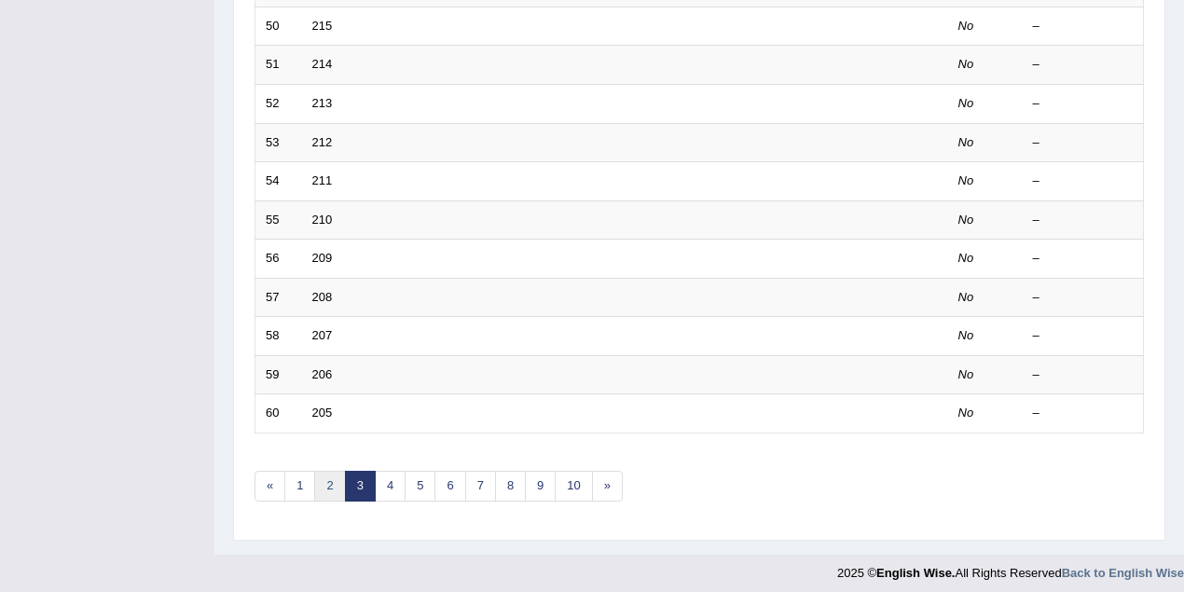
click at [321, 477] on link "2" at bounding box center [329, 486] width 31 height 31
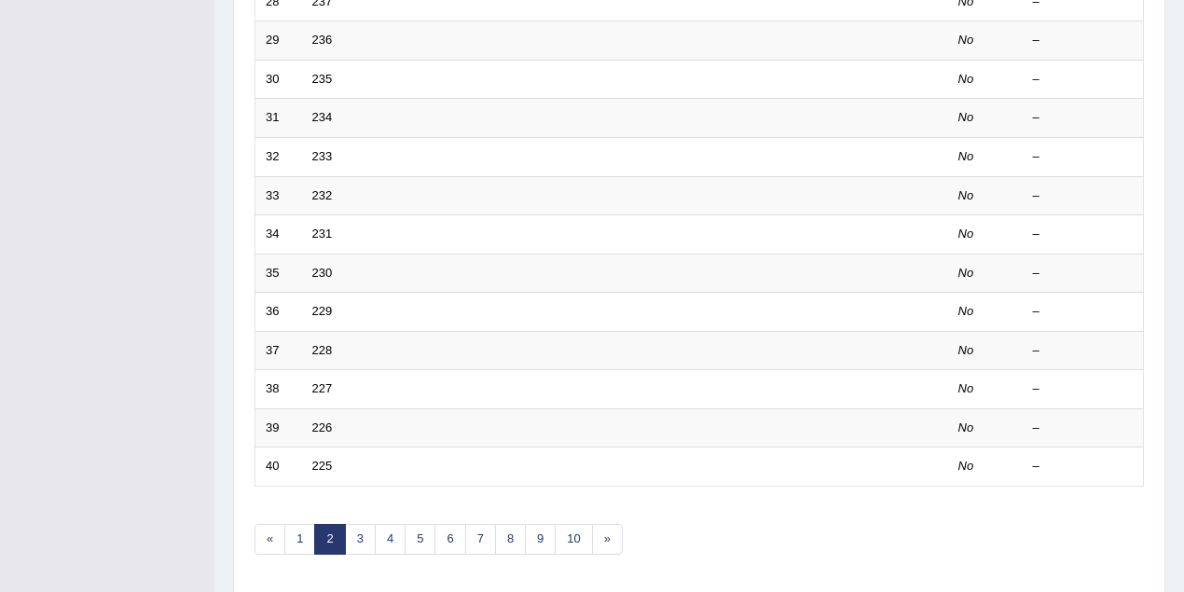
scroll to position [414, 0]
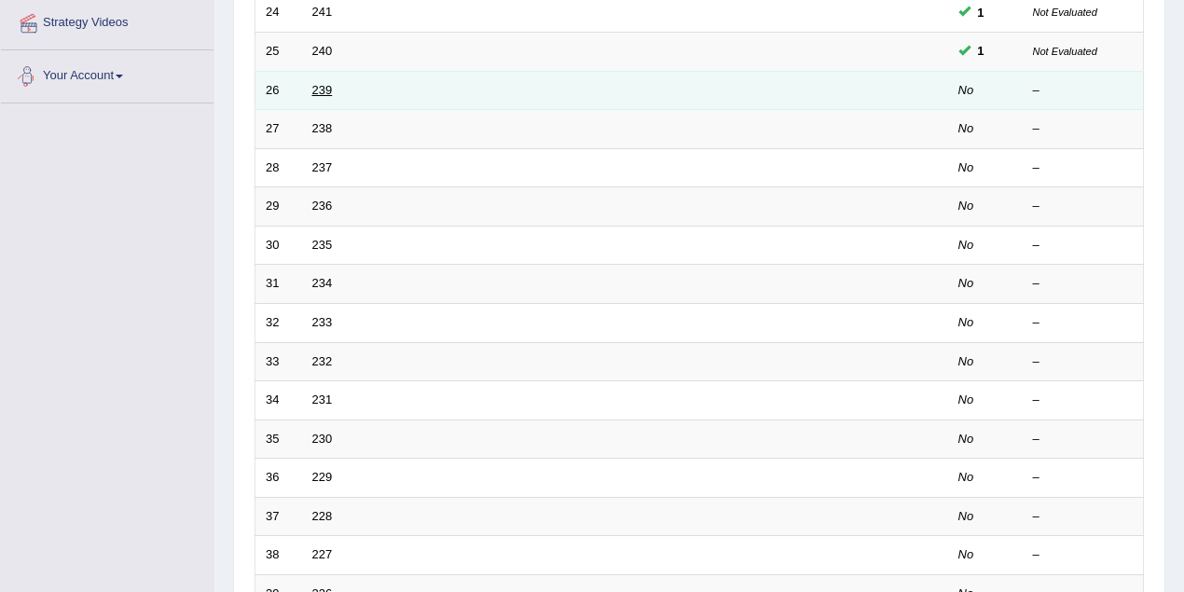
click at [313, 88] on link "239" at bounding box center [322, 90] width 21 height 14
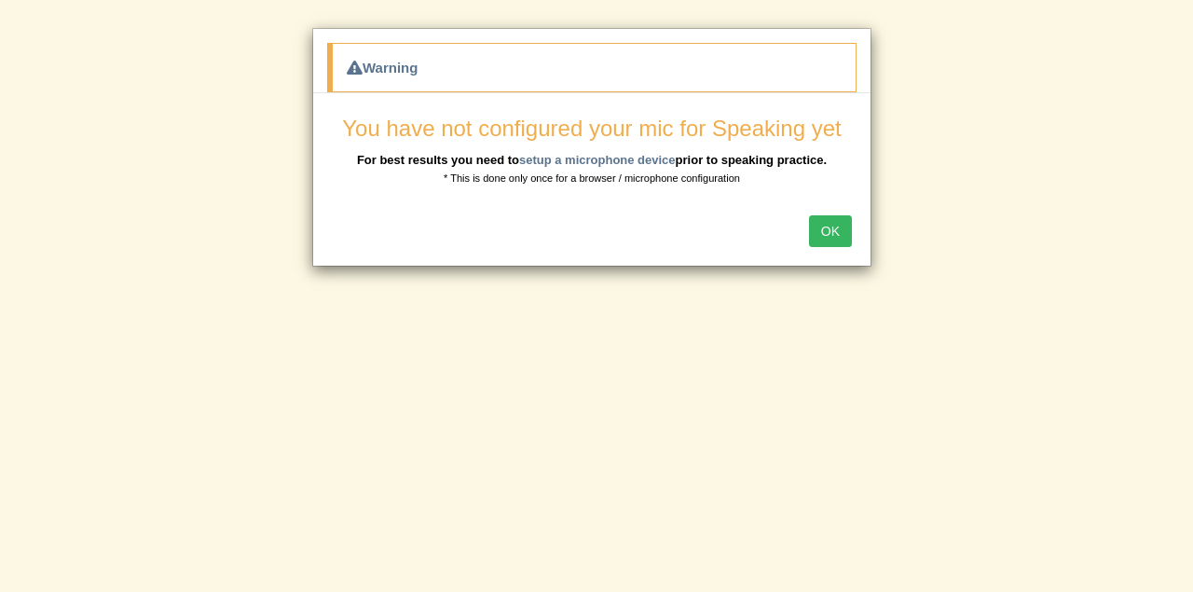
click at [827, 234] on button "OK" at bounding box center [830, 231] width 43 height 32
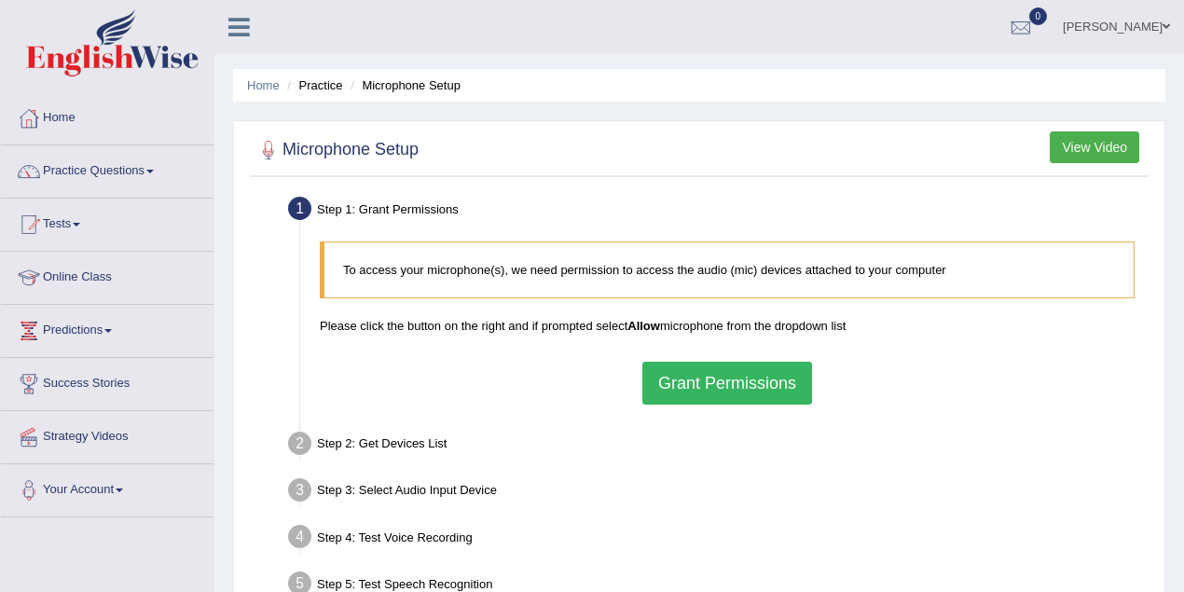
click at [742, 388] on button "Grant Permissions" at bounding box center [727, 383] width 170 height 43
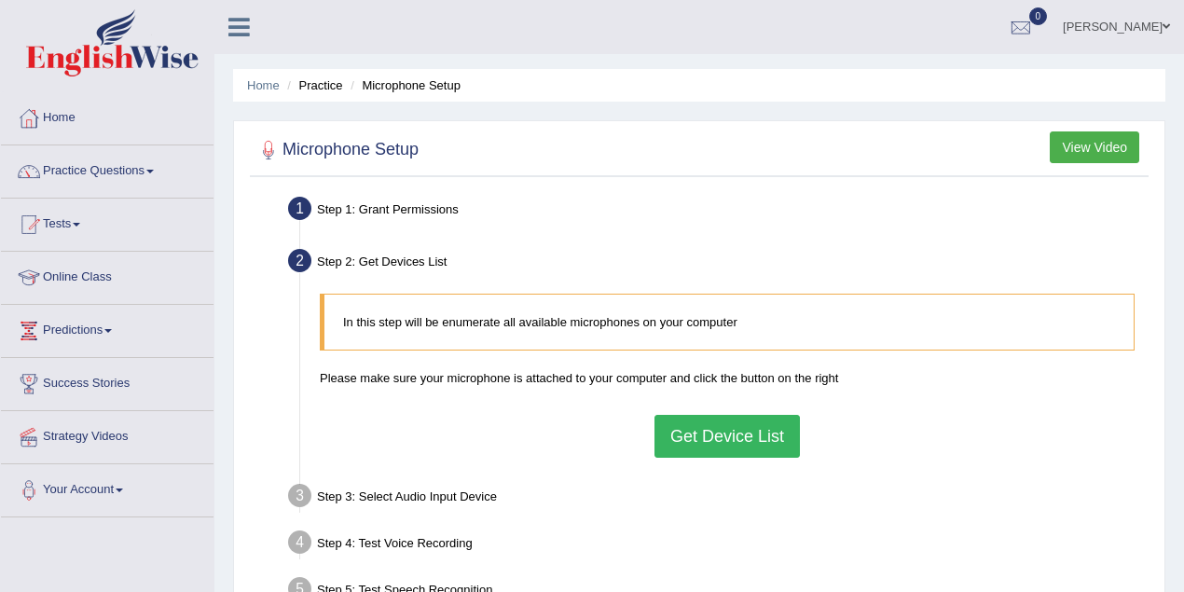
click at [710, 438] on button "Get Device List" at bounding box center [726, 436] width 145 height 43
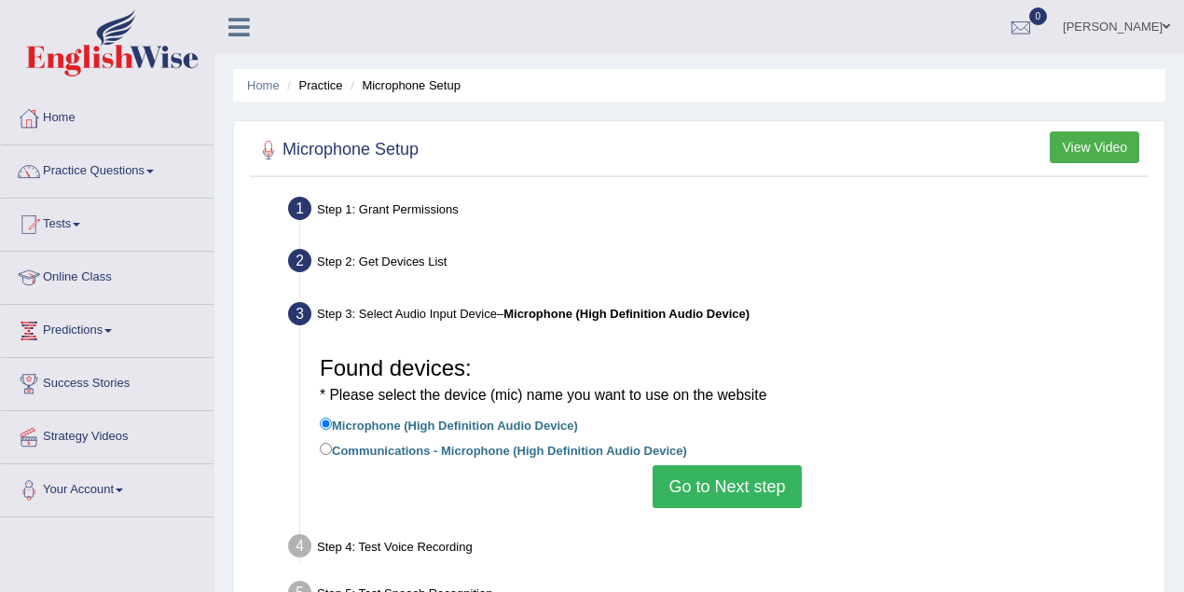
click at [732, 485] on button "Go to Next step" at bounding box center [726, 486] width 148 height 43
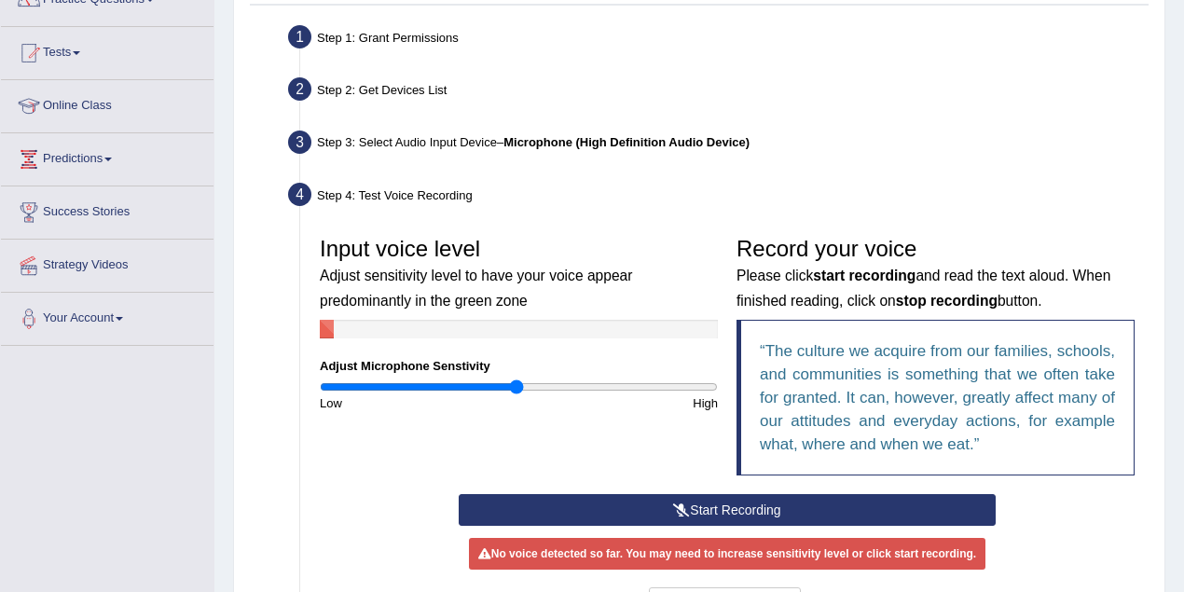
scroll to position [248, 0]
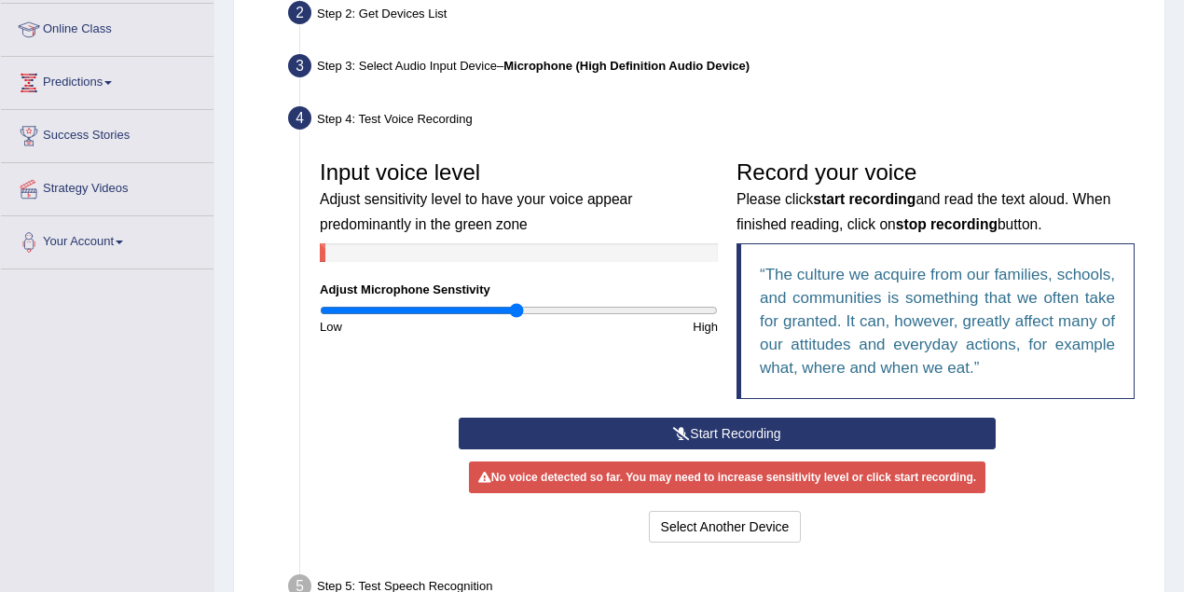
click at [623, 433] on button "Start Recording" at bounding box center [727, 433] width 537 height 32
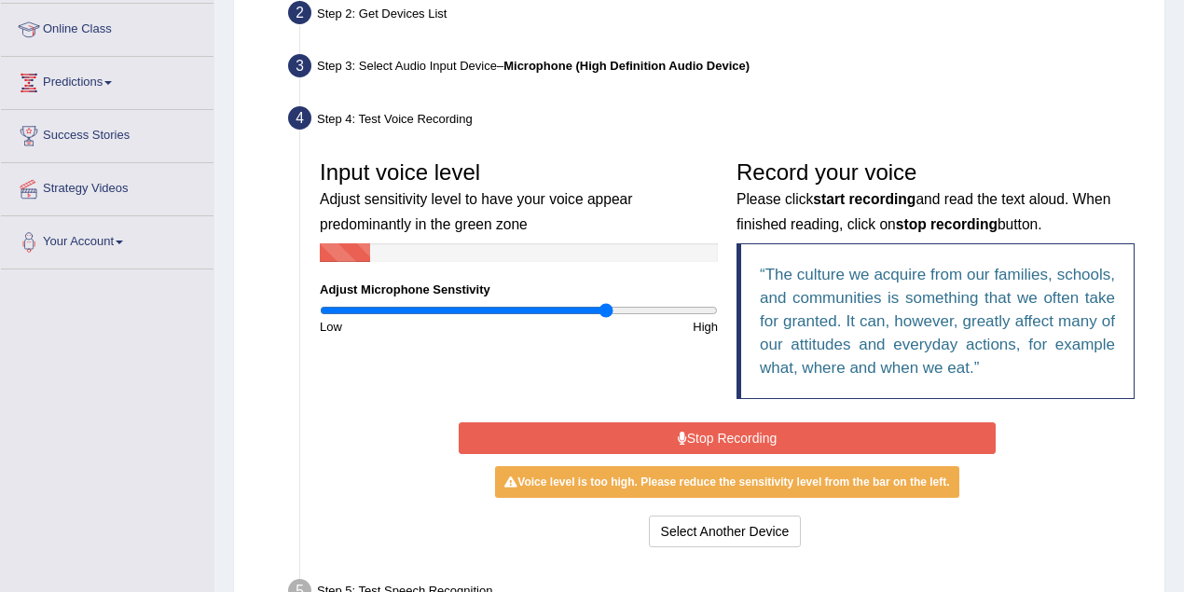
type input "1.46"
click at [606, 308] on input "range" at bounding box center [519, 310] width 398 height 15
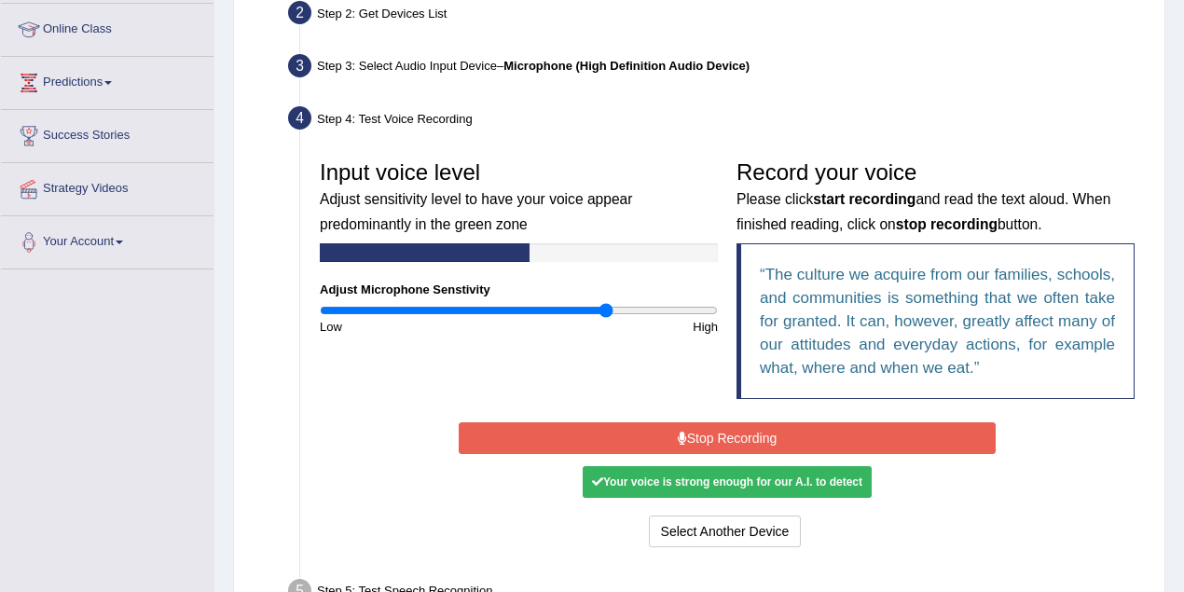
click at [711, 437] on button "Stop Recording" at bounding box center [727, 438] width 537 height 32
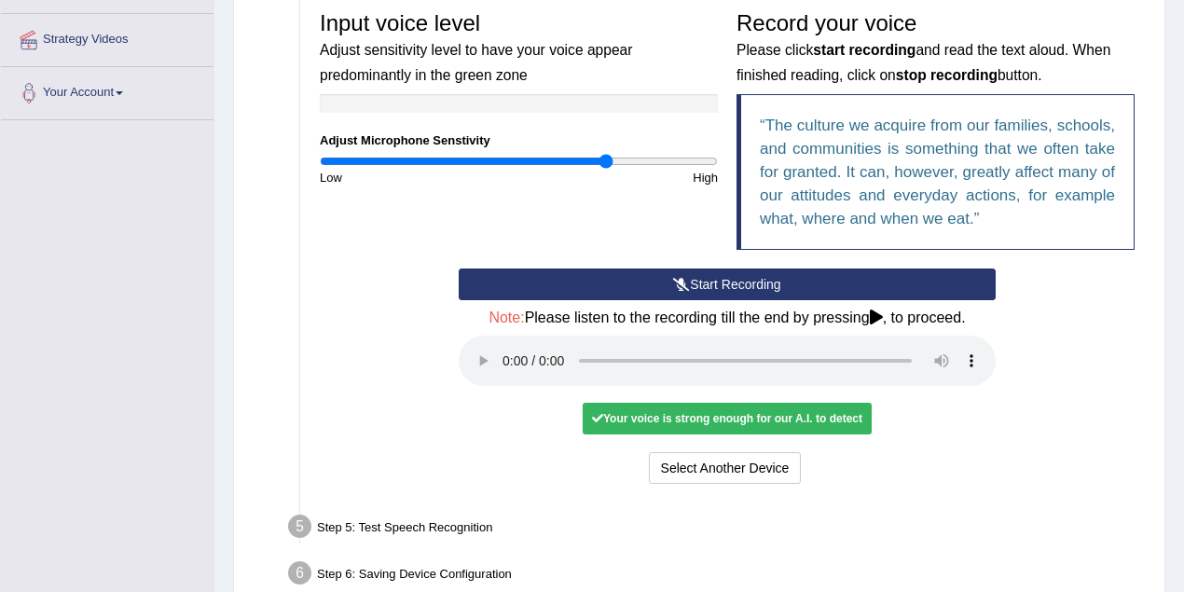
scroll to position [494, 0]
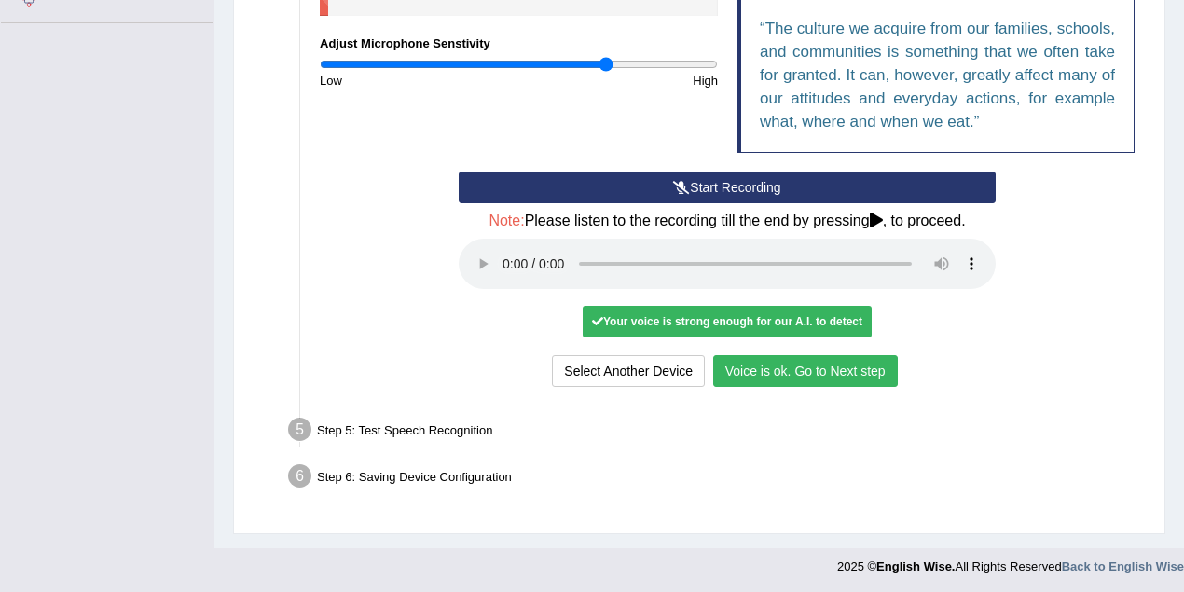
click at [862, 365] on button "Voice is ok. Go to Next step" at bounding box center [805, 371] width 185 height 32
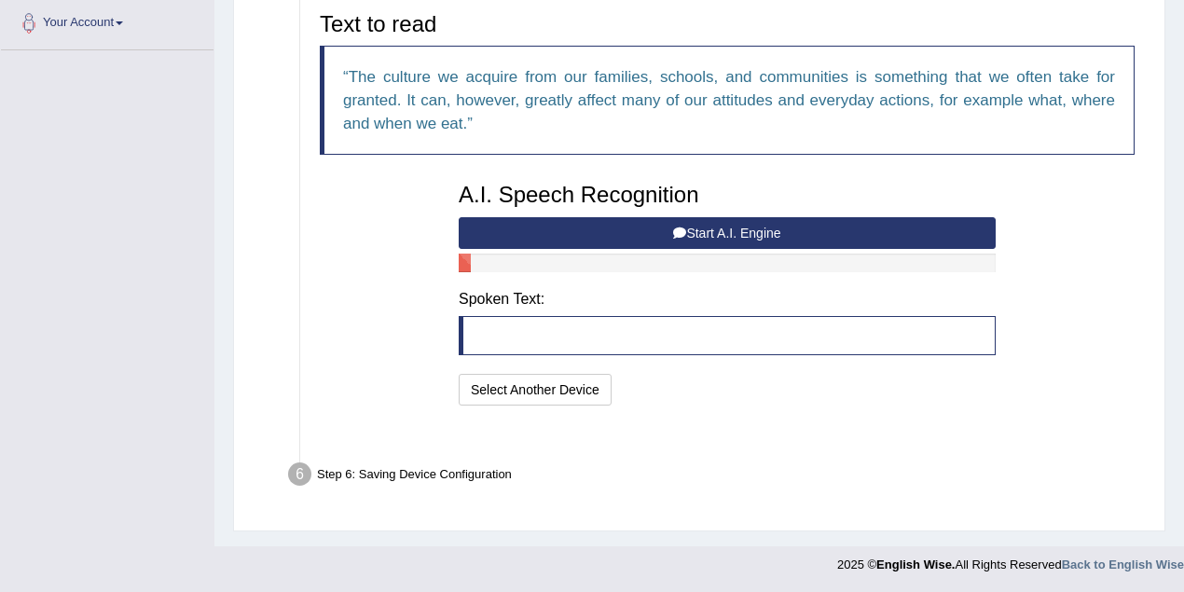
scroll to position [420, 0]
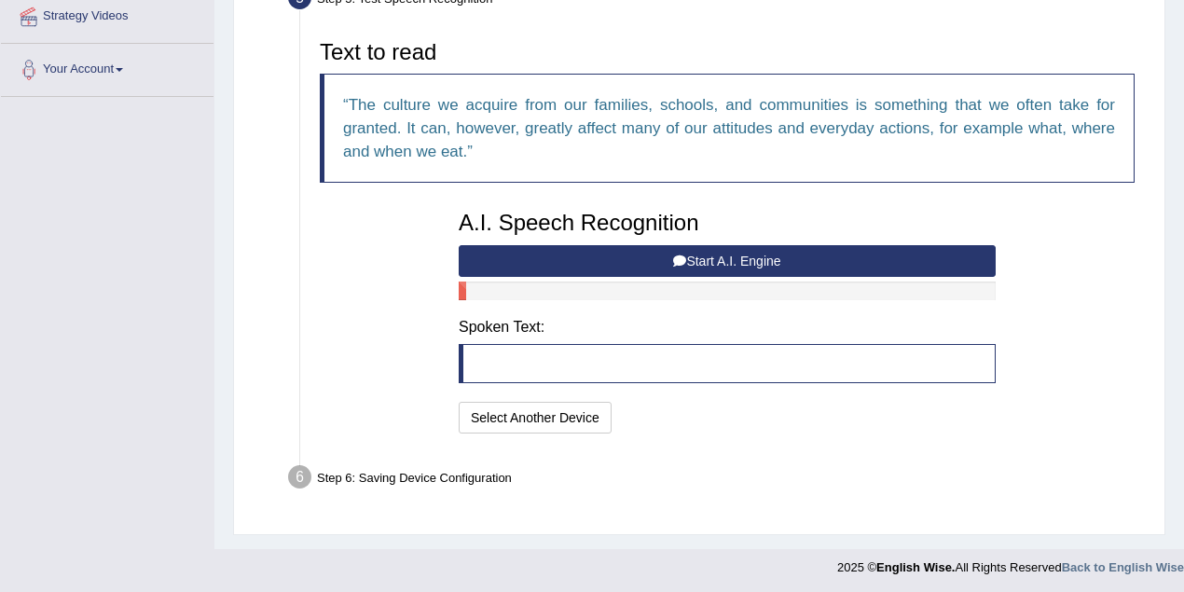
click at [643, 267] on button "Start A.I. Engine" at bounding box center [727, 261] width 537 height 32
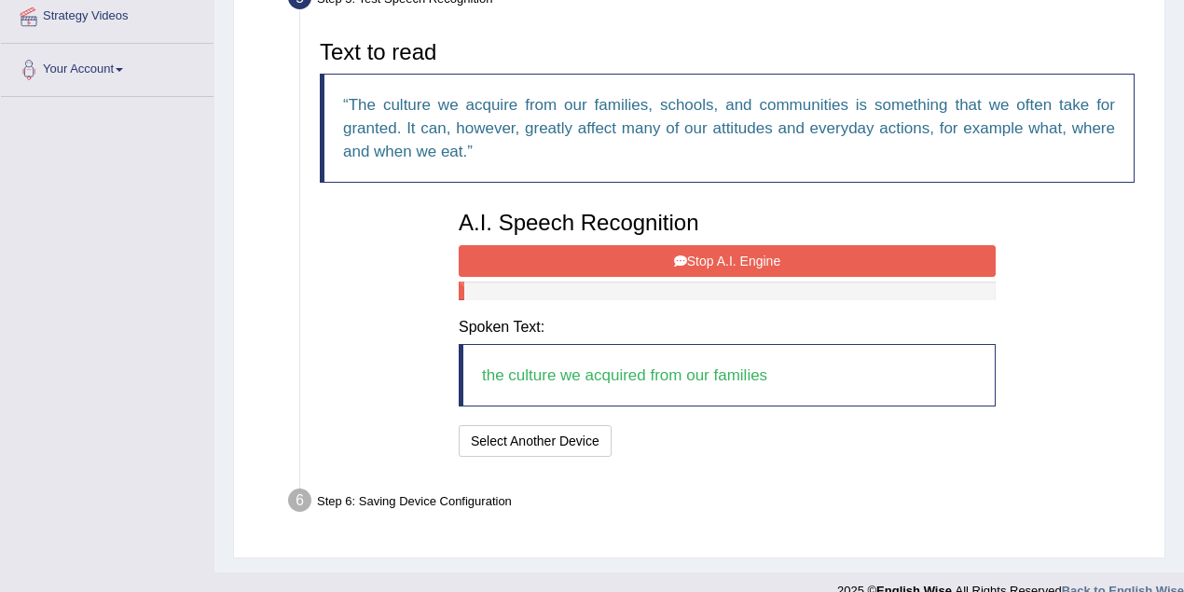
click at [679, 254] on icon at bounding box center [680, 260] width 13 height 13
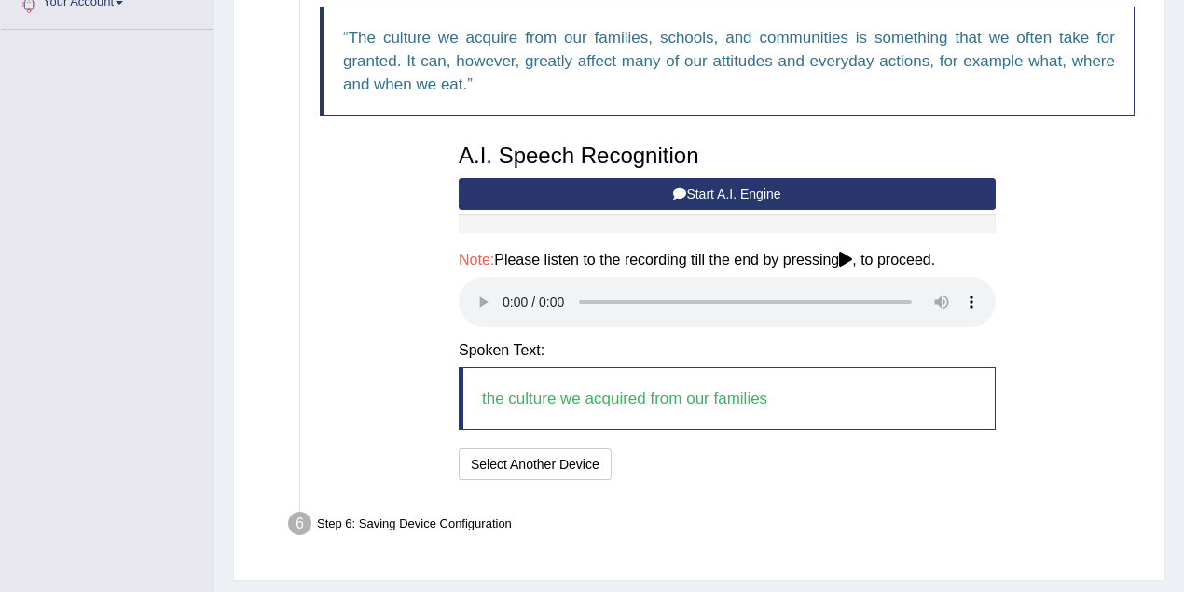
scroll to position [533, 0]
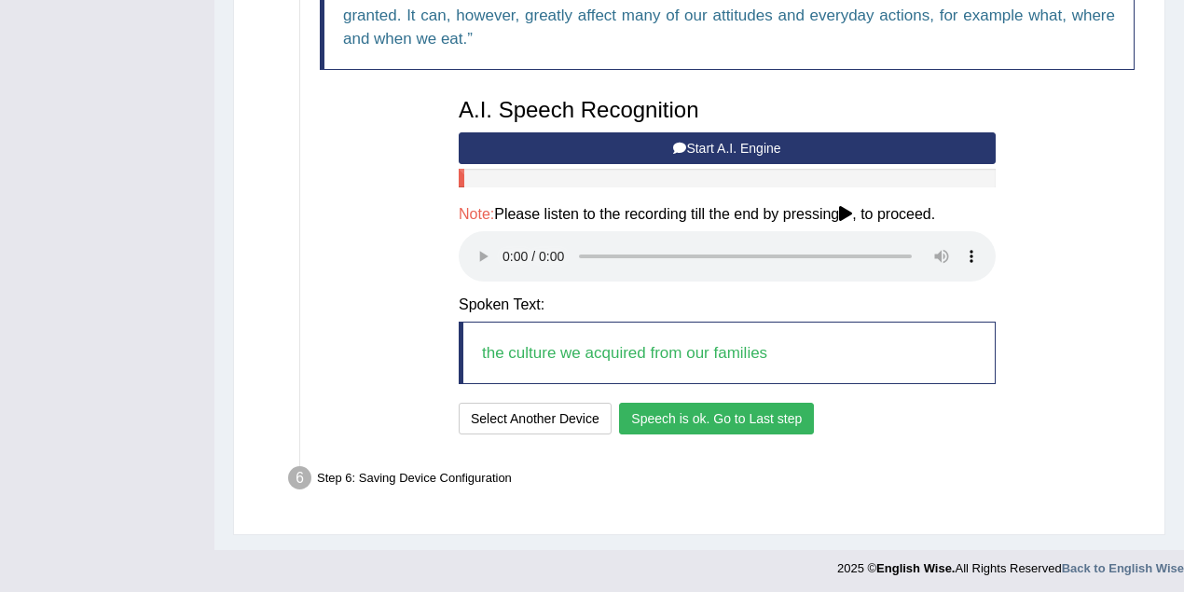
click at [659, 429] on button "Speech is ok. Go to Last step" at bounding box center [716, 419] width 195 height 32
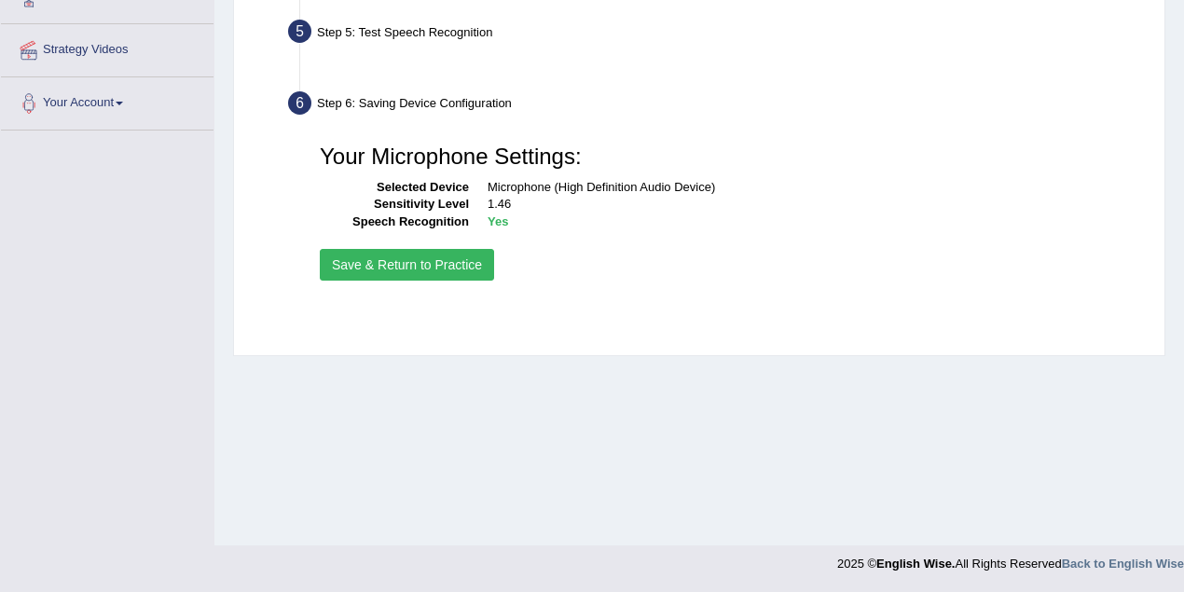
scroll to position [386, 0]
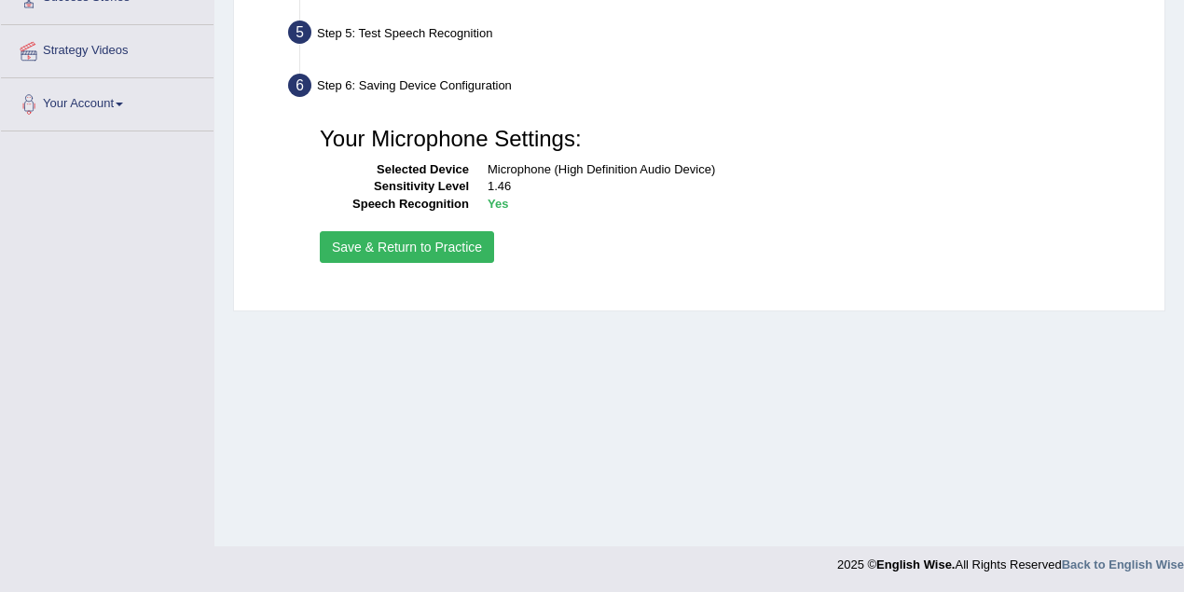
click at [448, 248] on button "Save & Return to Practice" at bounding box center [407, 247] width 174 height 32
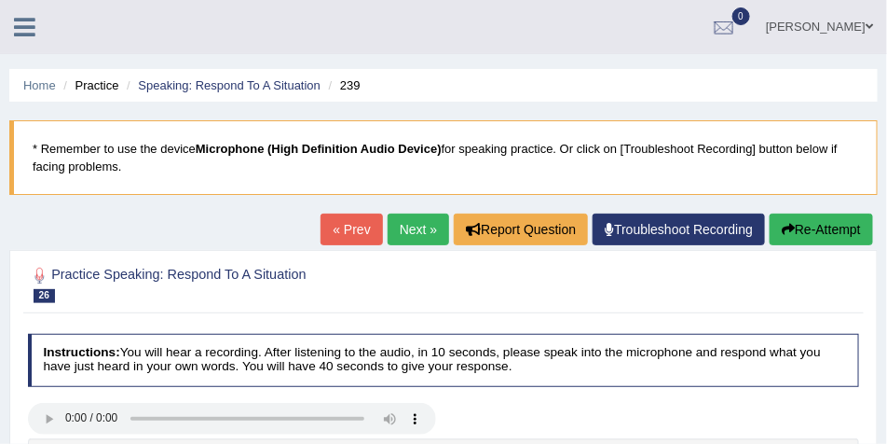
click at [859, 24] on link "[PERSON_NAME]" at bounding box center [819, 24] width 135 height 48
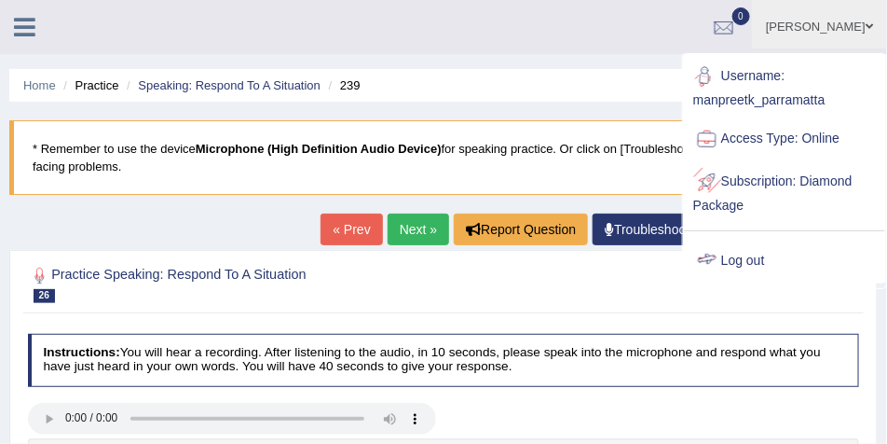
click at [761, 254] on link "Log out" at bounding box center [784, 261] width 201 height 43
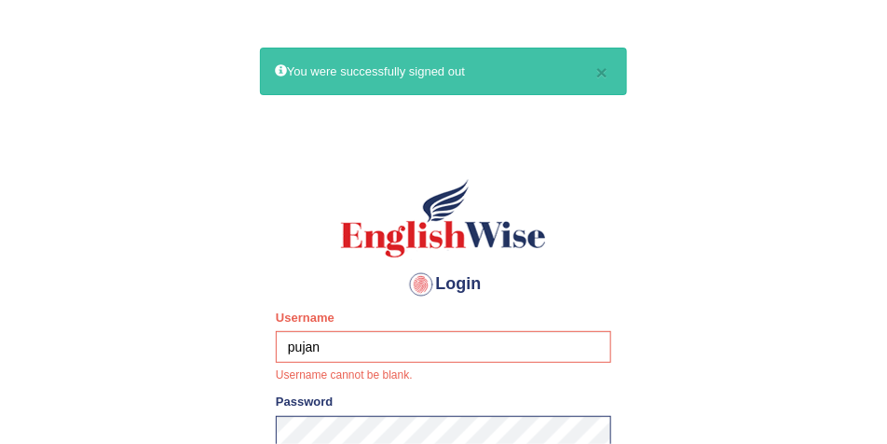
type input "pujan_parramatta"
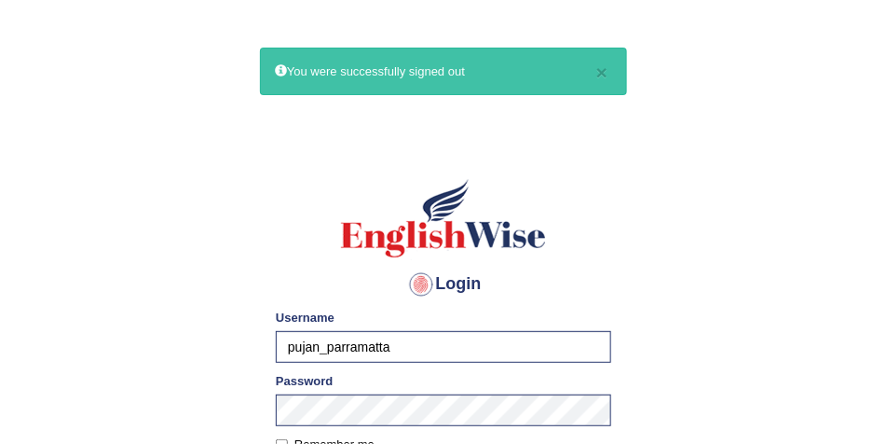
scroll to position [186, 0]
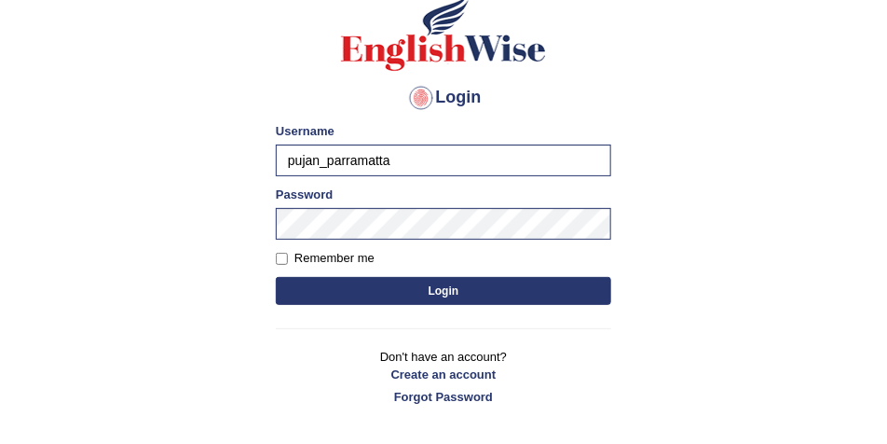
click at [385, 285] on button "Login" at bounding box center [443, 291] width 335 height 28
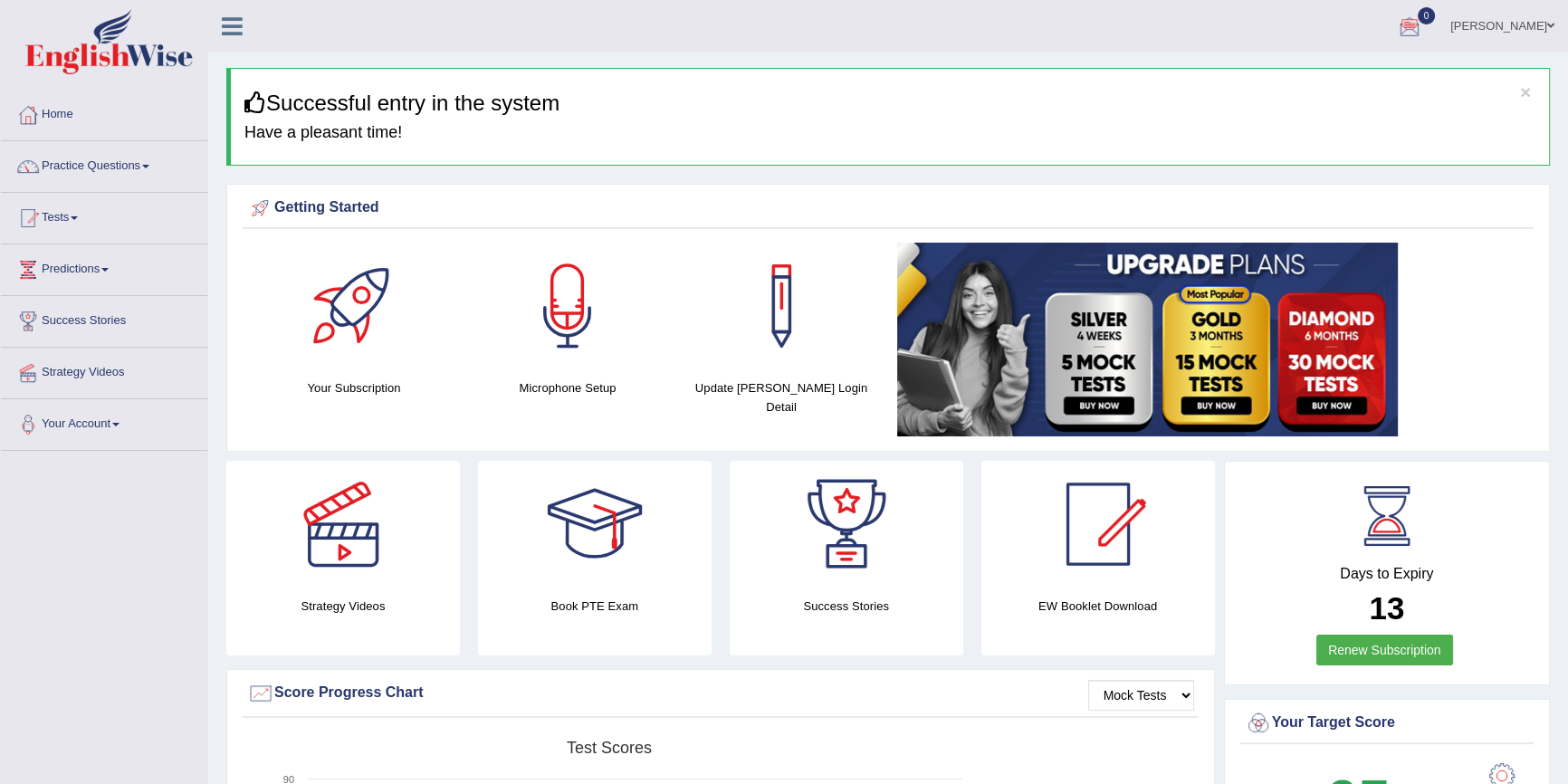
click at [861, 36] on ul "[PERSON_NAME] Toggle navigation Username: pujan_parramatta Access Type: Online …" at bounding box center [1092, 25] width 951 height 51
click at [104, 168] on link "Practice Questions" at bounding box center [104, 163] width 206 height 46
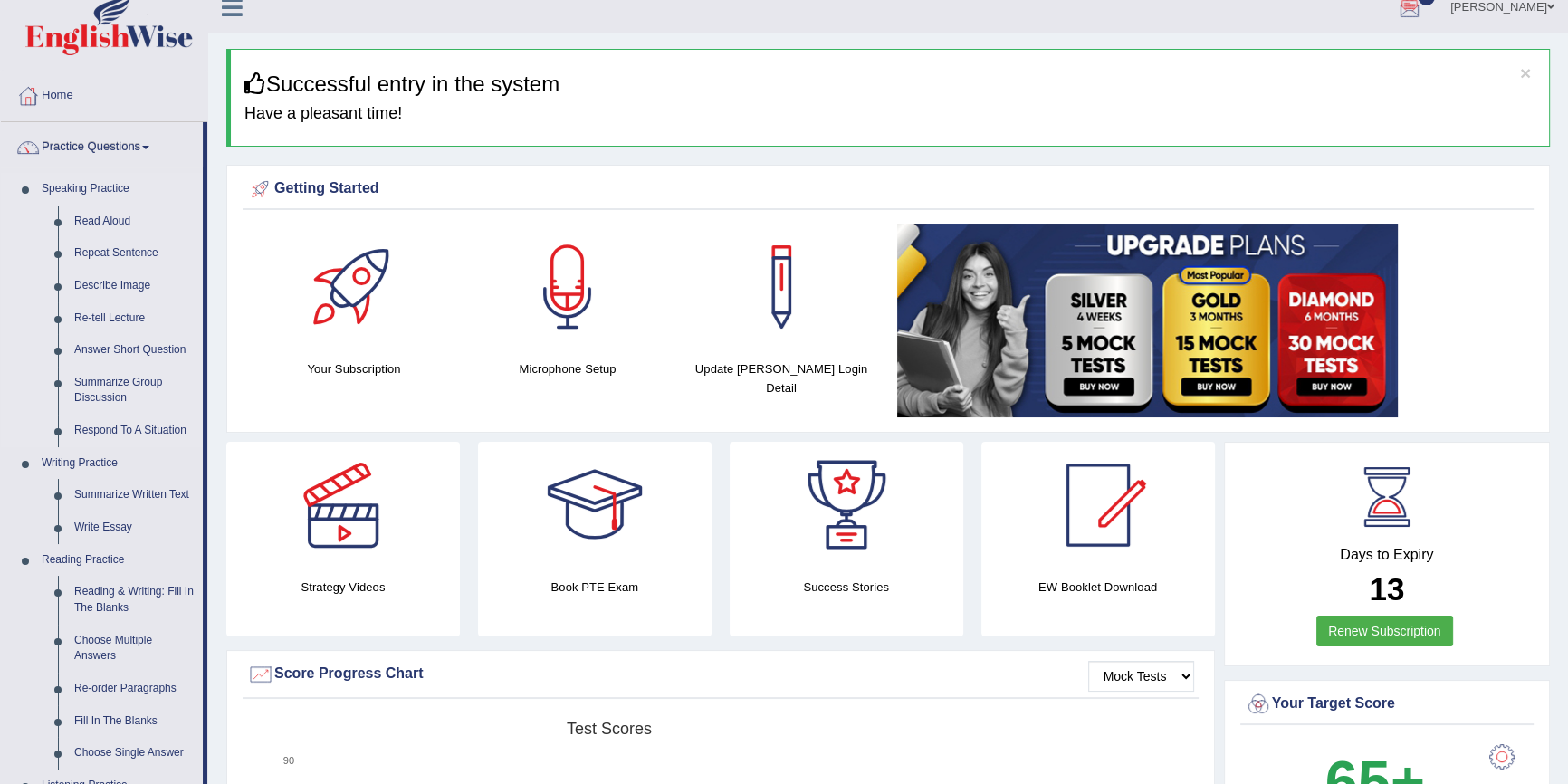
scroll to position [438, 0]
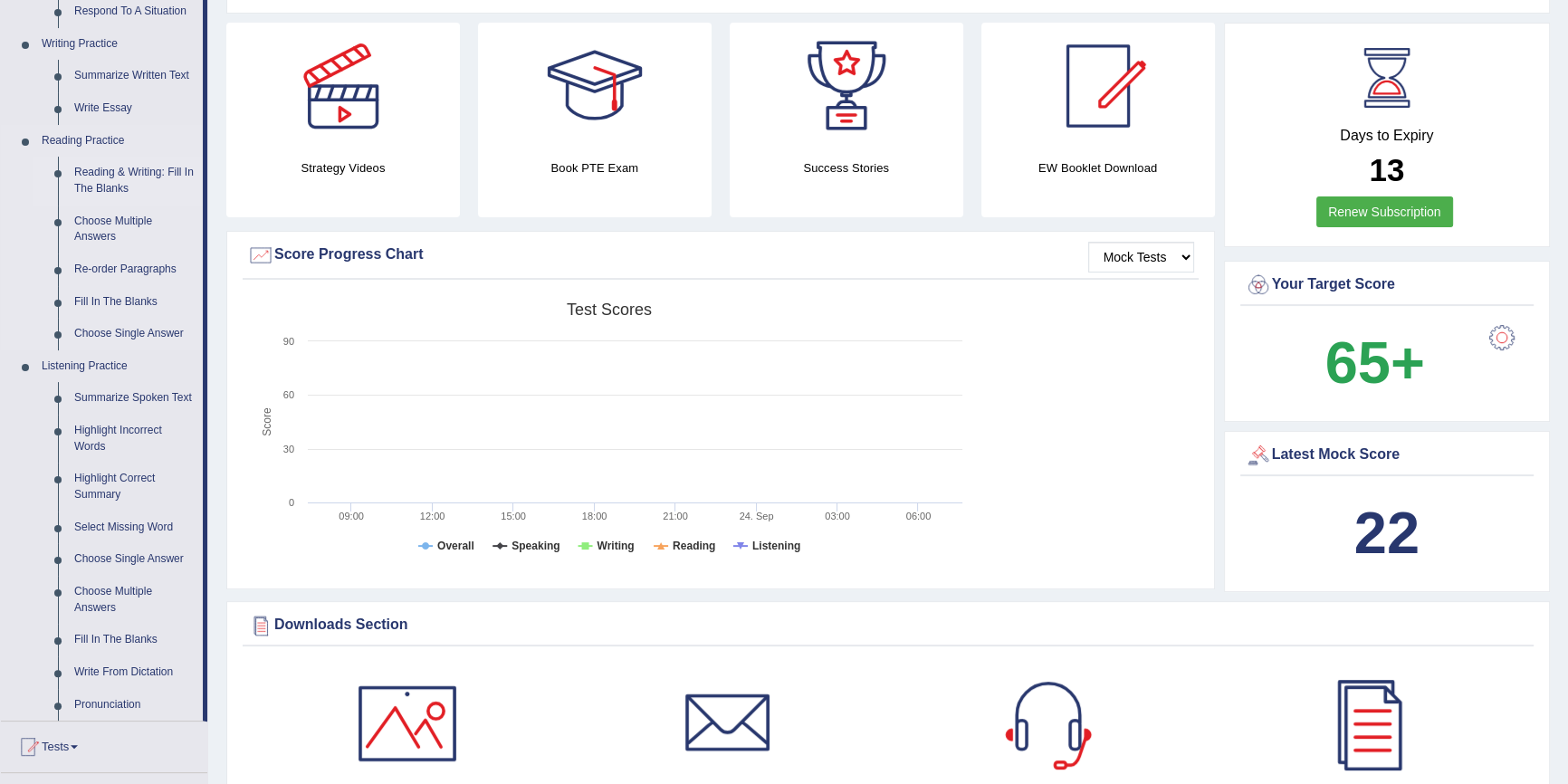
click at [136, 172] on link "Reading & Writing: Fill In The Blanks" at bounding box center [134, 180] width 137 height 48
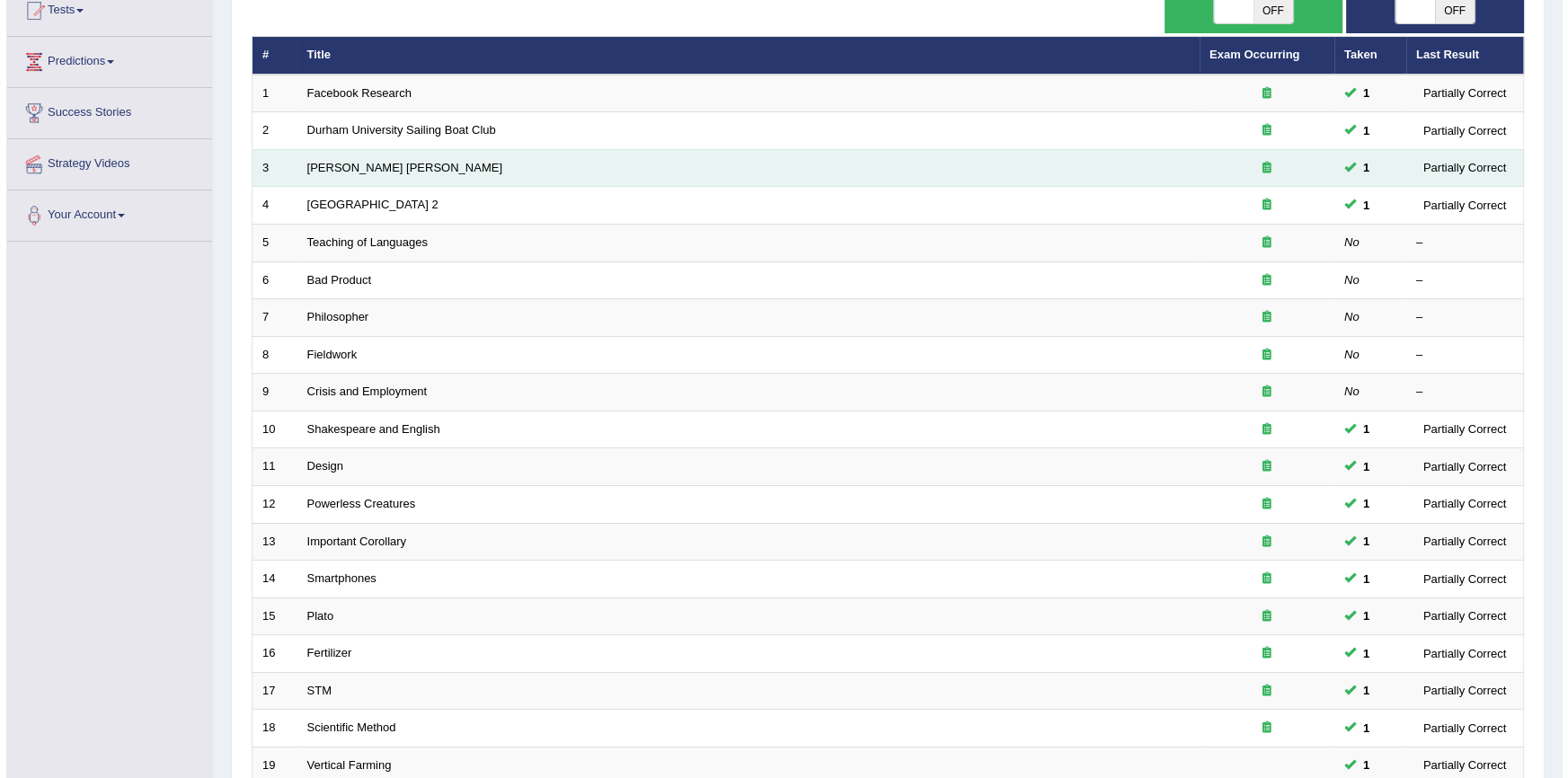
scroll to position [82, 0]
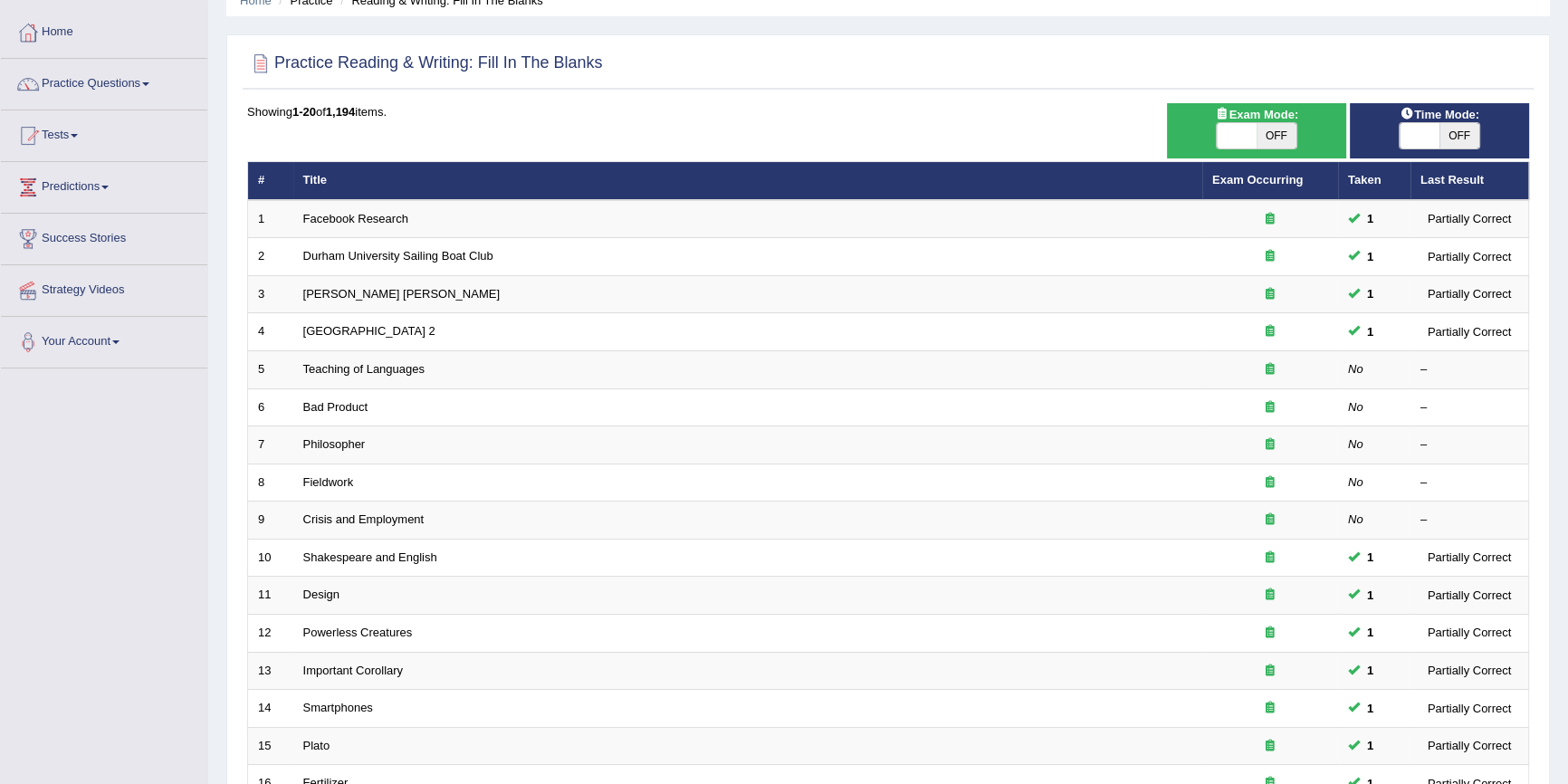
click at [1262, 135] on span "OFF" at bounding box center [1276, 136] width 40 height 25
checkbox input "true"
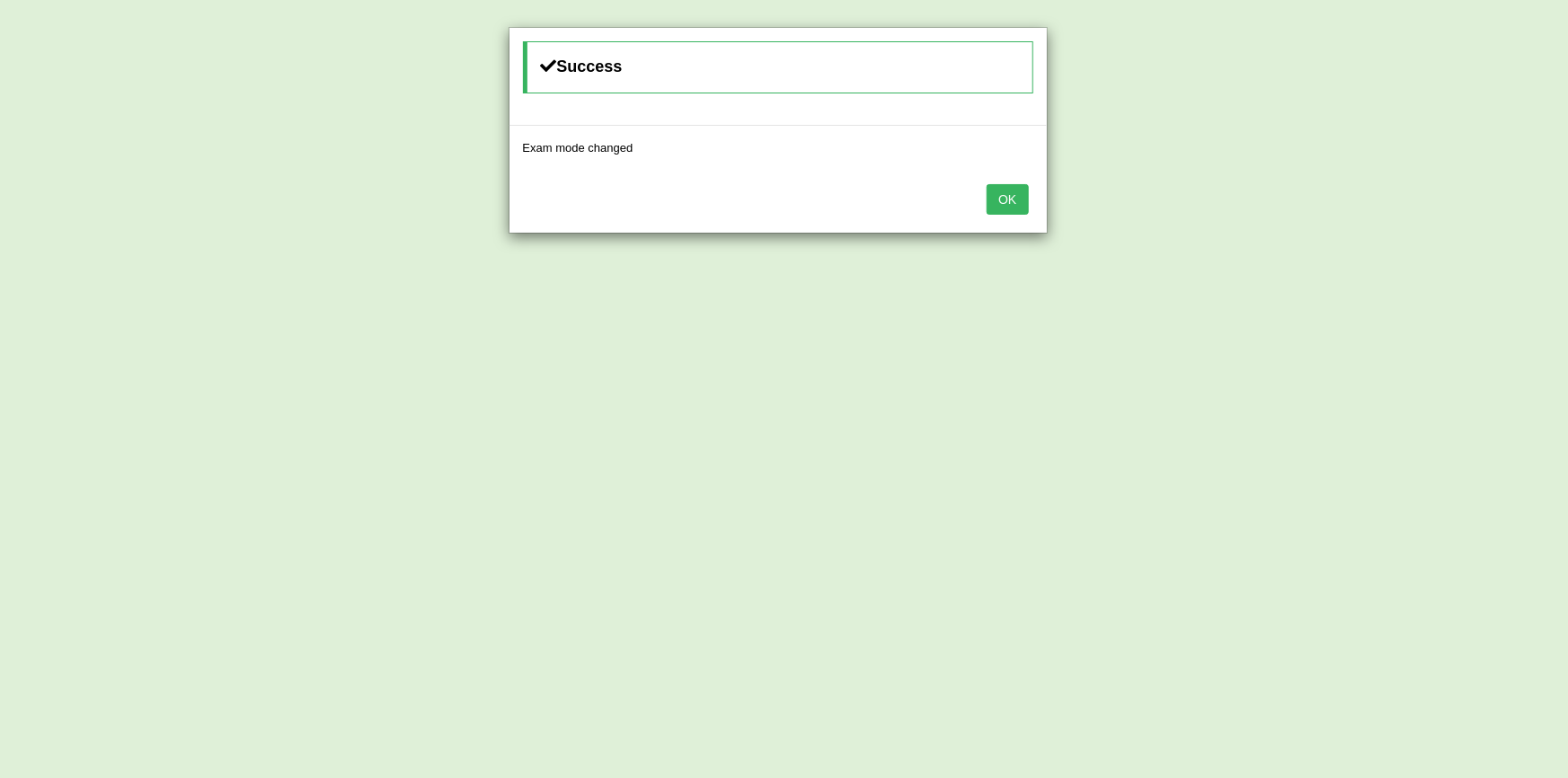
click at [1010, 205] on button "OK" at bounding box center [1007, 200] width 41 height 31
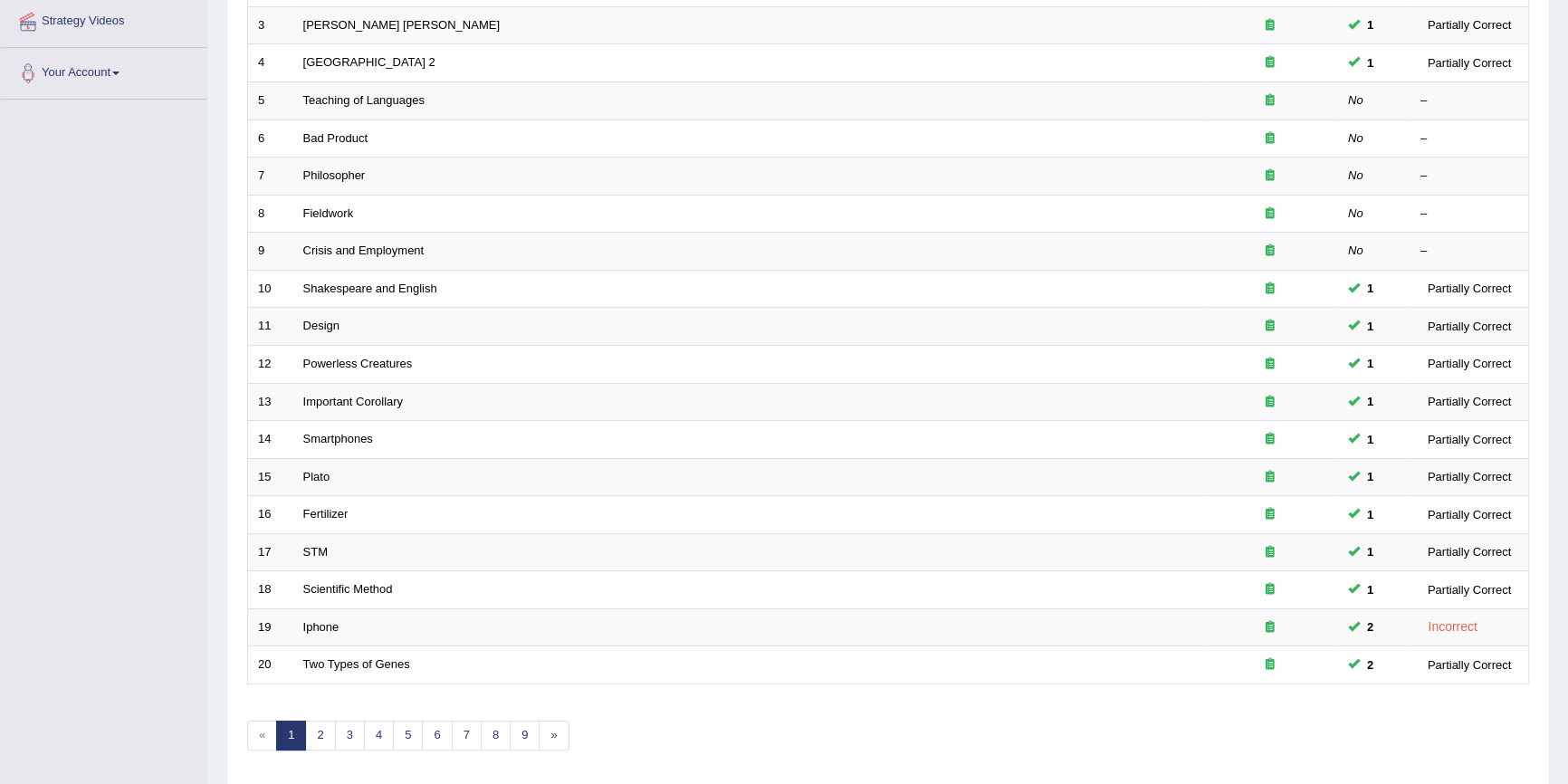
scroll to position [412, 0]
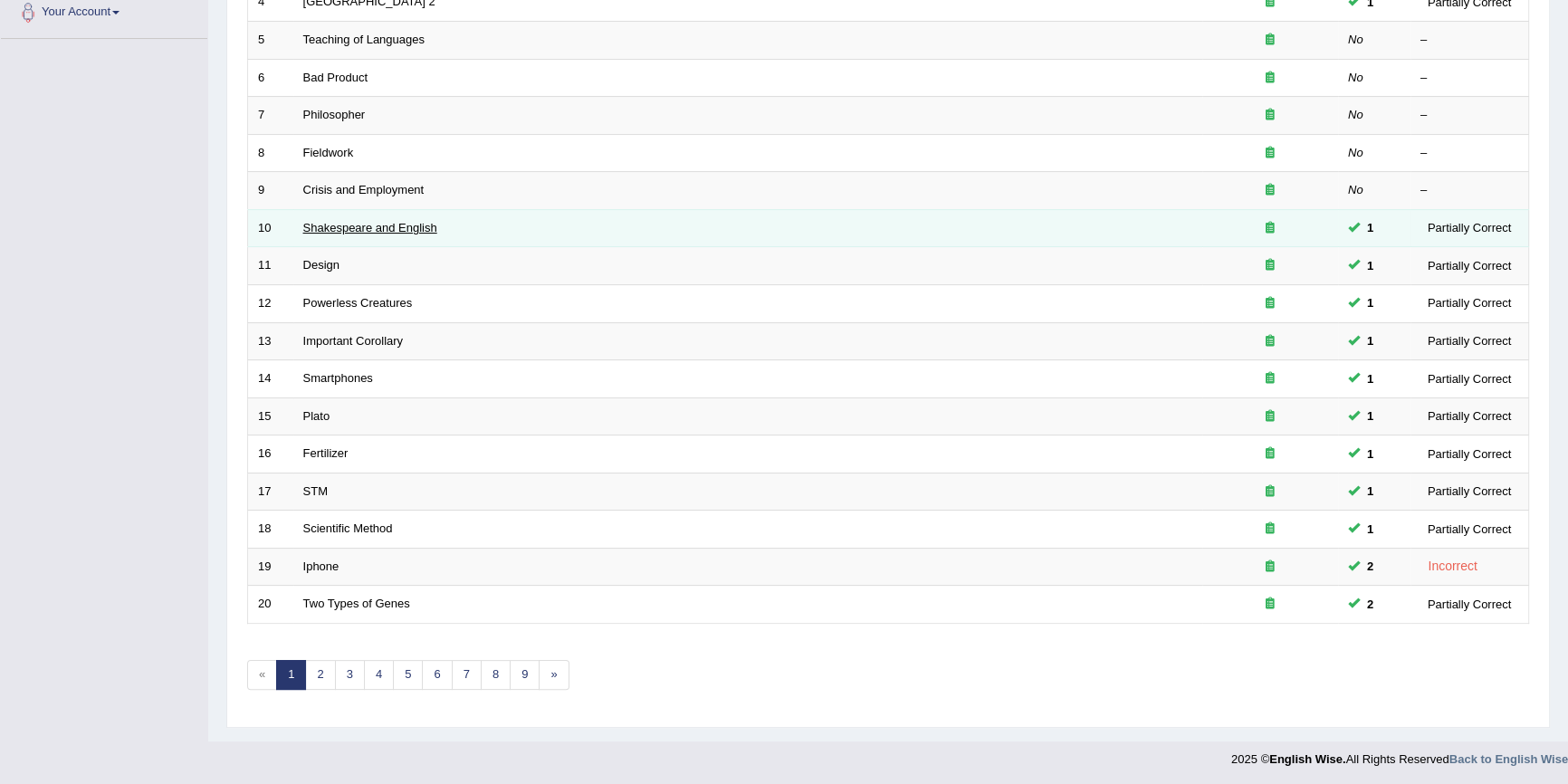
click at [323, 225] on link "Shakespeare and English" at bounding box center [370, 227] width 134 height 14
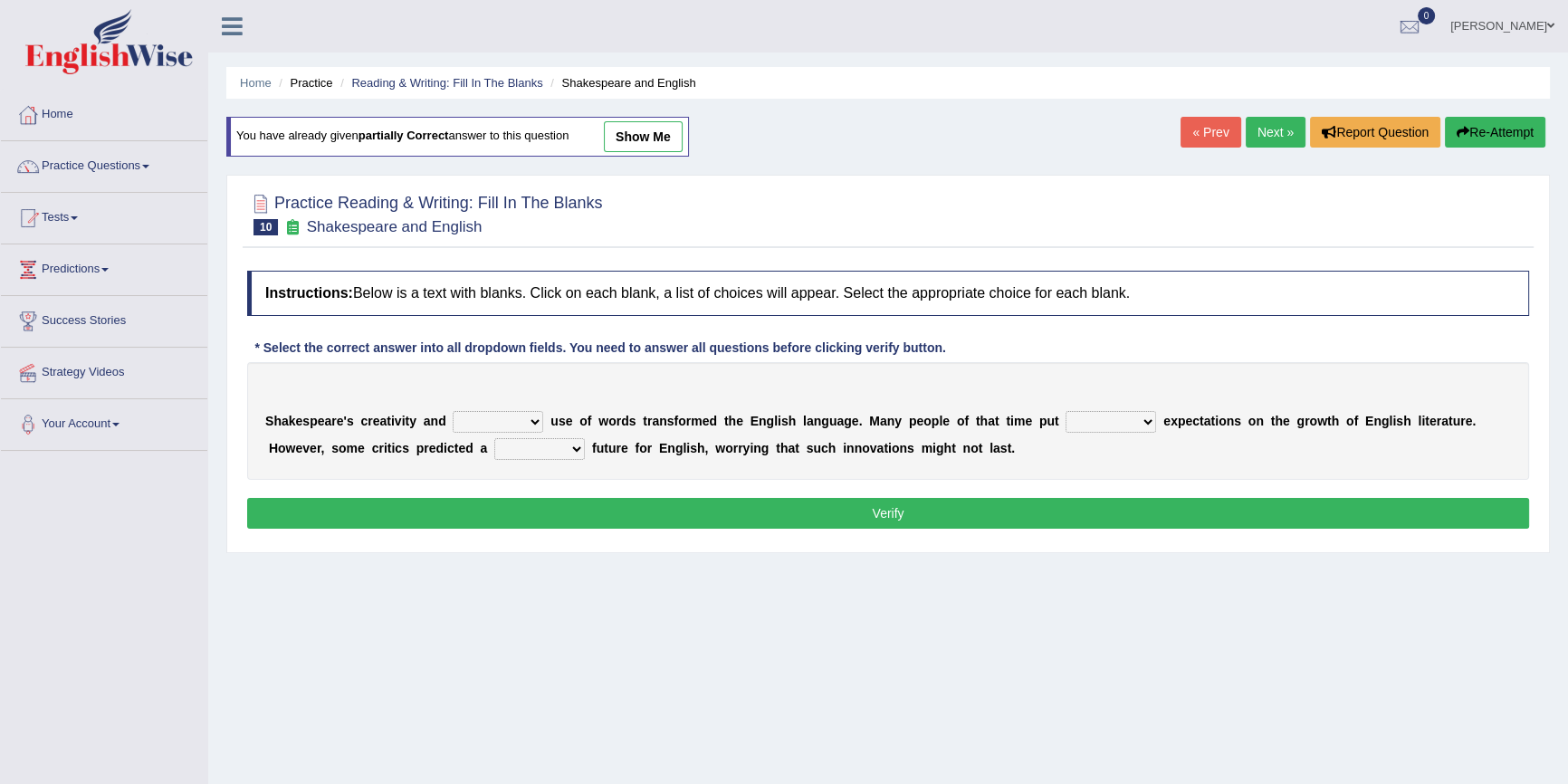
click at [630, 131] on link "show me" at bounding box center [643, 137] width 79 height 31
select select "inventive"
select select "high"
select select "irresistible"
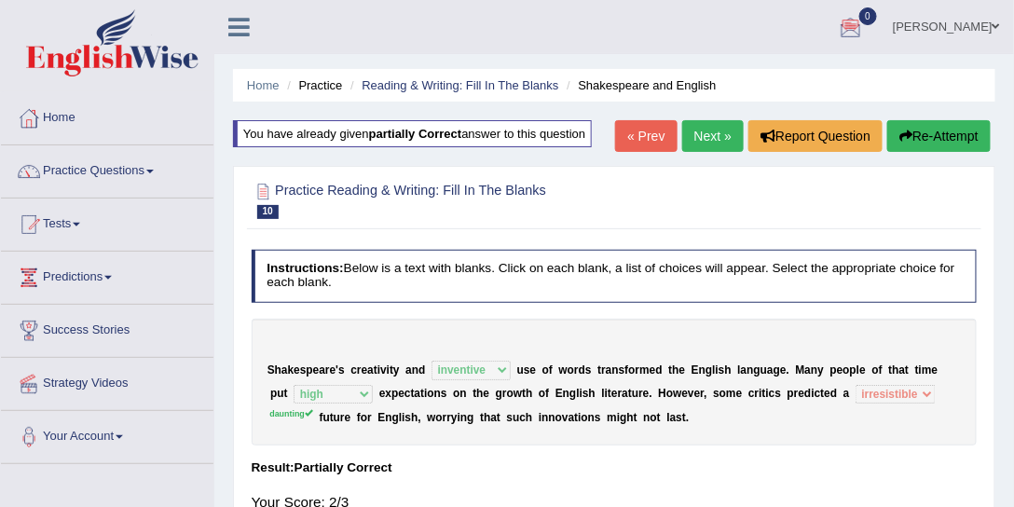
click at [705, 123] on link "Next »" at bounding box center [713, 136] width 62 height 32
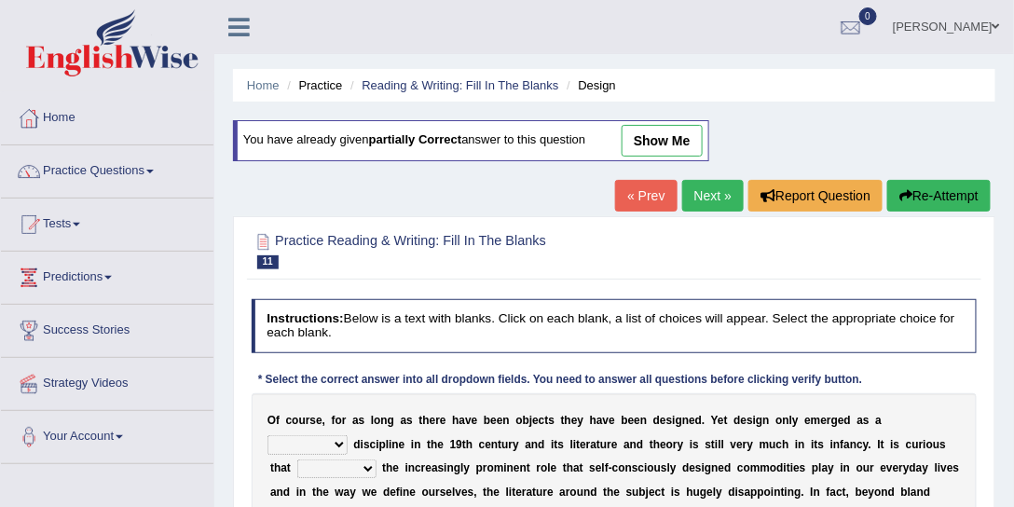
click at [659, 129] on link "show me" at bounding box center [662, 141] width 81 height 32
select select "foremost"
select select "despite"
select select "dated"
select select "which"
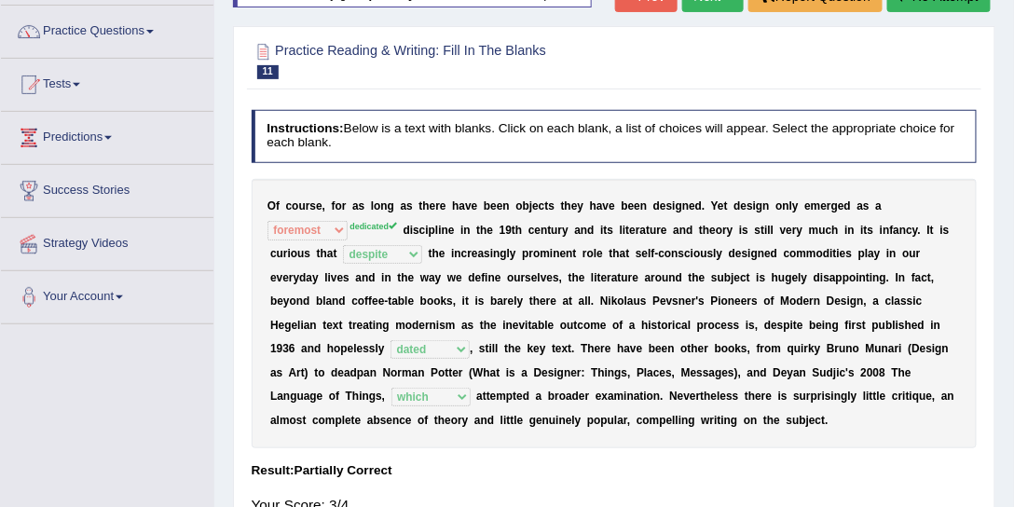
scroll to position [71, 0]
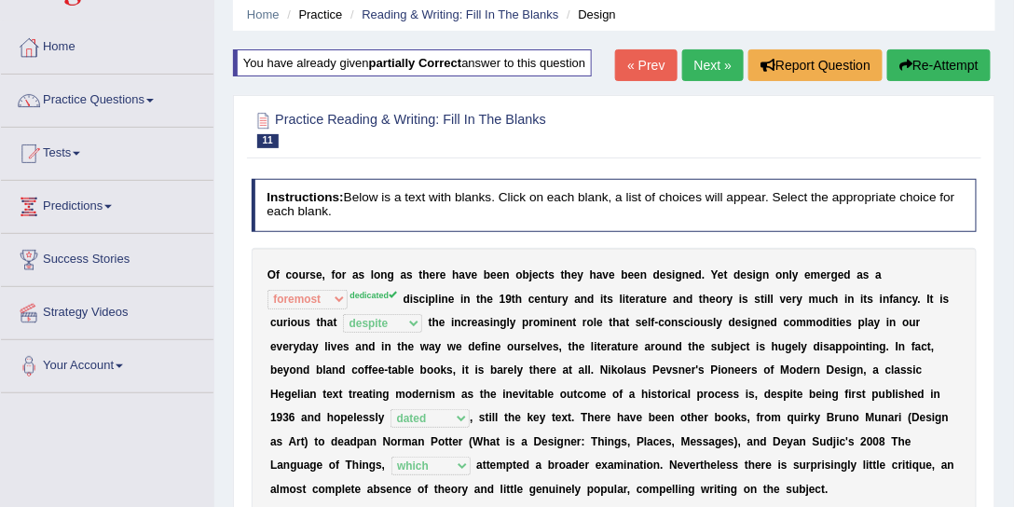
click at [690, 65] on link "Next »" at bounding box center [713, 65] width 62 height 32
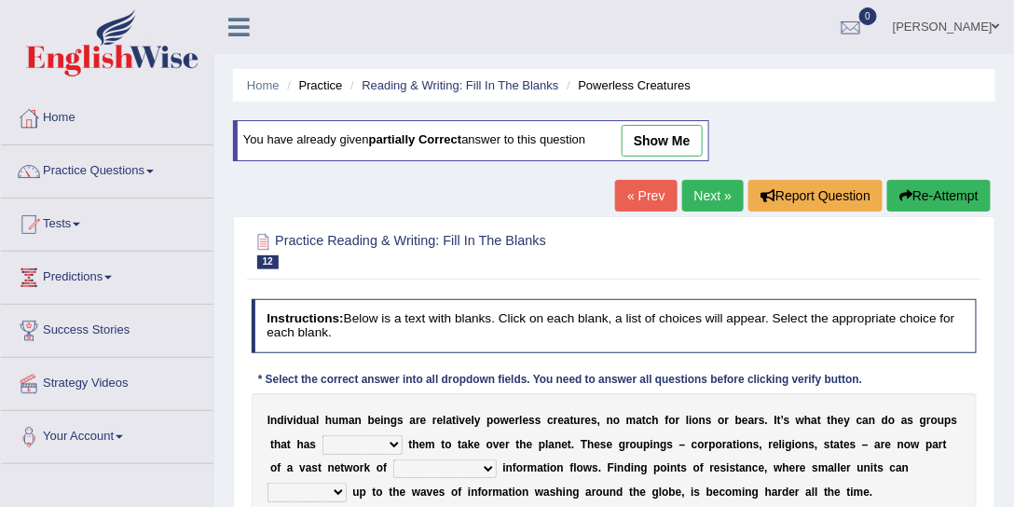
click at [669, 140] on link "show me" at bounding box center [662, 141] width 81 height 32
select select "enabled"
select select "interconnected"
select select "raise"
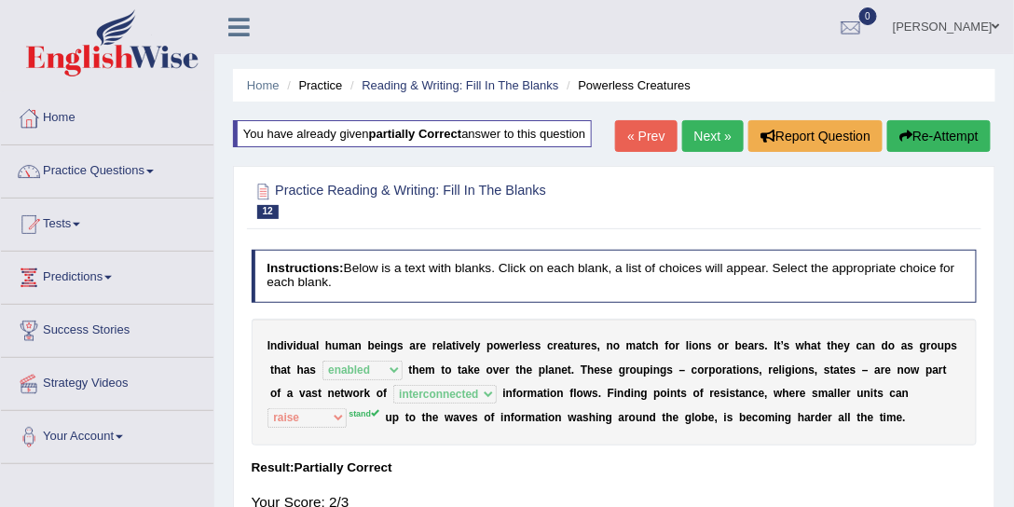
click at [694, 134] on link "Next »" at bounding box center [713, 136] width 62 height 32
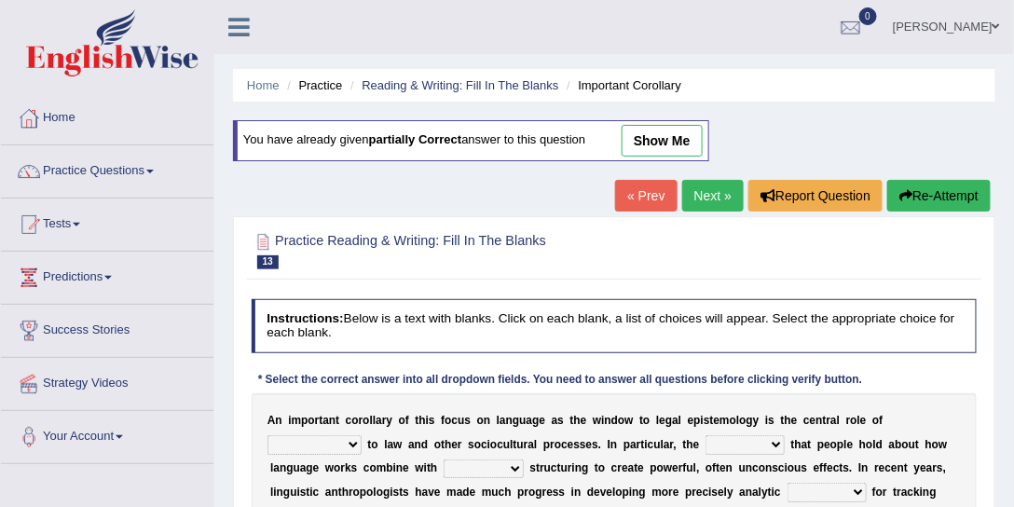
click at [650, 134] on link "show me" at bounding box center [662, 141] width 81 height 32
select select "acquaintance"
select select "ideas"
select select "linguistic"
select select "tools"
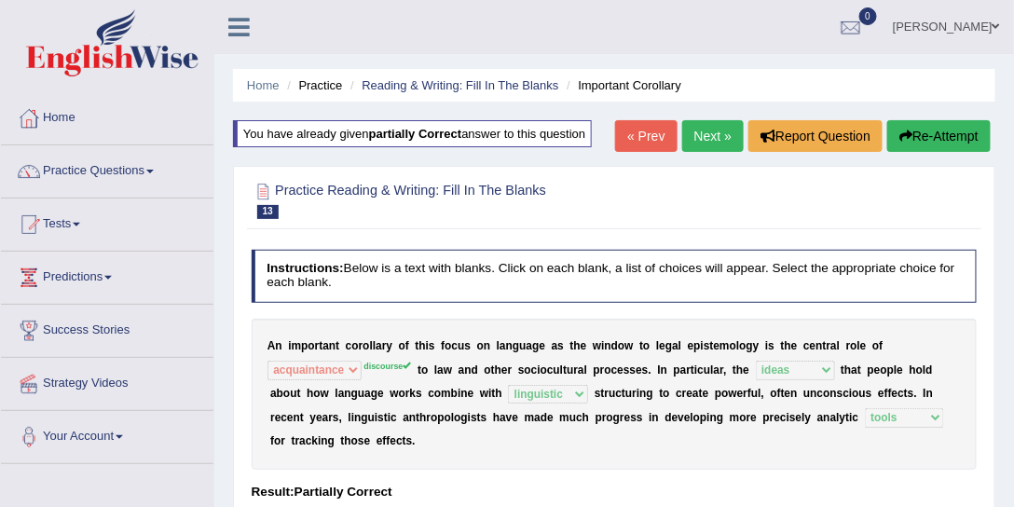
click at [705, 138] on link "Next »" at bounding box center [713, 136] width 62 height 32
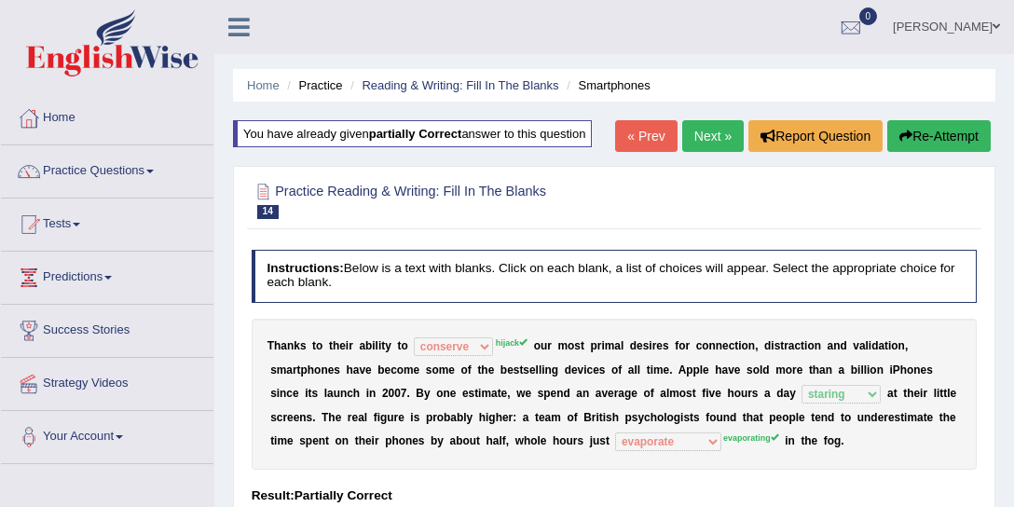
select select "conserve"
select select "staring"
select select "evaporate"
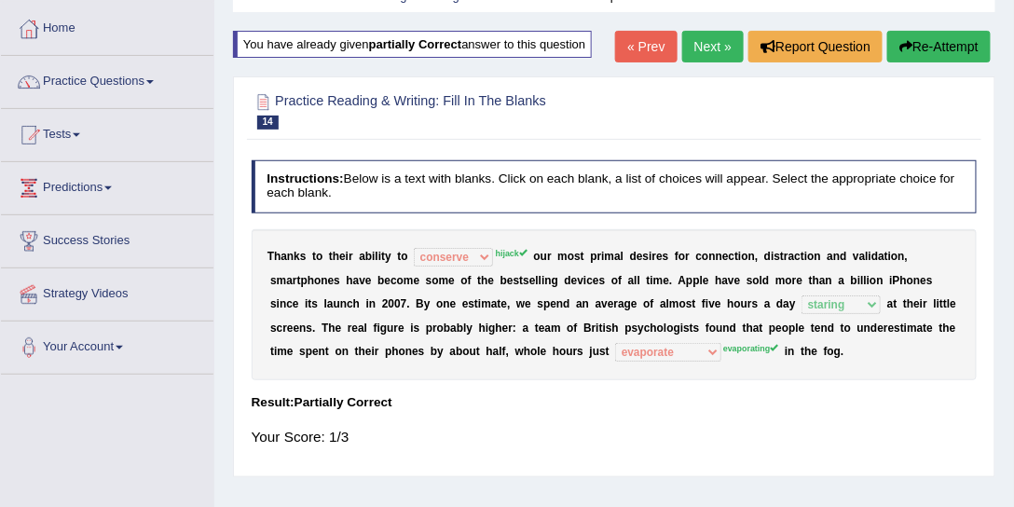
scroll to position [83, 0]
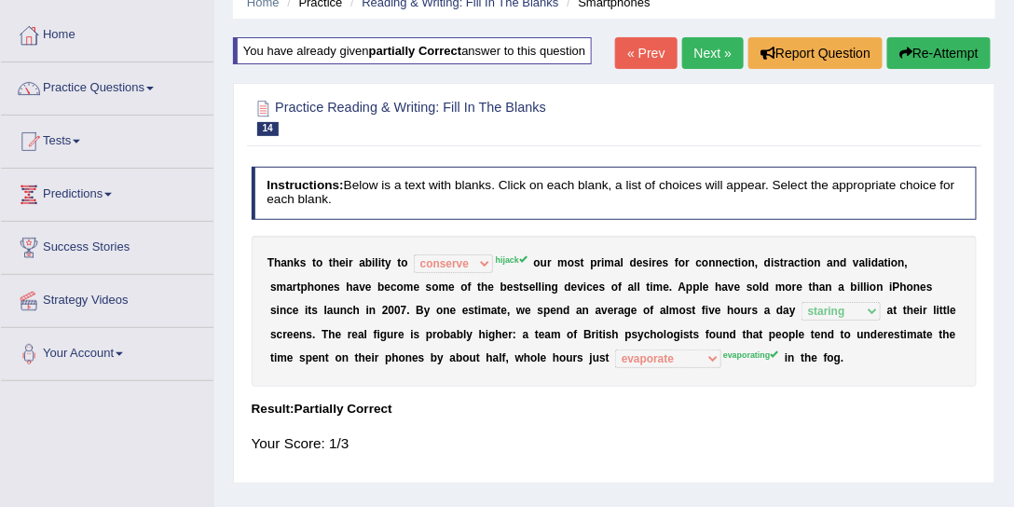
click at [701, 53] on link "Next »" at bounding box center [713, 53] width 62 height 32
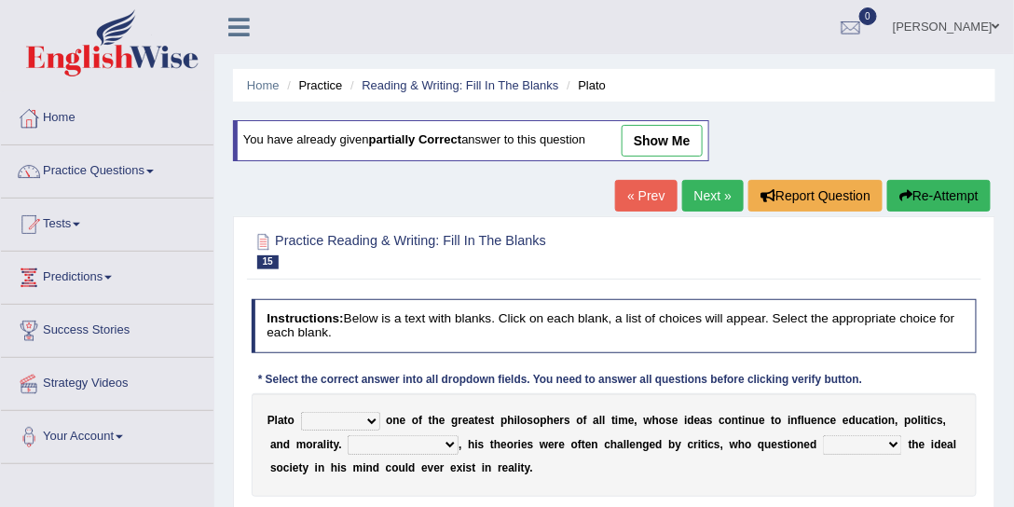
click at [642, 133] on link "show me" at bounding box center [662, 141] width 81 height 32
select select "remains"
select select "However"
select select "that"
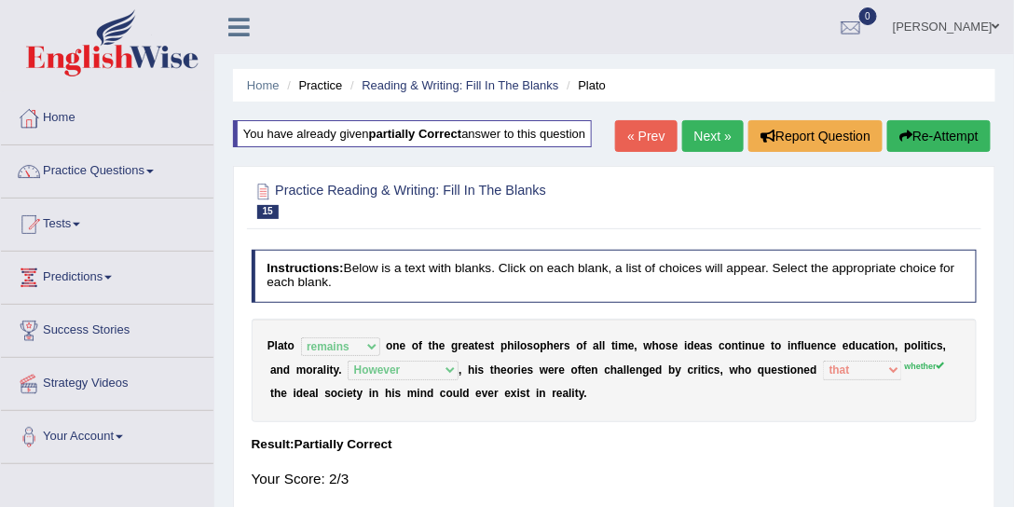
scroll to position [71, 0]
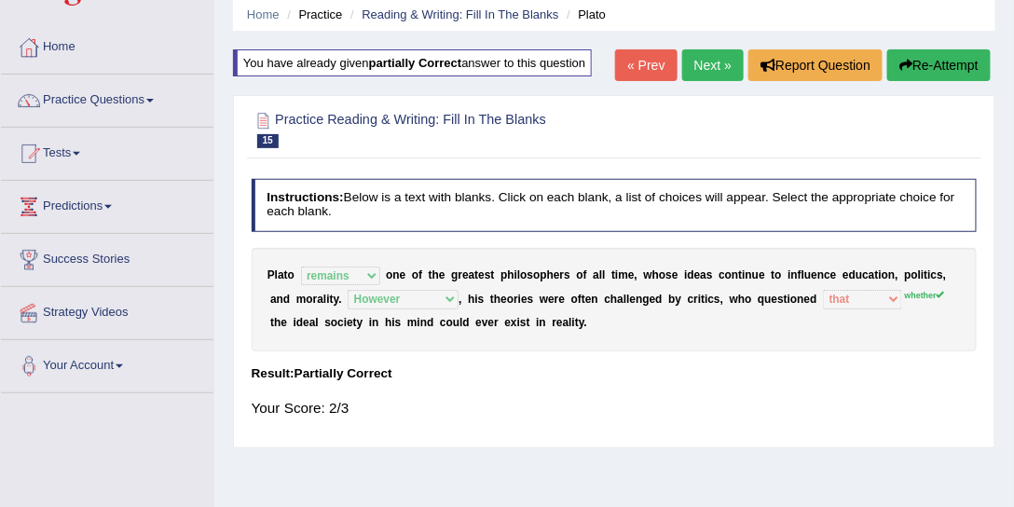
drag, startPoint x: 596, startPoint y: 321, endPoint x: 430, endPoint y: 321, distance: 166.8
click at [430, 321] on div "P l a t o keeps comes claims remains o n e o f t h e g r e a t e s t p h i l o …" at bounding box center [615, 299] width 726 height 103
click at [705, 51] on link "Next »" at bounding box center [713, 65] width 62 height 32
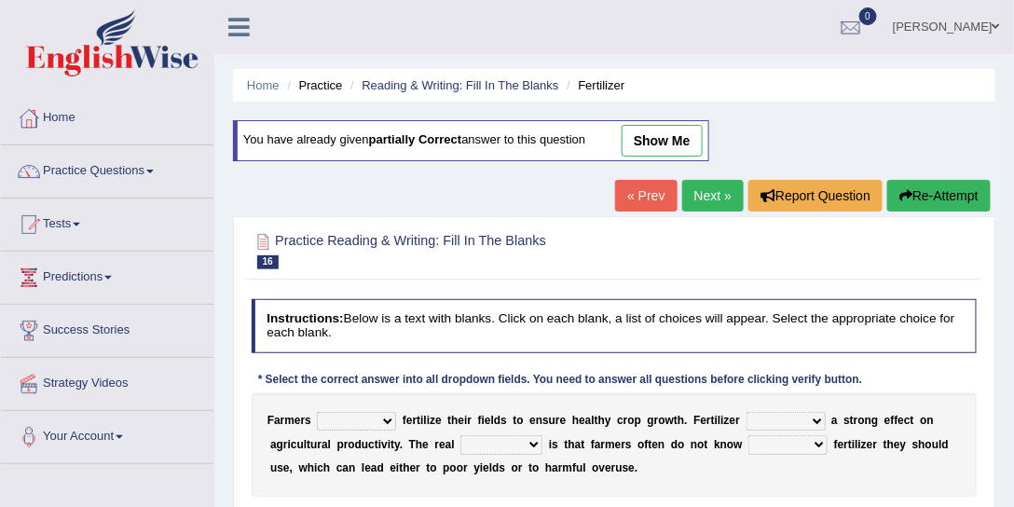
click at [649, 151] on link "show me" at bounding box center [662, 141] width 81 height 32
select select "should"
select select "have"
select select "problem"
select select "how much"
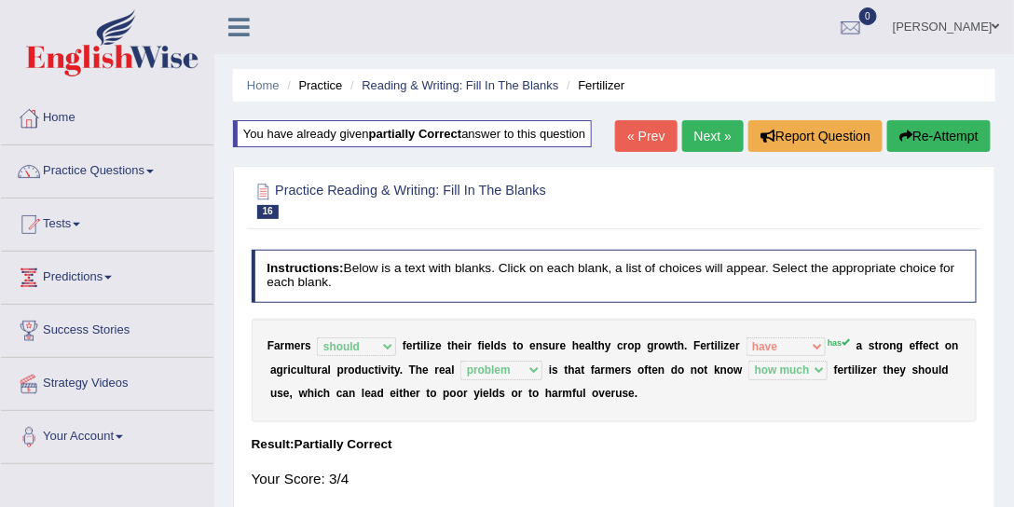
click at [710, 127] on link "Next »" at bounding box center [713, 136] width 62 height 32
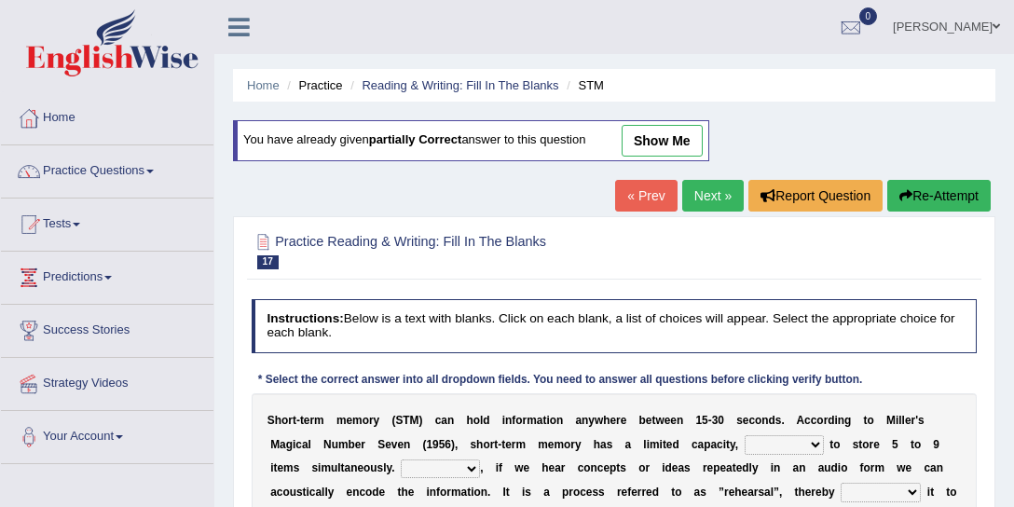
click at [669, 138] on link "show me" at bounding box center [662, 141] width 81 height 32
select select "being able"
select select "So"
select select "commiting"
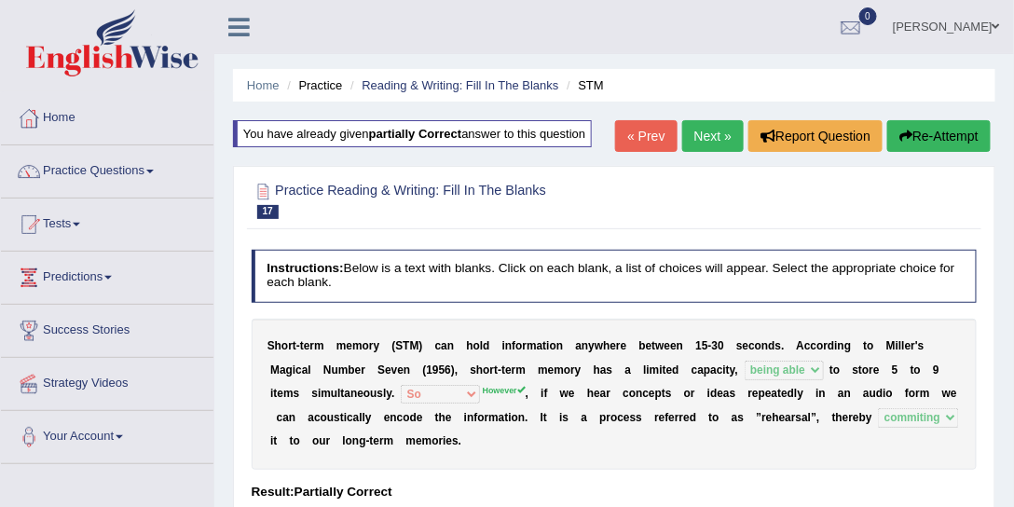
click at [697, 143] on link "Next »" at bounding box center [713, 136] width 62 height 32
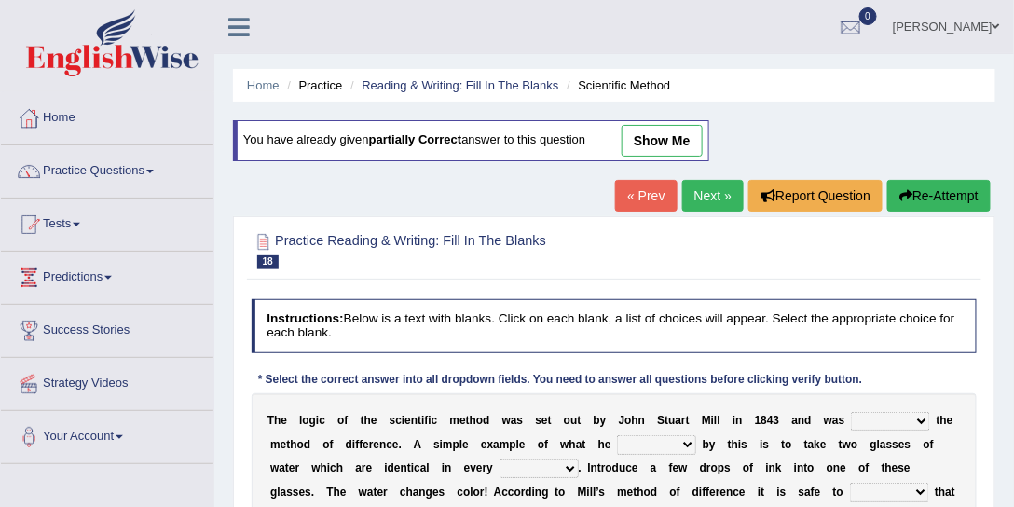
click at [676, 145] on link "show me" at bounding box center [662, 141] width 81 height 32
select select "claimed"
select select "found"
select select "respect"
select select "discuss"
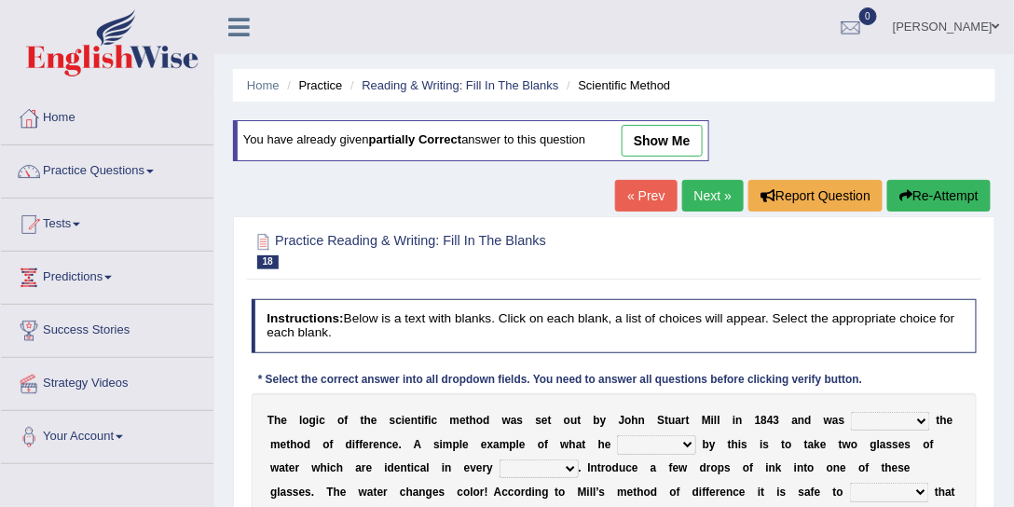
select select "introduction"
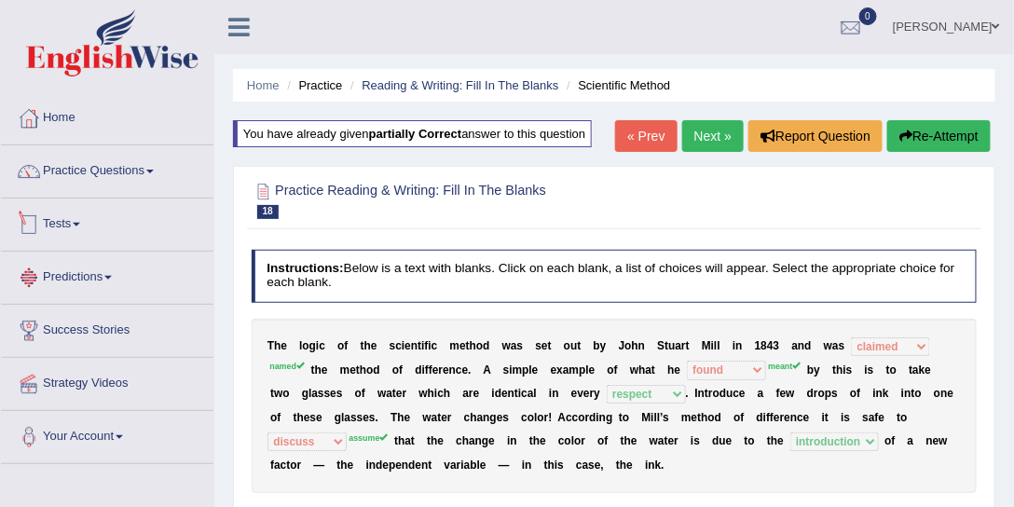
click at [95, 240] on link "Tests" at bounding box center [107, 221] width 212 height 47
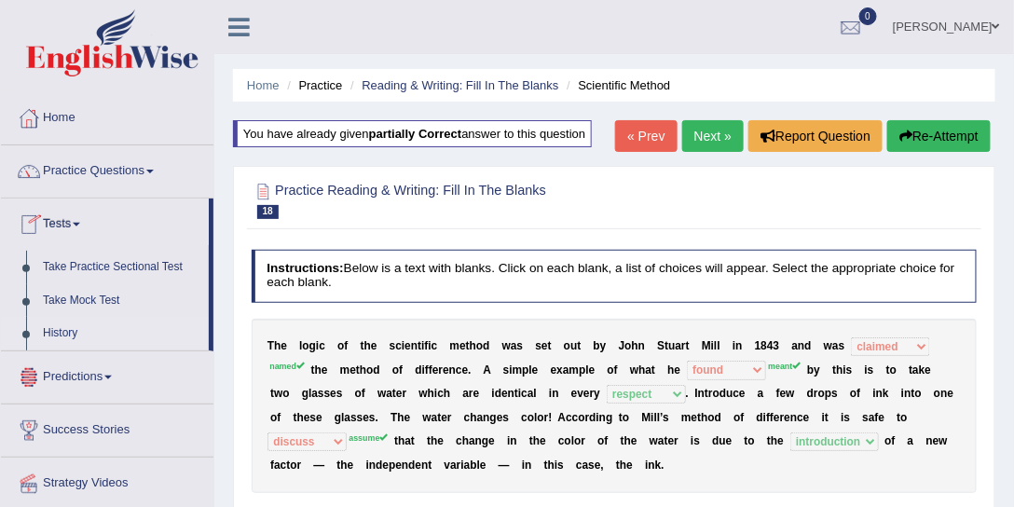
click at [80, 324] on link "History" at bounding box center [121, 334] width 174 height 34
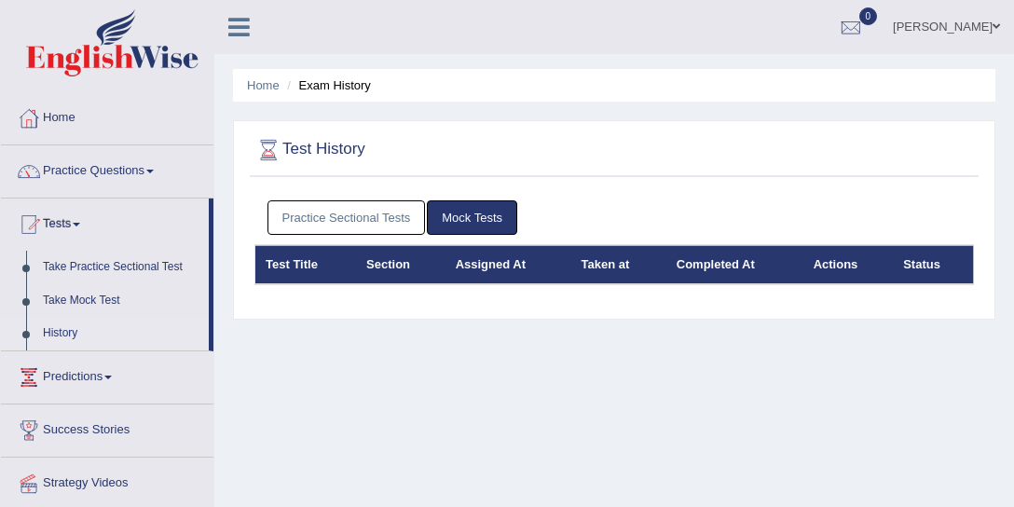
click at [394, 206] on link "Practice Sectional Tests" at bounding box center [346, 217] width 158 height 34
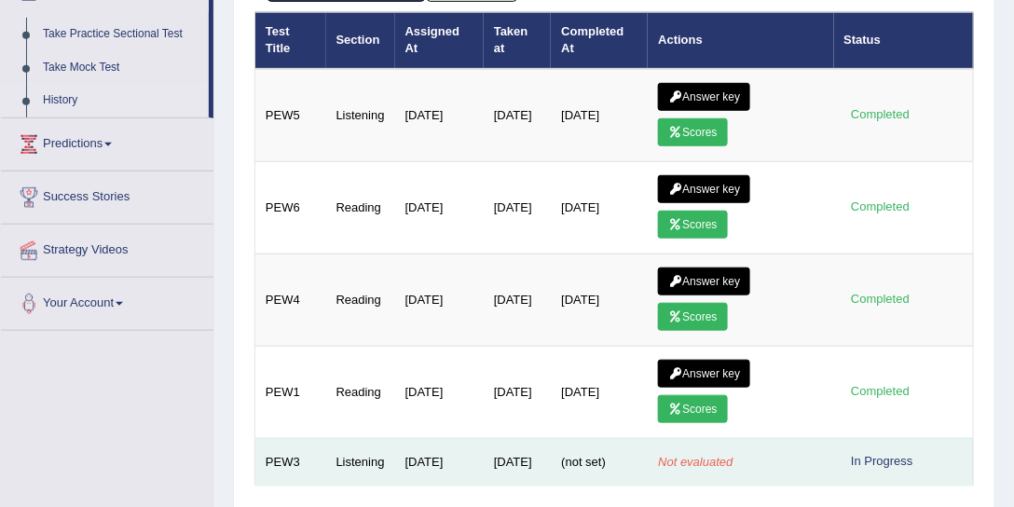
scroll to position [212, 0]
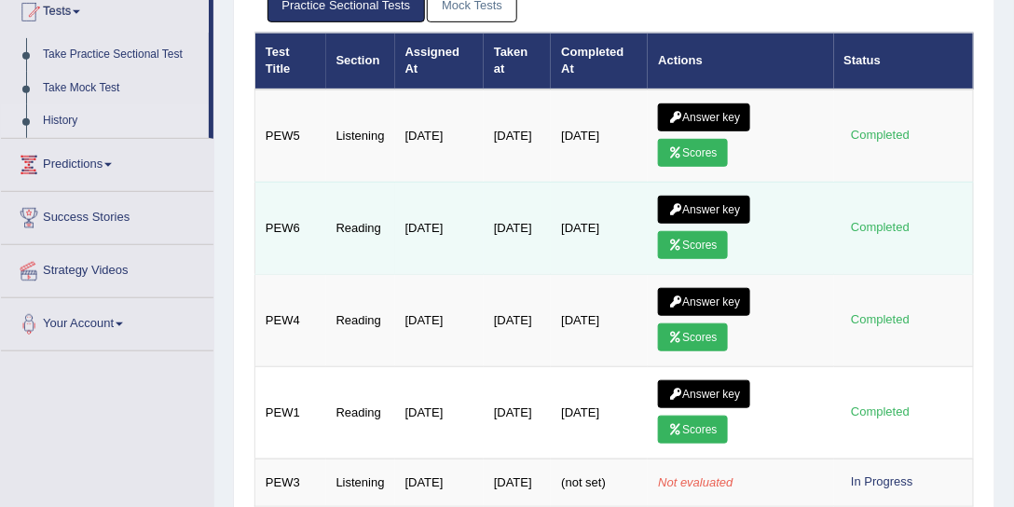
click at [703, 233] on link "Scores" at bounding box center [692, 245] width 69 height 28
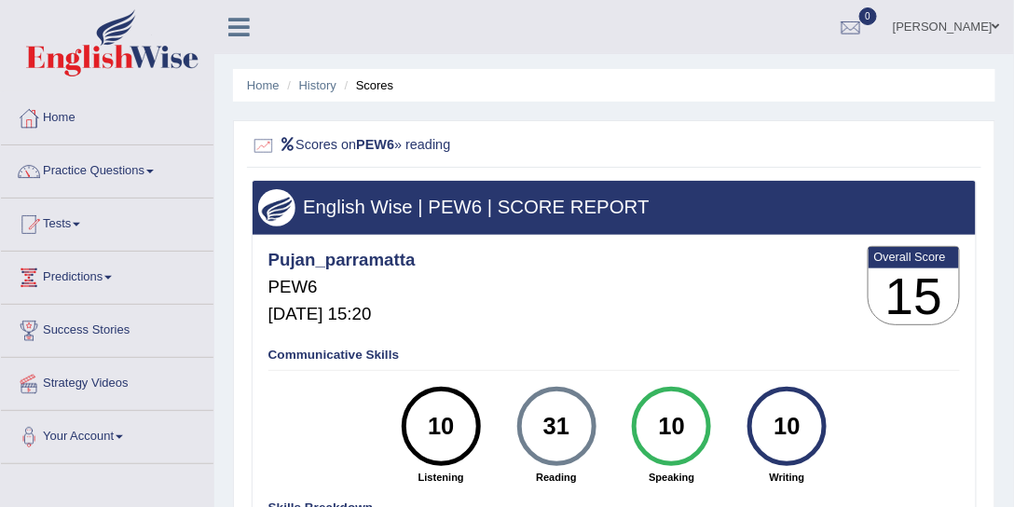
drag, startPoint x: 548, startPoint y: 430, endPoint x: 535, endPoint y: 431, distance: 13.1
click at [535, 431] on div "31" at bounding box center [556, 426] width 58 height 67
click at [322, 88] on link "History" at bounding box center [317, 85] width 37 height 14
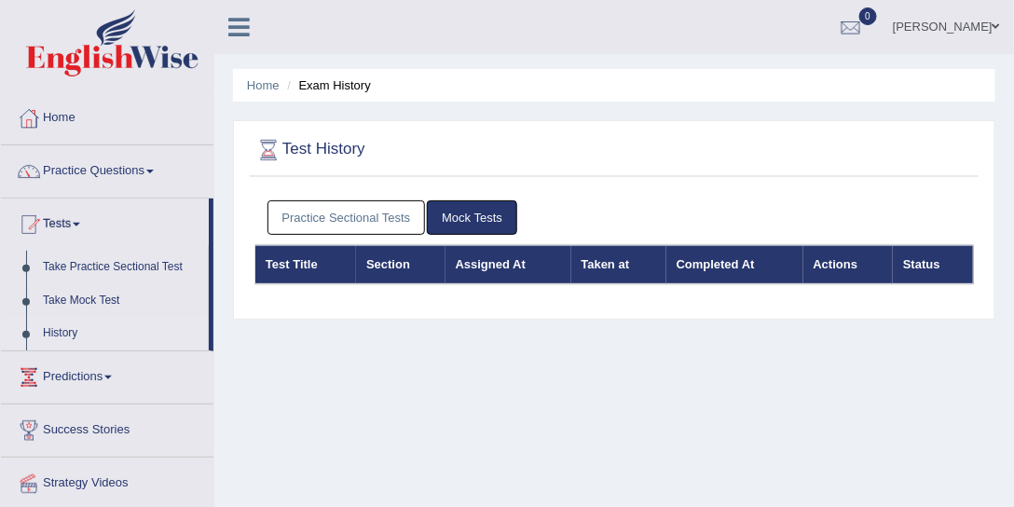
click at [349, 211] on link "Practice Sectional Tests" at bounding box center [346, 217] width 158 height 34
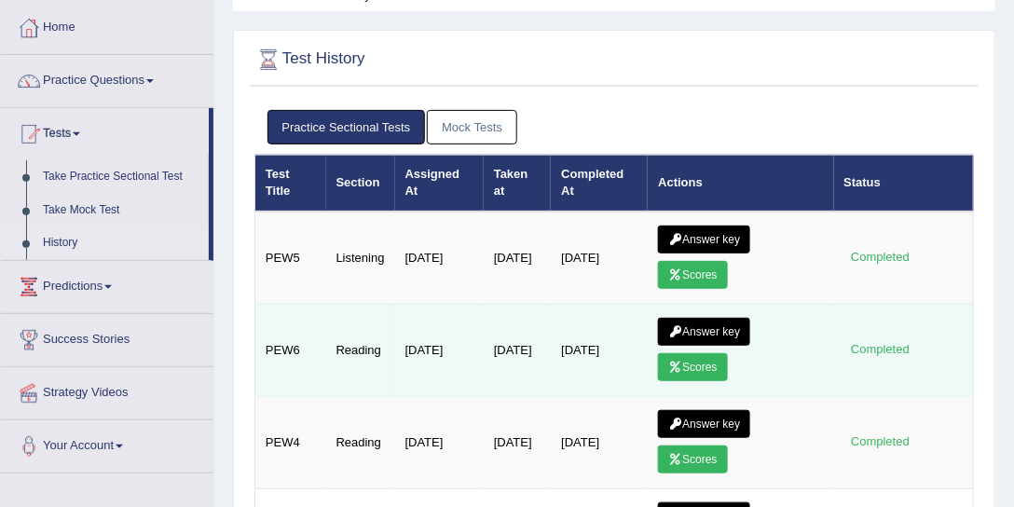
scroll to position [142, 0]
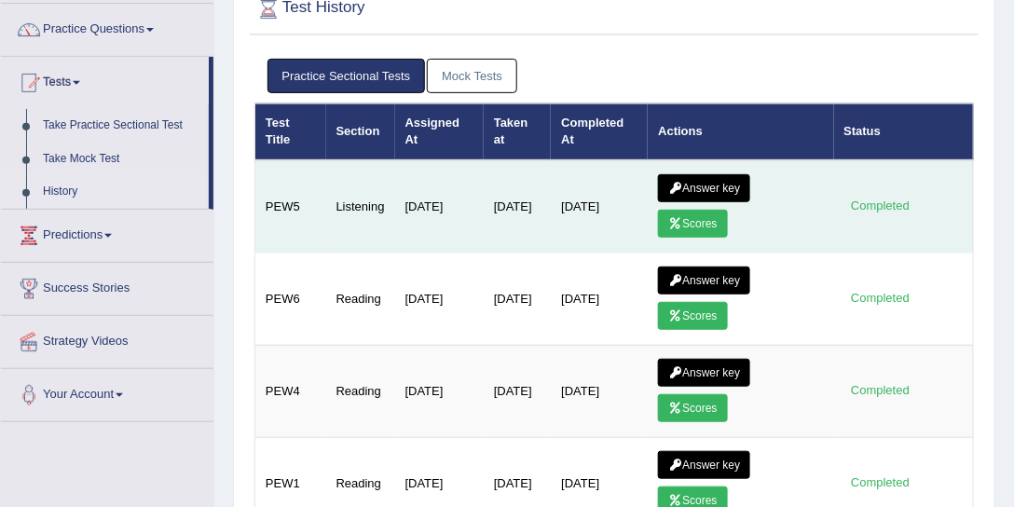
click at [682, 220] on icon at bounding box center [675, 223] width 14 height 11
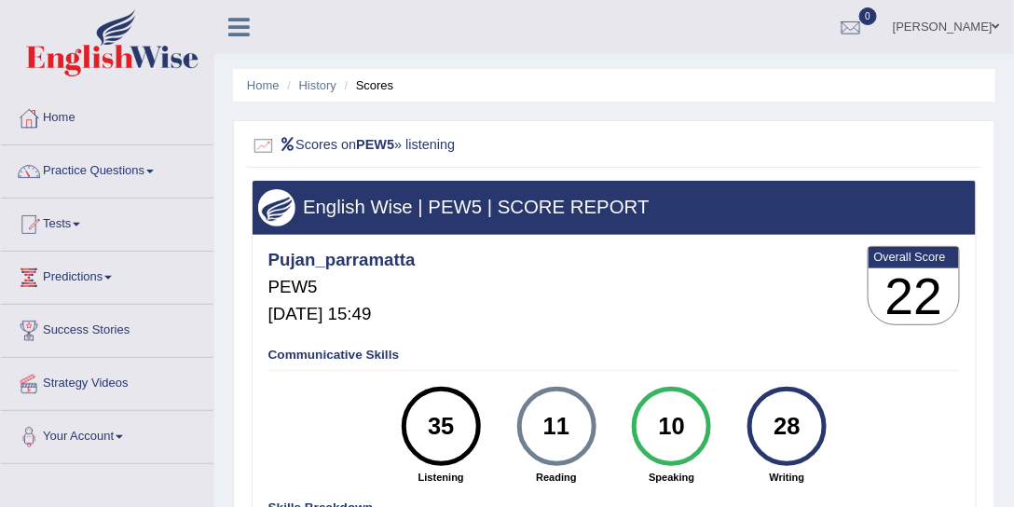
drag, startPoint x: 437, startPoint y: 418, endPoint x: 409, endPoint y: 421, distance: 28.1
click at [409, 421] on div "35" at bounding box center [441, 426] width 79 height 79
click at [315, 79] on link "History" at bounding box center [317, 85] width 37 height 14
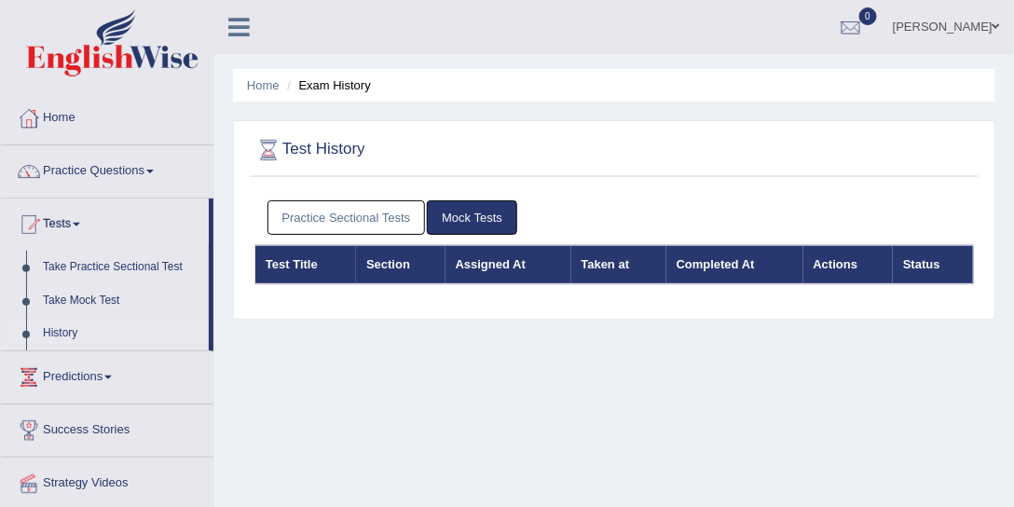
click at [392, 226] on link "Practice Sectional Tests" at bounding box center [346, 217] width 158 height 34
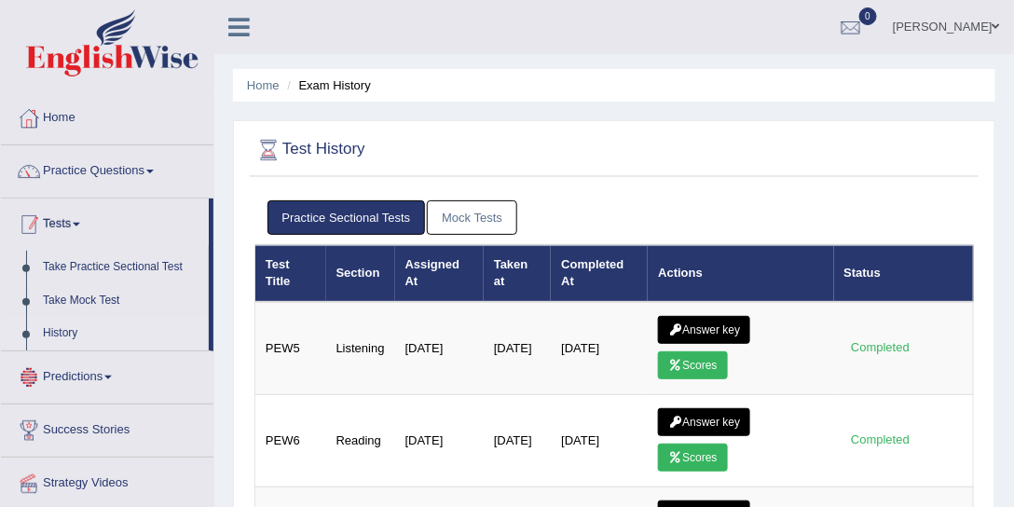
click at [75, 220] on link "Tests" at bounding box center [105, 221] width 208 height 47
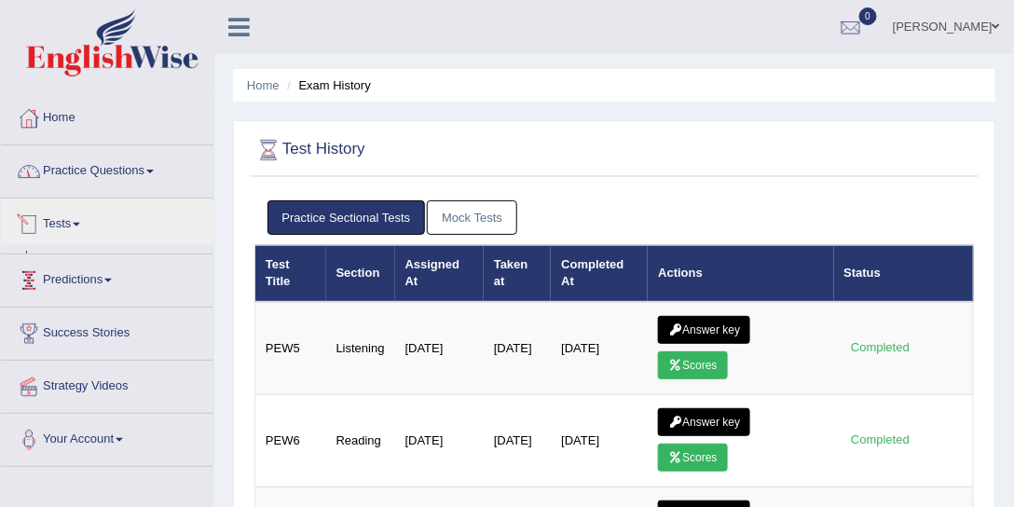
click at [103, 166] on link "Practice Questions" at bounding box center [107, 168] width 212 height 47
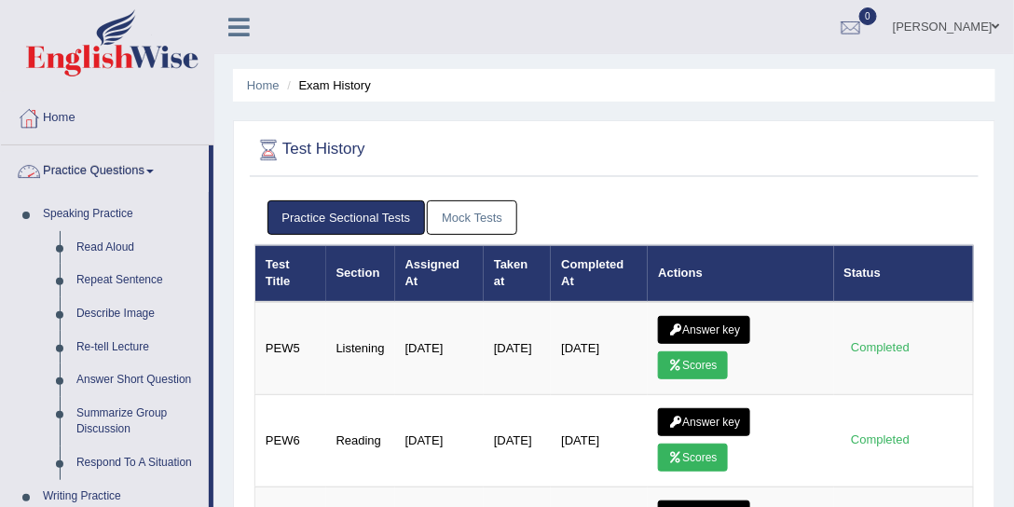
scroll to position [497, 0]
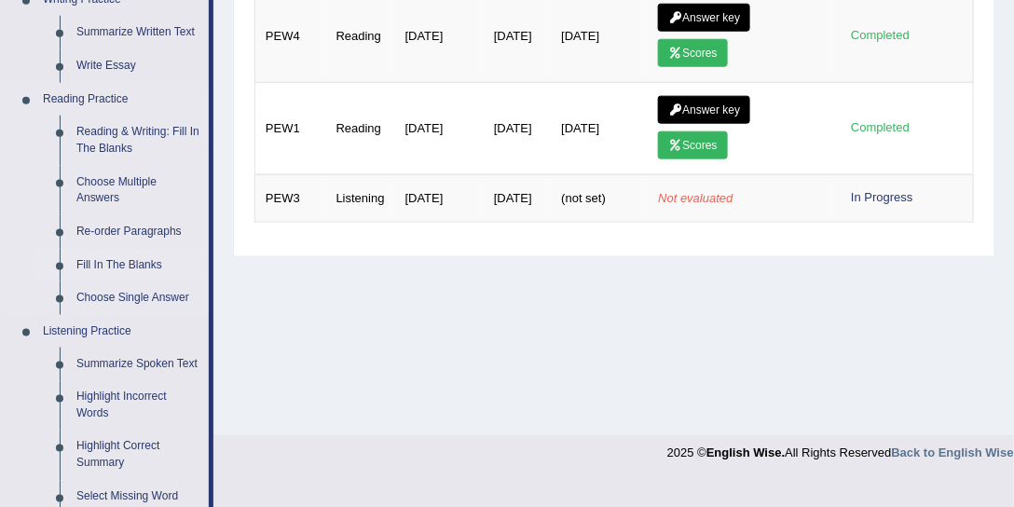
click at [127, 257] on link "Fill In The Blanks" at bounding box center [138, 266] width 141 height 34
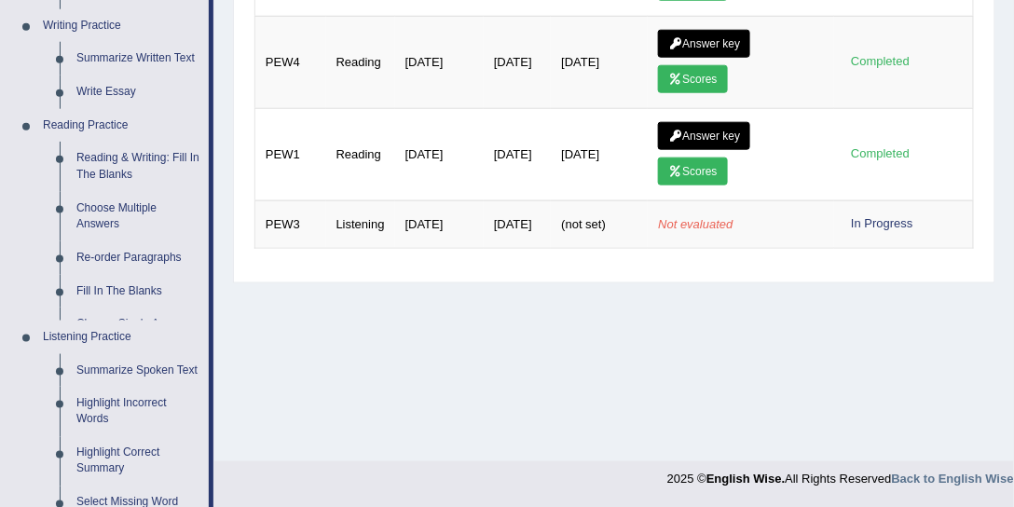
scroll to position [825, 0]
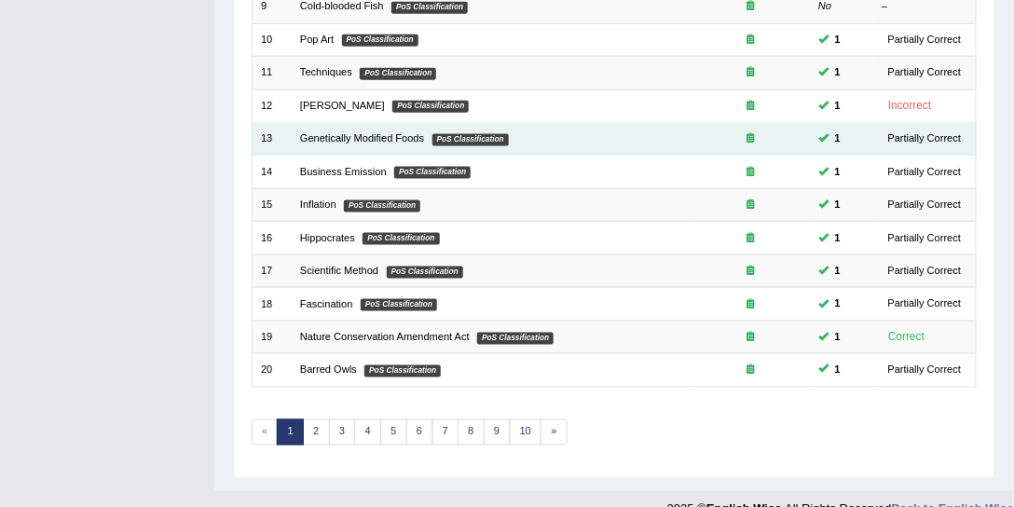
scroll to position [559, 0]
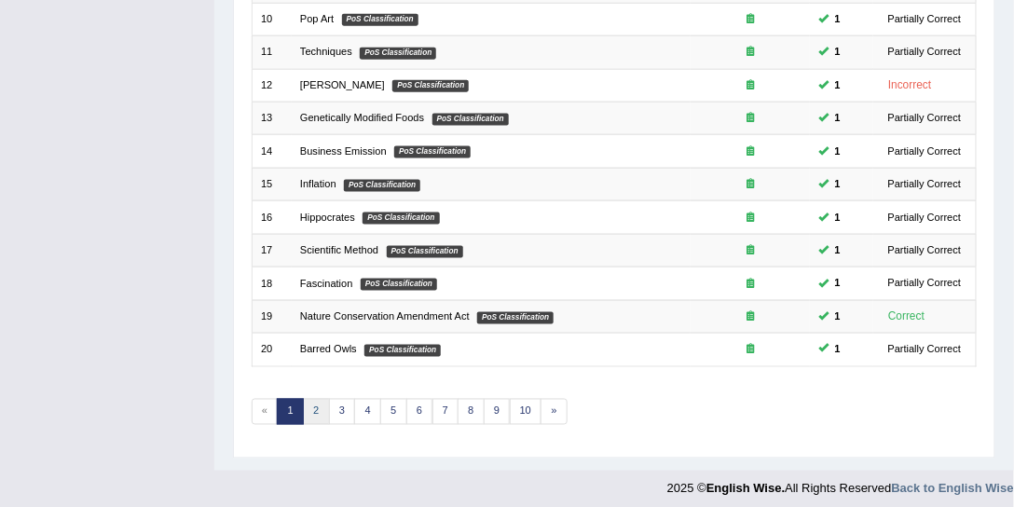
click at [315, 399] on link "2" at bounding box center [316, 412] width 27 height 26
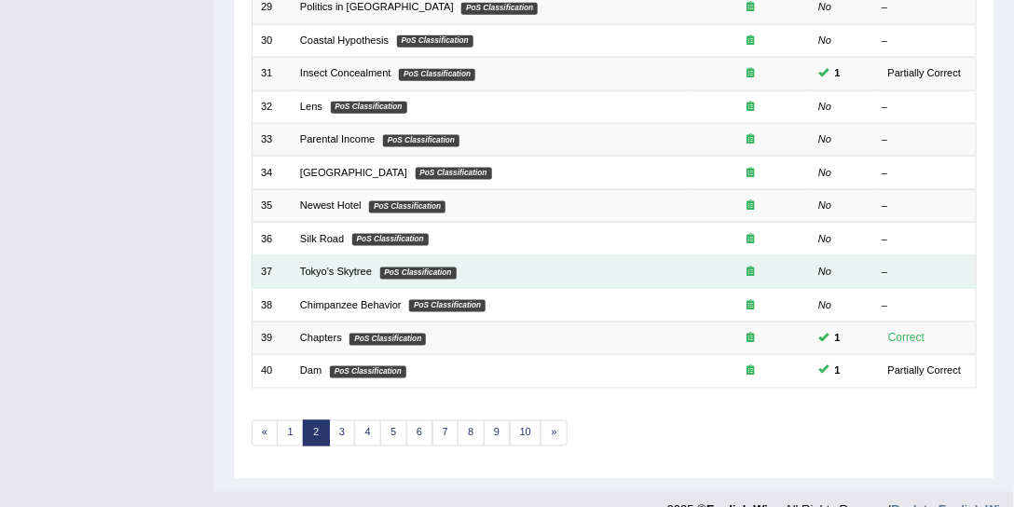
scroll to position [559, 0]
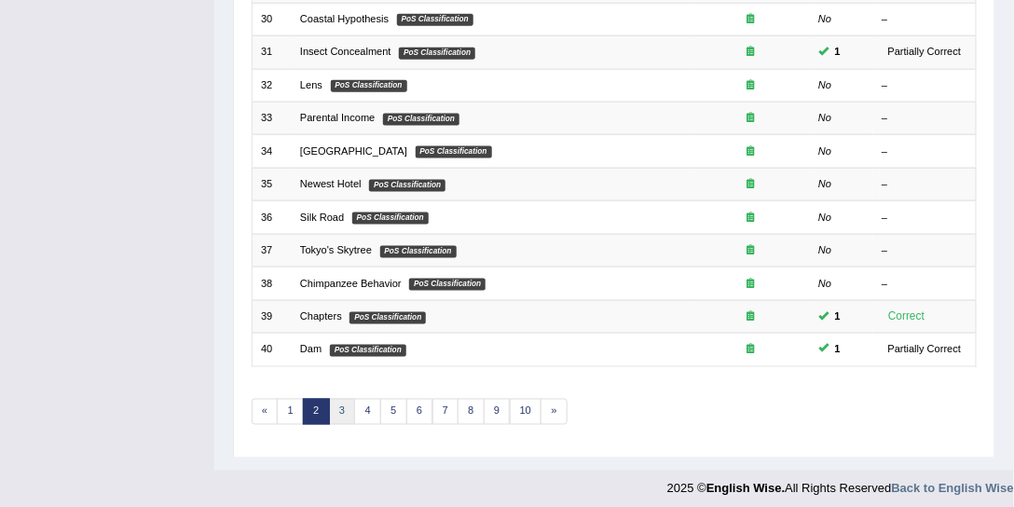
click at [342, 399] on link "3" at bounding box center [342, 412] width 27 height 26
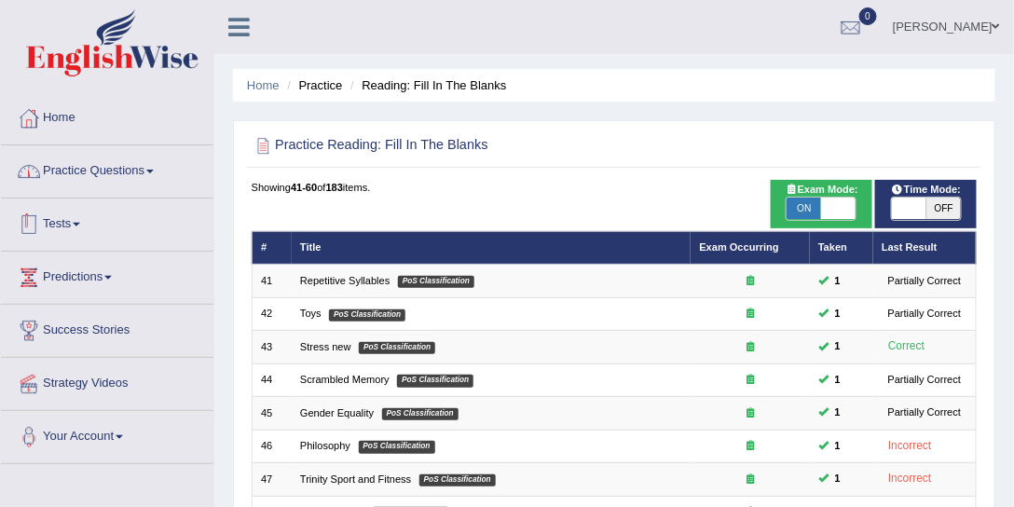
click at [109, 181] on link "Practice Questions" at bounding box center [107, 168] width 212 height 47
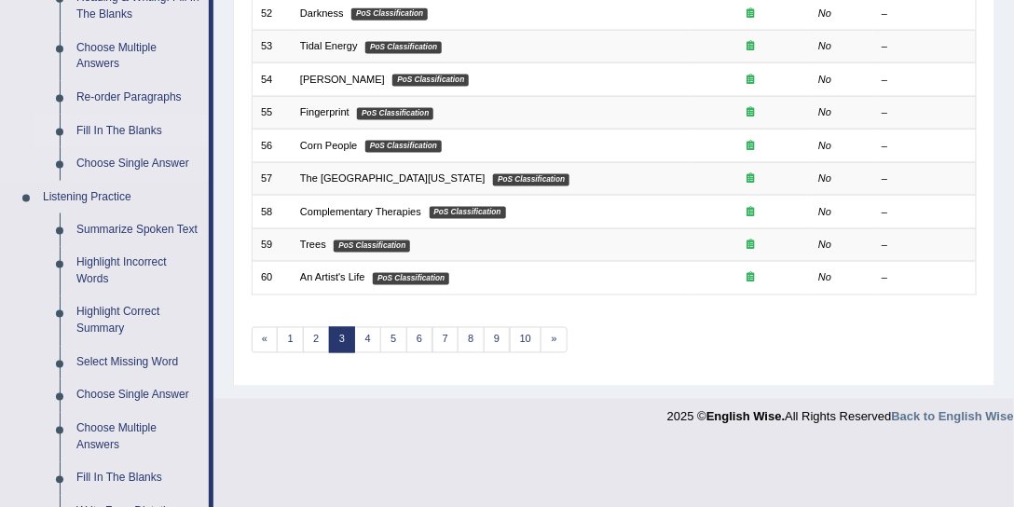
scroll to position [781, 0]
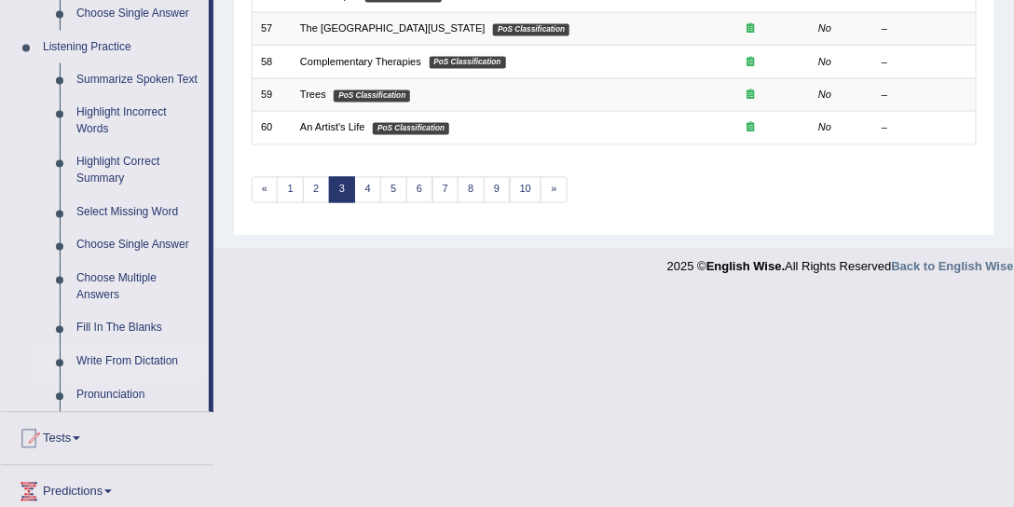
click at [120, 352] on link "Write From Dictation" at bounding box center [138, 363] width 141 height 34
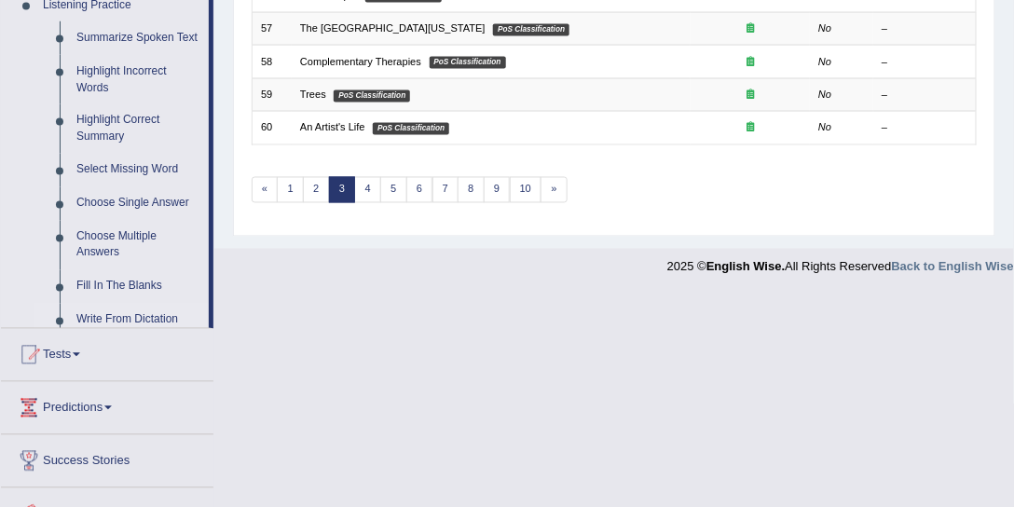
scroll to position [559, 0]
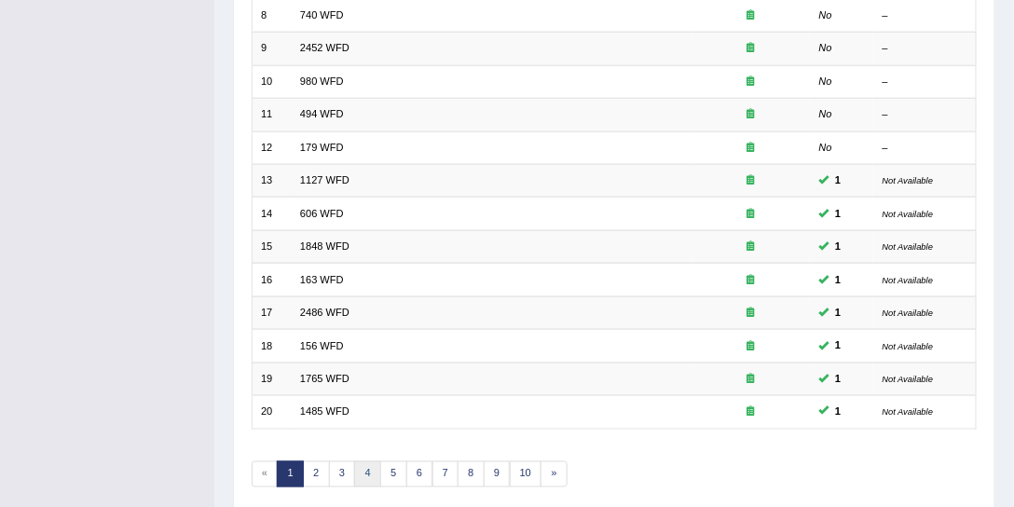
click at [363, 466] on link "4" at bounding box center [367, 474] width 27 height 26
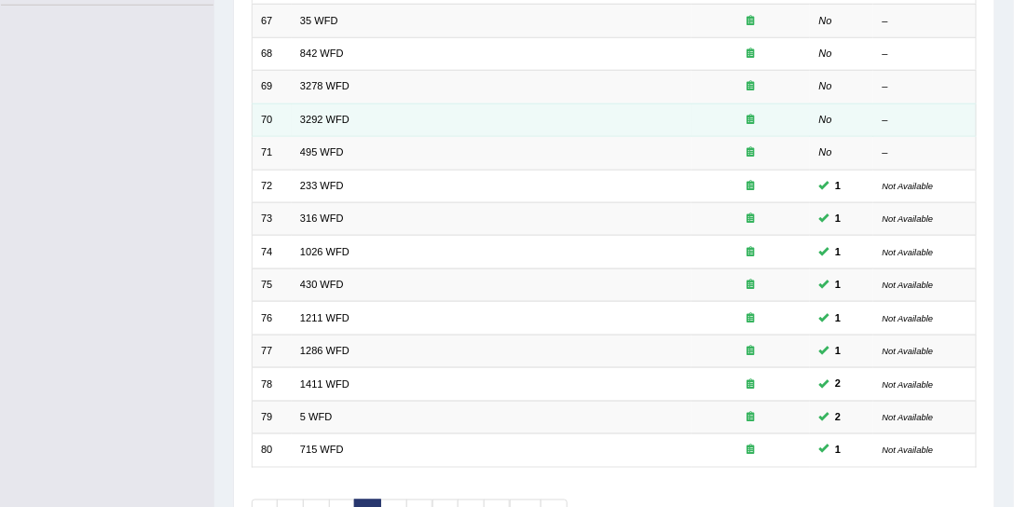
scroll to position [559, 0]
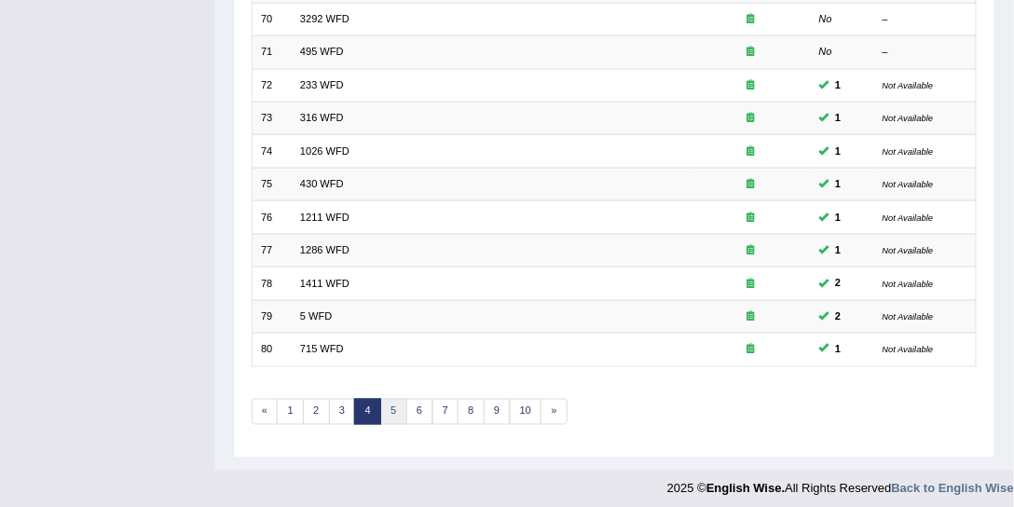
click at [386, 399] on link "5" at bounding box center [393, 412] width 27 height 26
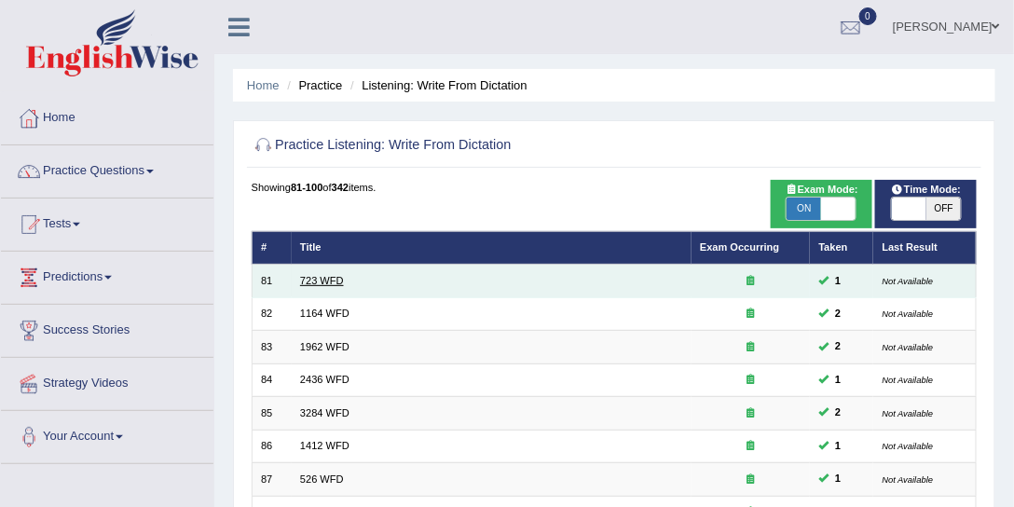
click at [332, 280] on link "723 WFD" at bounding box center [322, 280] width 44 height 11
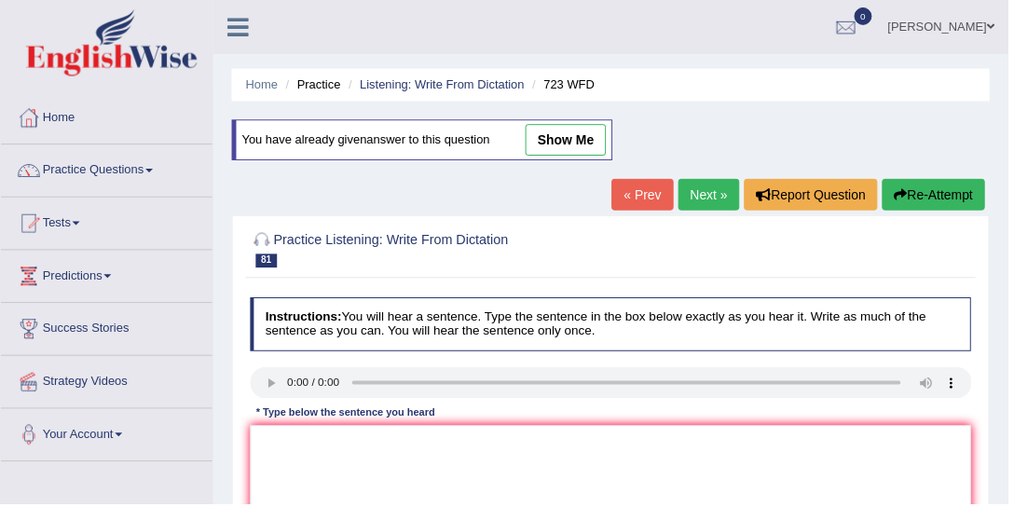
click at [560, 138] on link "show me" at bounding box center [568, 141] width 81 height 32
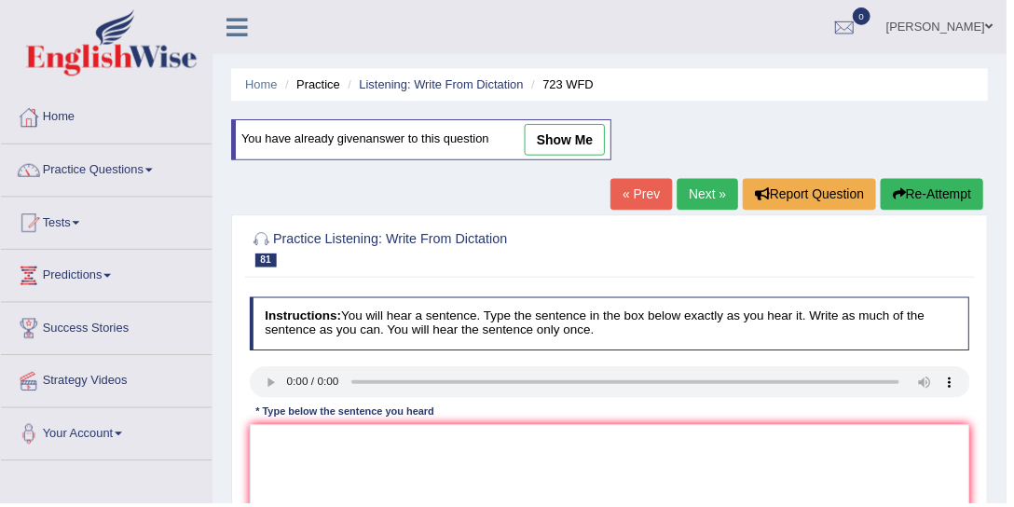
type textarea "Globalization has become became a overwhe phenomenon phenomena overwhelming"
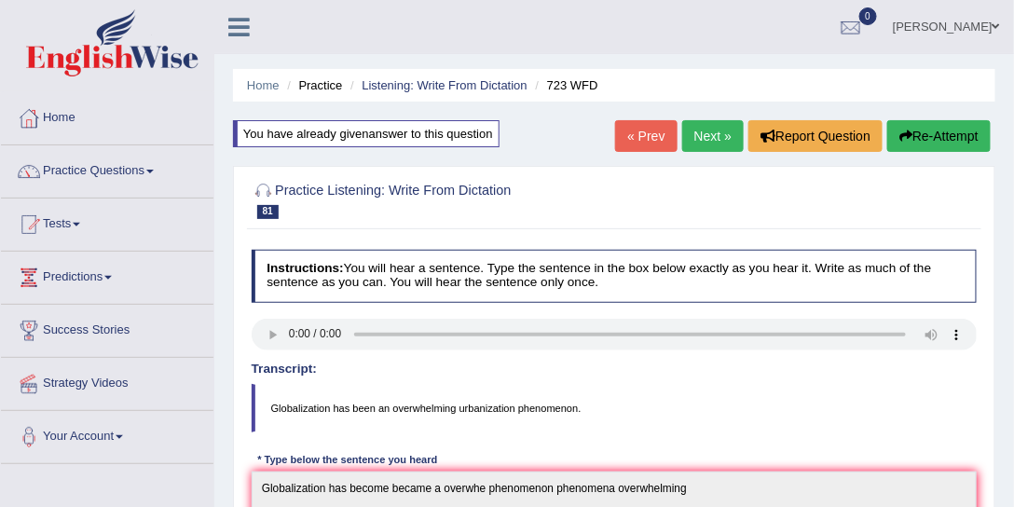
click at [690, 138] on link "Next »" at bounding box center [713, 136] width 62 height 32
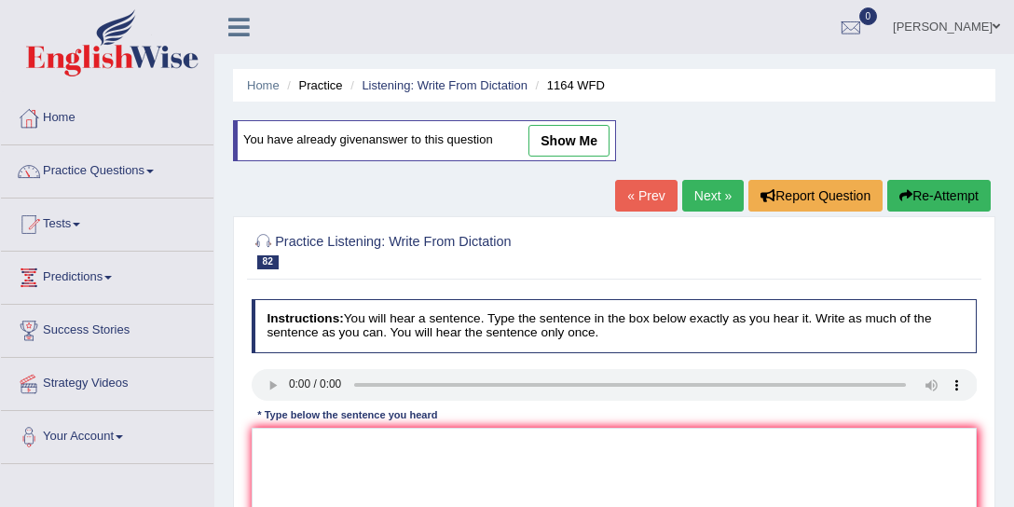
click at [560, 132] on link "show me" at bounding box center [568, 141] width 81 height 32
type textarea "A wide of courses covered a different aspects in the subject subjects."
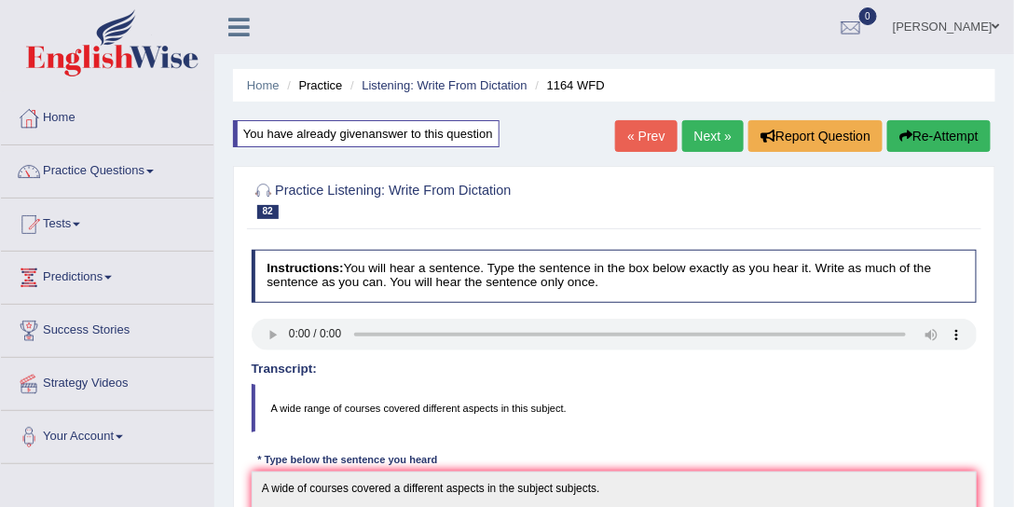
click at [687, 127] on link "Next »" at bounding box center [713, 136] width 62 height 32
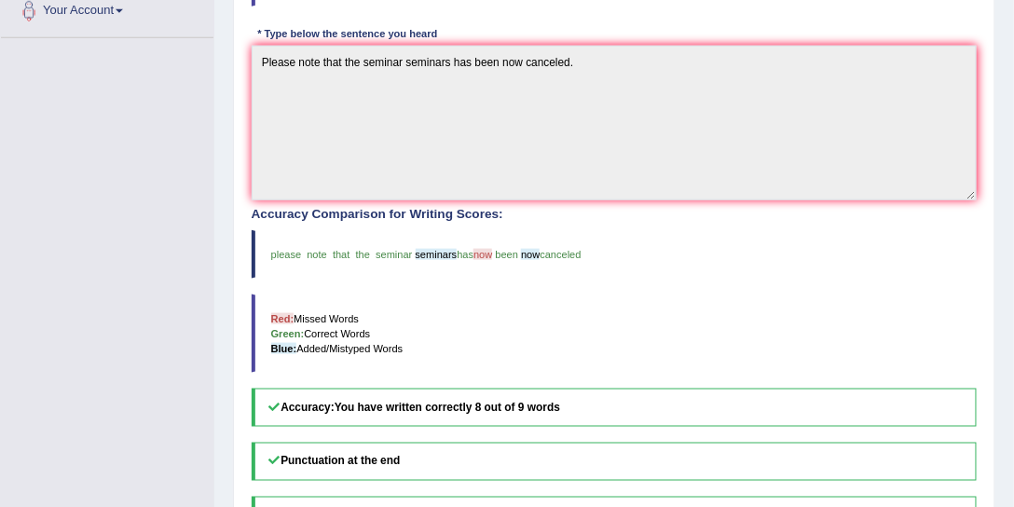
scroll to position [71, 0]
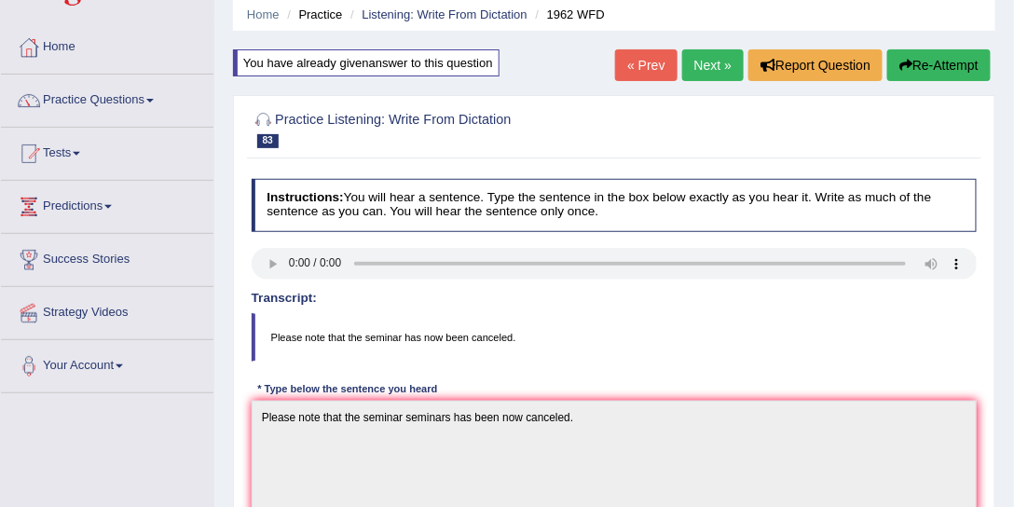
click at [696, 50] on link "Next »" at bounding box center [713, 65] width 62 height 32
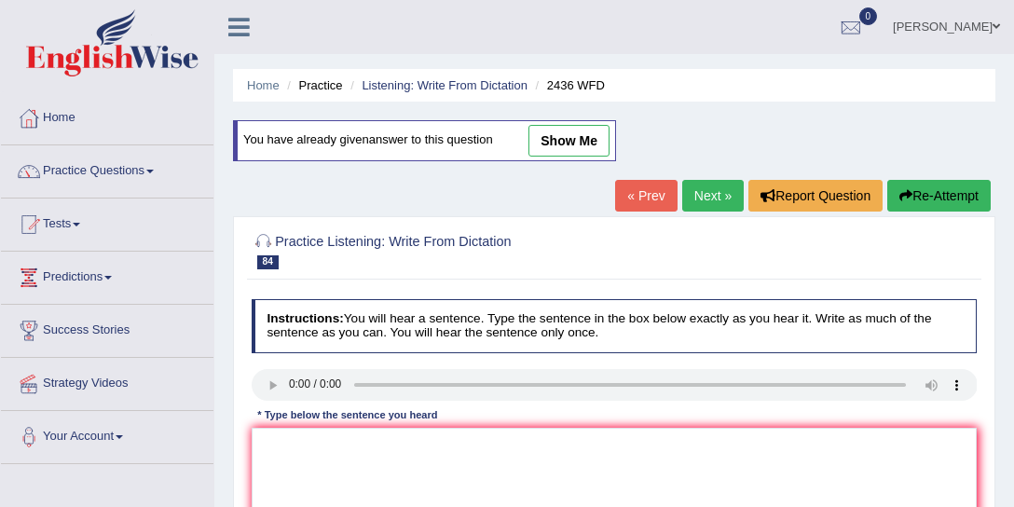
click at [579, 128] on link "show me" at bounding box center [568, 141] width 81 height 32
type textarea "We encourses encouraged encourage students to complete their application applic…"
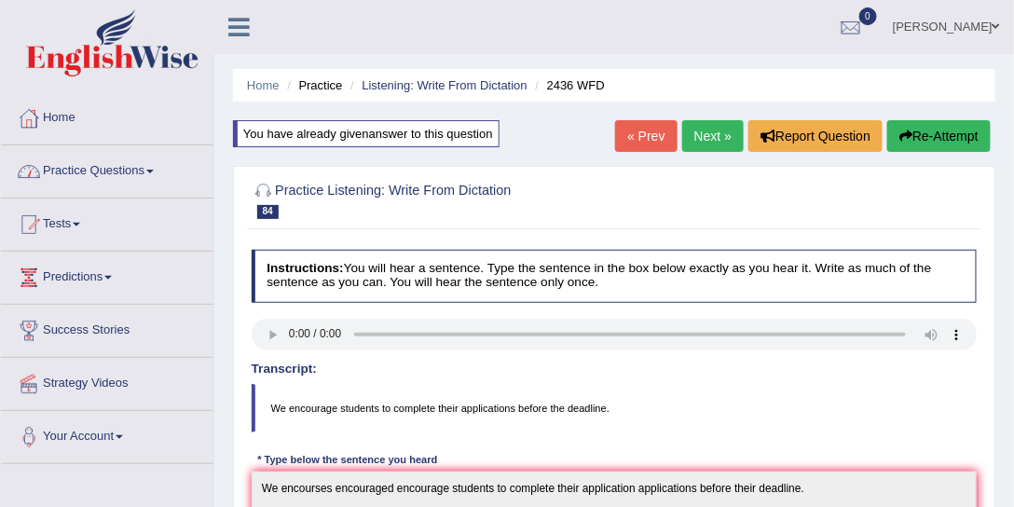
click at [108, 185] on link "Practice Questions" at bounding box center [107, 168] width 212 height 47
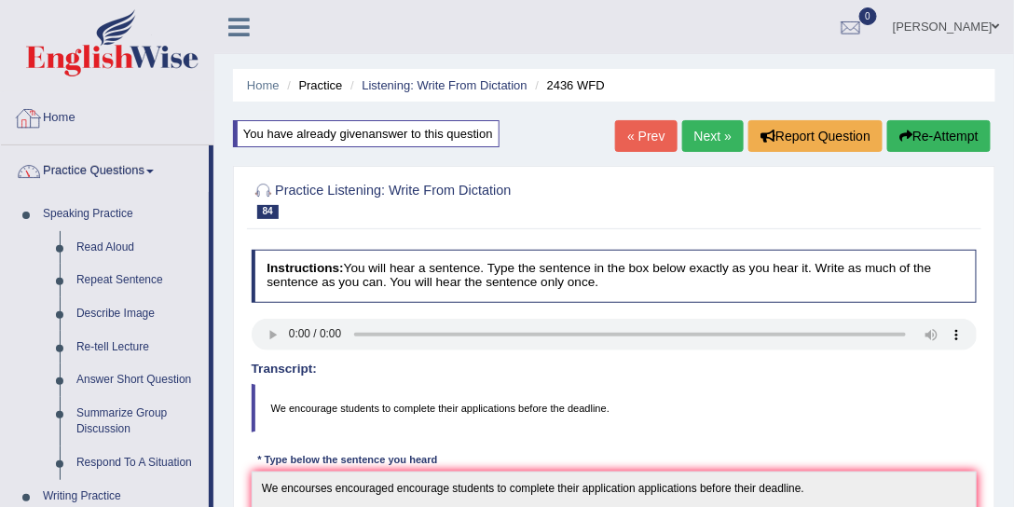
click at [68, 117] on link "Home" at bounding box center [107, 115] width 212 height 47
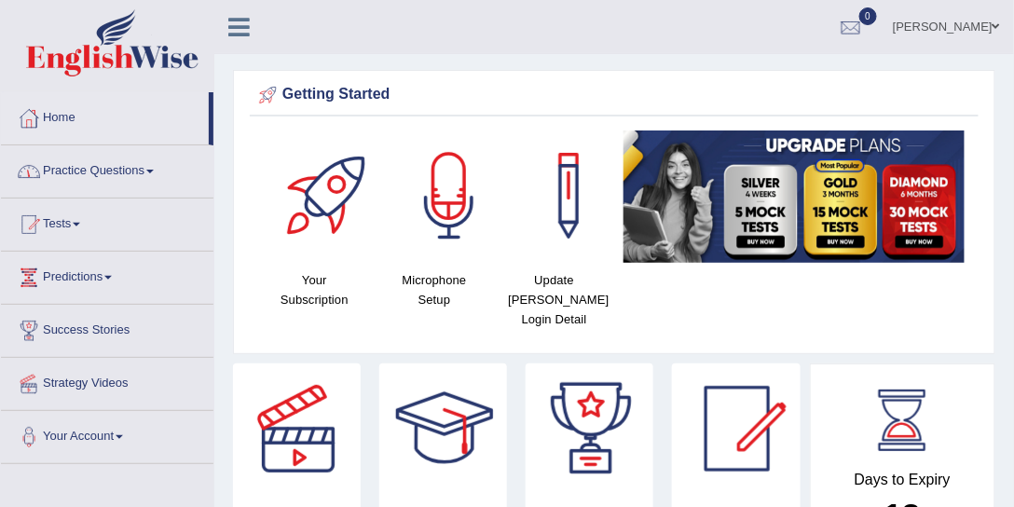
click at [54, 157] on link "Practice Questions" at bounding box center [107, 168] width 212 height 47
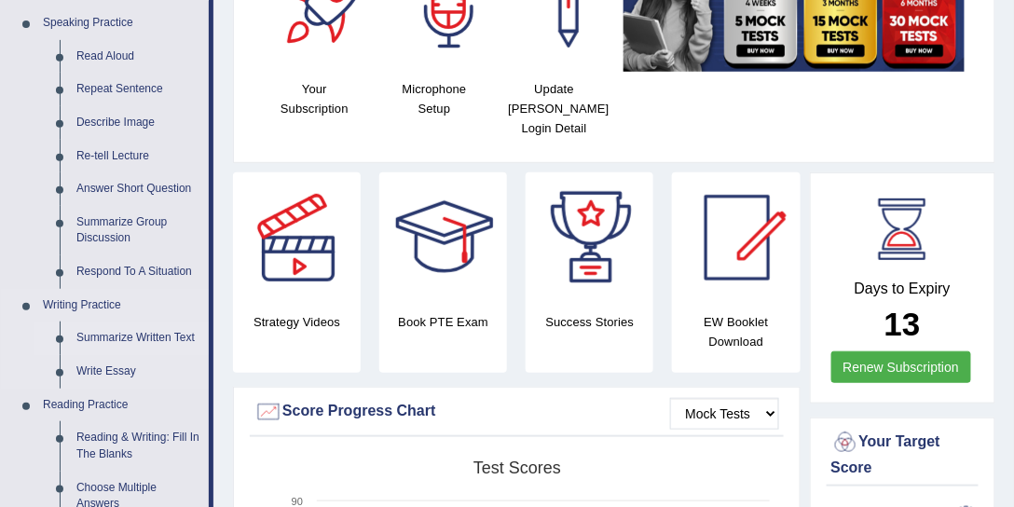
scroll to position [283, 0]
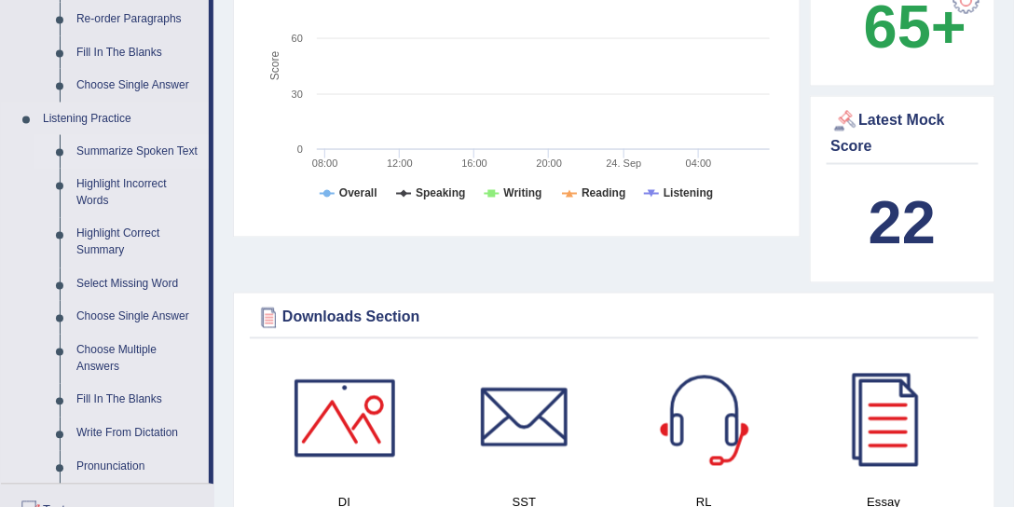
click at [157, 157] on link "Summarize Spoken Text" at bounding box center [138, 152] width 141 height 34
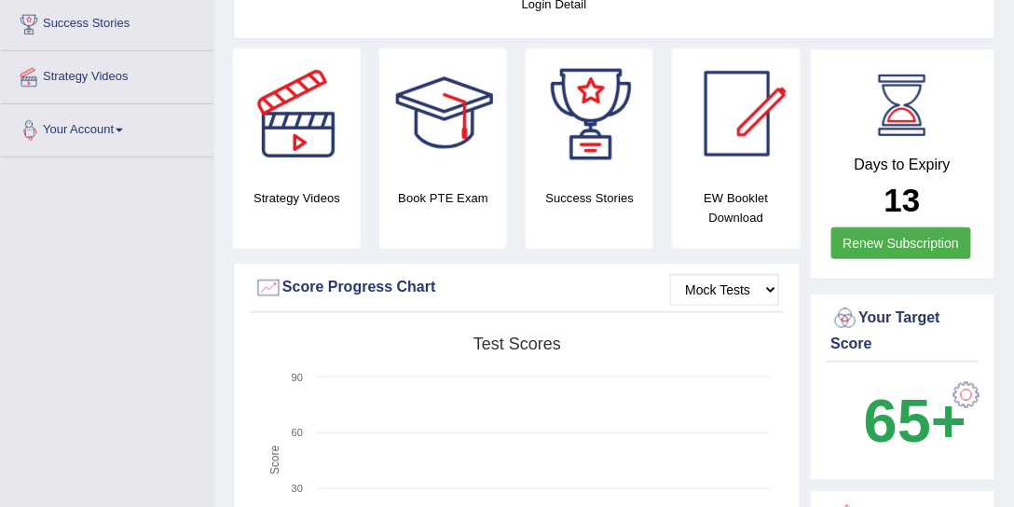
scroll to position [291, 0]
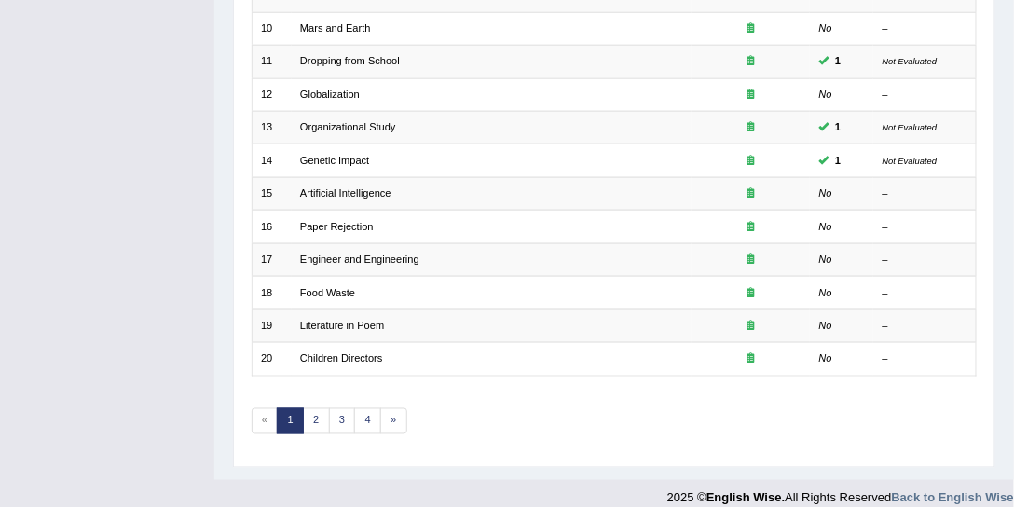
scroll to position [559, 0]
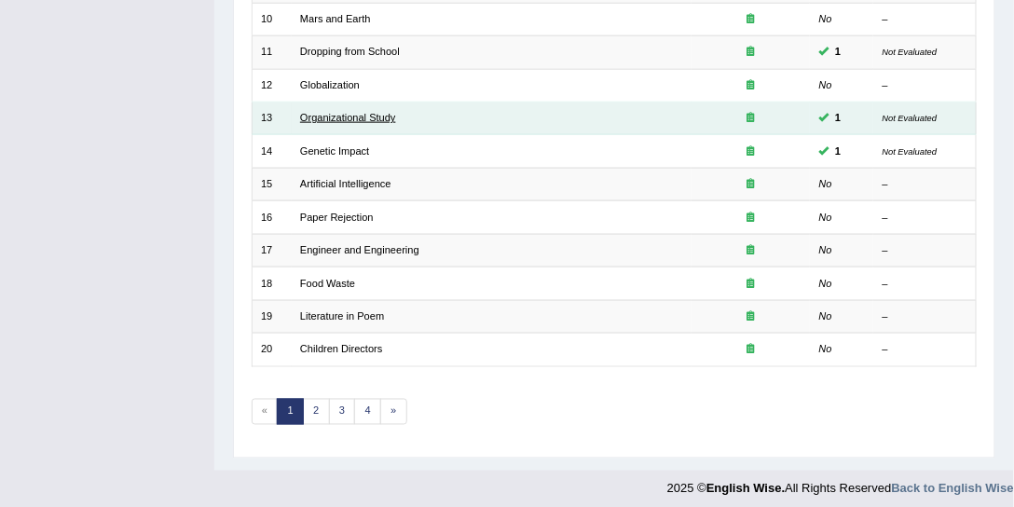
click at [376, 113] on link "Organizational Study" at bounding box center [348, 117] width 96 height 11
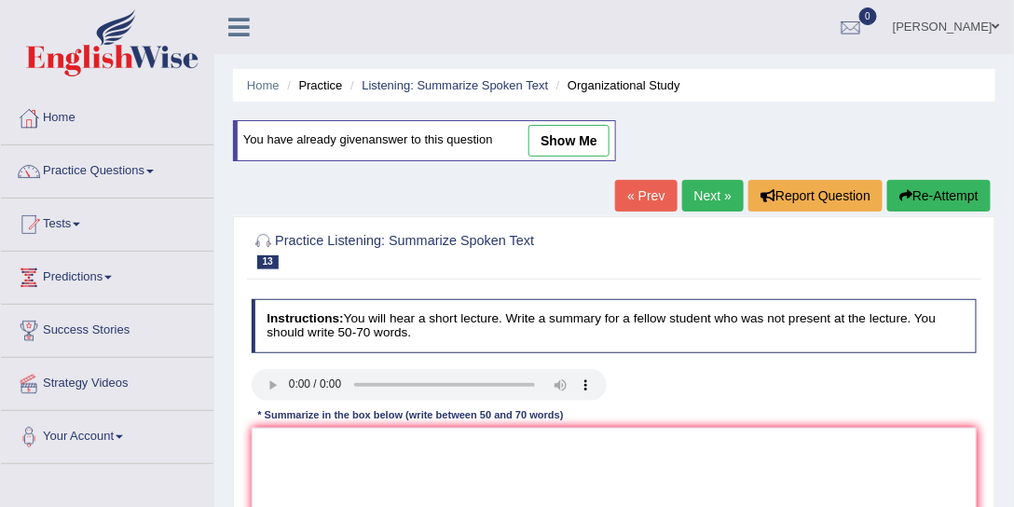
click at [546, 142] on link "show me" at bounding box center [568, 141] width 81 height 32
type textarea "The lecture provided a comprehensive overview of studying of organization, high…"
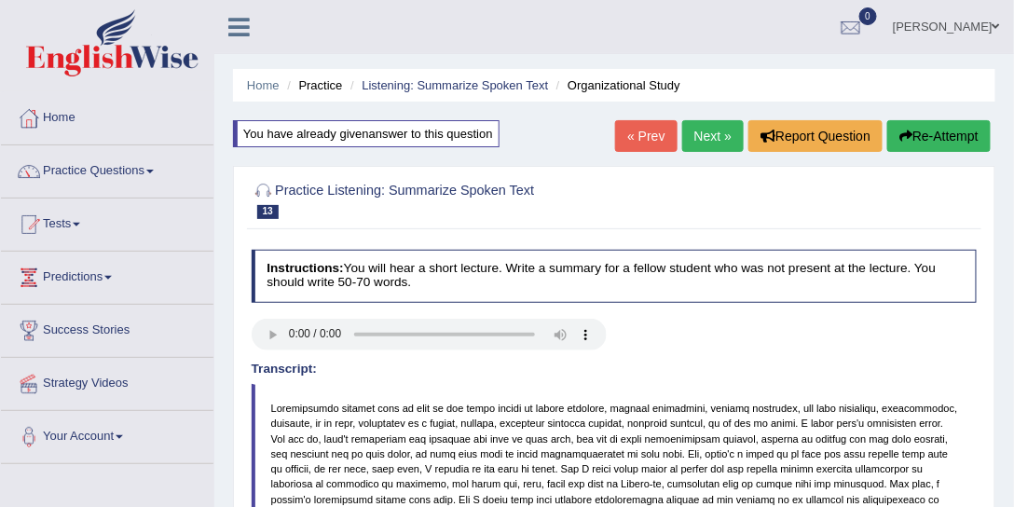
click at [699, 136] on link "Next »" at bounding box center [713, 136] width 62 height 32
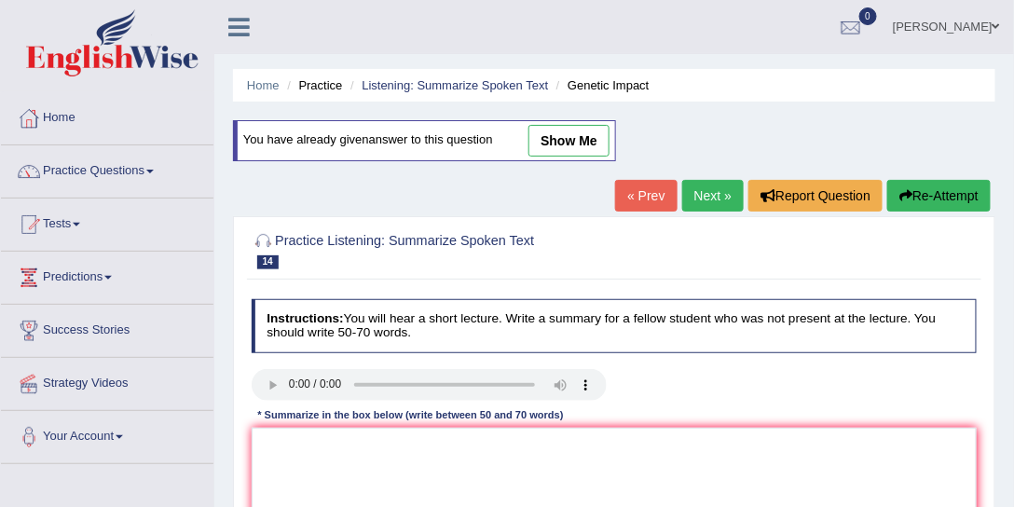
click at [564, 138] on link "show me" at bounding box center [568, 141] width 81 height 32
type textarea "The lecture provided a comprehensive overview of divisions of DNA structure, hi…"
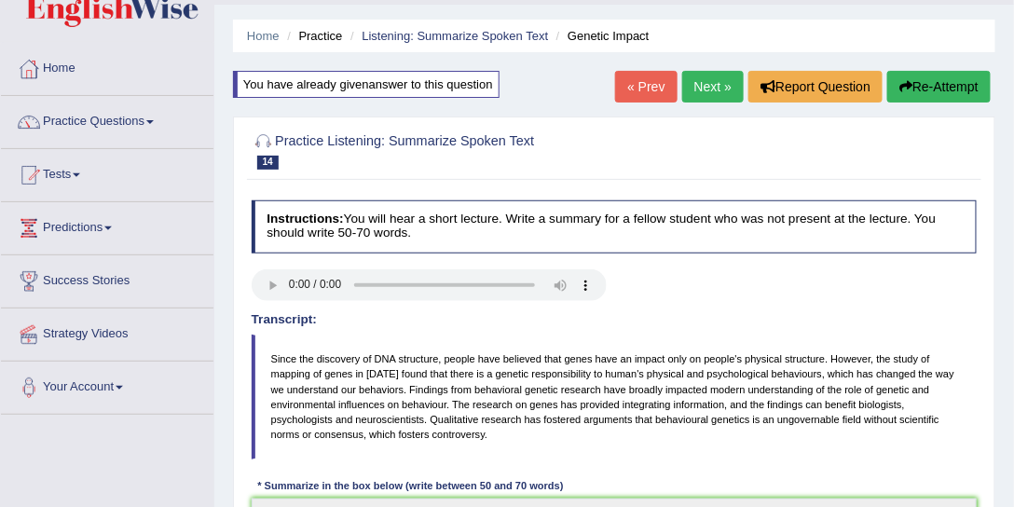
scroll to position [19, 0]
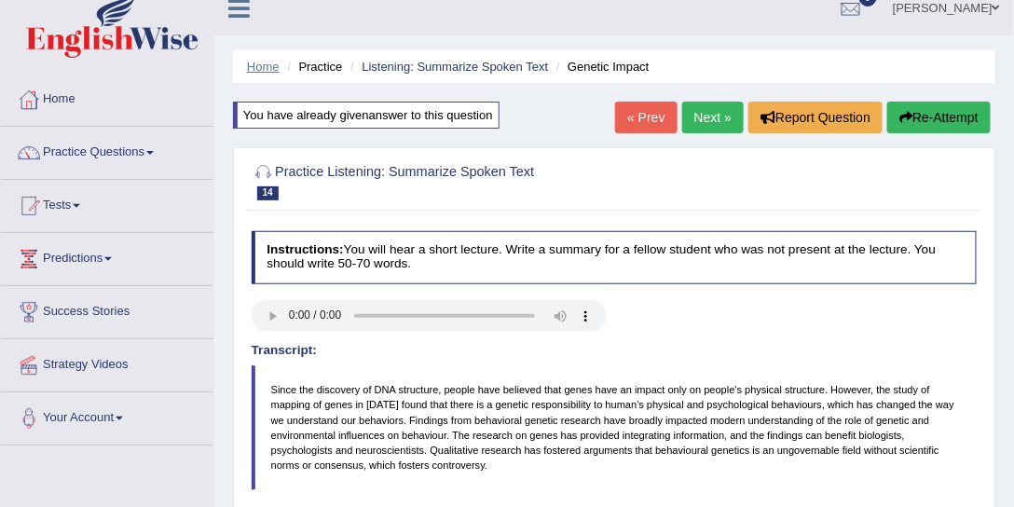
click at [266, 66] on link "Home" at bounding box center [263, 67] width 33 height 14
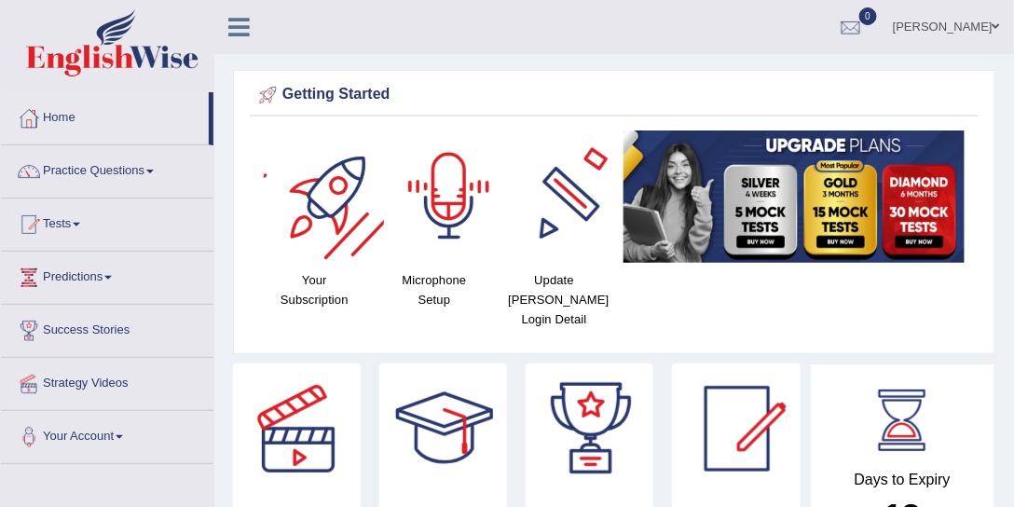
click at [956, 28] on link "Pujan Raya" at bounding box center [946, 24] width 135 height 48
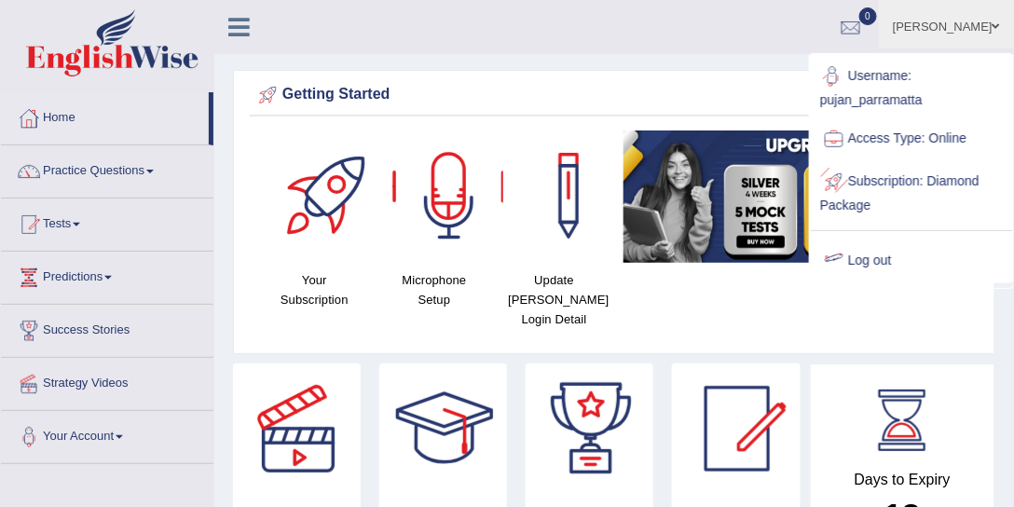
click at [906, 252] on link "Log out" at bounding box center [911, 261] width 201 height 43
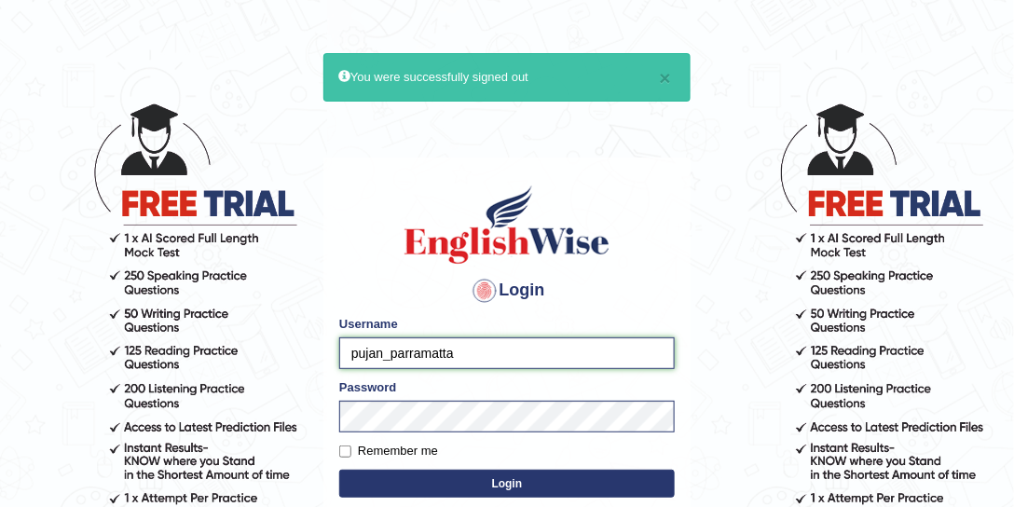
drag, startPoint x: 382, startPoint y: 351, endPoint x: 336, endPoint y: 354, distance: 45.7
click at [336, 354] on div "Login Please fix the following errors: Username pujan_parramatta Password Remem…" at bounding box center [506, 390] width 367 height 467
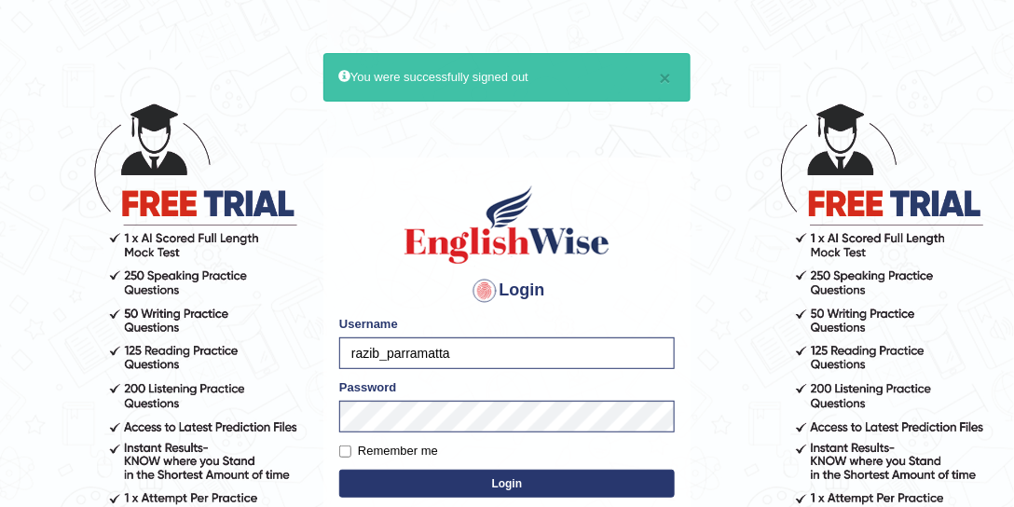
type input "razib_parramatta"
click at [455, 485] on button "Login" at bounding box center [506, 484] width 335 height 28
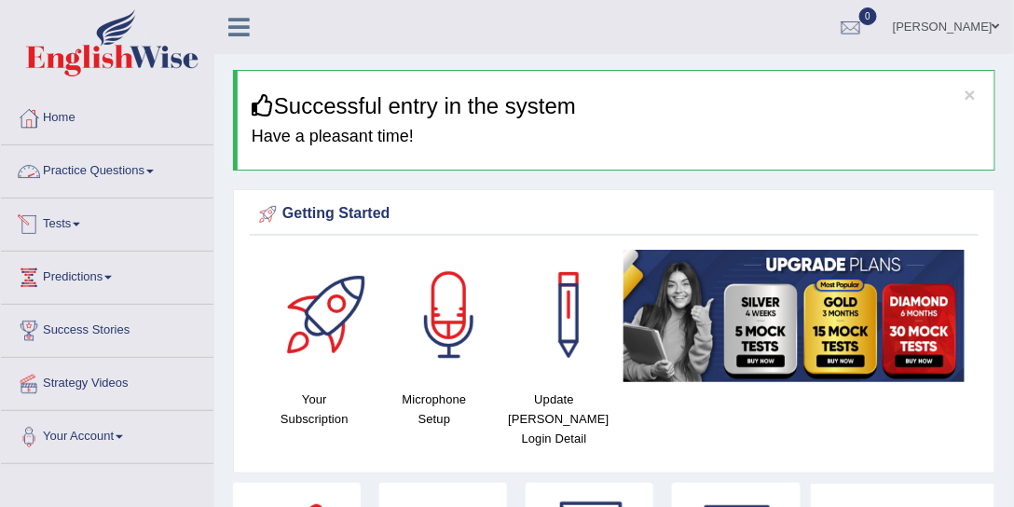
click at [84, 225] on link "Tests" at bounding box center [107, 221] width 212 height 47
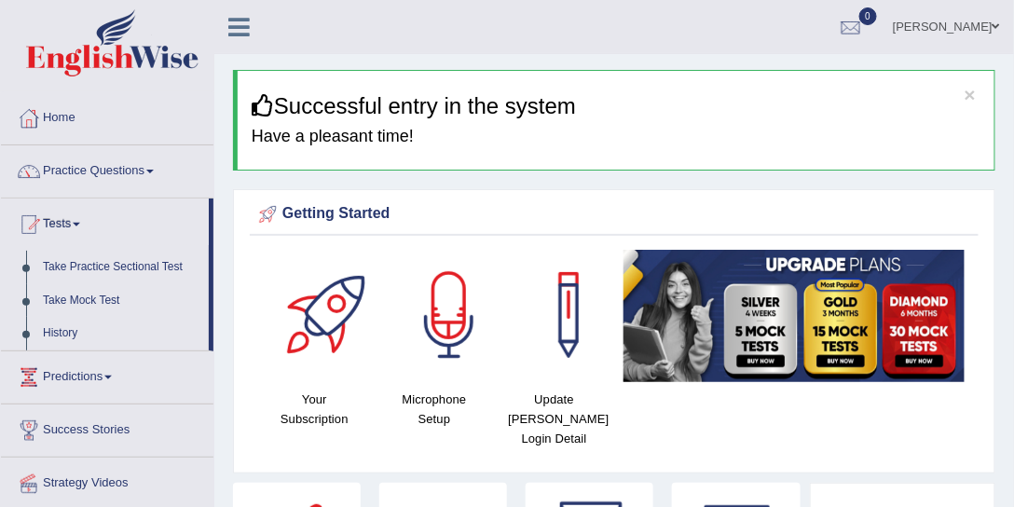
click at [80, 220] on link "Tests" at bounding box center [105, 221] width 208 height 47
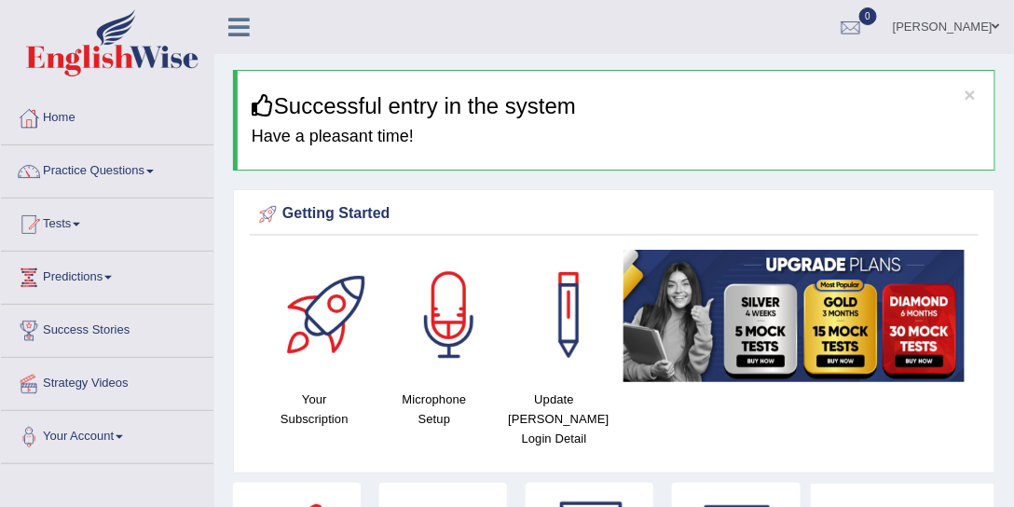
click at [103, 160] on link "Practice Questions" at bounding box center [107, 168] width 212 height 47
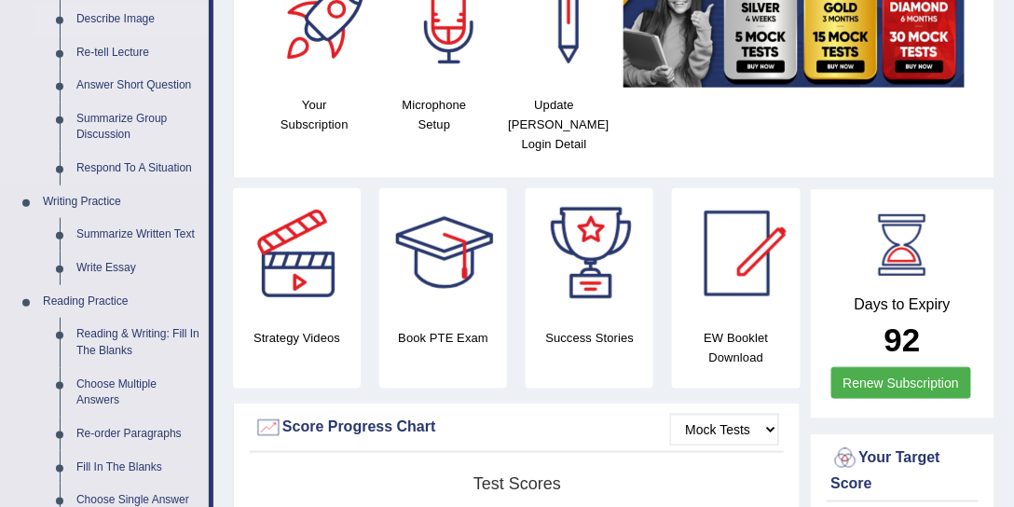
scroll to position [355, 0]
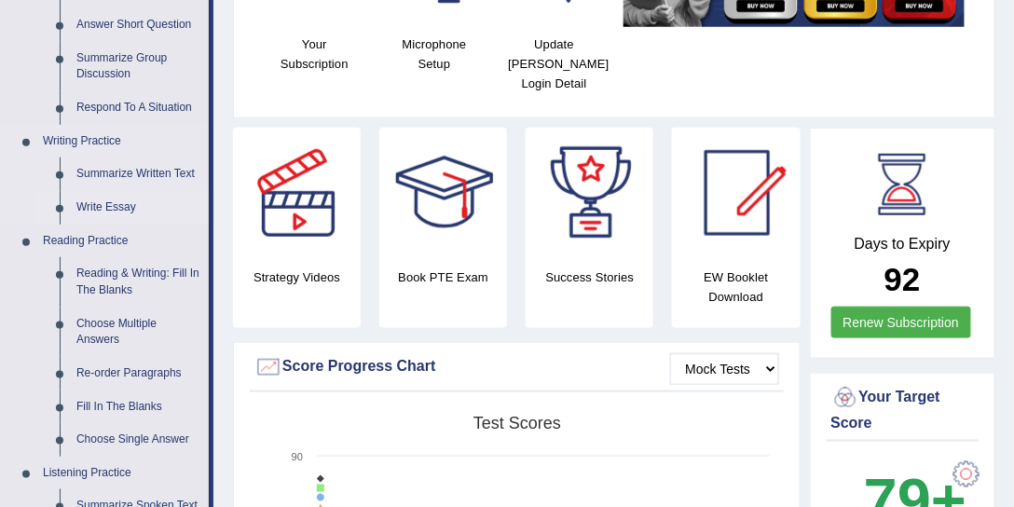
click at [108, 206] on link "Write Essay" at bounding box center [138, 208] width 141 height 34
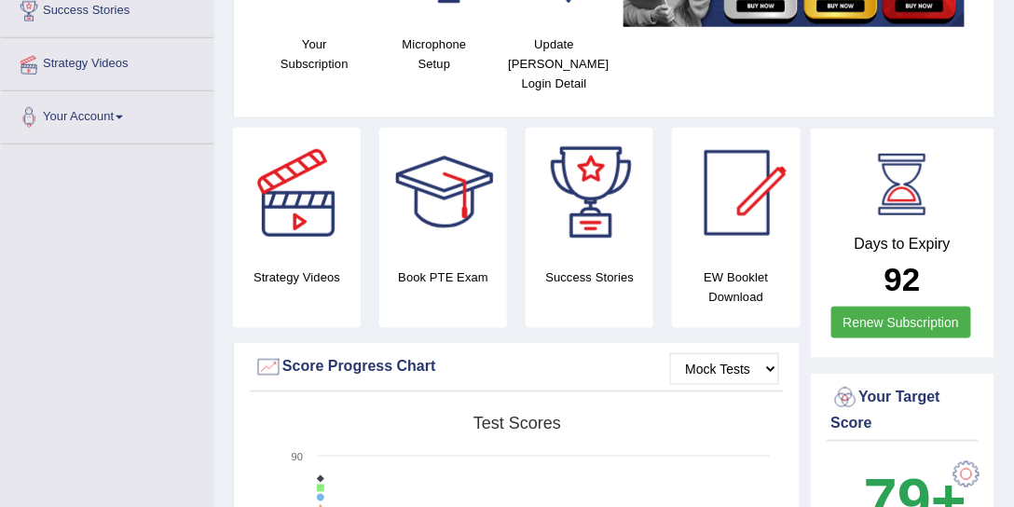
scroll to position [351, 0]
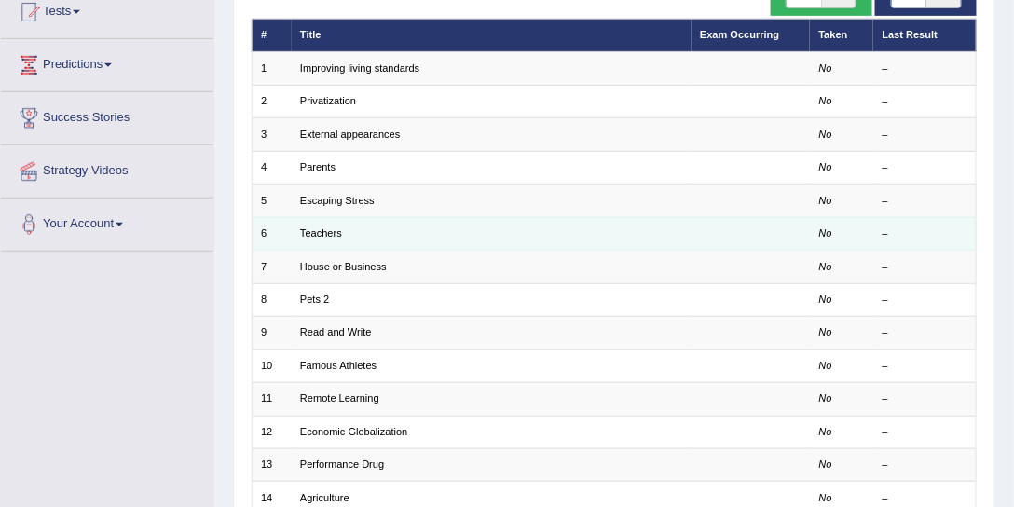
scroll to position [559, 0]
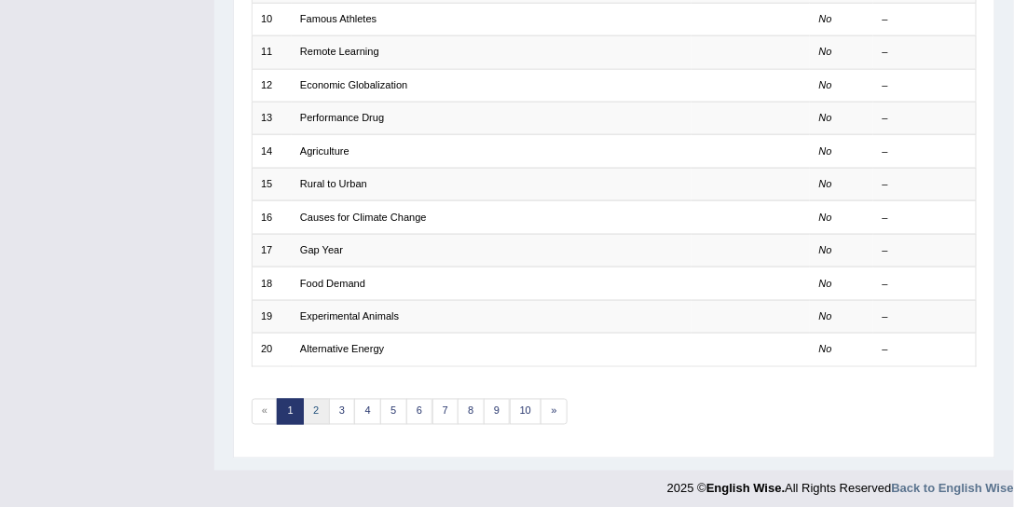
click at [311, 404] on link "2" at bounding box center [316, 412] width 27 height 26
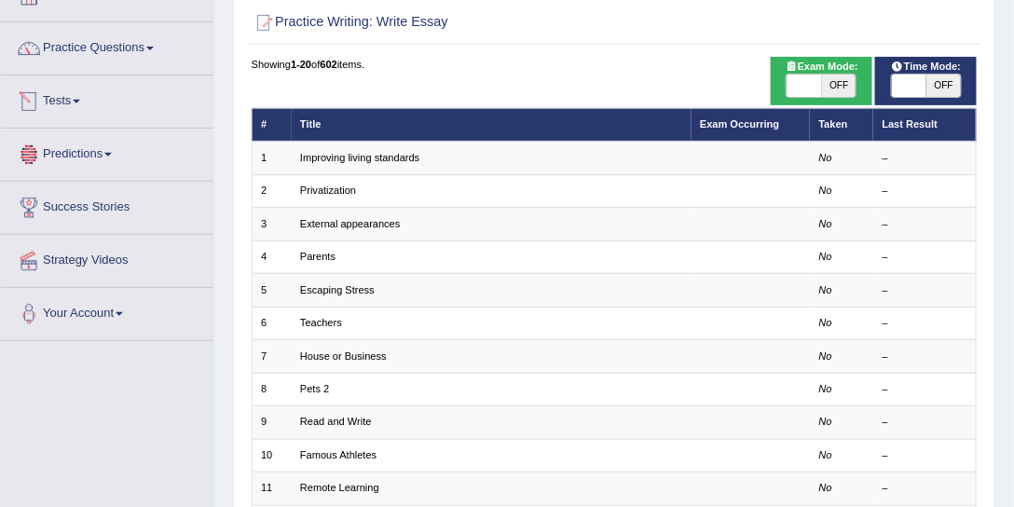
scroll to position [52, 0]
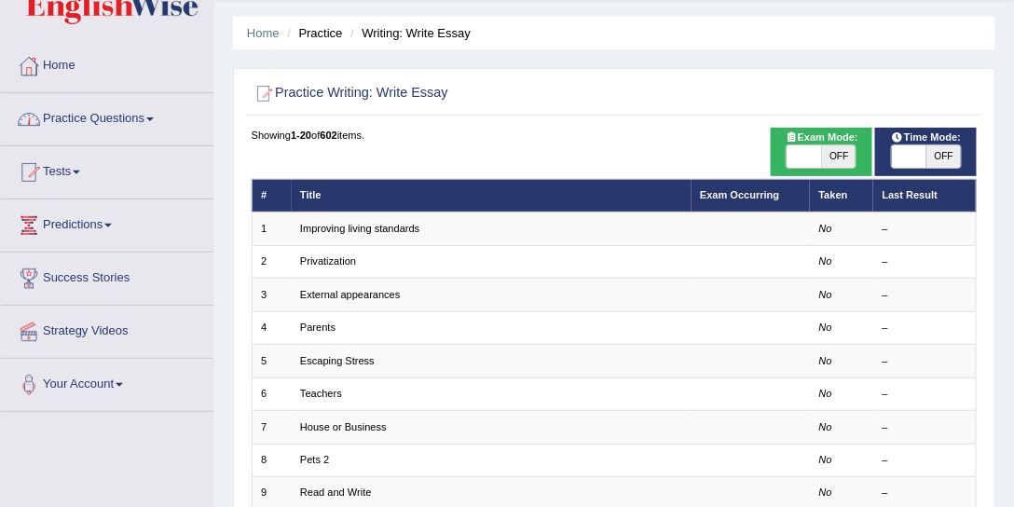
click at [76, 165] on link "Tests" at bounding box center [107, 169] width 212 height 47
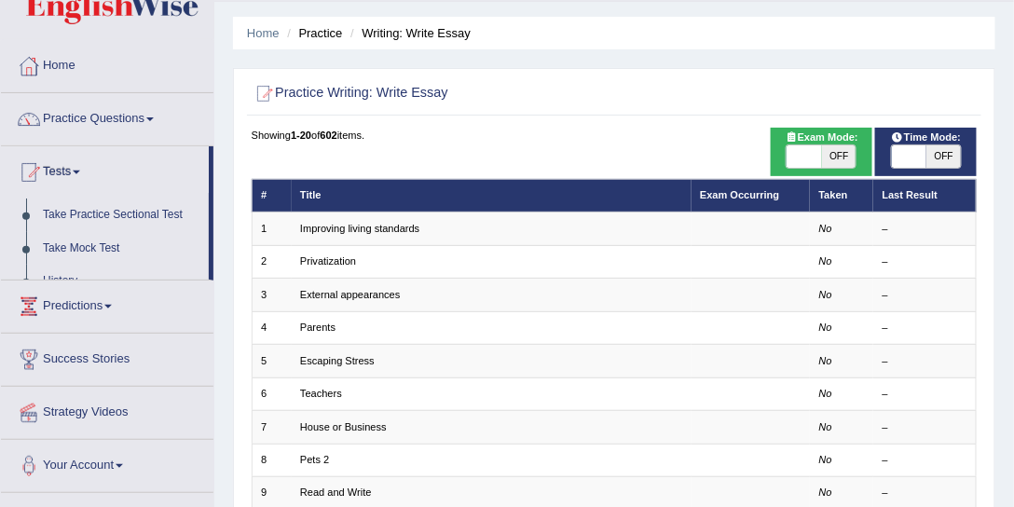
click at [76, 165] on link "Tests" at bounding box center [105, 169] width 208 height 47
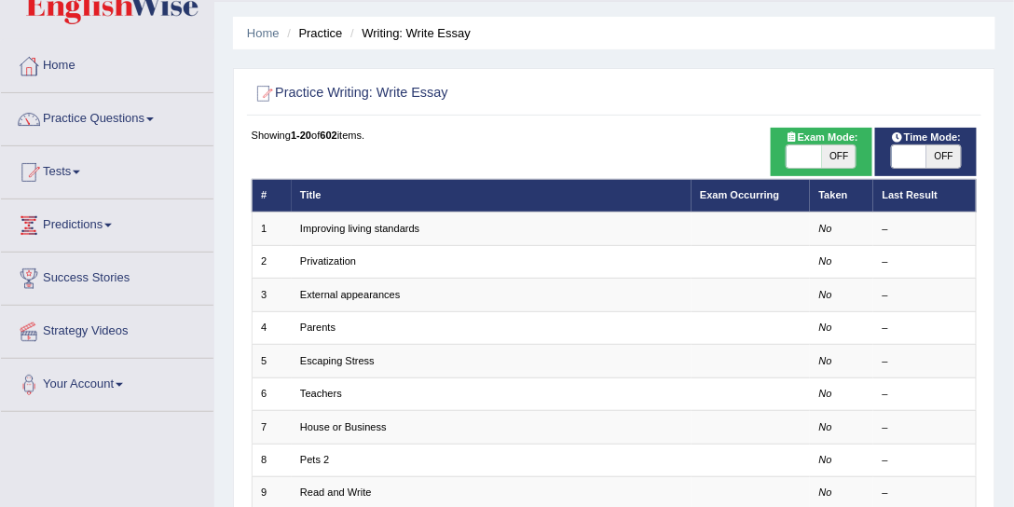
click at [68, 171] on link "Tests" at bounding box center [107, 169] width 212 height 47
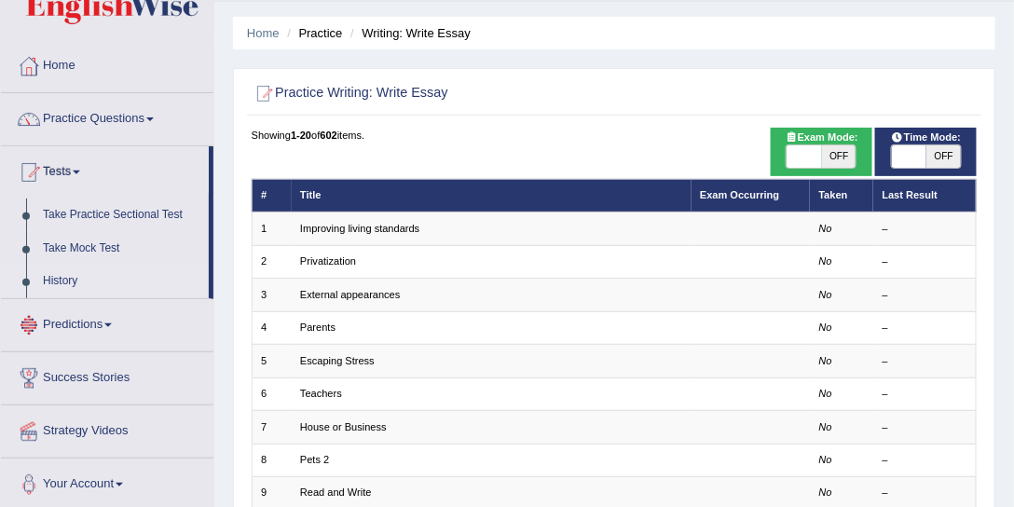
click at [69, 281] on link "History" at bounding box center [121, 282] width 174 height 34
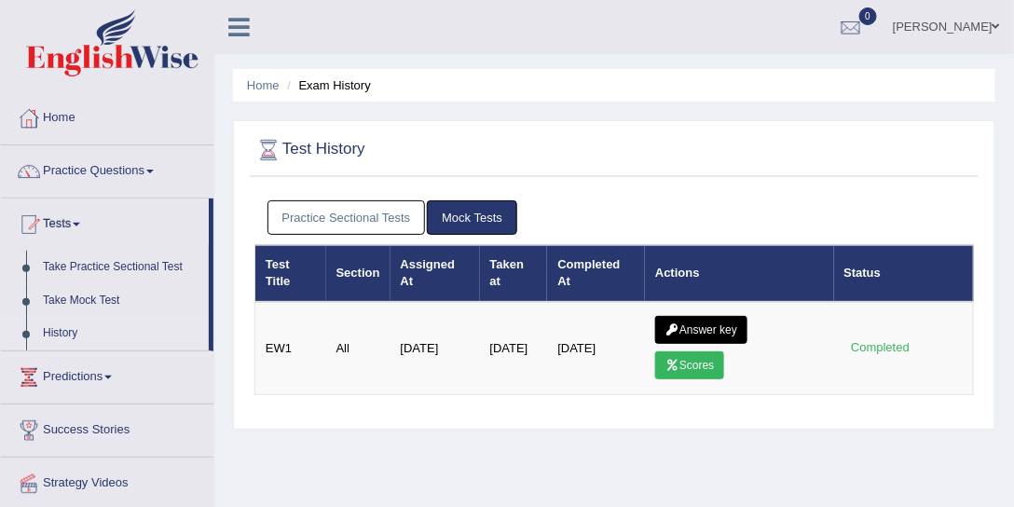
click at [380, 218] on link "Practice Sectional Tests" at bounding box center [346, 217] width 158 height 34
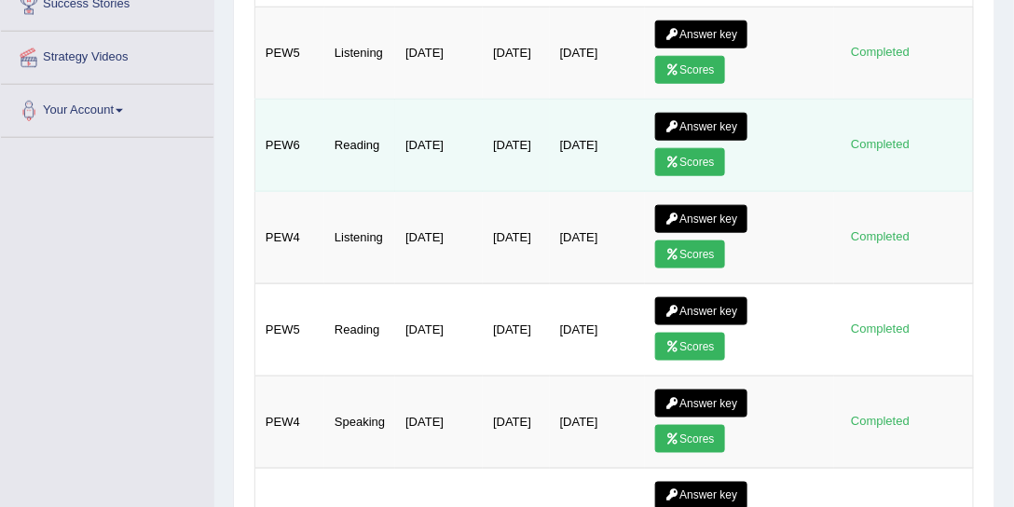
scroll to position [212, 0]
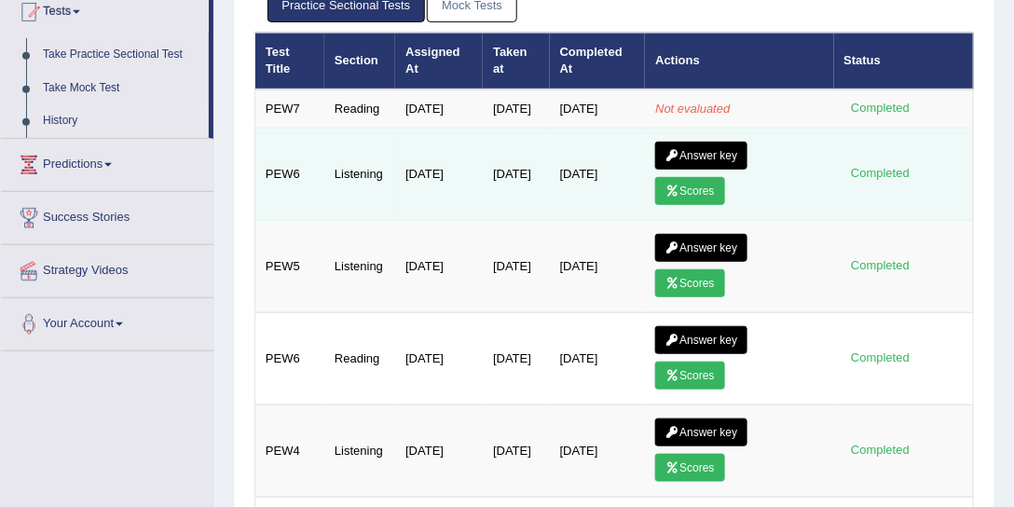
click at [679, 197] on icon at bounding box center [672, 190] width 14 height 11
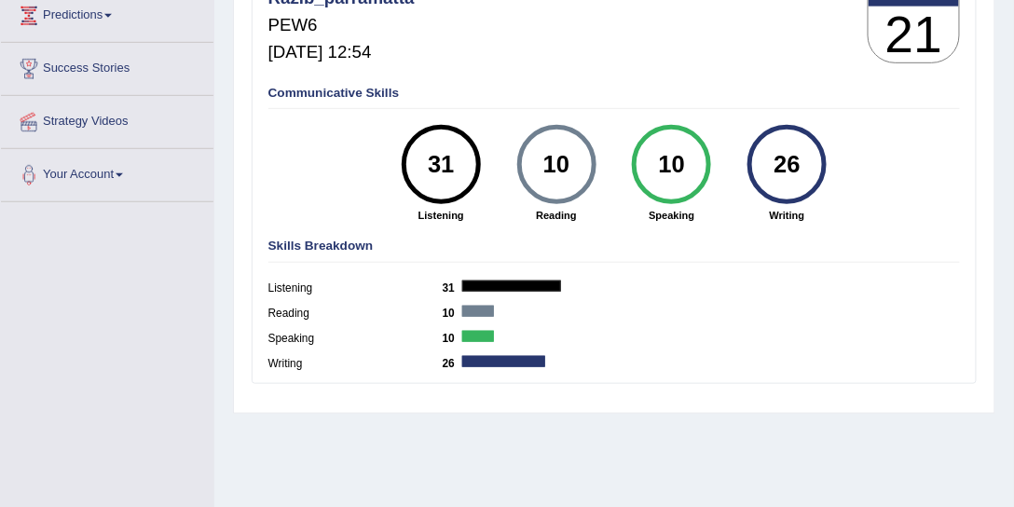
scroll to position [355, 0]
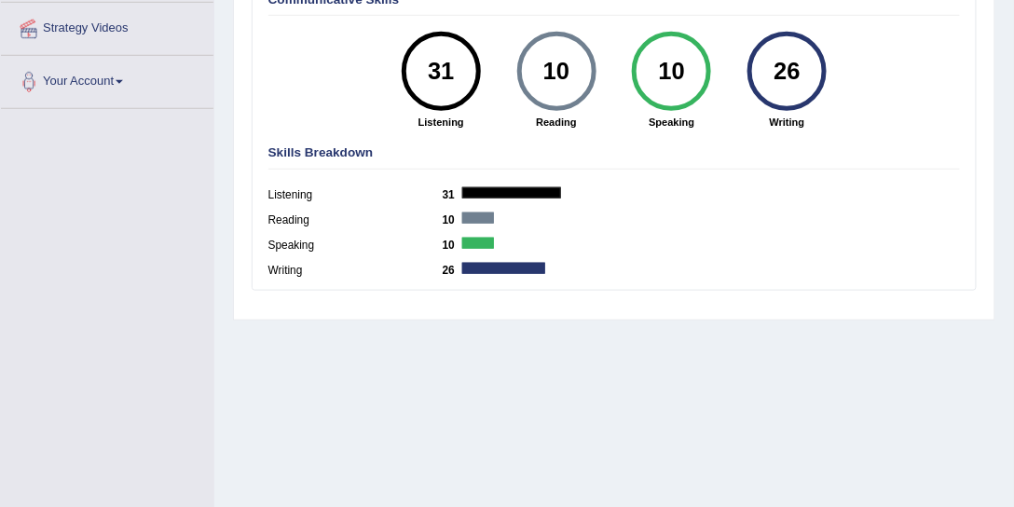
drag, startPoint x: 459, startPoint y: 75, endPoint x: 421, endPoint y: 73, distance: 38.3
click at [421, 73] on div "31" at bounding box center [441, 71] width 58 height 67
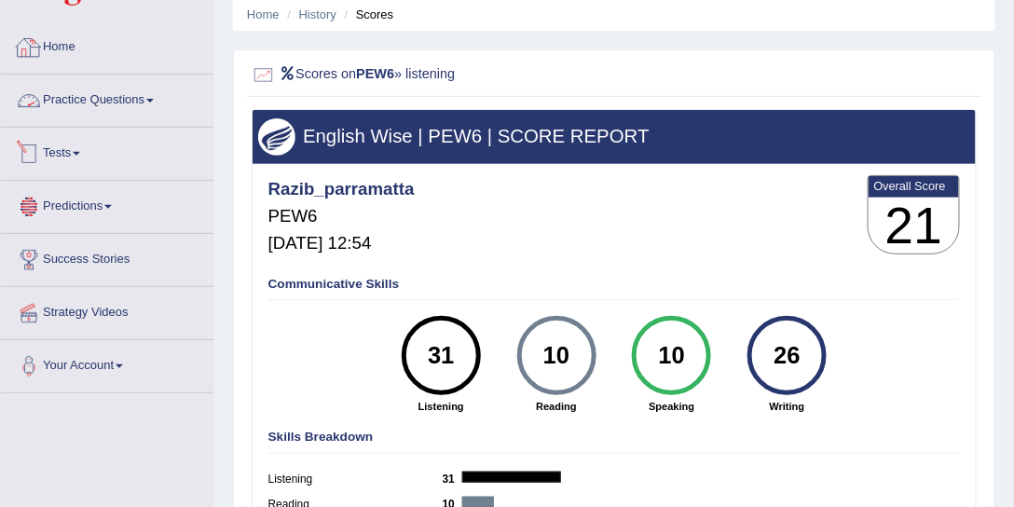
click at [605, 294] on div "Communicative Skills 31 Listening 10 Reading 10 Speaking 26 Writing" at bounding box center [614, 344] width 700 height 150
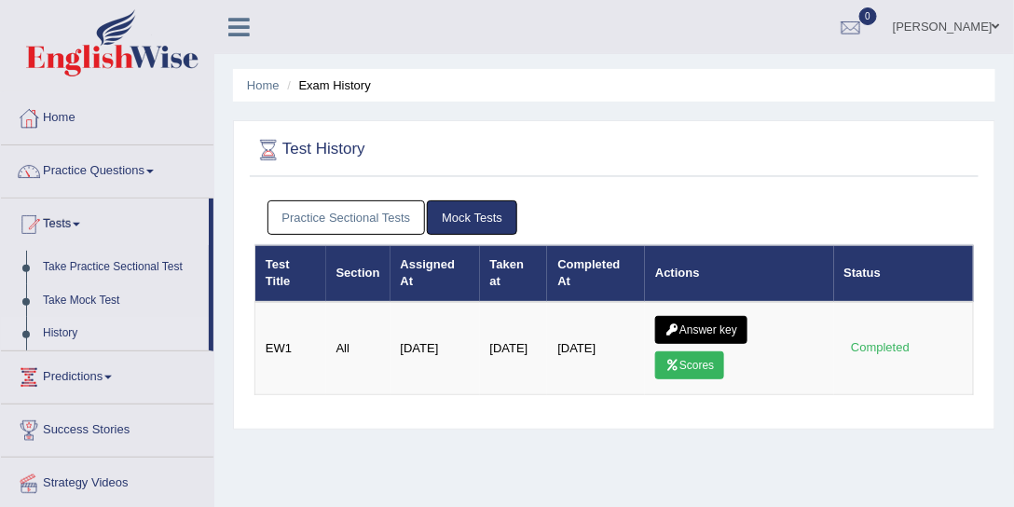
click at [982, 24] on link "[PERSON_NAME]" at bounding box center [946, 24] width 135 height 48
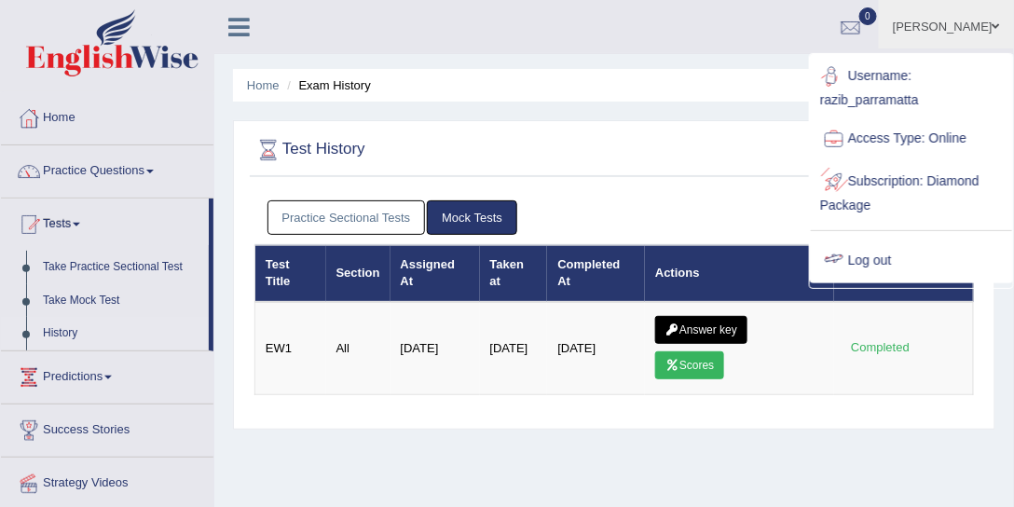
click at [883, 250] on link "Log out" at bounding box center [911, 261] width 201 height 43
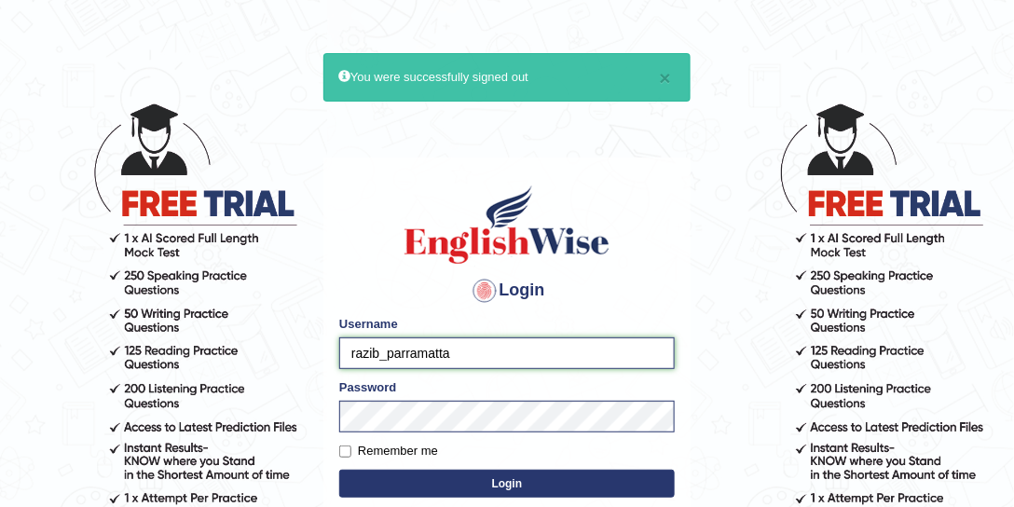
drag, startPoint x: 380, startPoint y: 349, endPoint x: 316, endPoint y: 350, distance: 64.3
click at [316, 350] on body "× You were successfully signed out Login Please fix the following errors: Usern…" at bounding box center [507, 303] width 1014 height 507
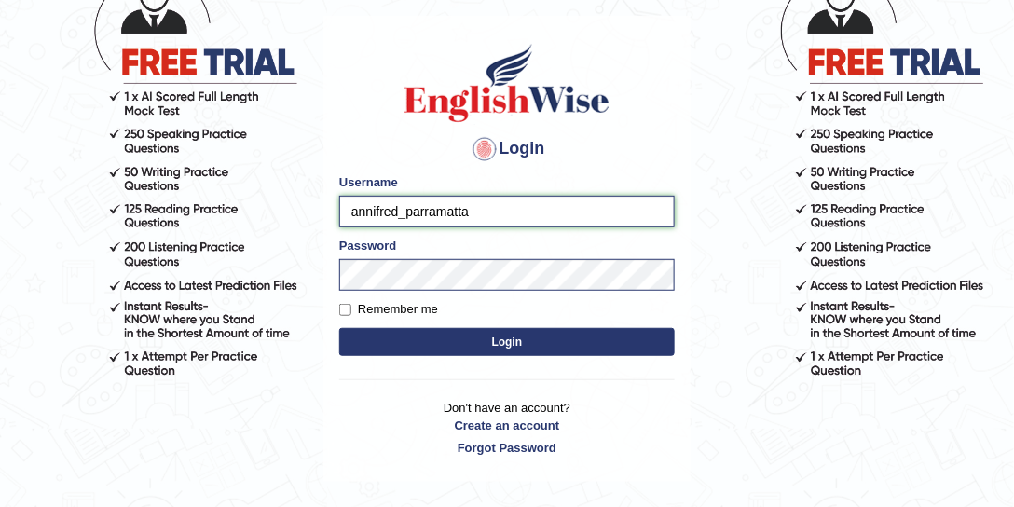
type input "annifred_parramatta"
click at [483, 349] on button "Login" at bounding box center [506, 342] width 335 height 28
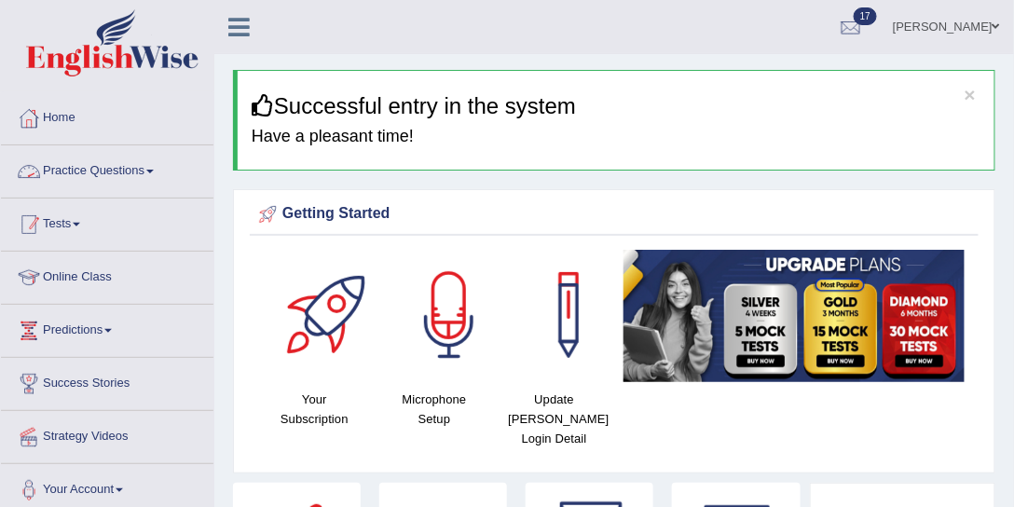
click at [76, 227] on link "Tests" at bounding box center [107, 221] width 212 height 47
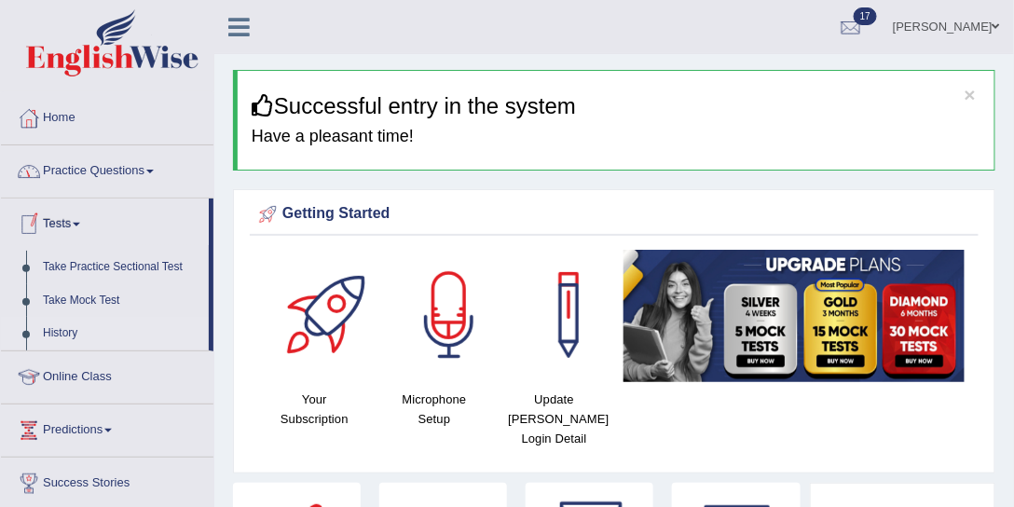
click at [77, 329] on link "History" at bounding box center [121, 334] width 174 height 34
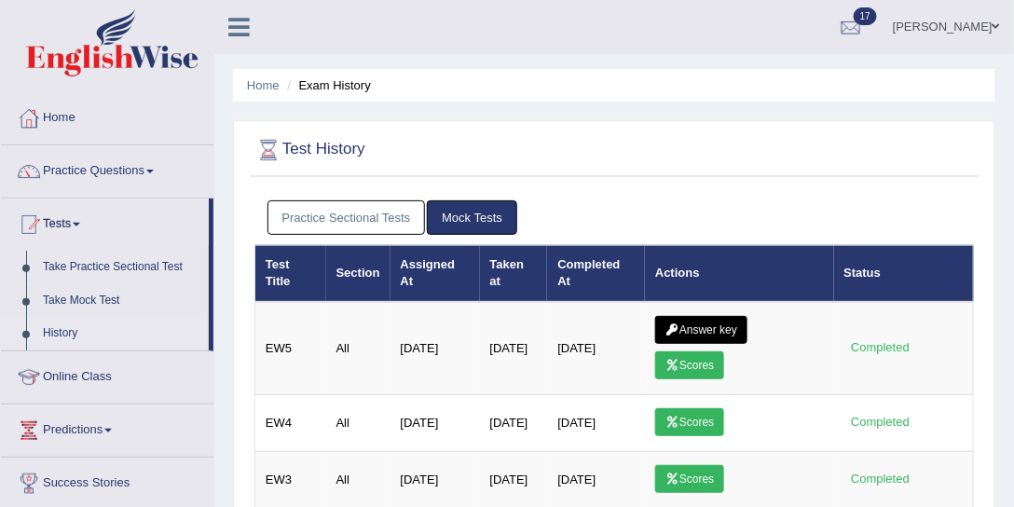
click at [335, 219] on link "Practice Sectional Tests" at bounding box center [346, 217] width 158 height 34
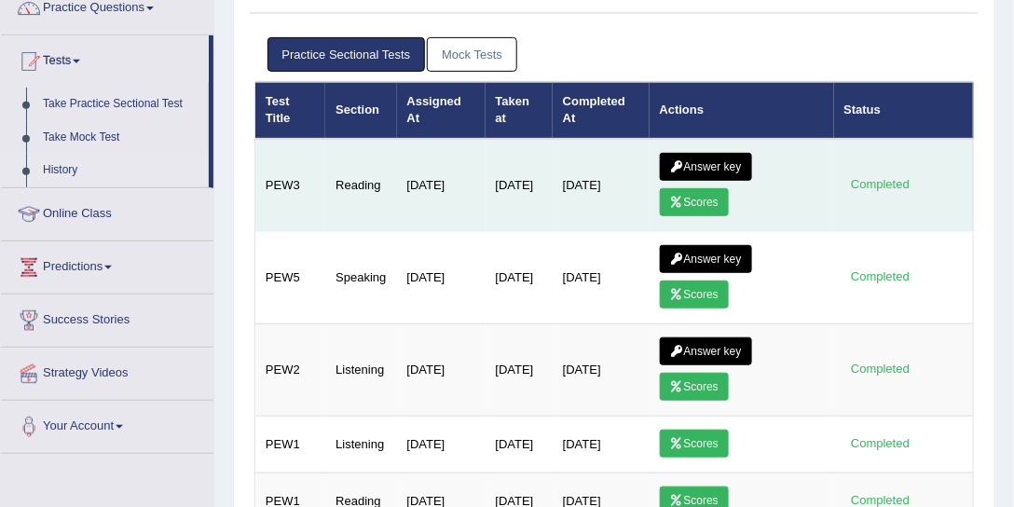
scroll to position [212, 0]
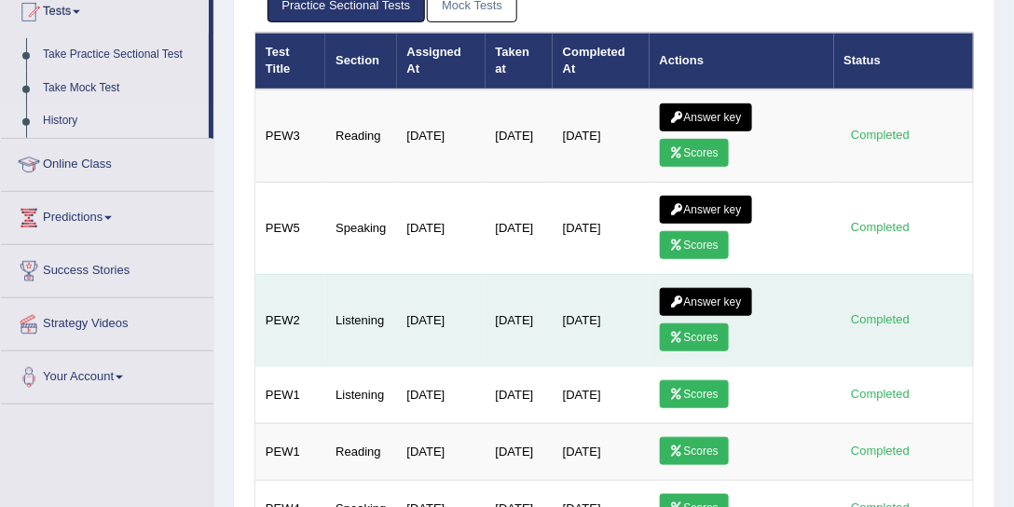
click at [684, 332] on icon at bounding box center [677, 337] width 14 height 11
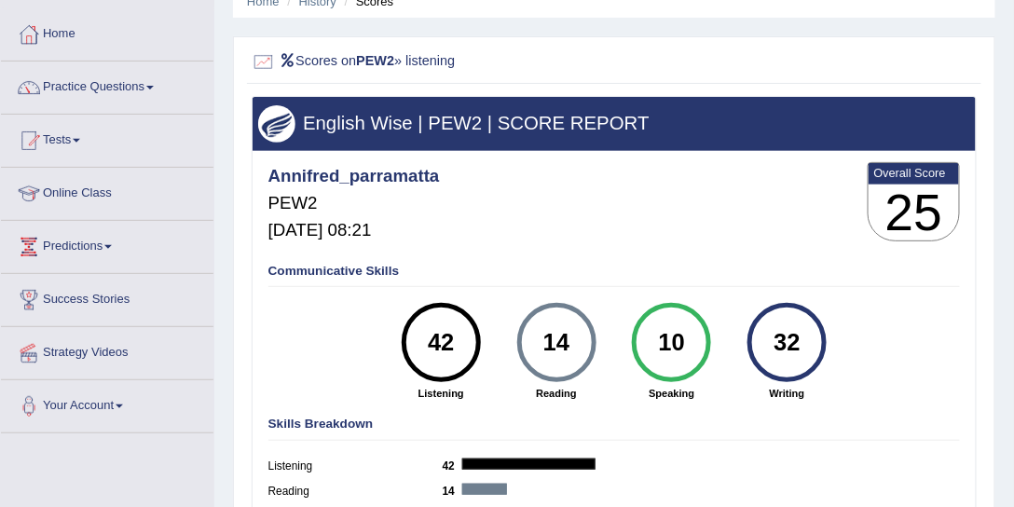
scroll to position [142, 0]
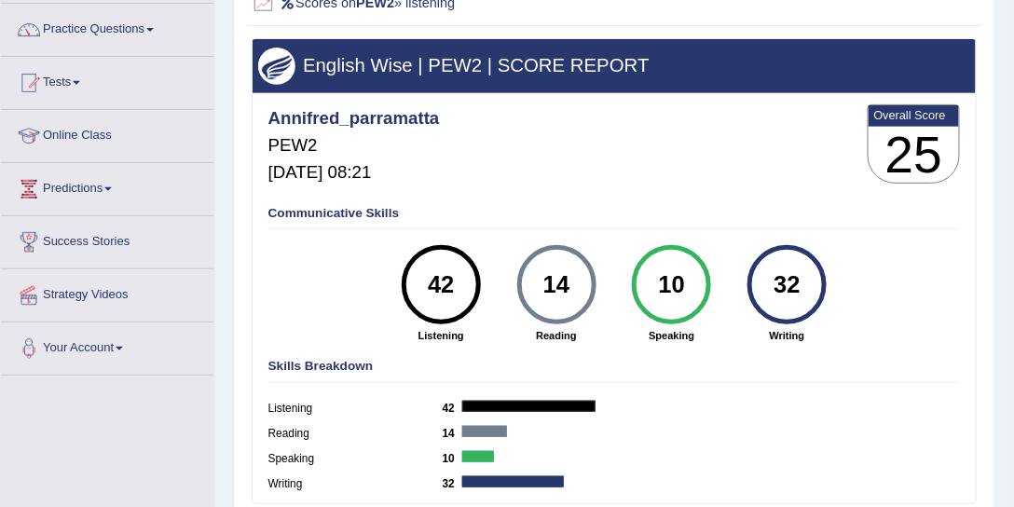
drag, startPoint x: 457, startPoint y: 283, endPoint x: 419, endPoint y: 283, distance: 37.3
click at [419, 283] on div "42" at bounding box center [441, 285] width 58 height 67
click at [438, 284] on div "42" at bounding box center [441, 285] width 58 height 67
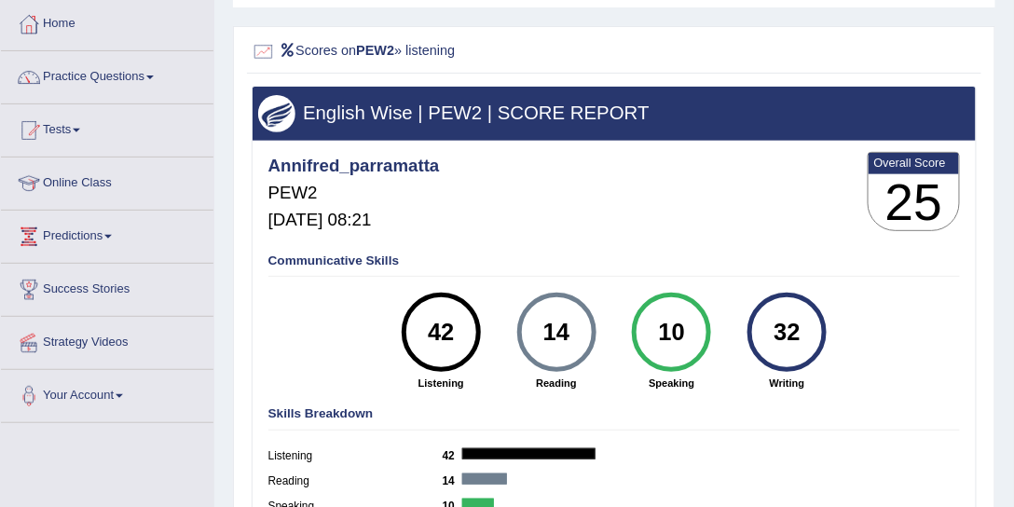
scroll to position [71, 0]
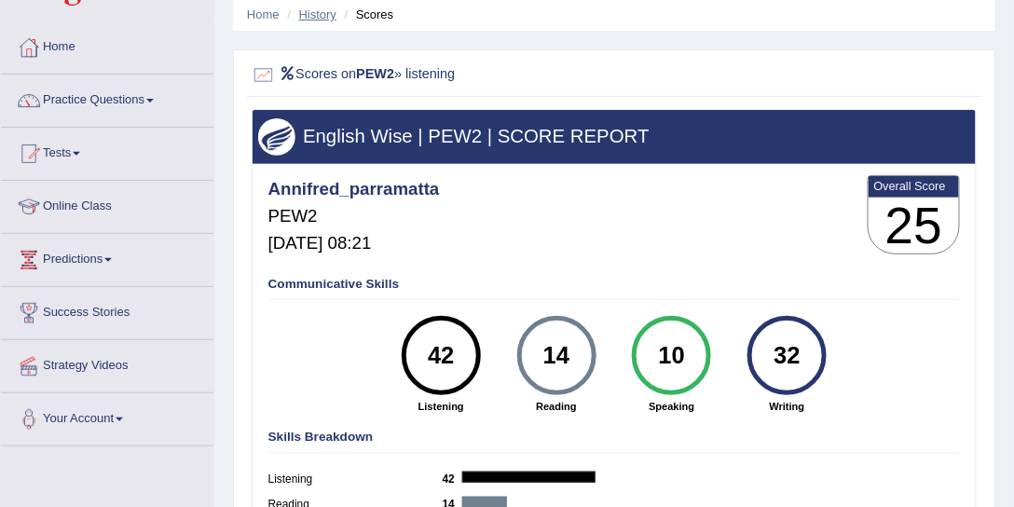
click at [324, 13] on link "History" at bounding box center [317, 14] width 37 height 14
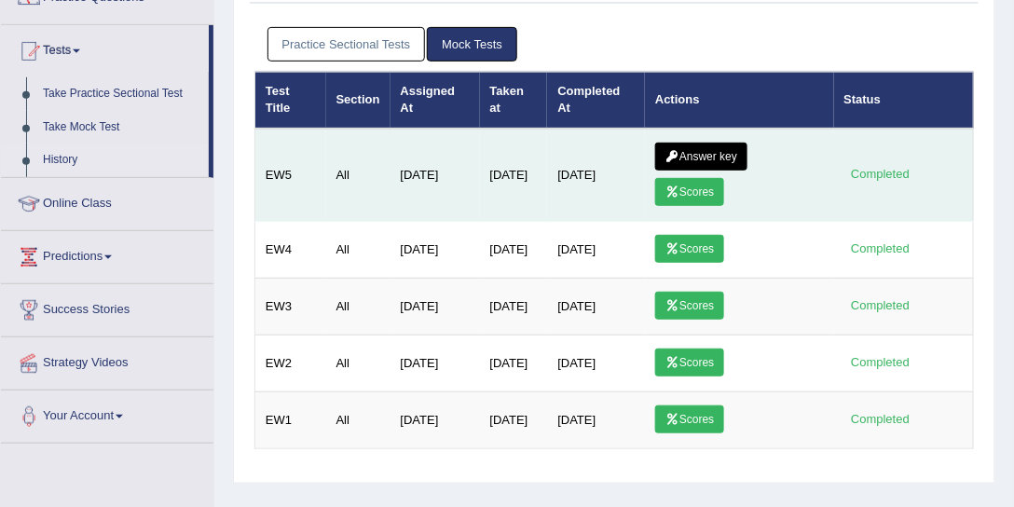
scroll to position [212, 0]
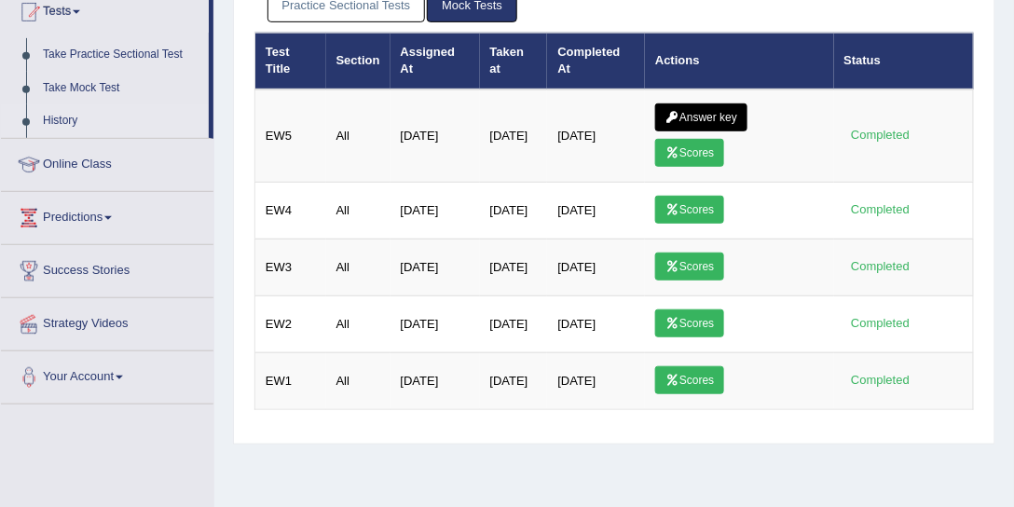
click at [396, 16] on link "Practice Sectional Tests" at bounding box center [346, 5] width 158 height 34
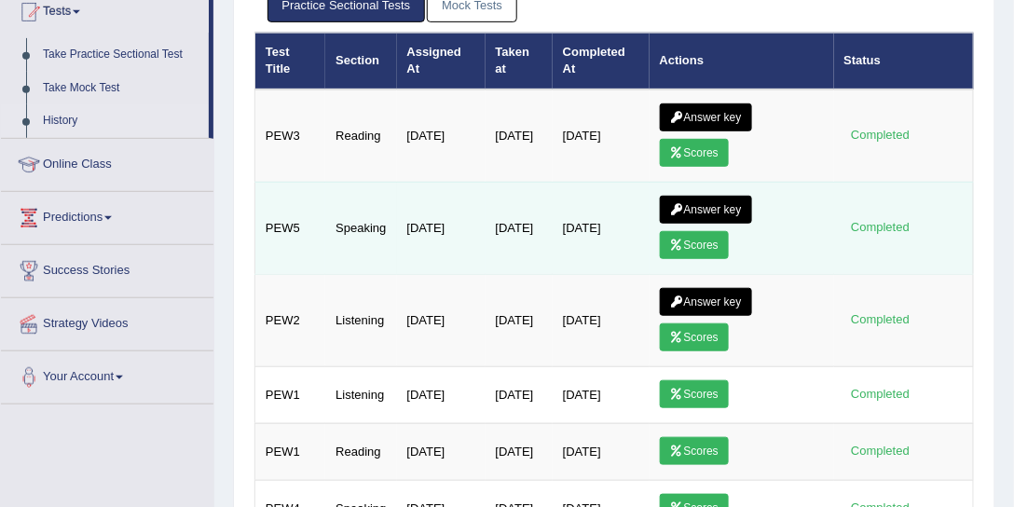
click at [699, 239] on link "Scores" at bounding box center [694, 245] width 69 height 28
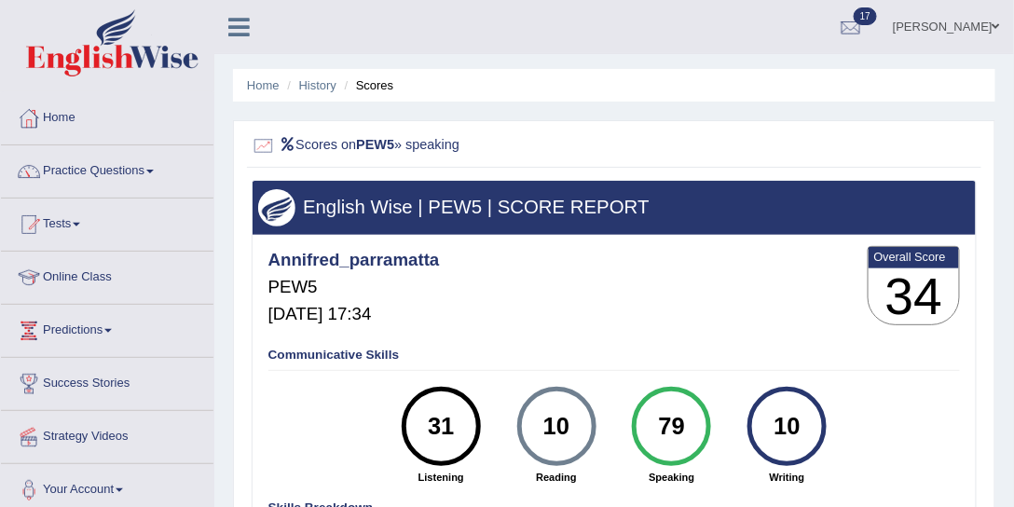
click at [650, 427] on div "79" at bounding box center [672, 426] width 58 height 67
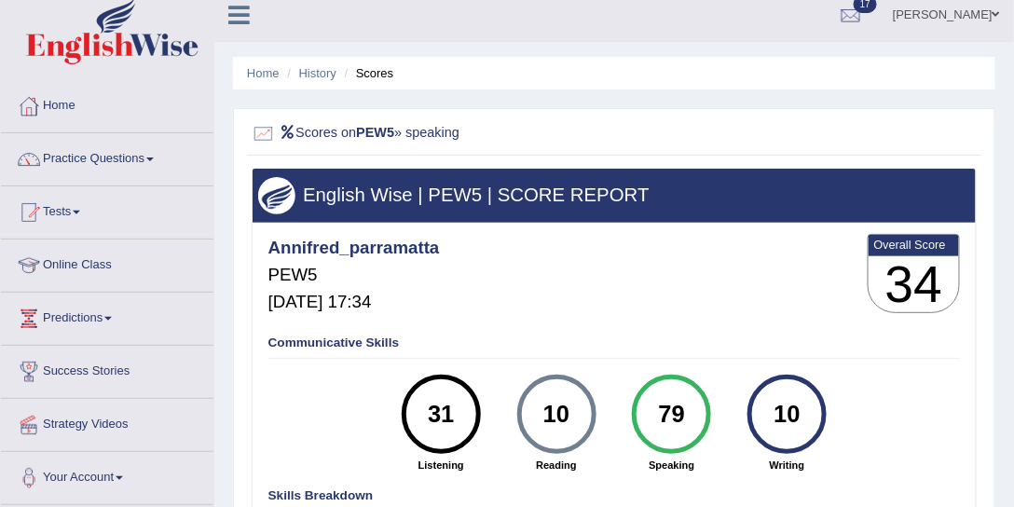
scroll to position [283, 0]
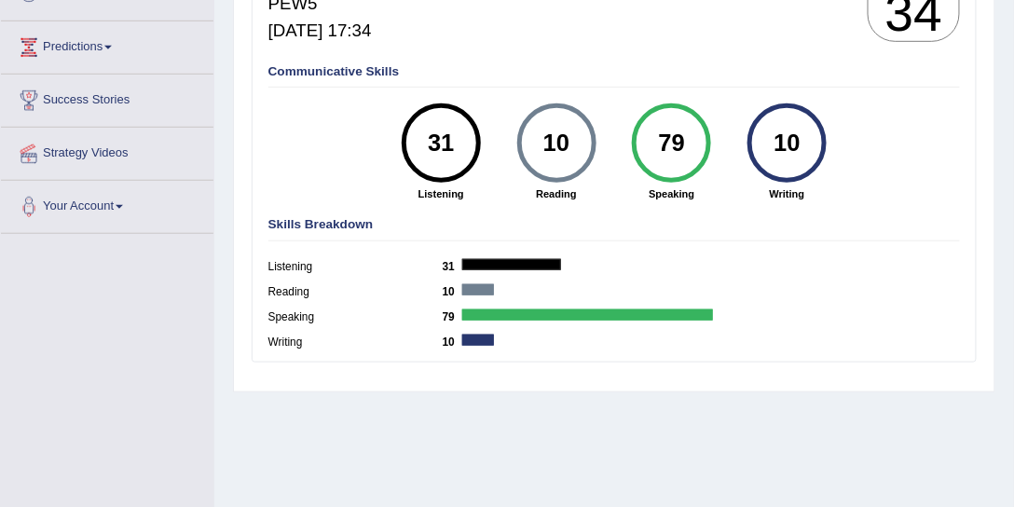
drag, startPoint x: 459, startPoint y: 141, endPoint x: 420, endPoint y: 140, distance: 39.2
click at [420, 140] on div "31" at bounding box center [441, 143] width 58 height 67
click at [452, 144] on div "31" at bounding box center [441, 143] width 58 height 67
click at [448, 144] on div "31" at bounding box center [441, 143] width 58 height 67
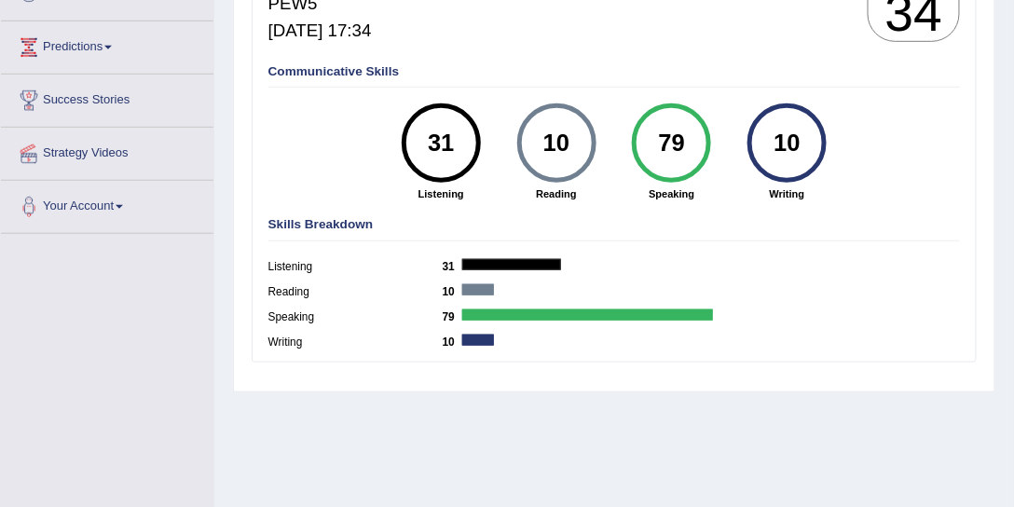
click at [448, 144] on div "31" at bounding box center [441, 143] width 58 height 67
click at [446, 144] on div "31" at bounding box center [441, 143] width 58 height 67
click at [467, 375] on div "English Wise | PEW5 | SCORE REPORT Annifred_parramatta PEW5 Sep 24, 2025, 17:34…" at bounding box center [613, 140] width 733 height 486
drag, startPoint x: 454, startPoint y: 141, endPoint x: 426, endPoint y: 146, distance: 28.5
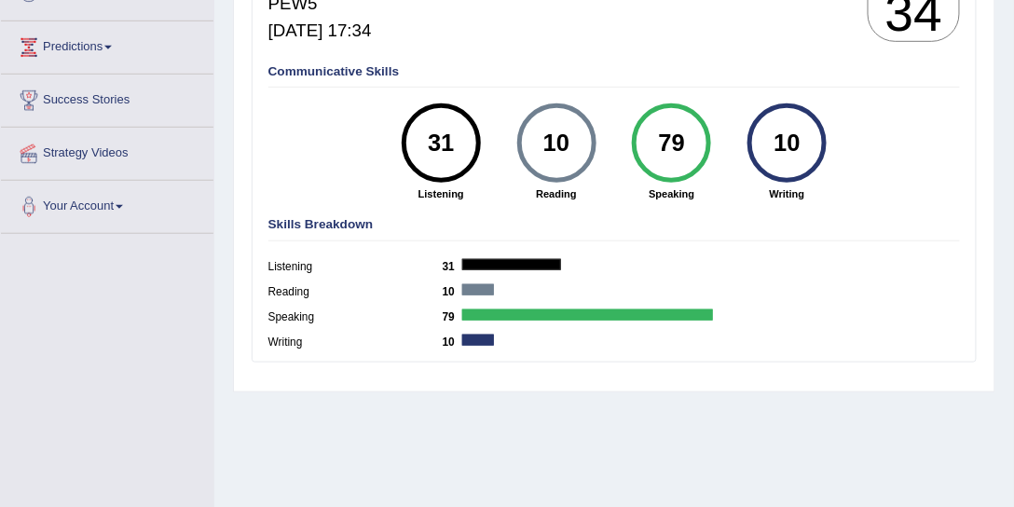
click at [426, 146] on div "31" at bounding box center [441, 143] width 58 height 67
click at [440, 143] on div "31" at bounding box center [441, 143] width 58 height 67
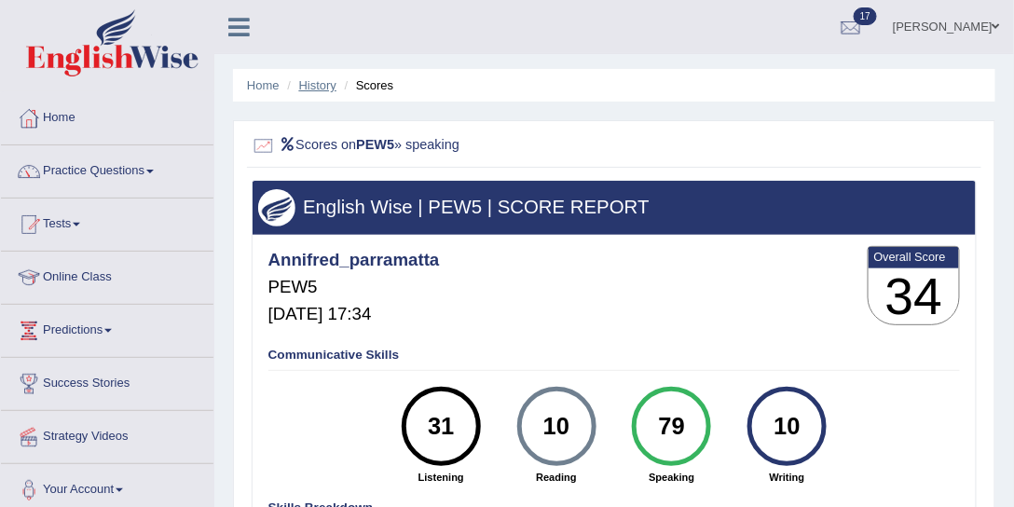
click at [317, 86] on link "History" at bounding box center [317, 85] width 37 height 14
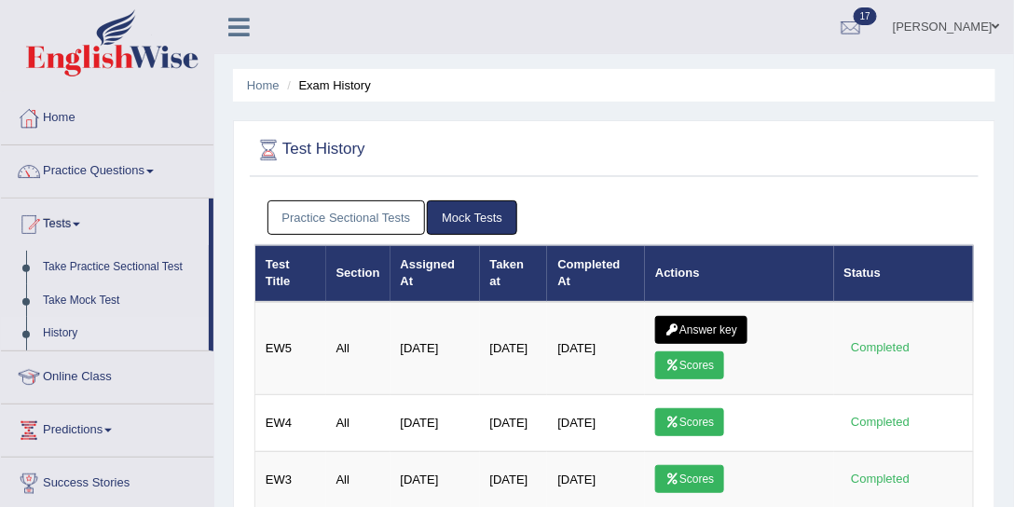
click at [374, 214] on link "Practice Sectional Tests" at bounding box center [346, 217] width 158 height 34
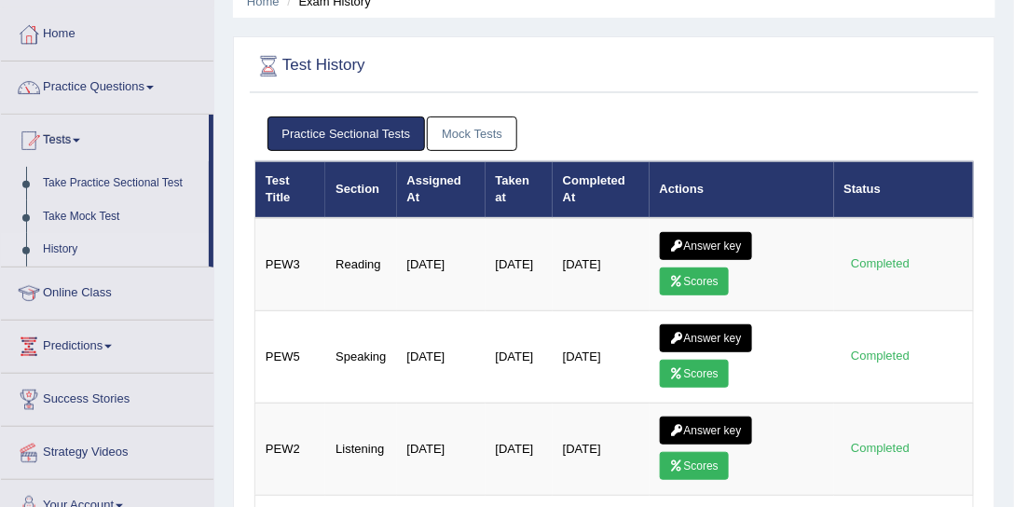
scroll to position [142, 0]
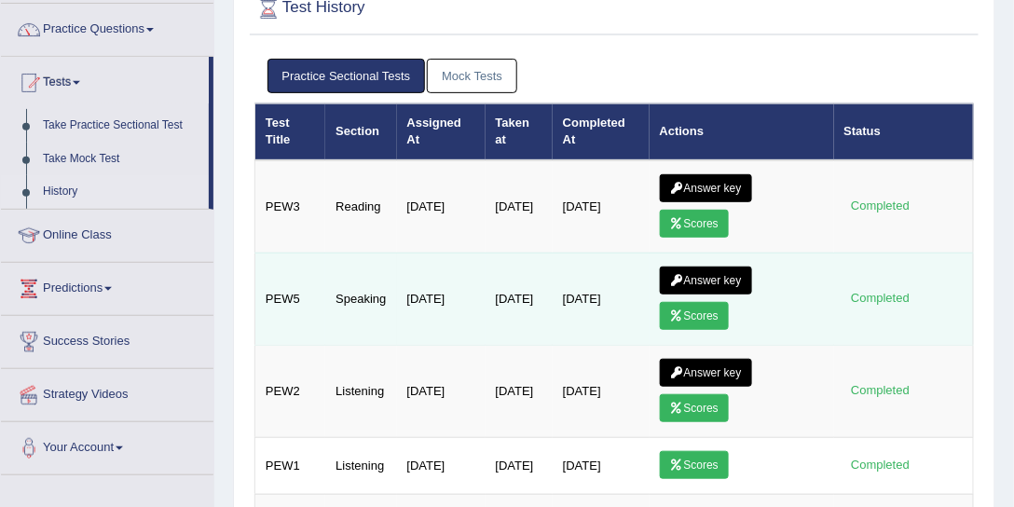
click at [707, 280] on link "Answer key" at bounding box center [706, 281] width 92 height 28
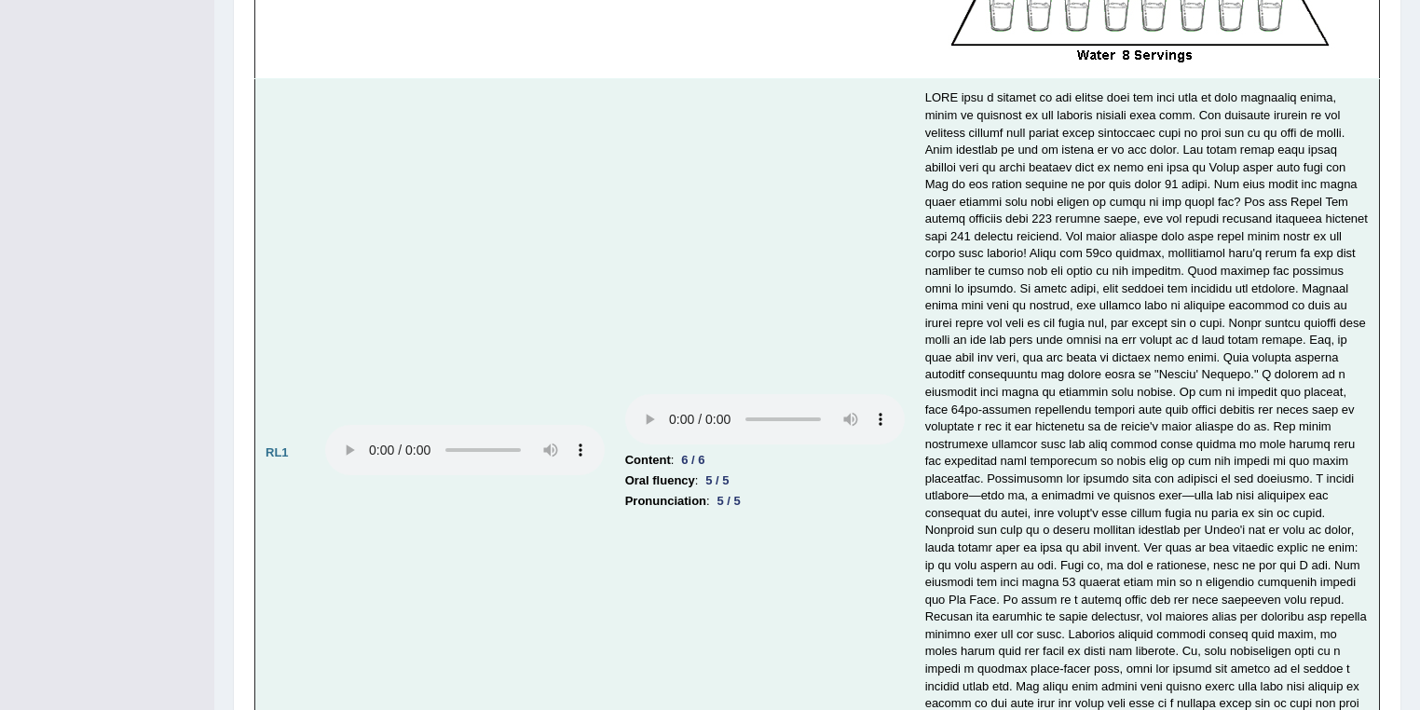
scroll to position [4458, 0]
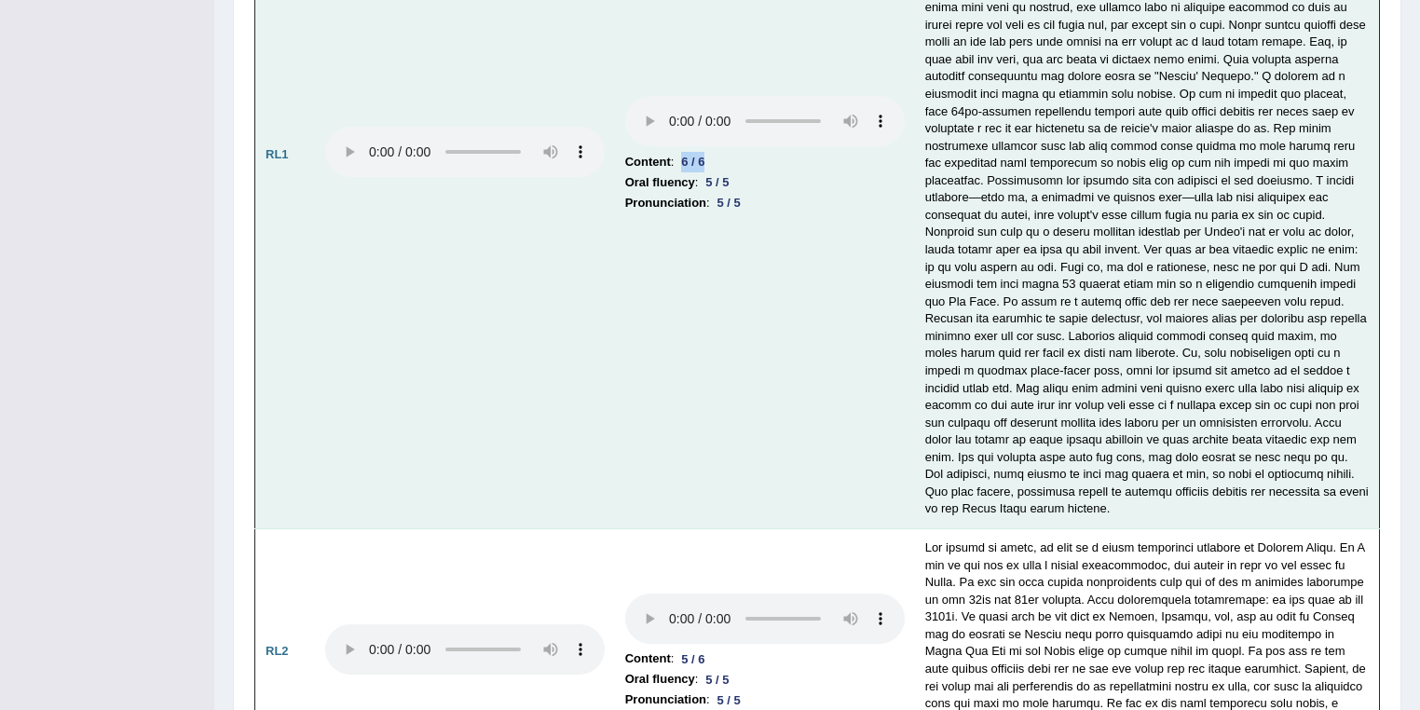
drag, startPoint x: 683, startPoint y: 125, endPoint x: 710, endPoint y: 122, distance: 27.2
click at [710, 152] on div "6 / 6" at bounding box center [693, 162] width 38 height 20
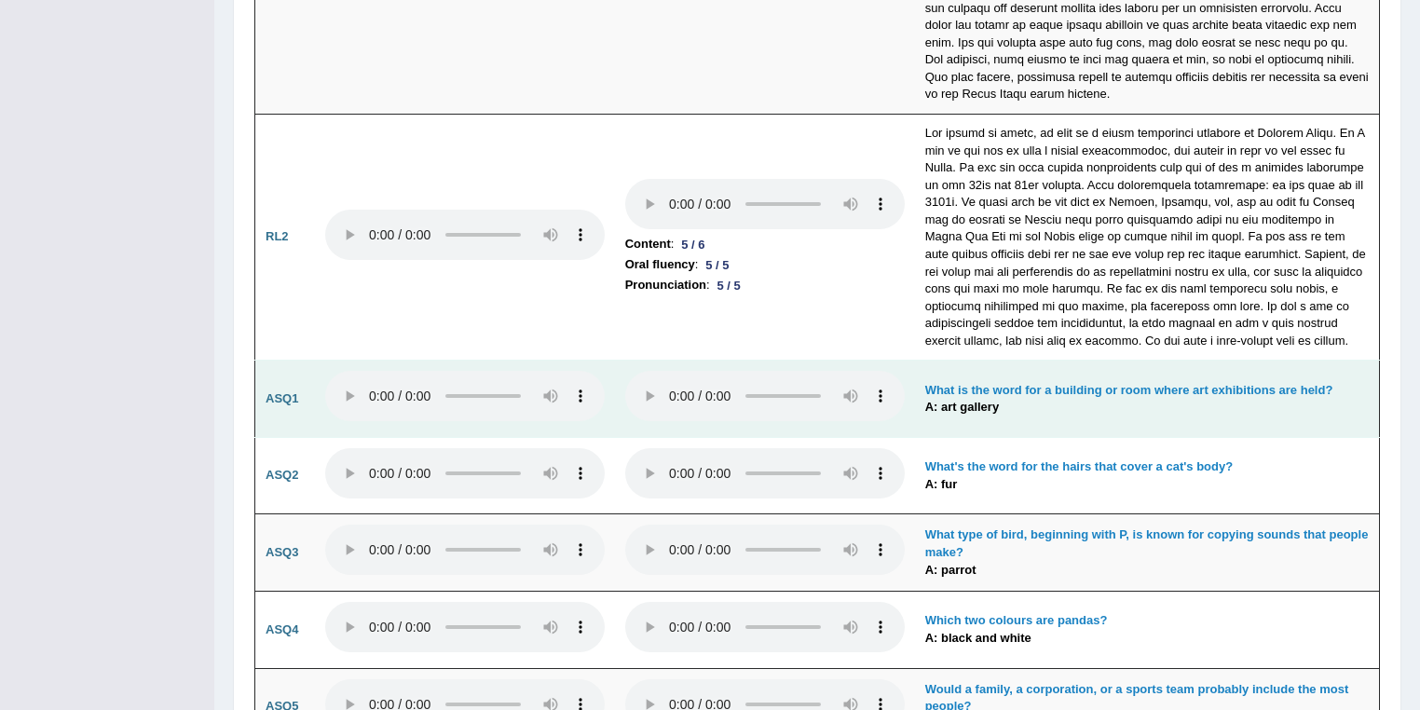
scroll to position [4756, 0]
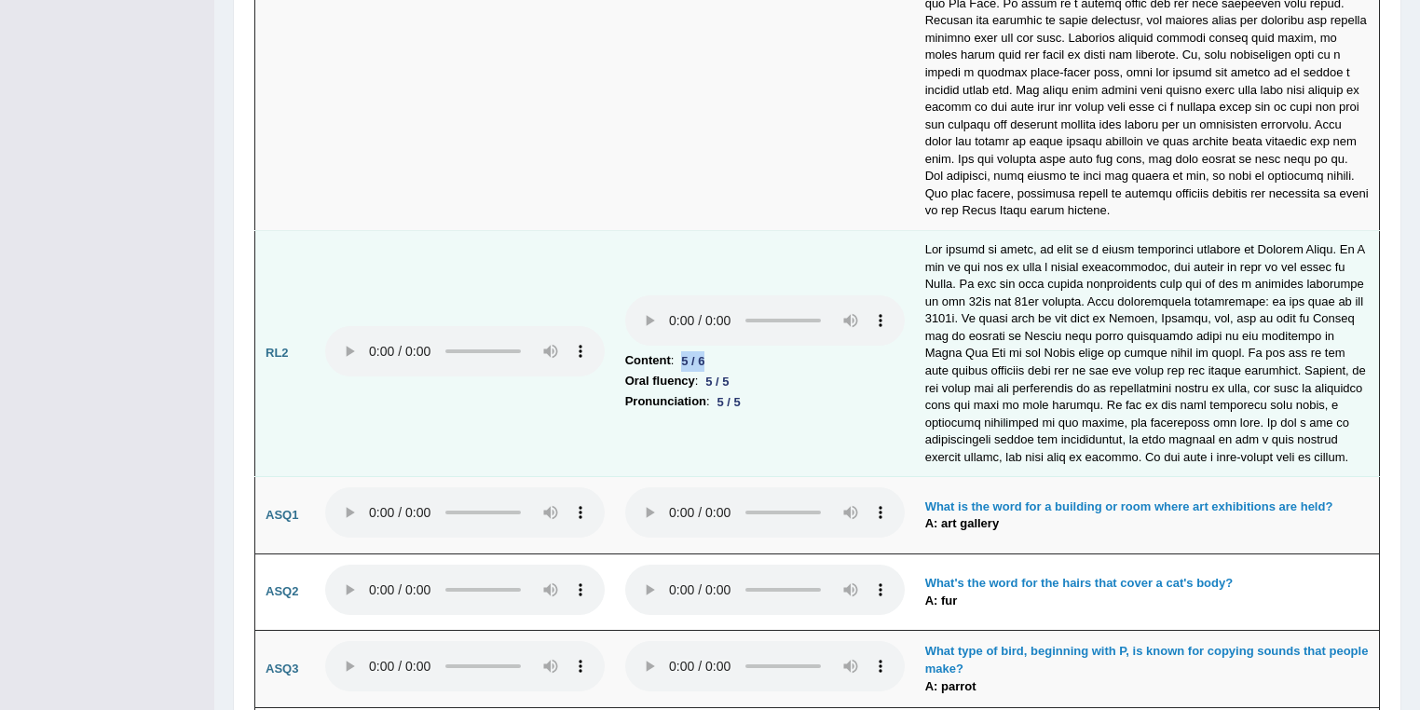
drag, startPoint x: 685, startPoint y: 314, endPoint x: 711, endPoint y: 311, distance: 26.2
click at [711, 351] on div "5 / 6" at bounding box center [693, 361] width 38 height 20
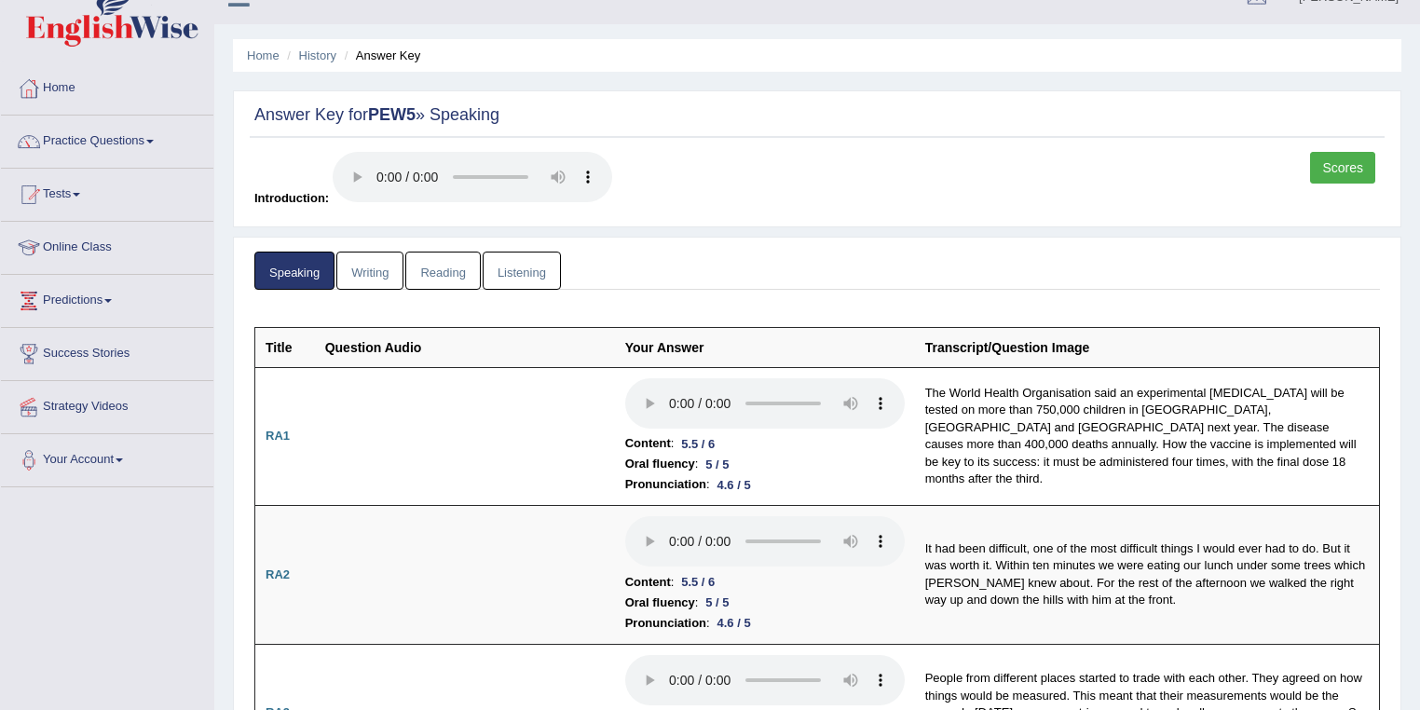
scroll to position [0, 0]
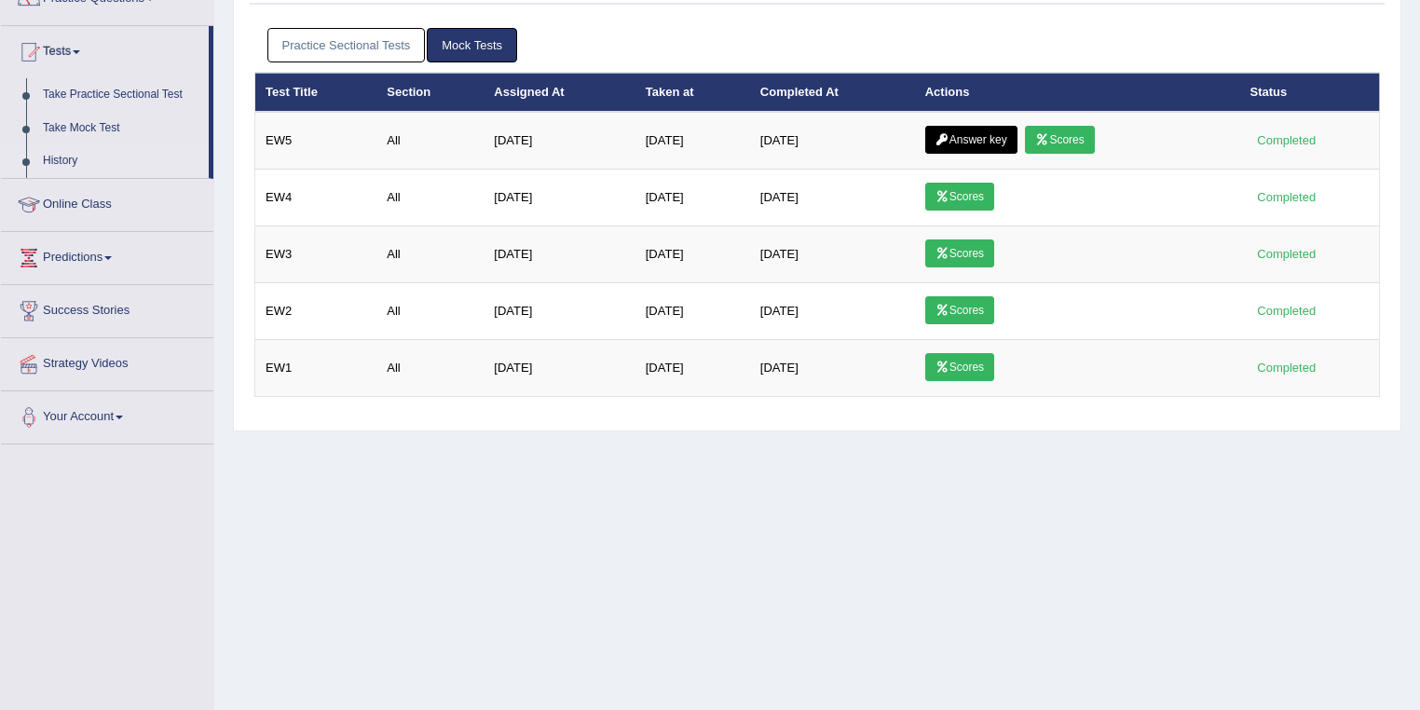
click at [354, 44] on link "Practice Sectional Tests" at bounding box center [346, 45] width 158 height 34
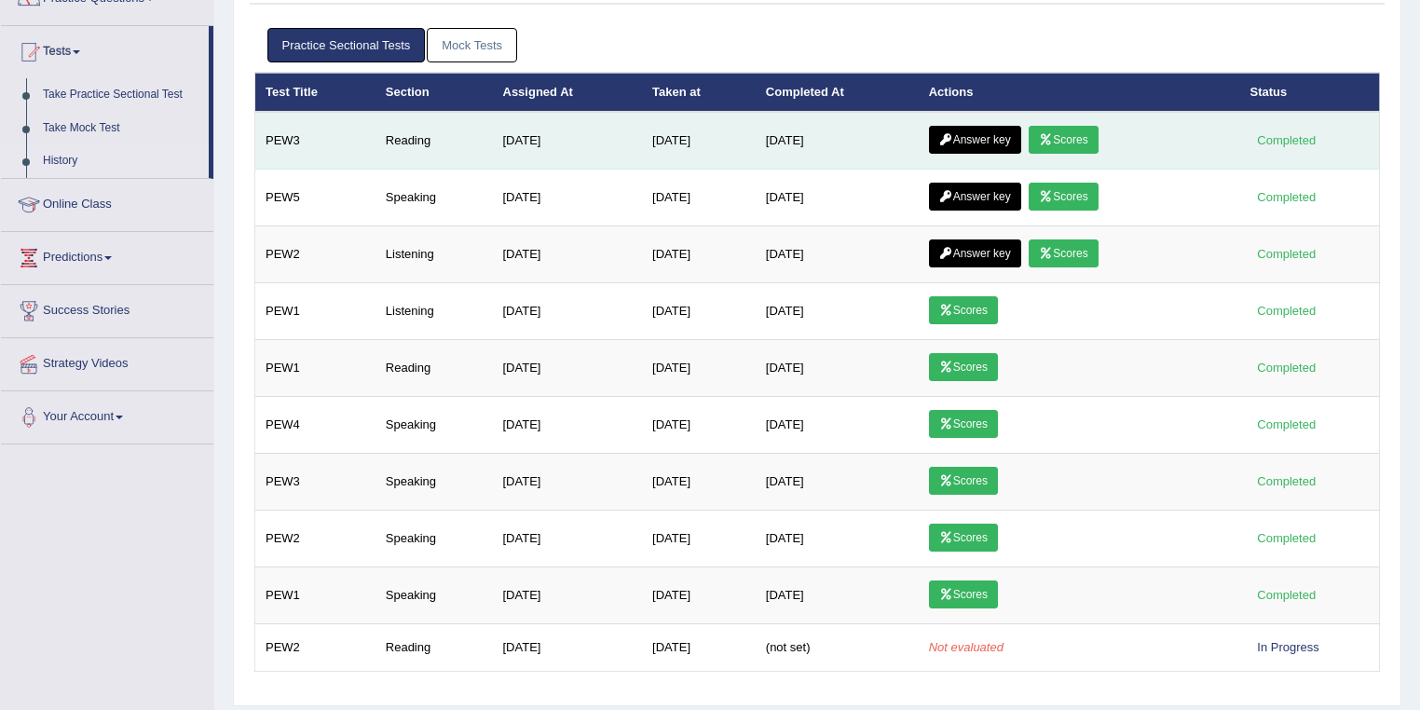
click at [1081, 135] on link "Scores" at bounding box center [1063, 140] width 69 height 28
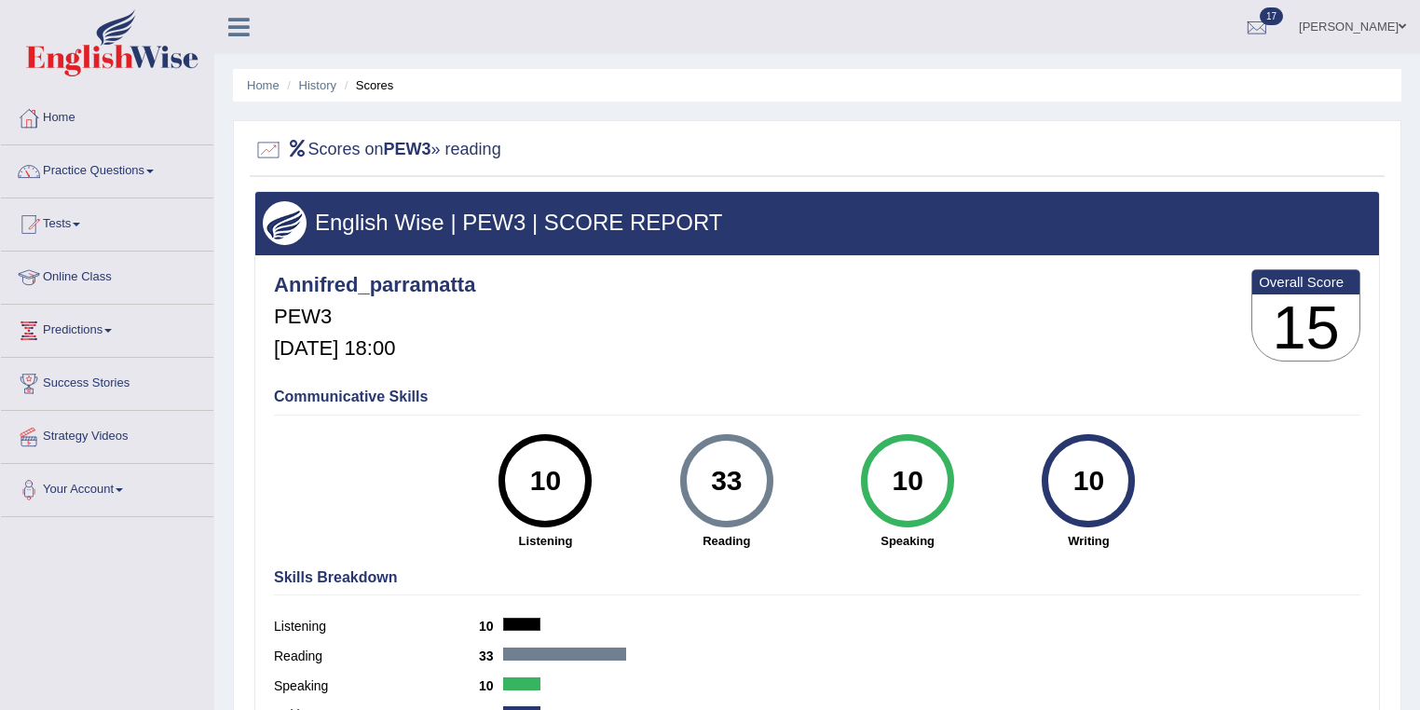
drag, startPoint x: 749, startPoint y: 472, endPoint x: 715, endPoint y: 479, distance: 35.1
click at [715, 479] on div "33" at bounding box center [726, 481] width 68 height 78
click at [321, 86] on link "History" at bounding box center [317, 85] width 37 height 14
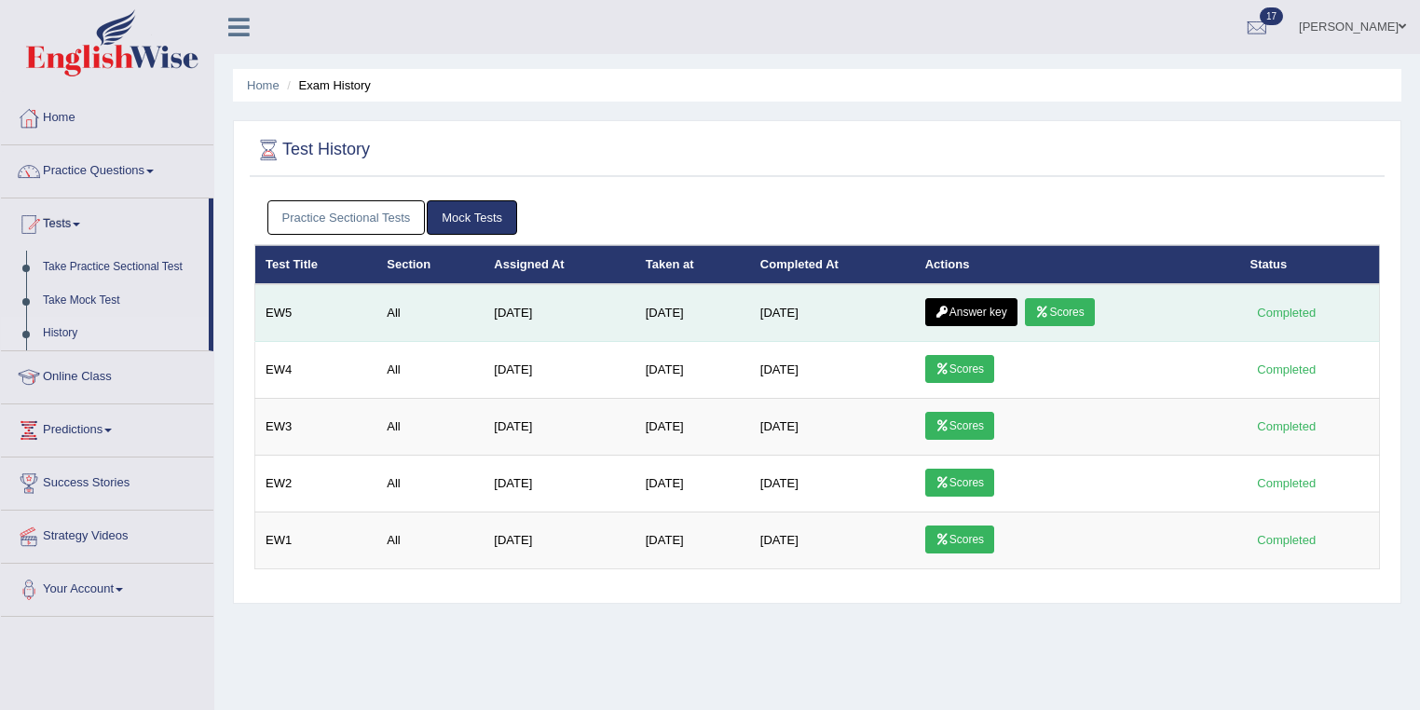
click at [965, 310] on link "Answer key" at bounding box center [971, 312] width 92 height 28
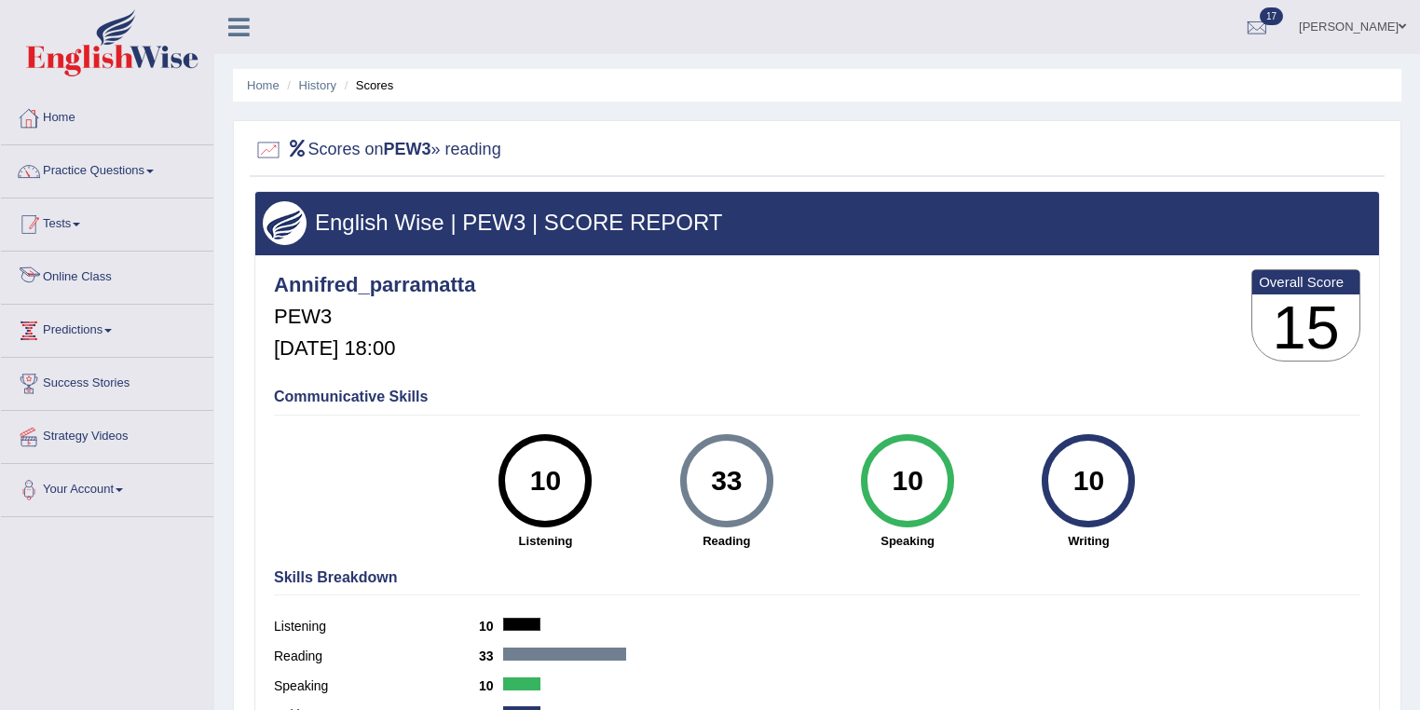
click at [97, 235] on link "Tests" at bounding box center [107, 221] width 212 height 47
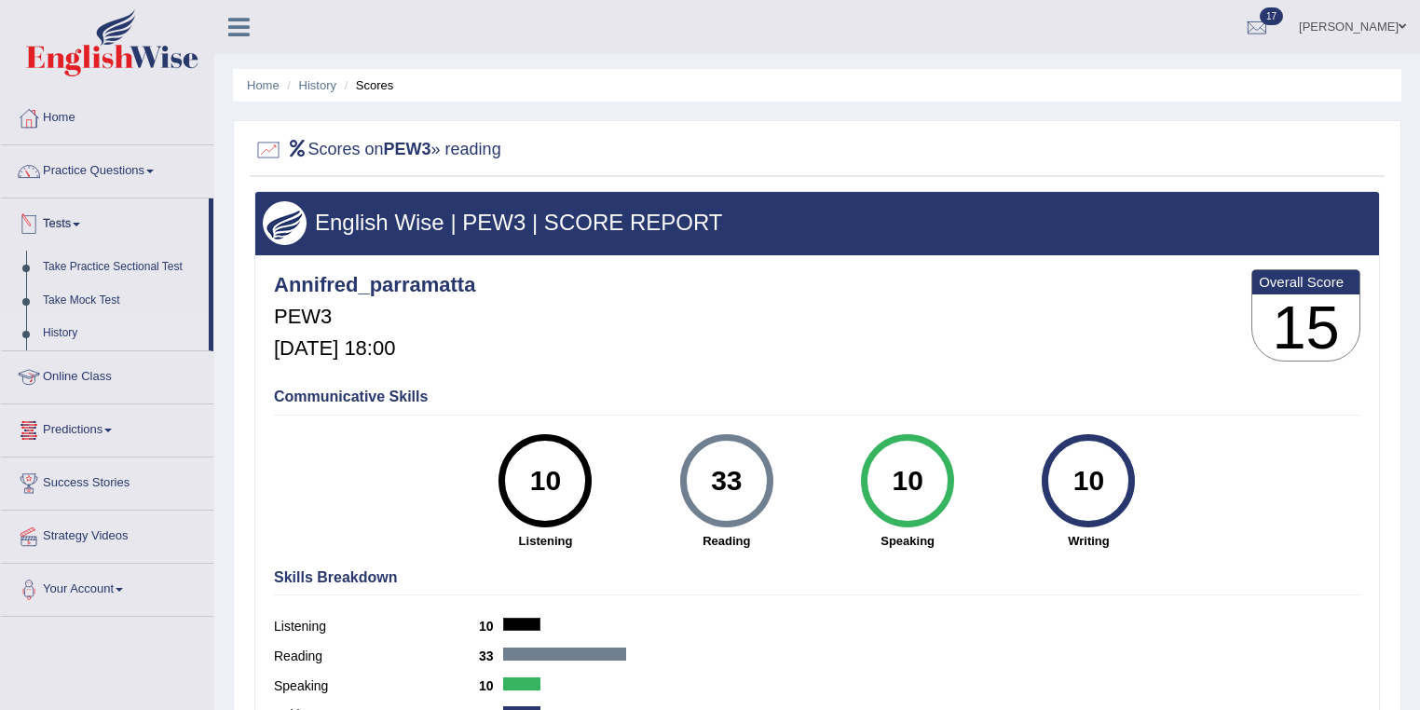
click at [94, 328] on link "History" at bounding box center [121, 334] width 174 height 34
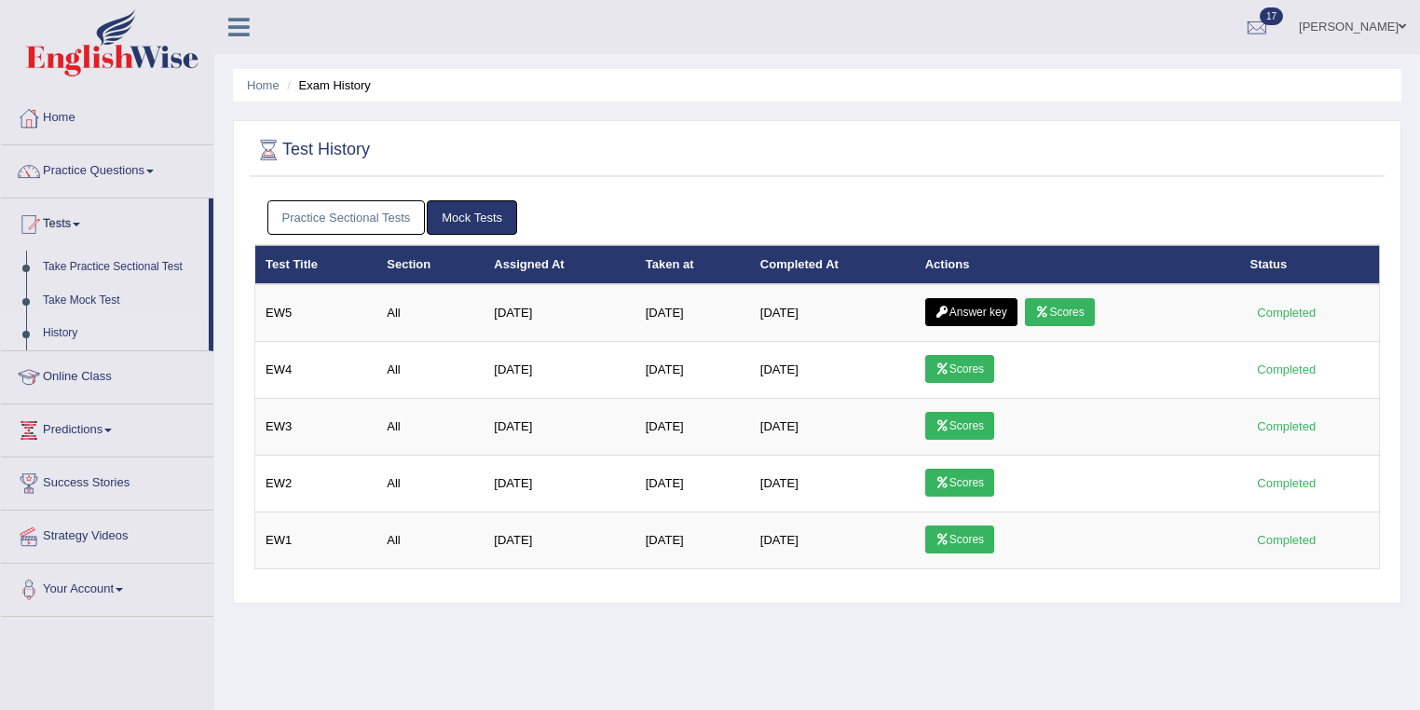
click at [384, 211] on link "Practice Sectional Tests" at bounding box center [346, 217] width 158 height 34
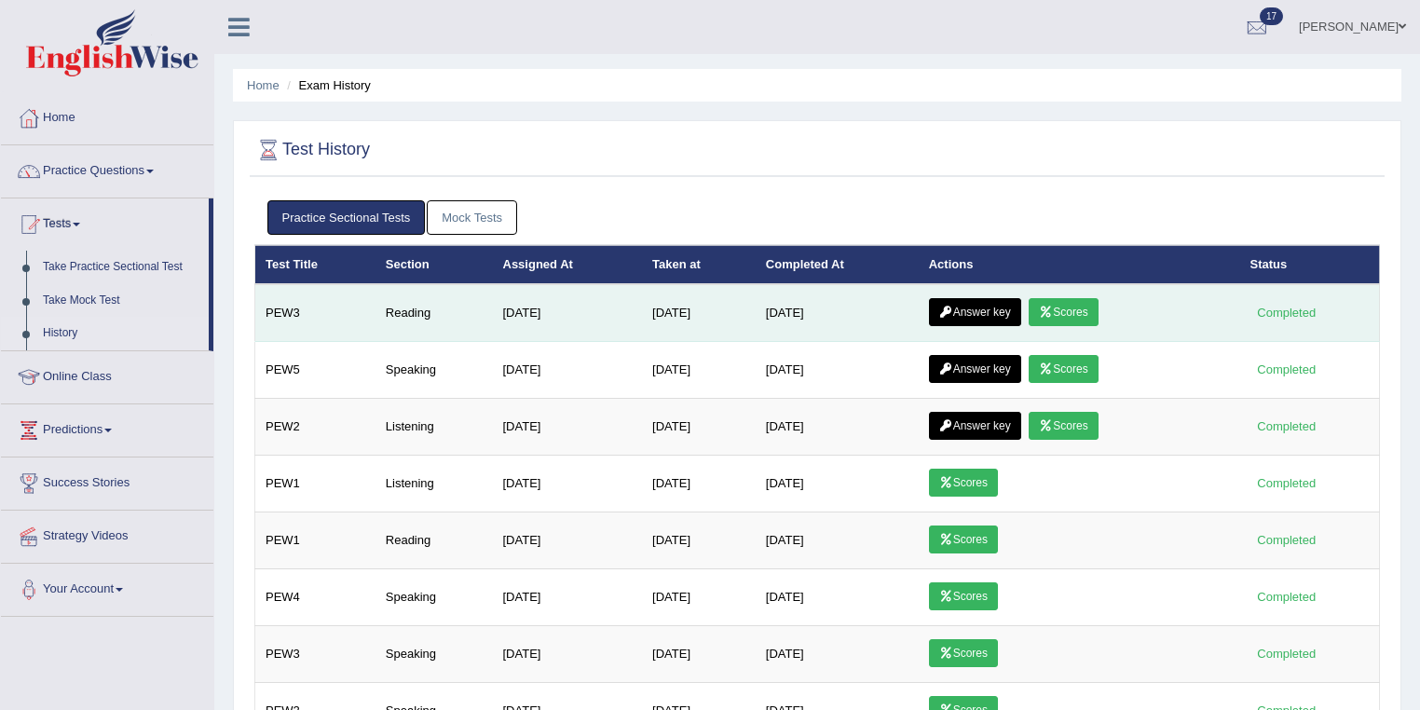
click at [984, 307] on link "Answer key" at bounding box center [975, 312] width 92 height 28
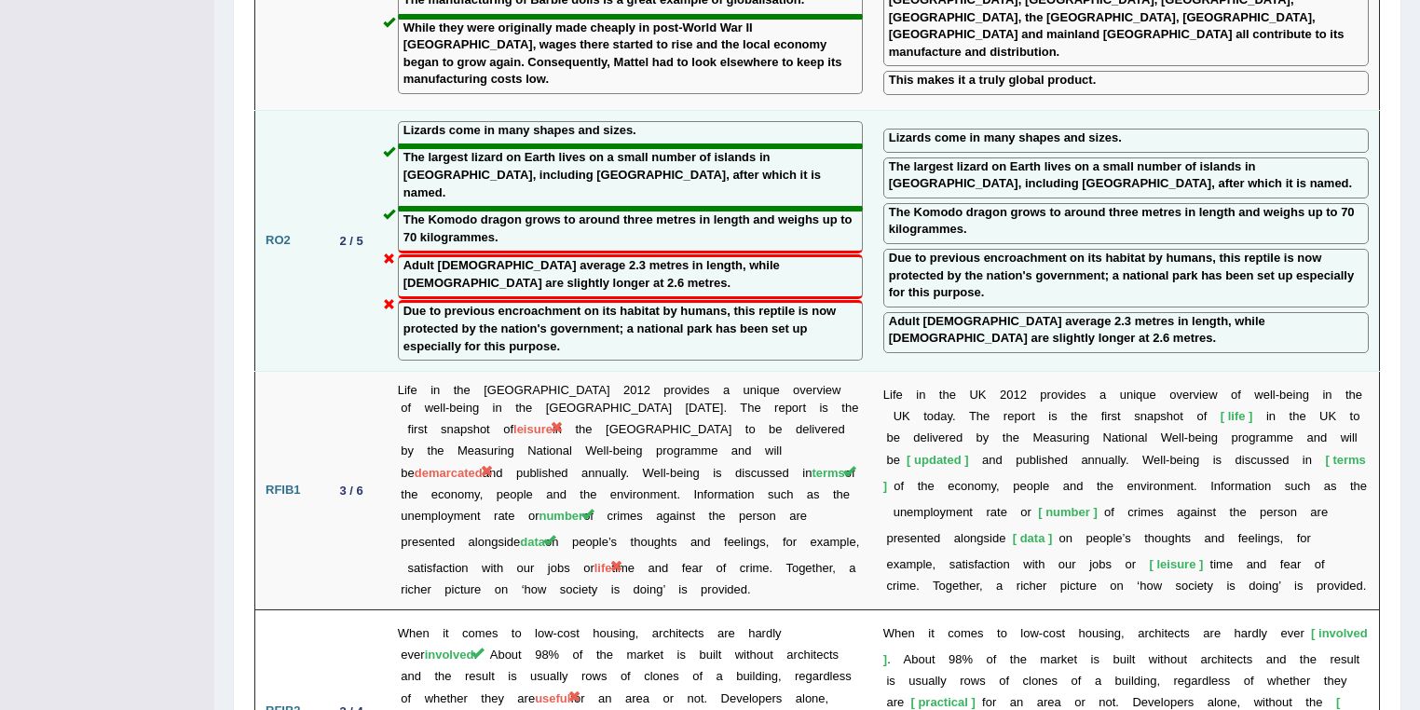
scroll to position [2087, 0]
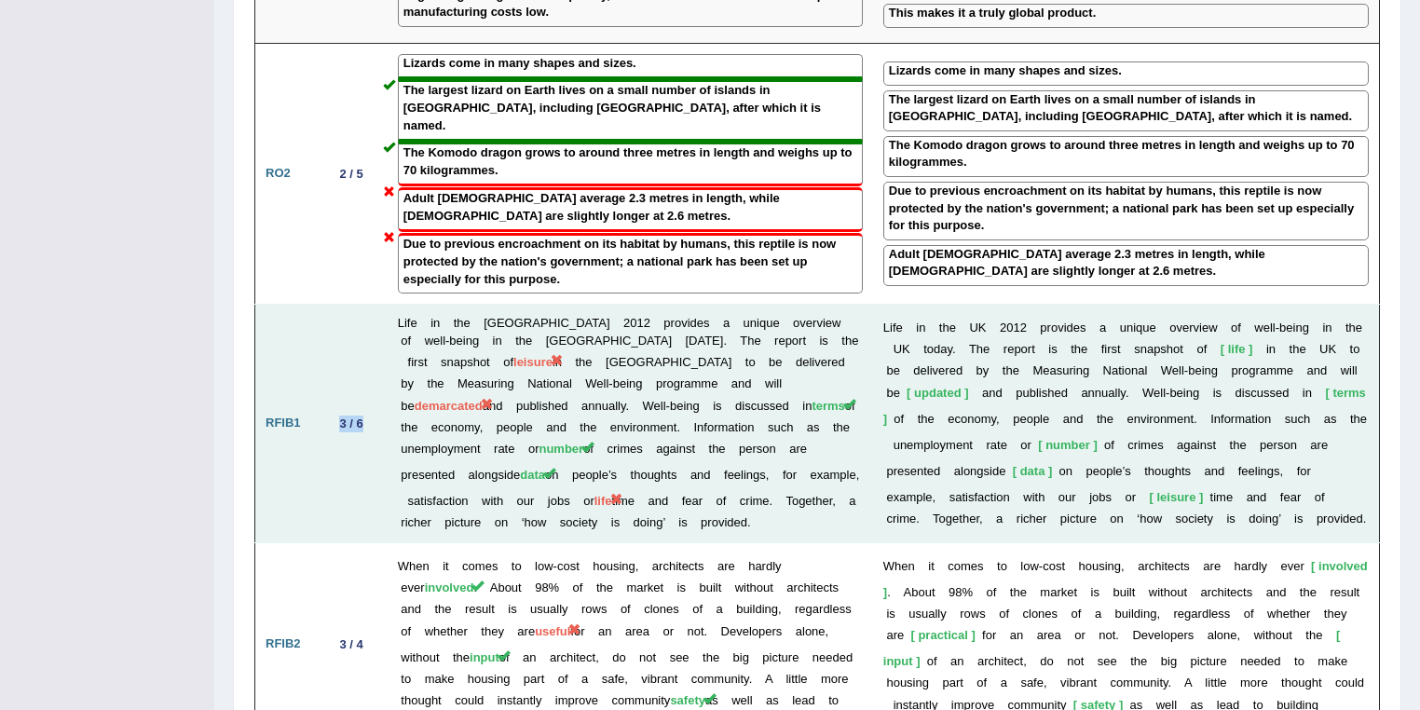
drag, startPoint x: 336, startPoint y: 344, endPoint x: 365, endPoint y: 344, distance: 28.9
click at [365, 414] on div "3 / 6" at bounding box center [352, 424] width 38 height 20
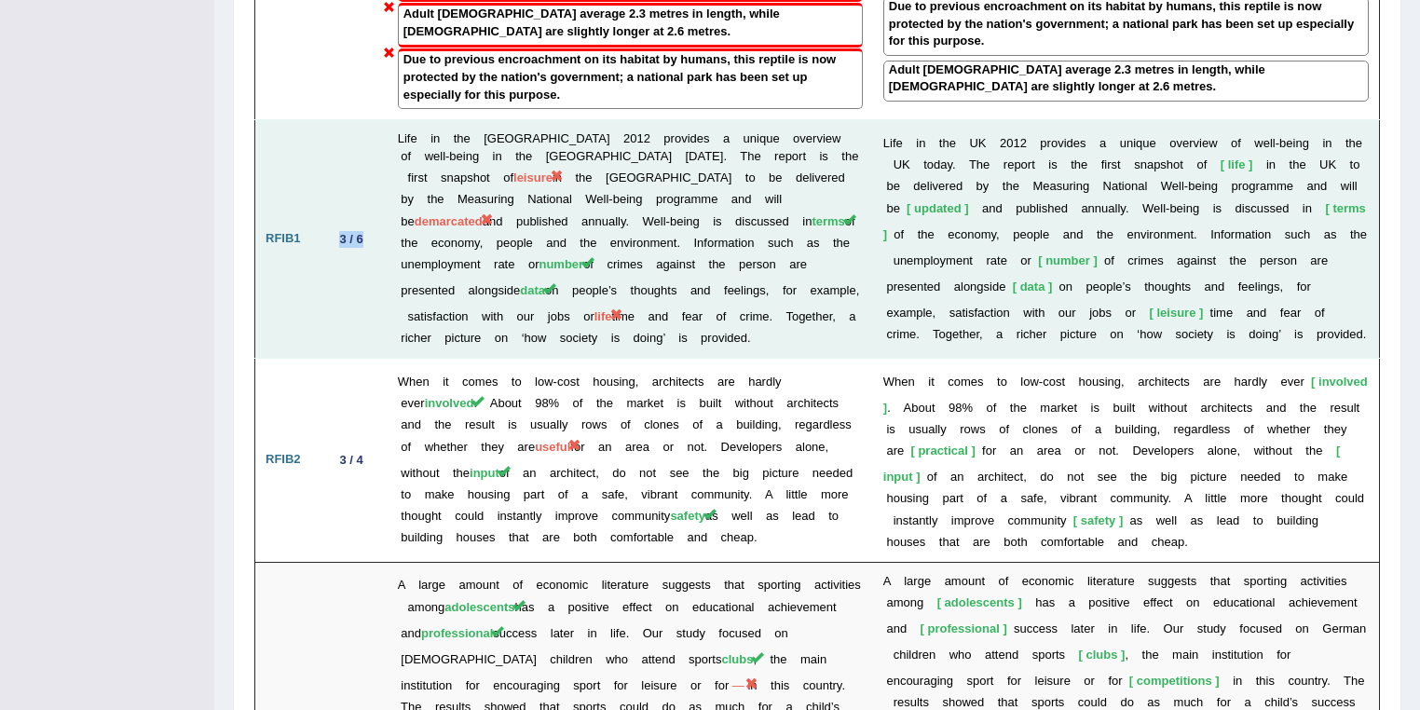
scroll to position [2386, 0]
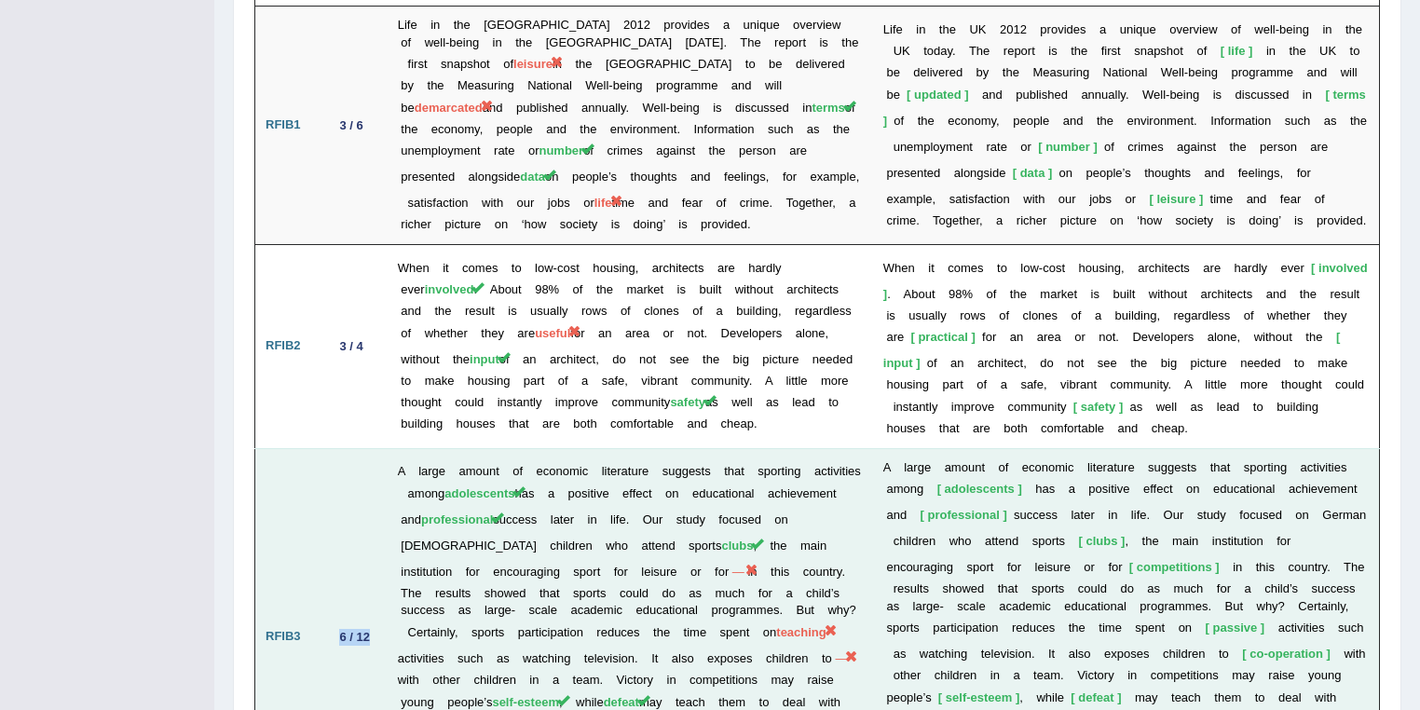
drag, startPoint x: 337, startPoint y: 554, endPoint x: 373, endPoint y: 554, distance: 35.4
click at [373, 627] on div "6 / 12" at bounding box center [355, 637] width 45 height 20
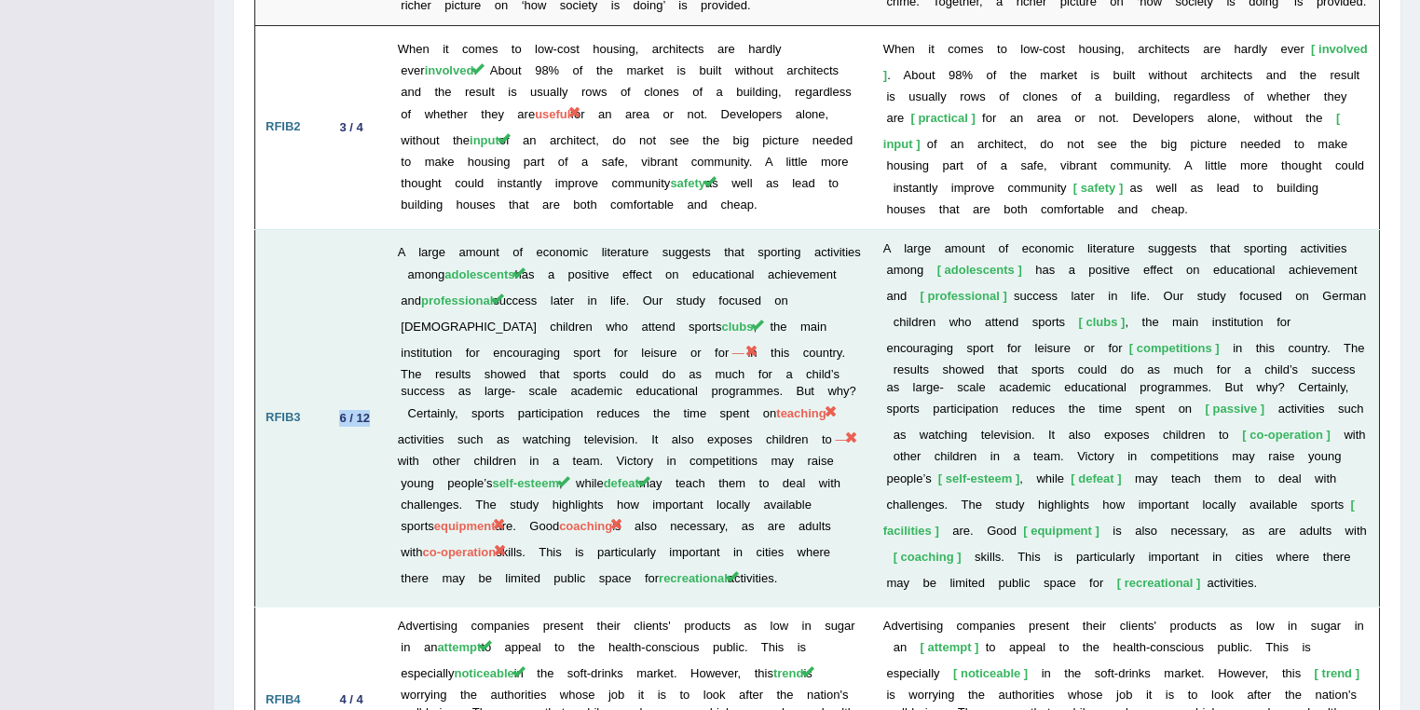
scroll to position [2684, 0]
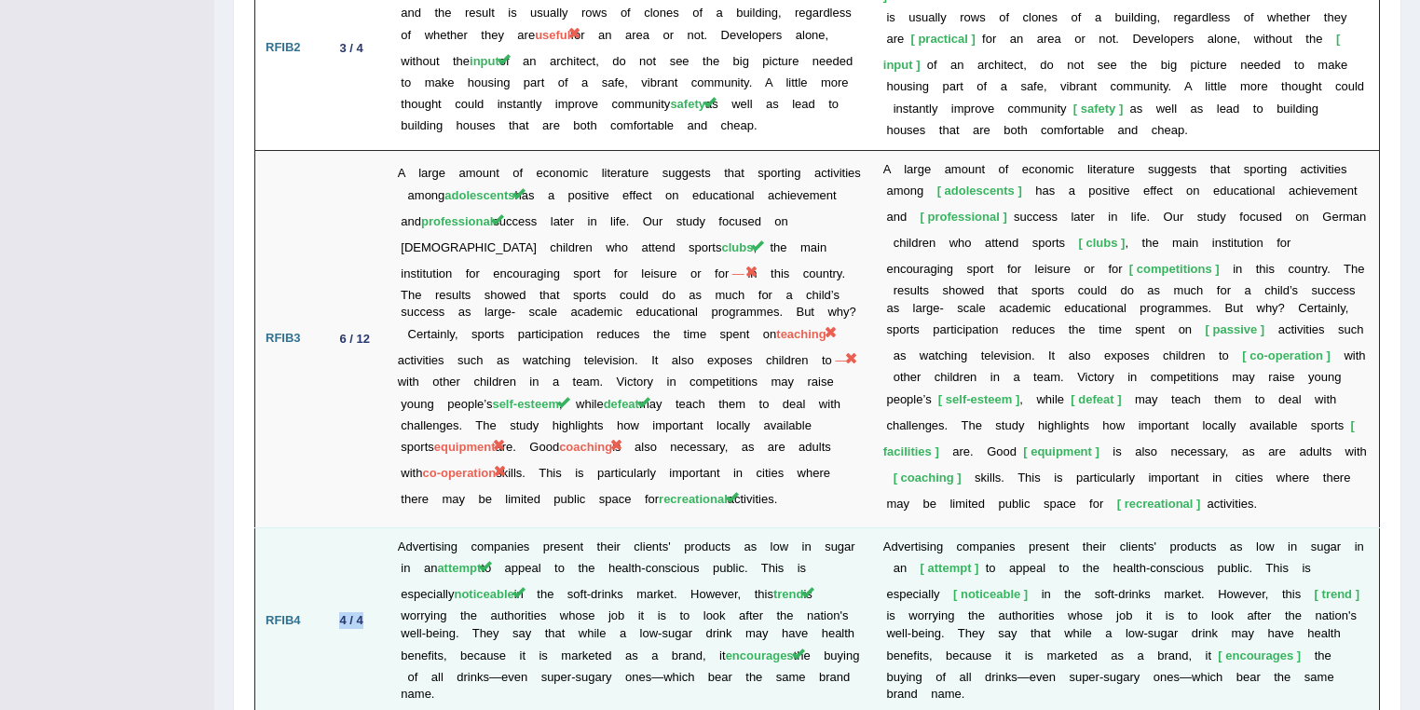
drag, startPoint x: 338, startPoint y: 542, endPoint x: 380, endPoint y: 546, distance: 42.1
click at [380, 546] on td "4 / 4" at bounding box center [354, 620] width 65 height 186
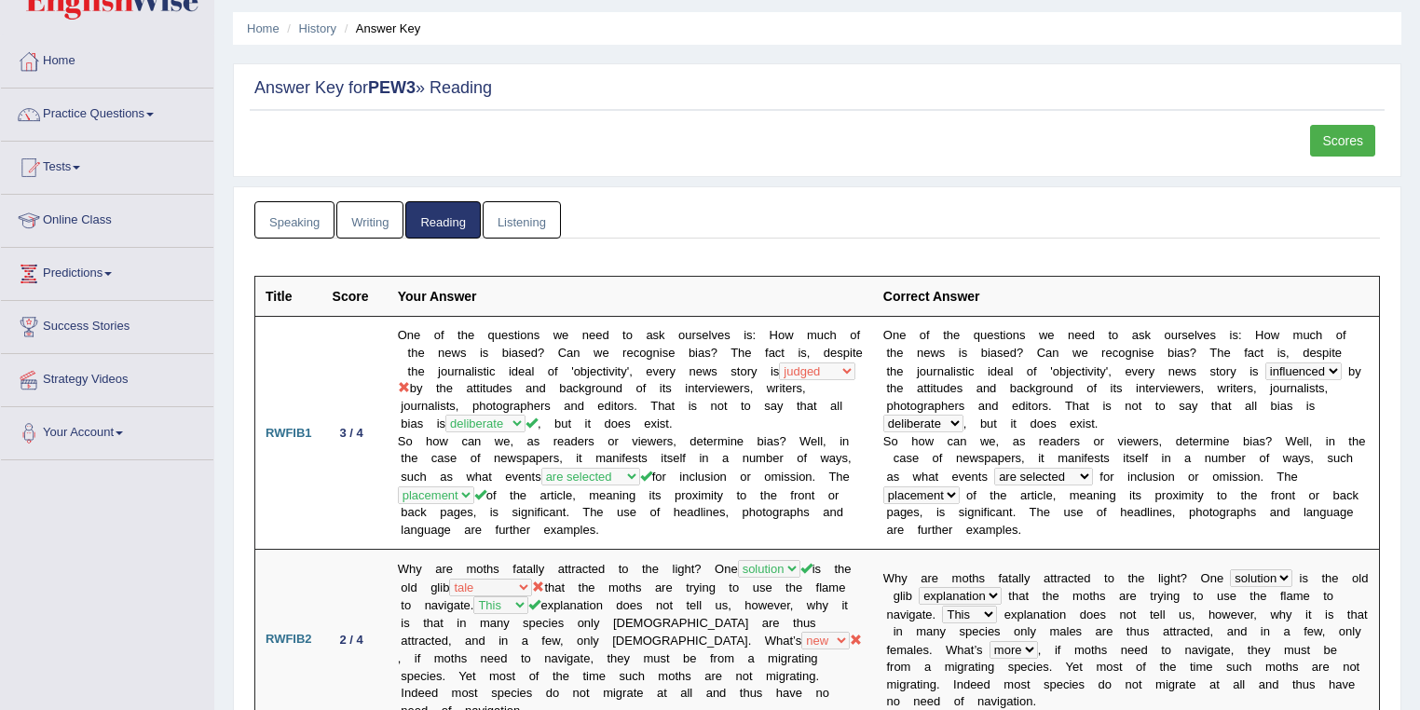
scroll to position [0, 0]
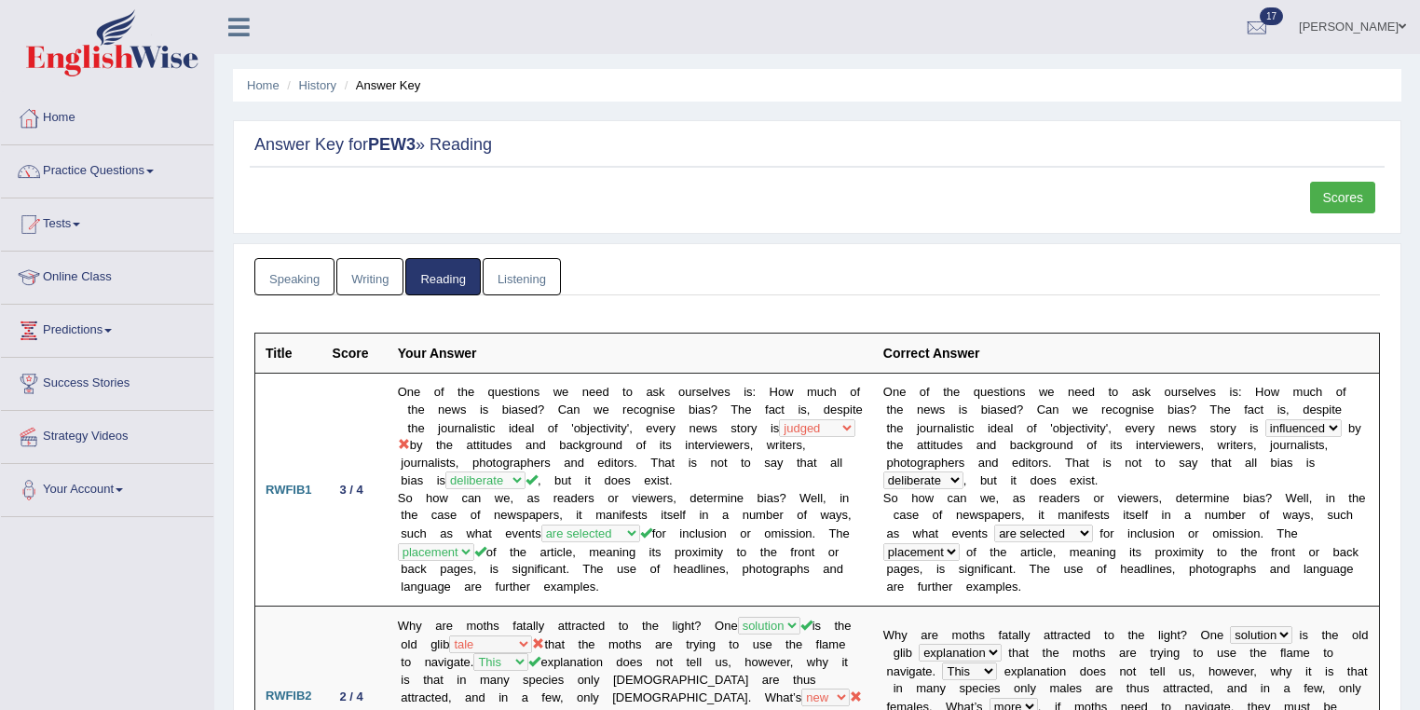
click at [282, 270] on link "Speaking" at bounding box center [294, 277] width 80 height 38
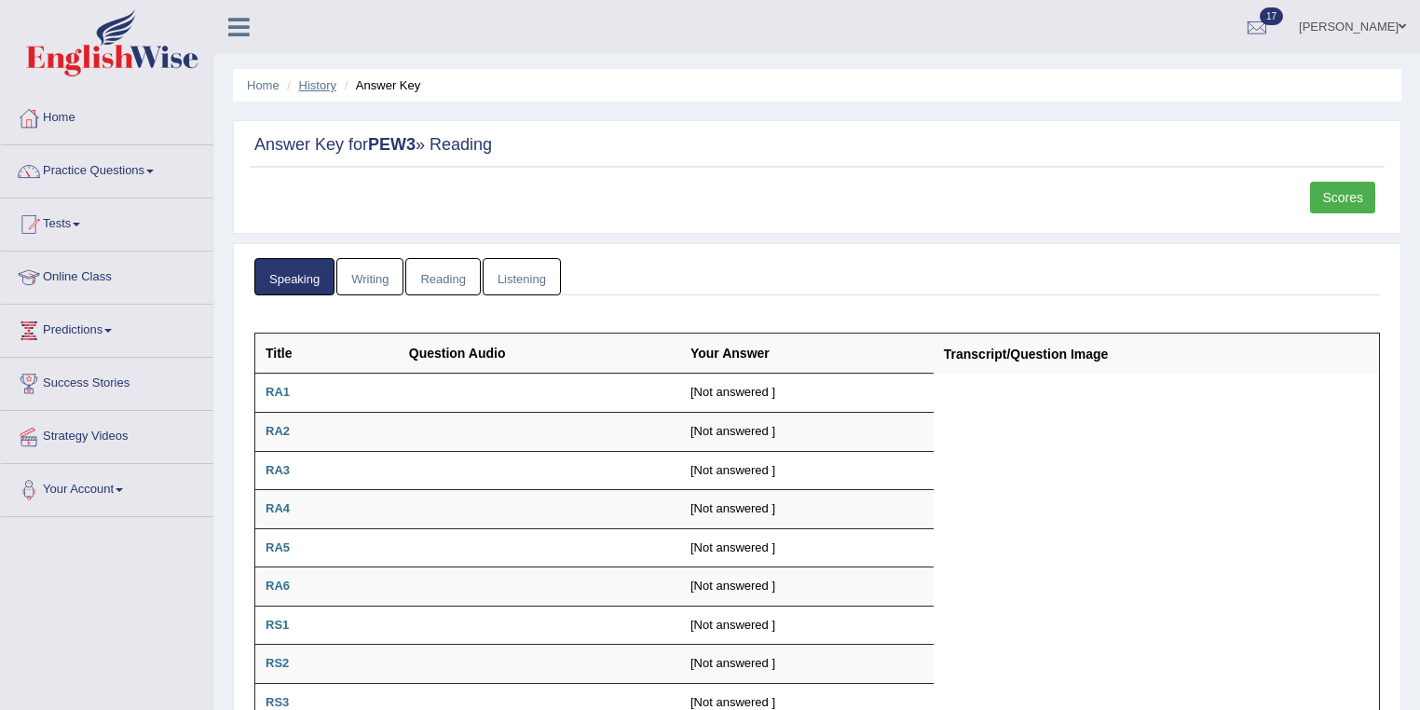
click at [321, 86] on link "History" at bounding box center [317, 85] width 37 height 14
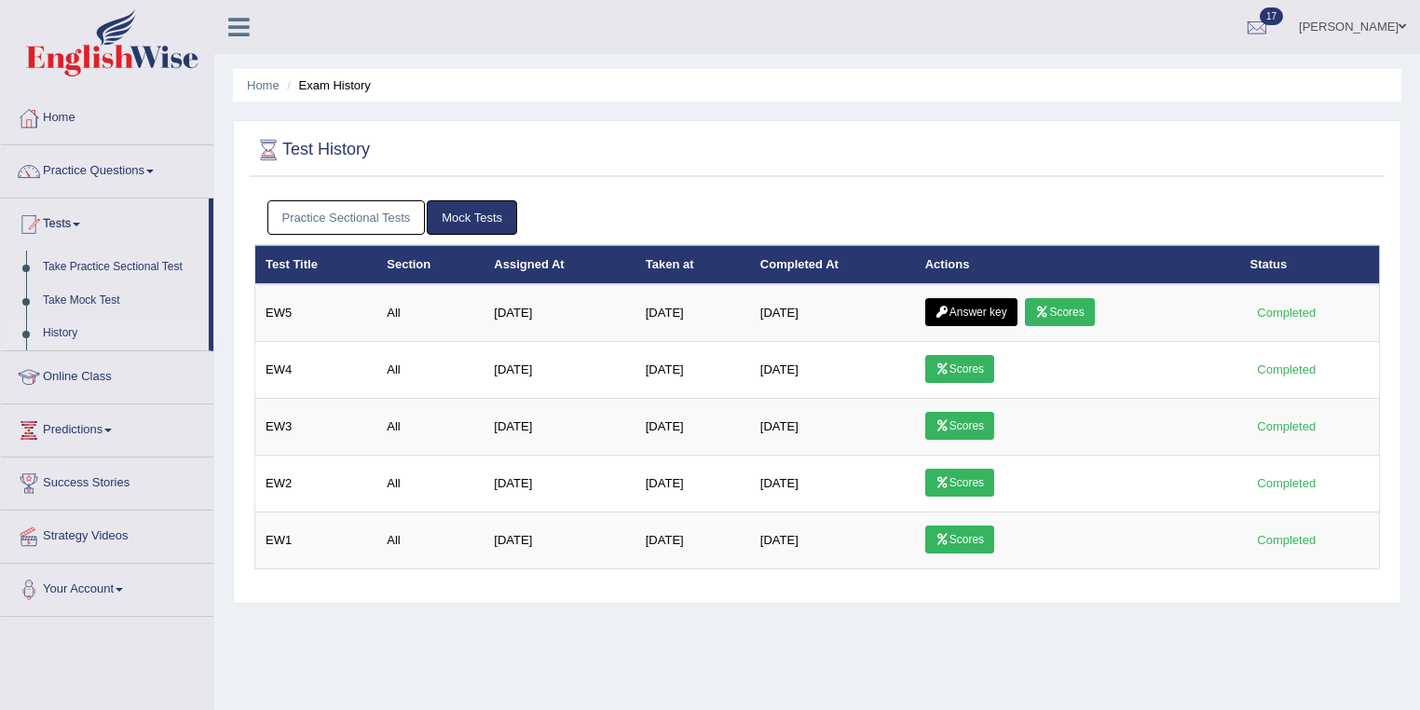
click at [376, 206] on link "Practice Sectional Tests" at bounding box center [346, 217] width 158 height 34
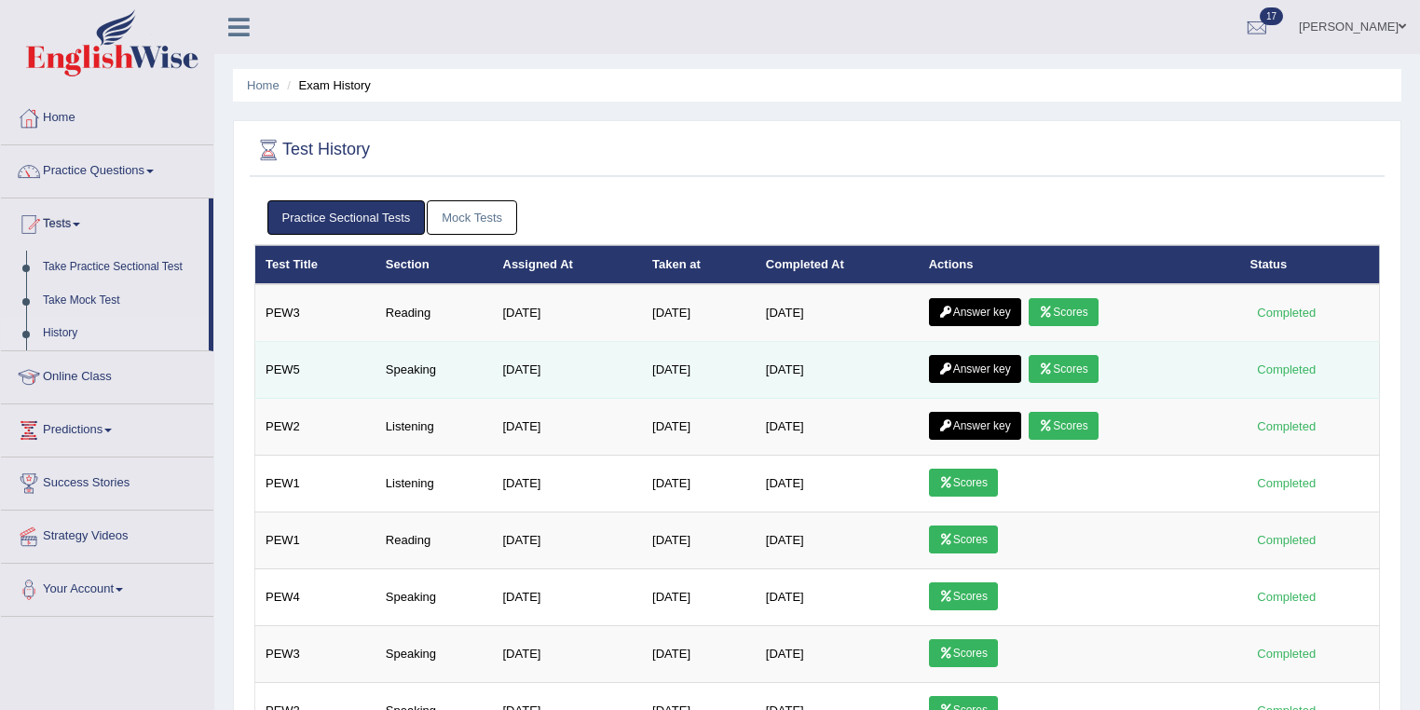
click at [981, 366] on link "Answer key" at bounding box center [975, 369] width 92 height 28
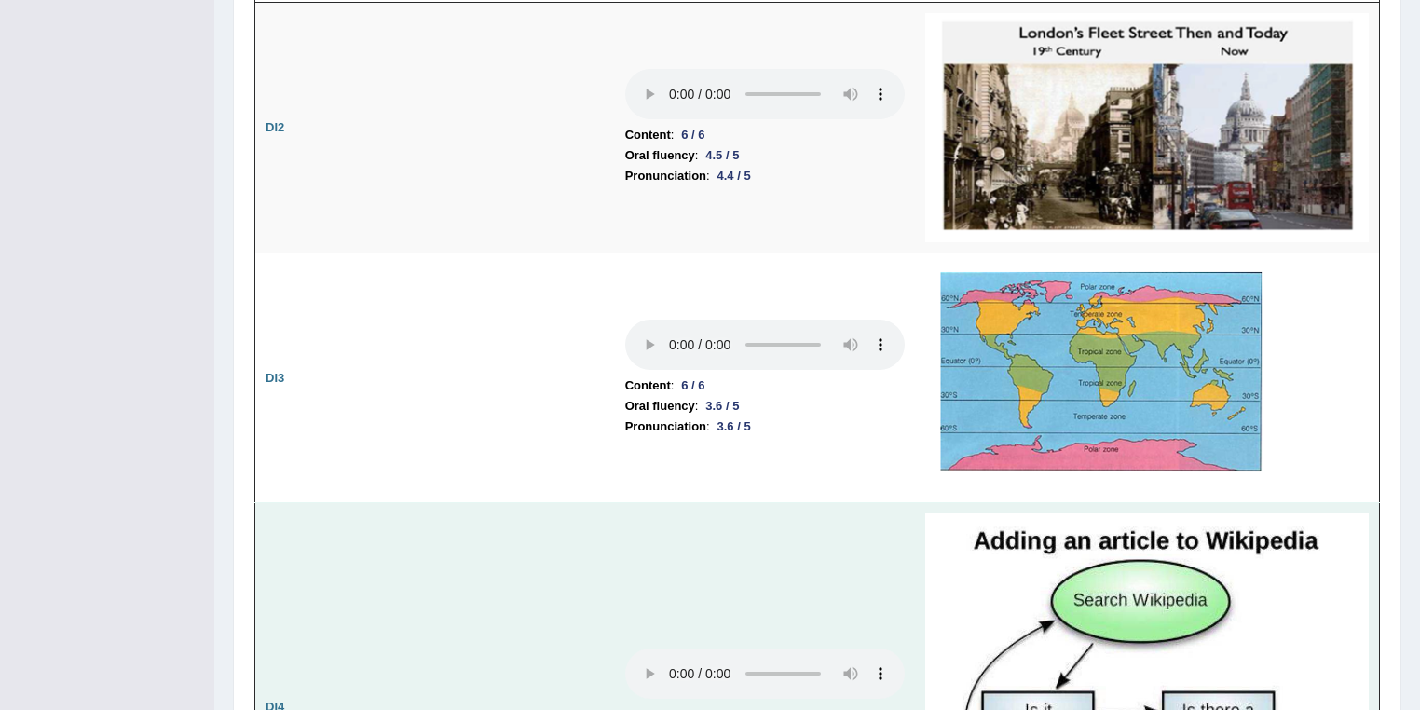
scroll to position [3379, 0]
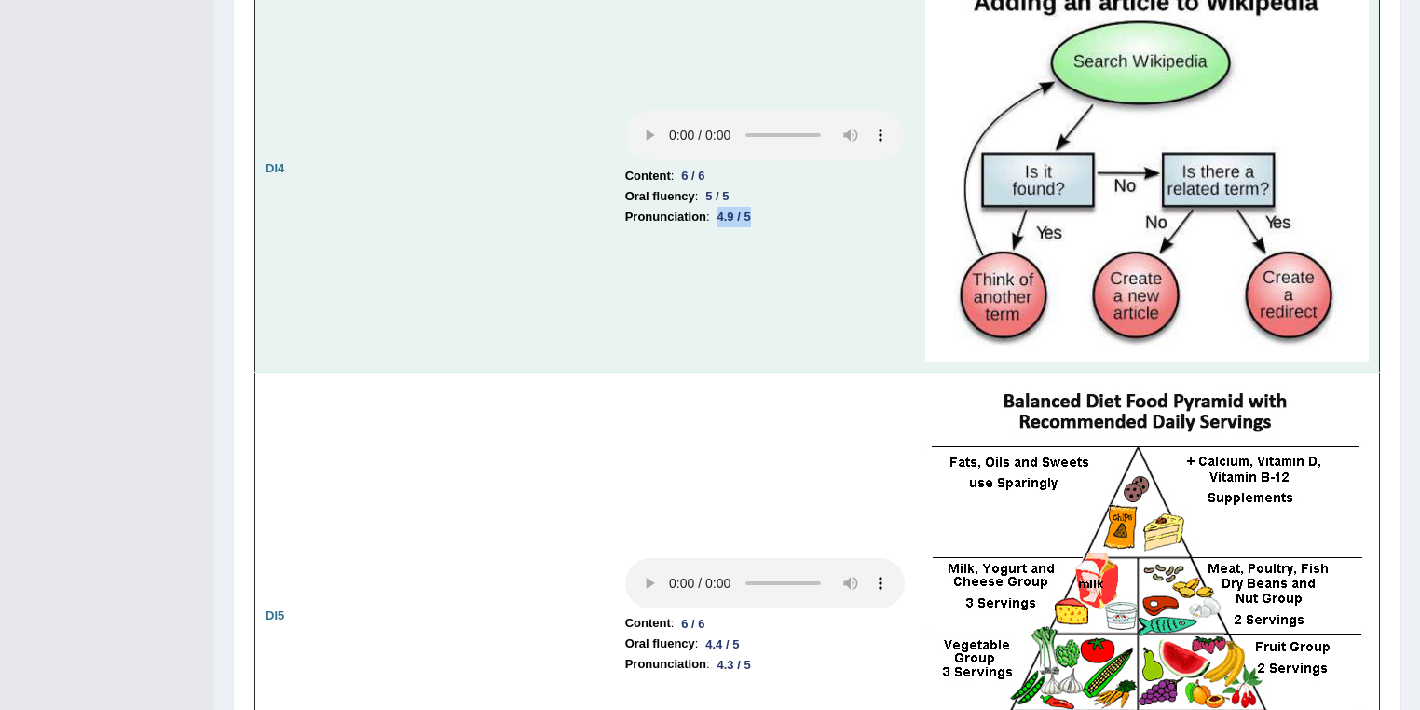
drag, startPoint x: 757, startPoint y: 202, endPoint x: 717, endPoint y: 198, distance: 40.2
click at [717, 207] on div "4.9 / 5" at bounding box center [734, 217] width 48 height 20
drag, startPoint x: 749, startPoint y: 184, endPoint x: 706, endPoint y: 186, distance: 43.0
click at [706, 186] on li "Oral fluency : 5 / 5" at bounding box center [765, 196] width 280 height 21
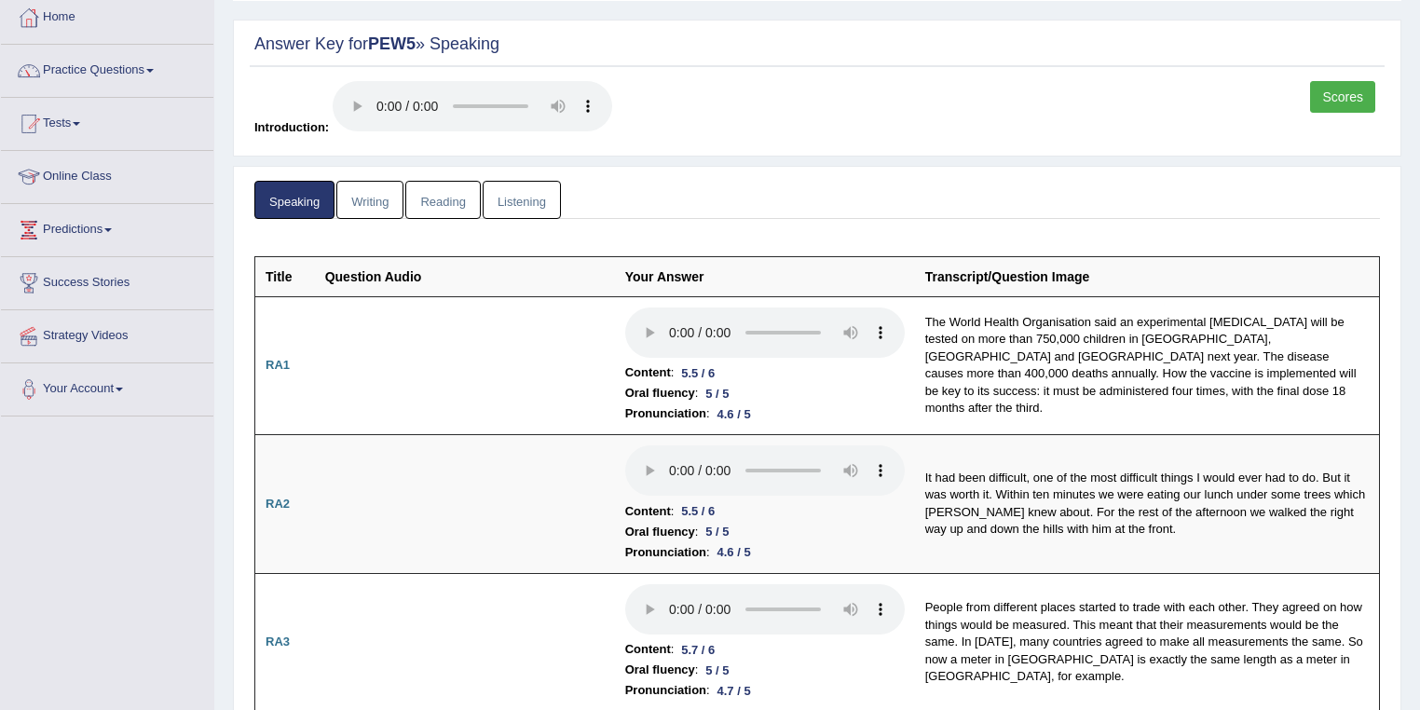
scroll to position [0, 0]
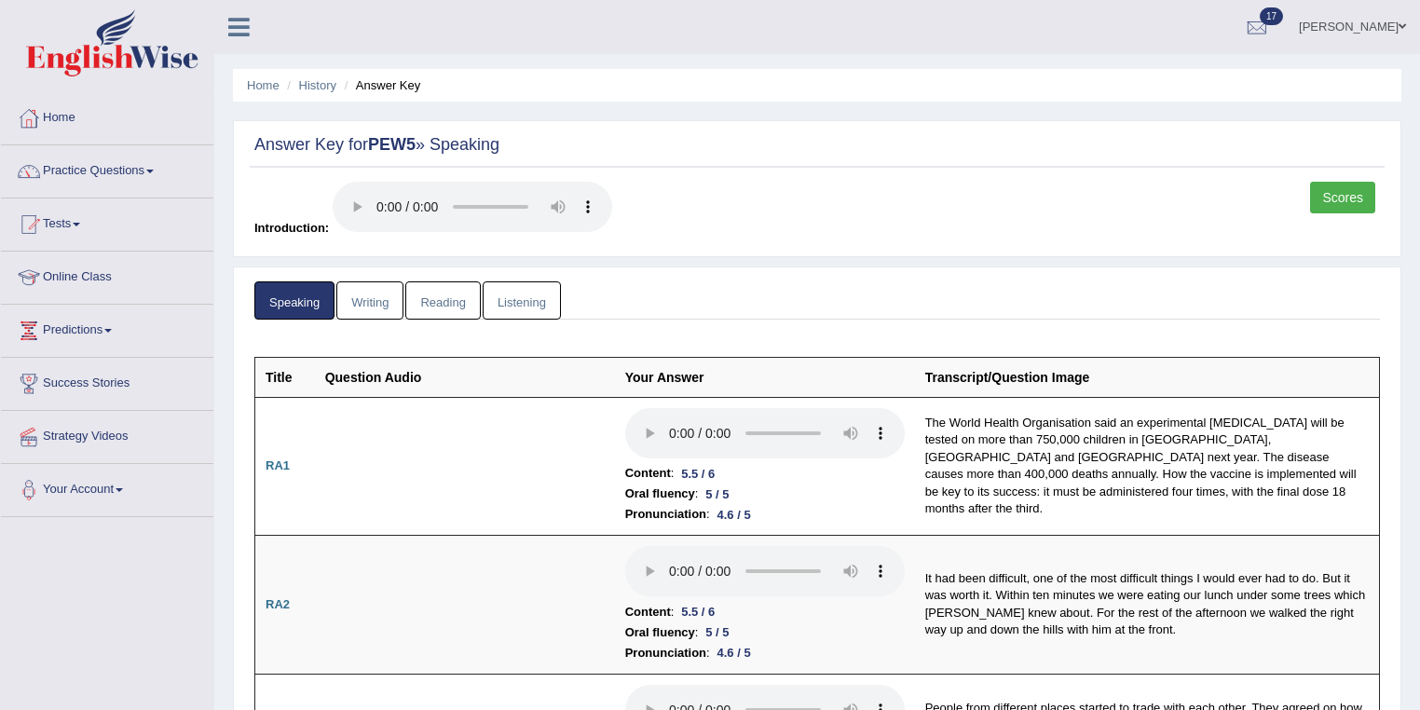
click at [1387, 28] on link "[PERSON_NAME]" at bounding box center [1352, 24] width 135 height 48
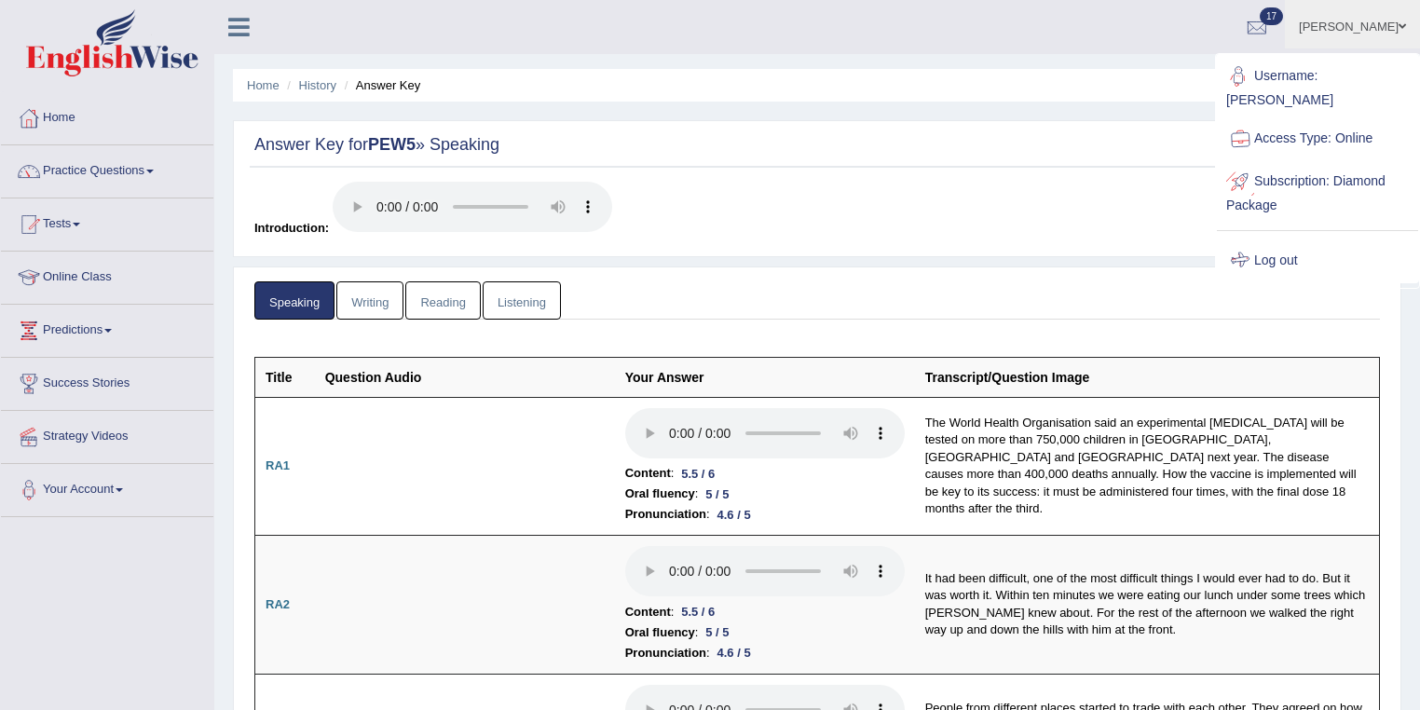
drag, startPoint x: 1289, startPoint y: 268, endPoint x: 900, endPoint y: 160, distance: 403.4
click at [1286, 267] on link "Log out" at bounding box center [1317, 261] width 201 height 43
